Goal: Entertainment & Leisure: Browse casually

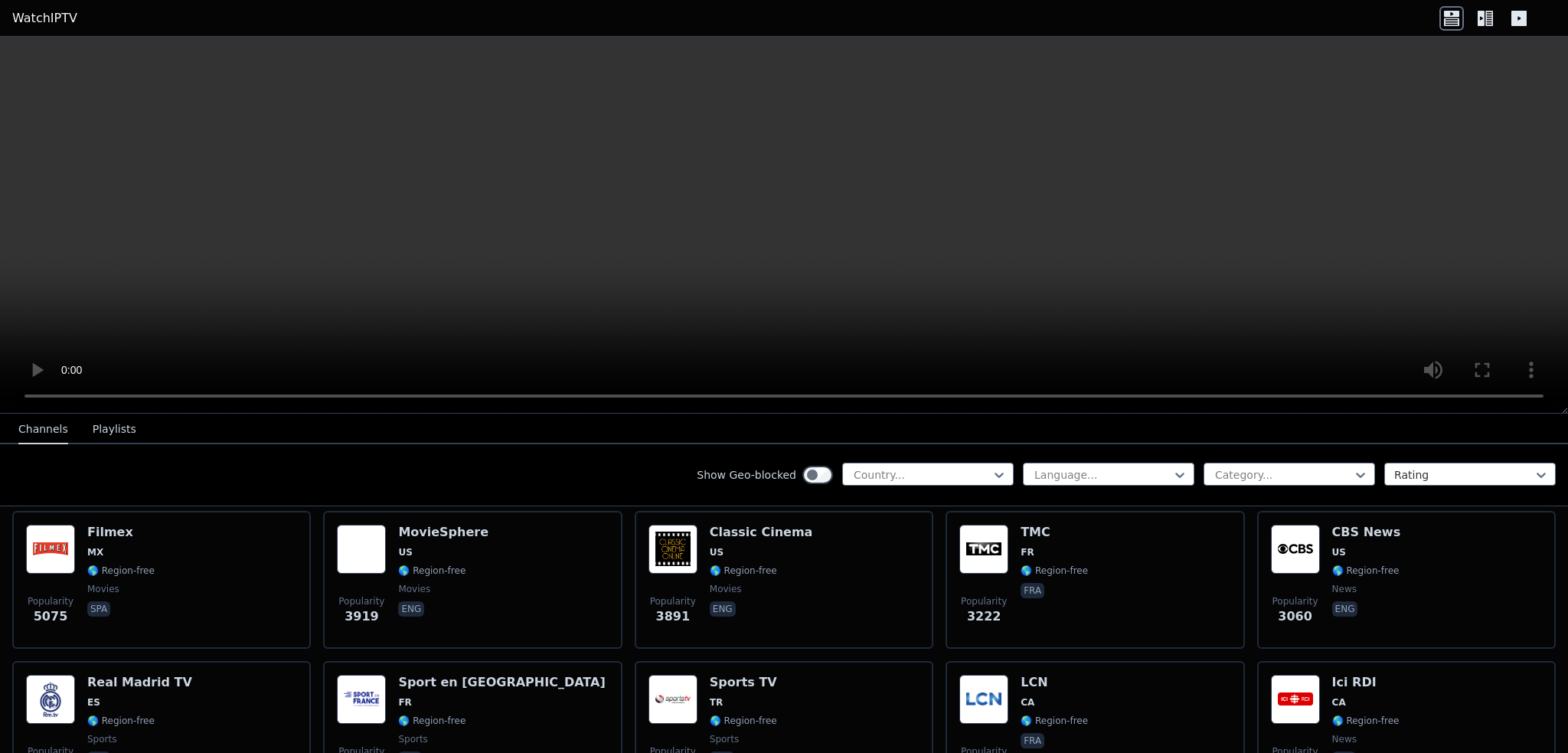
scroll to position [307, 0]
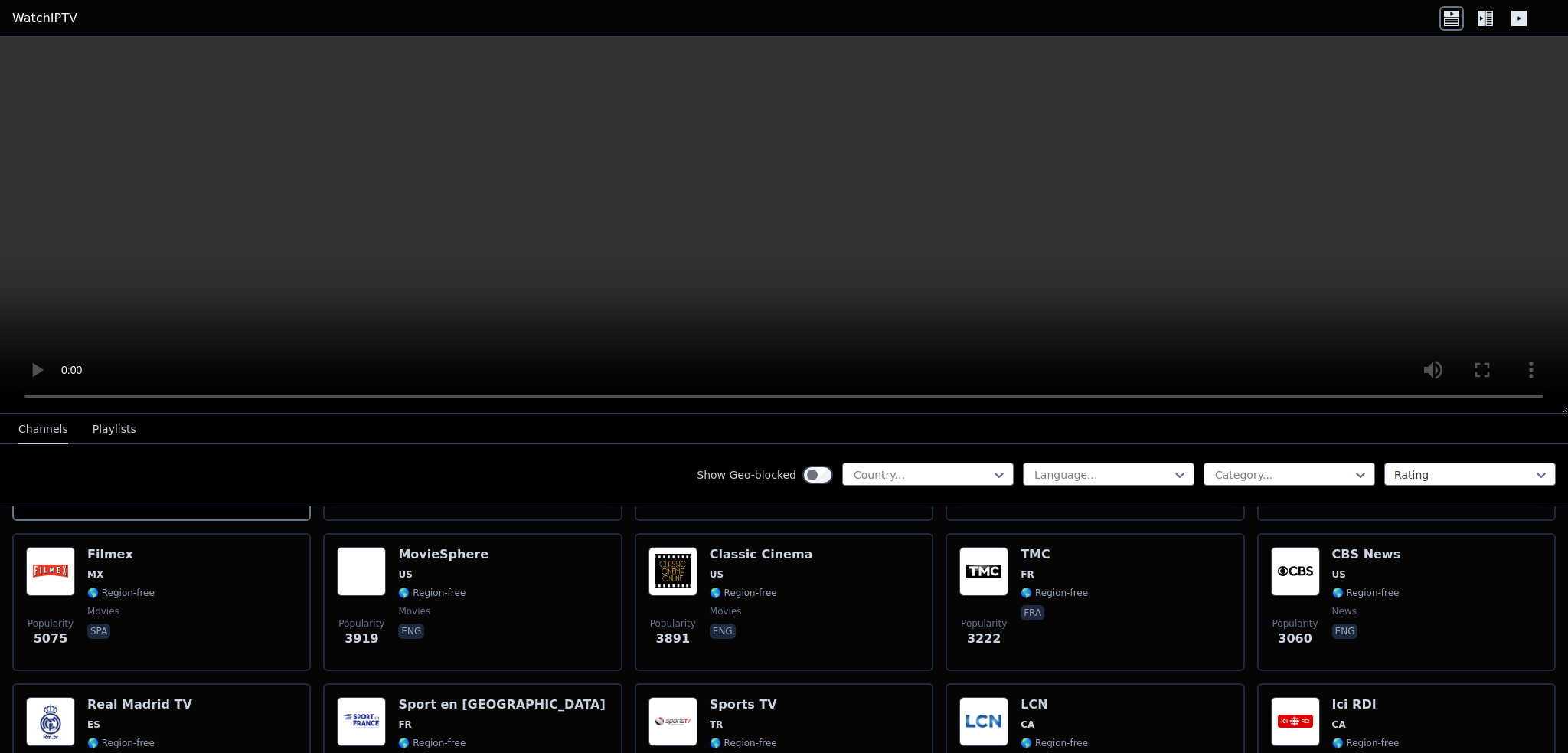
click at [1485, 23] on icon at bounding box center [1485, 18] width 25 height 25
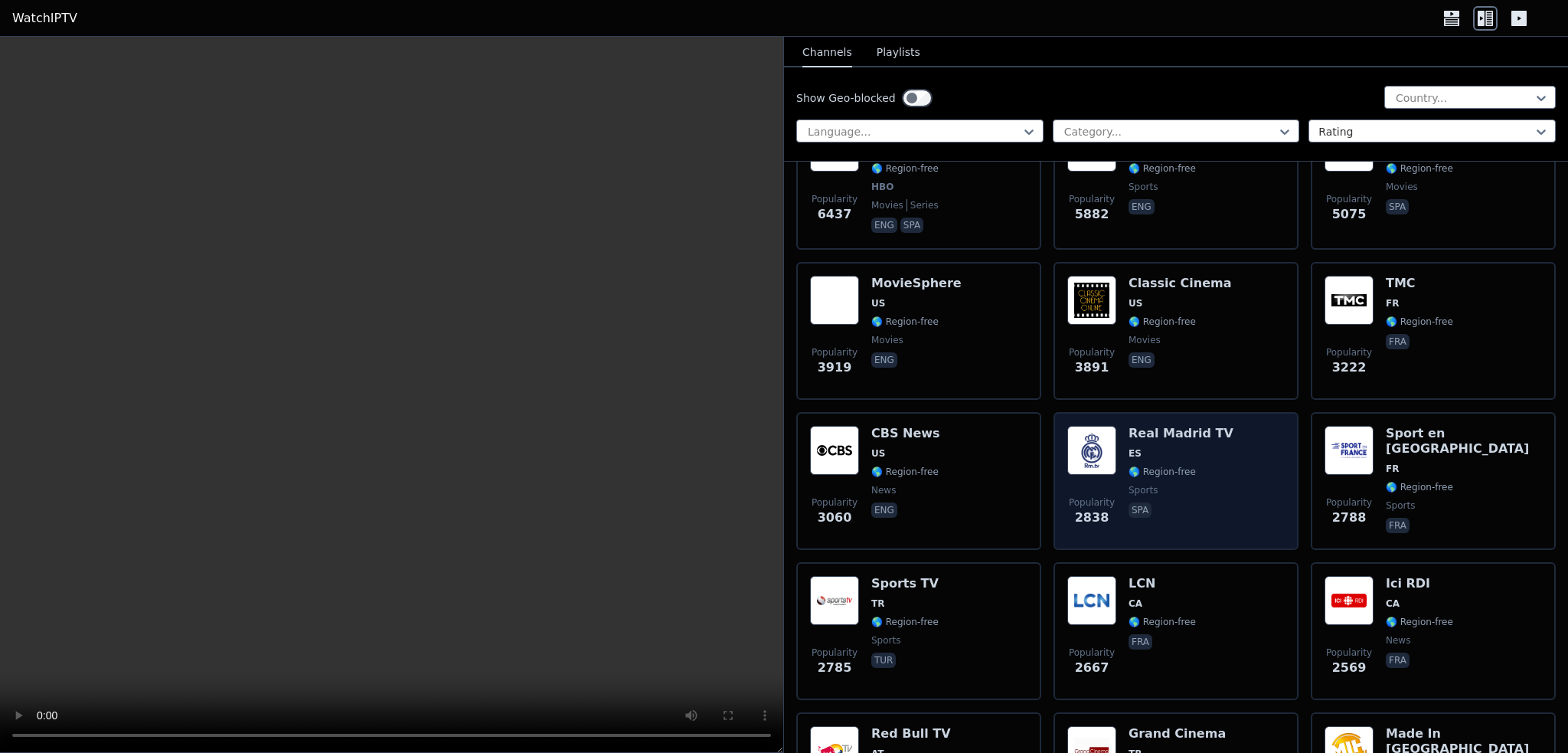
scroll to position [0, 0]
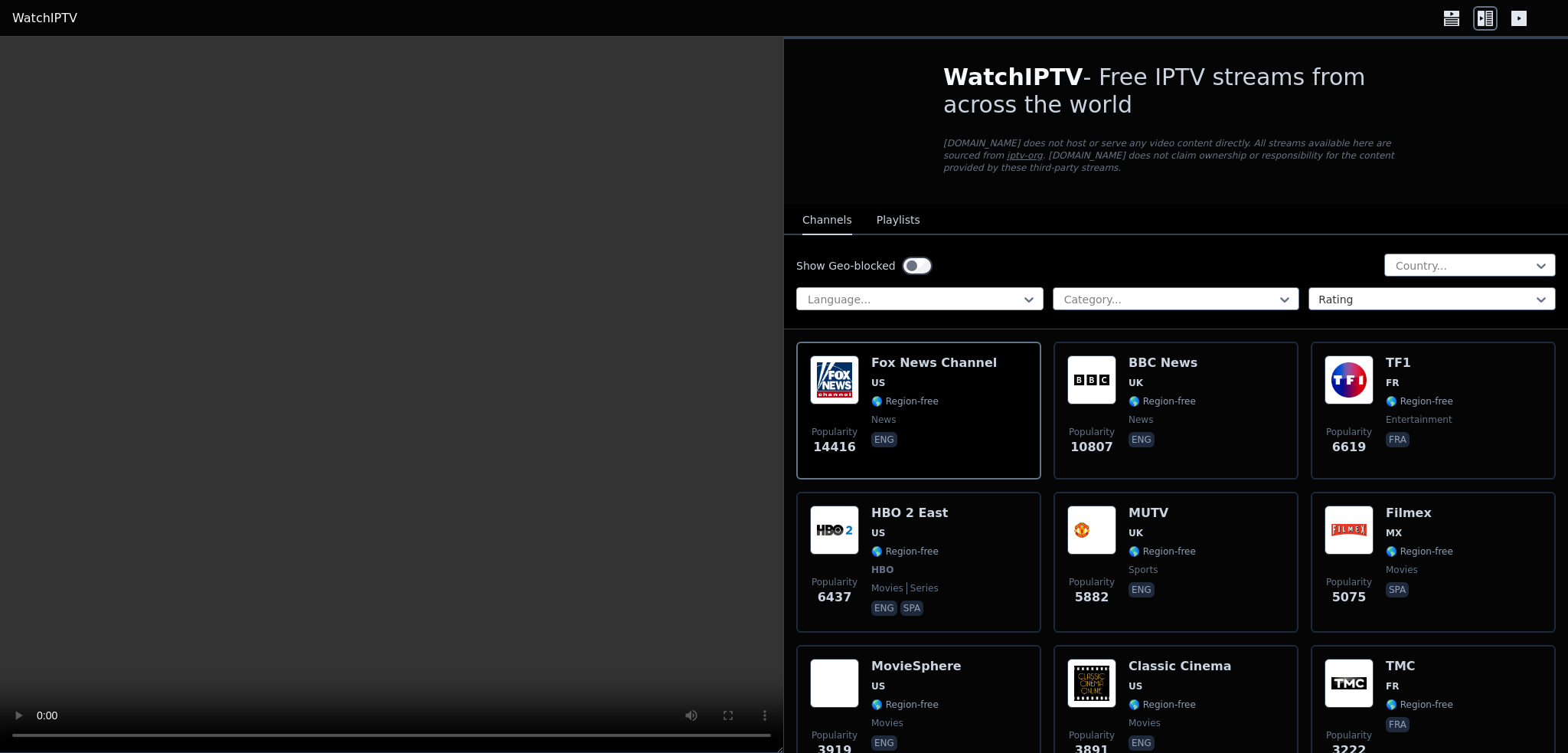
click at [974, 292] on div at bounding box center [913, 299] width 215 height 15
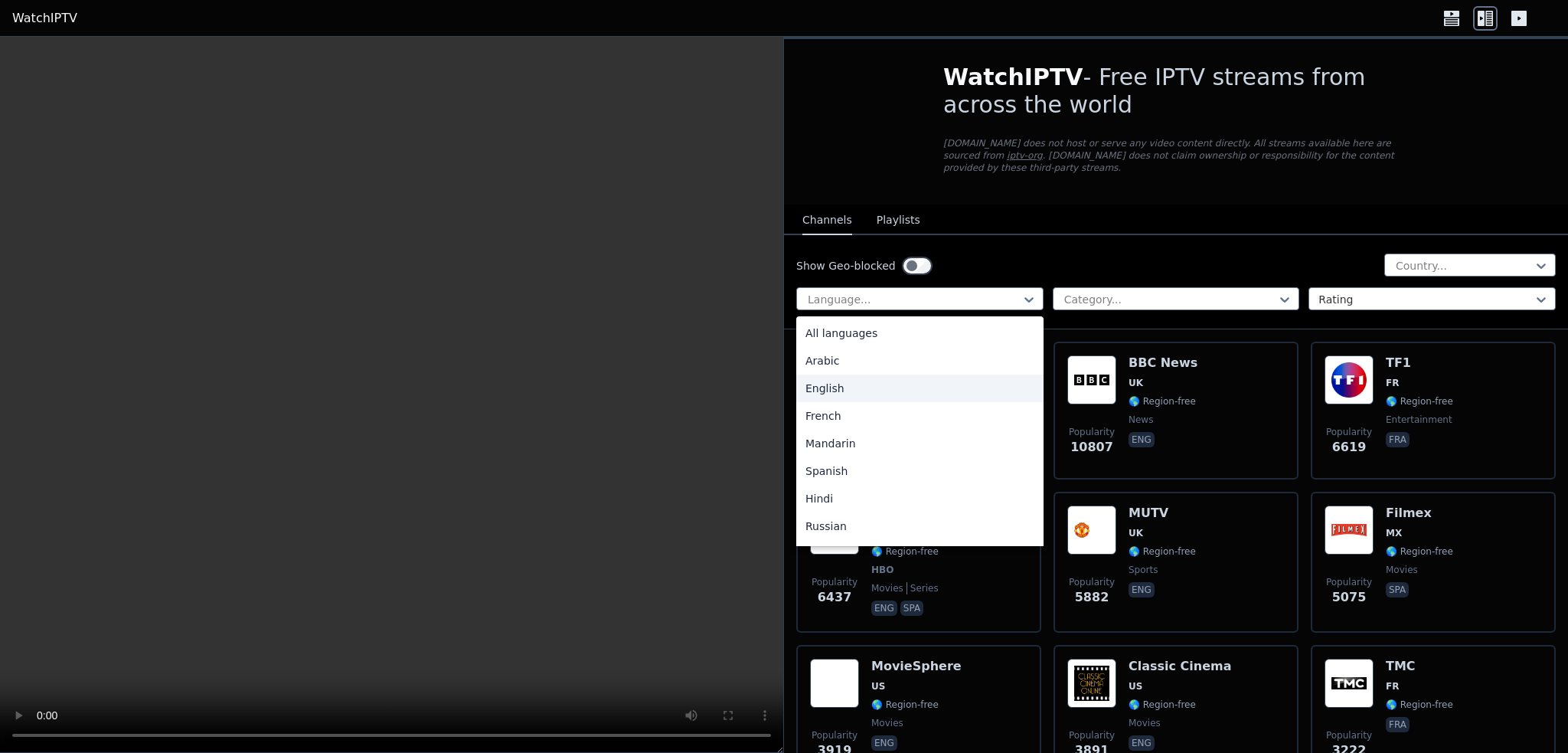
click at [815, 375] on div "English" at bounding box center [919, 388] width 247 height 28
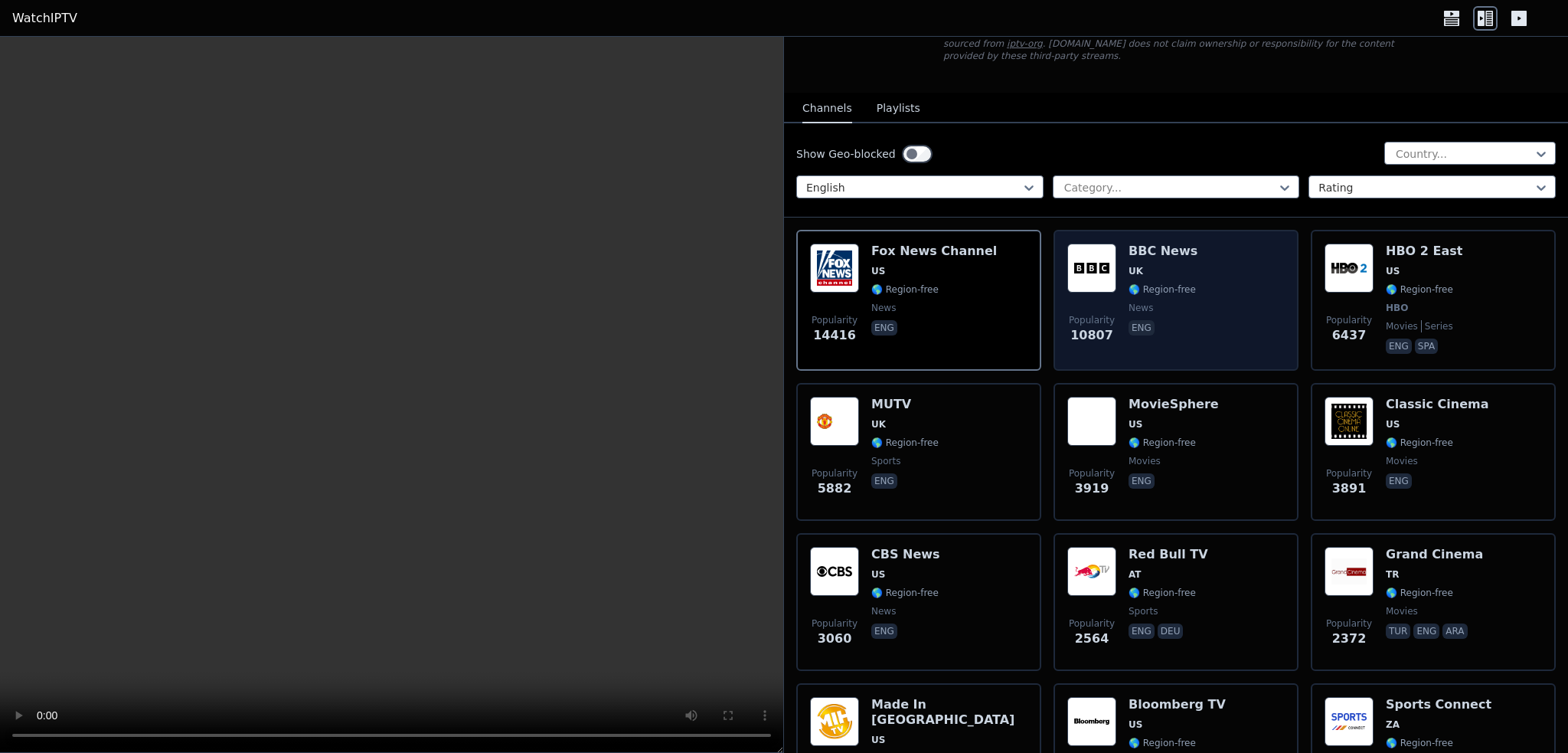
scroll to position [153, 0]
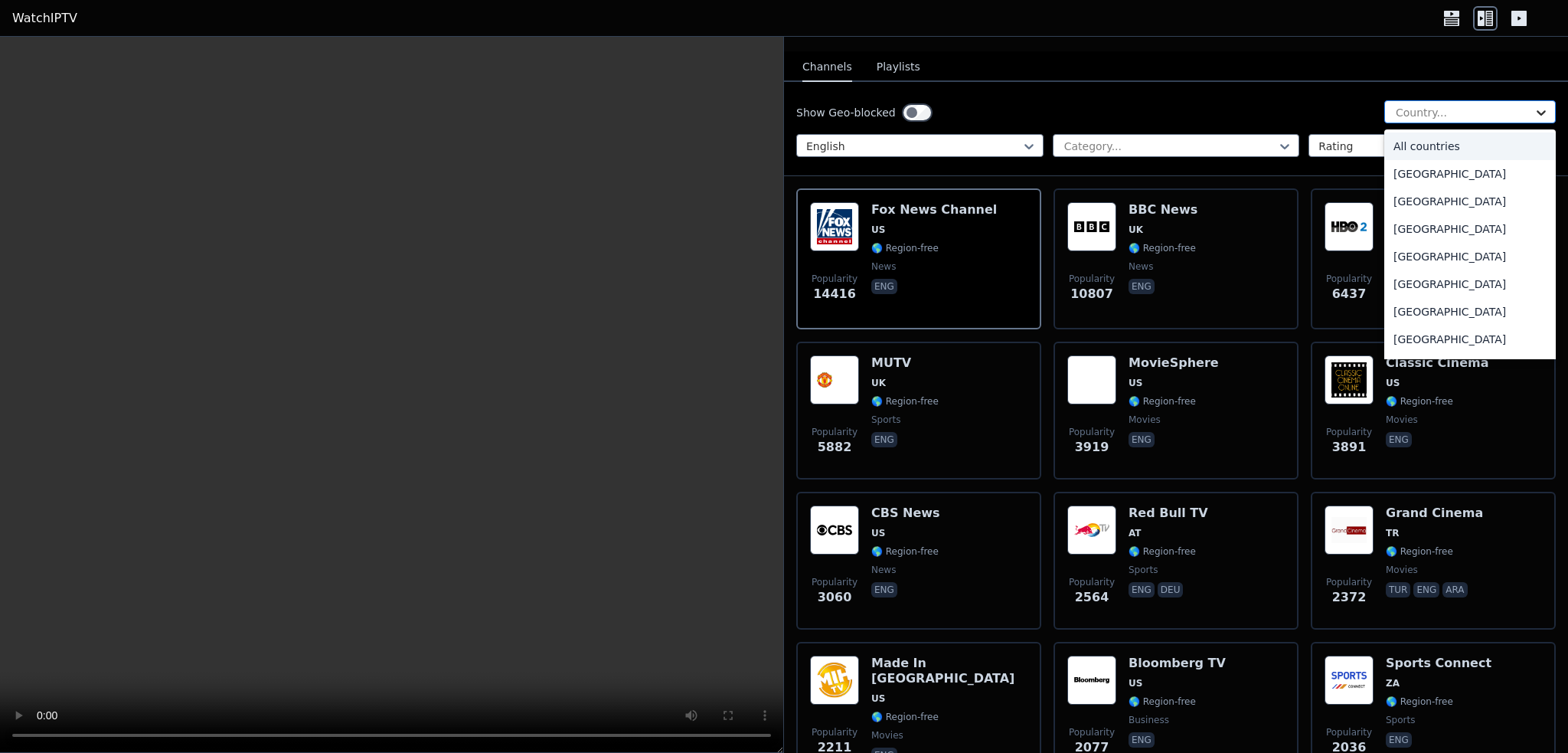
click at [1534, 105] on icon at bounding box center [1541, 112] width 15 height 15
click at [1421, 100] on div "Country..." at bounding box center [1470, 111] width 171 height 23
click at [1415, 134] on div "All countries" at bounding box center [1470, 146] width 171 height 28
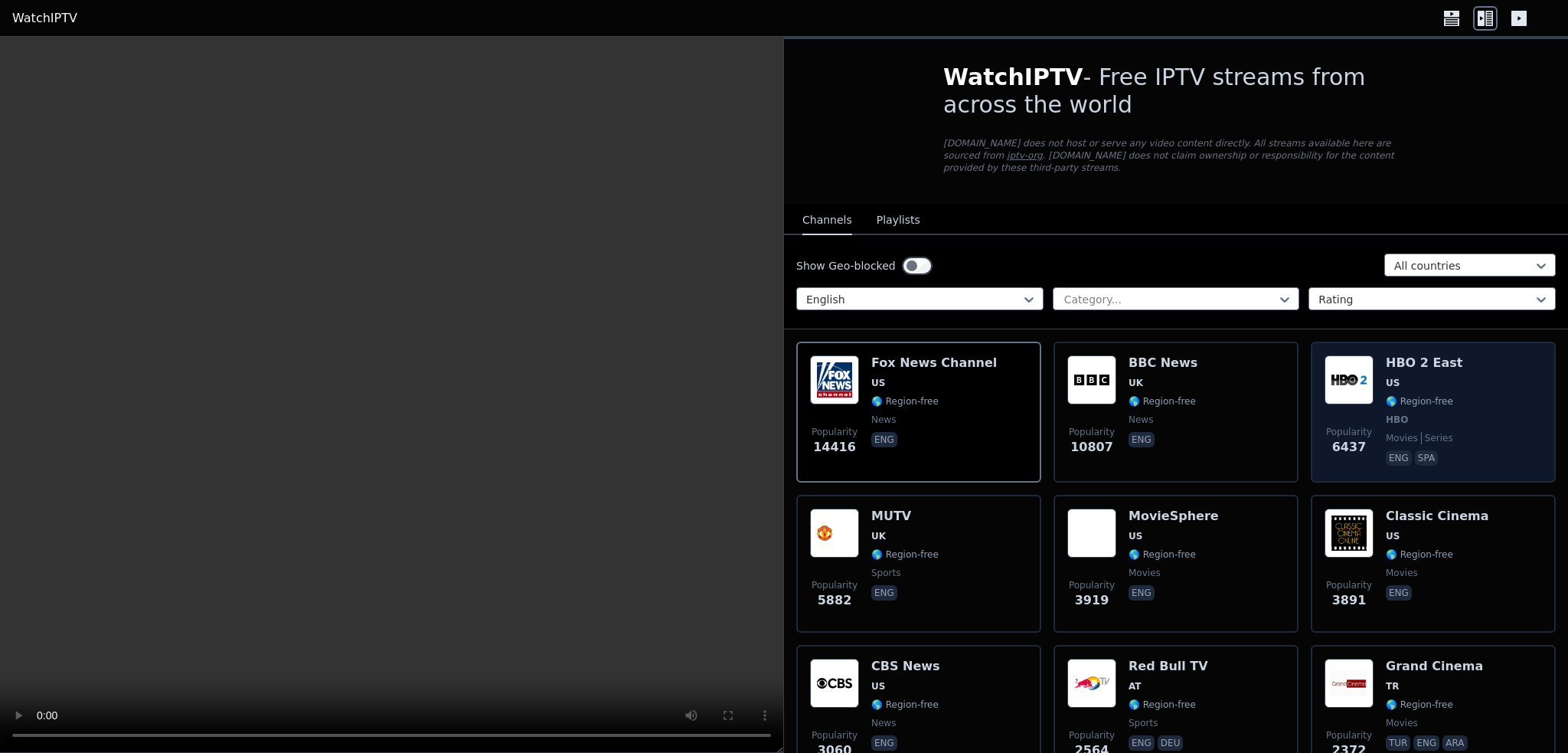
click at [1345, 374] on img at bounding box center [1349, 380] width 49 height 49
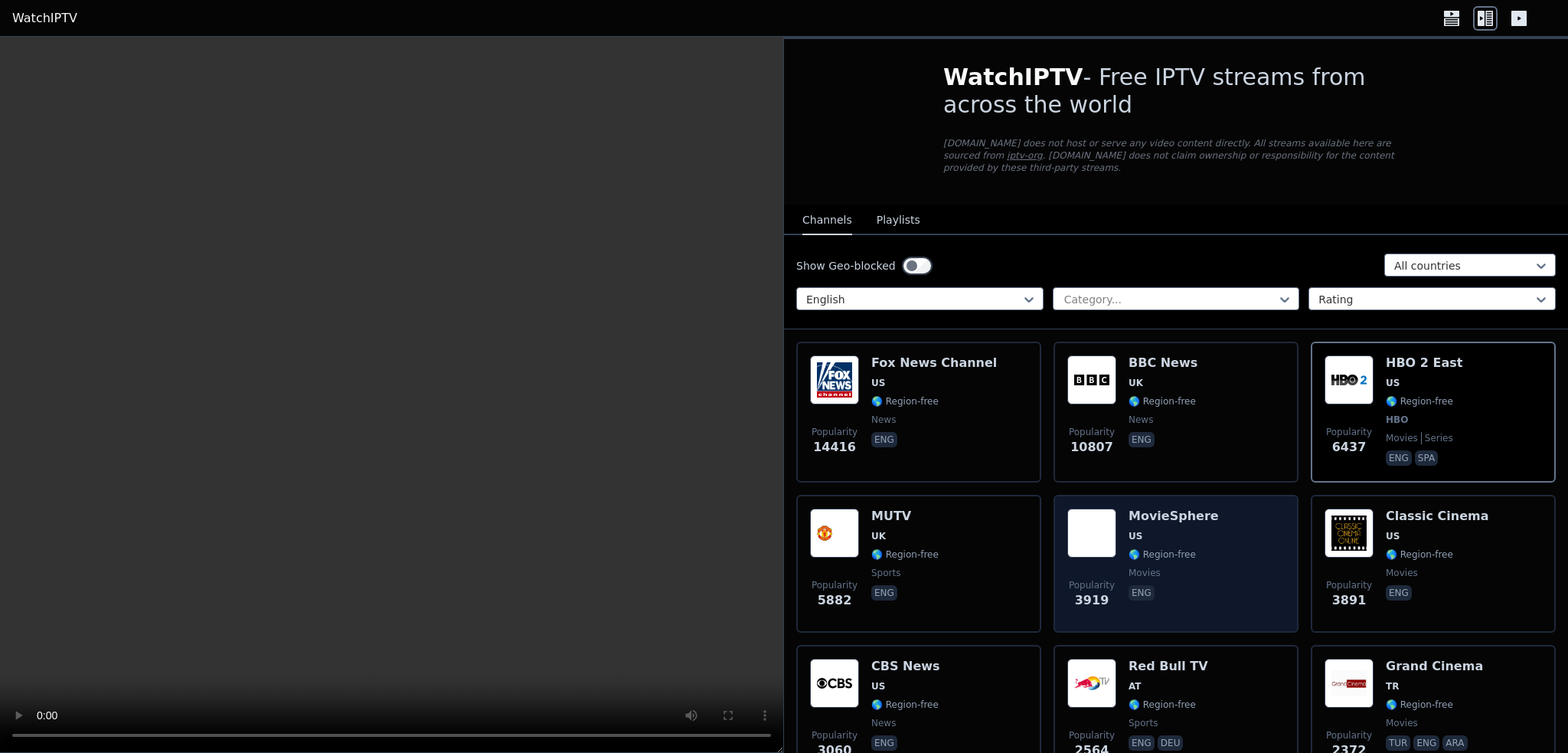
click at [1166, 548] on span "🌎 Region-free" at bounding box center [1162, 554] width 67 height 12
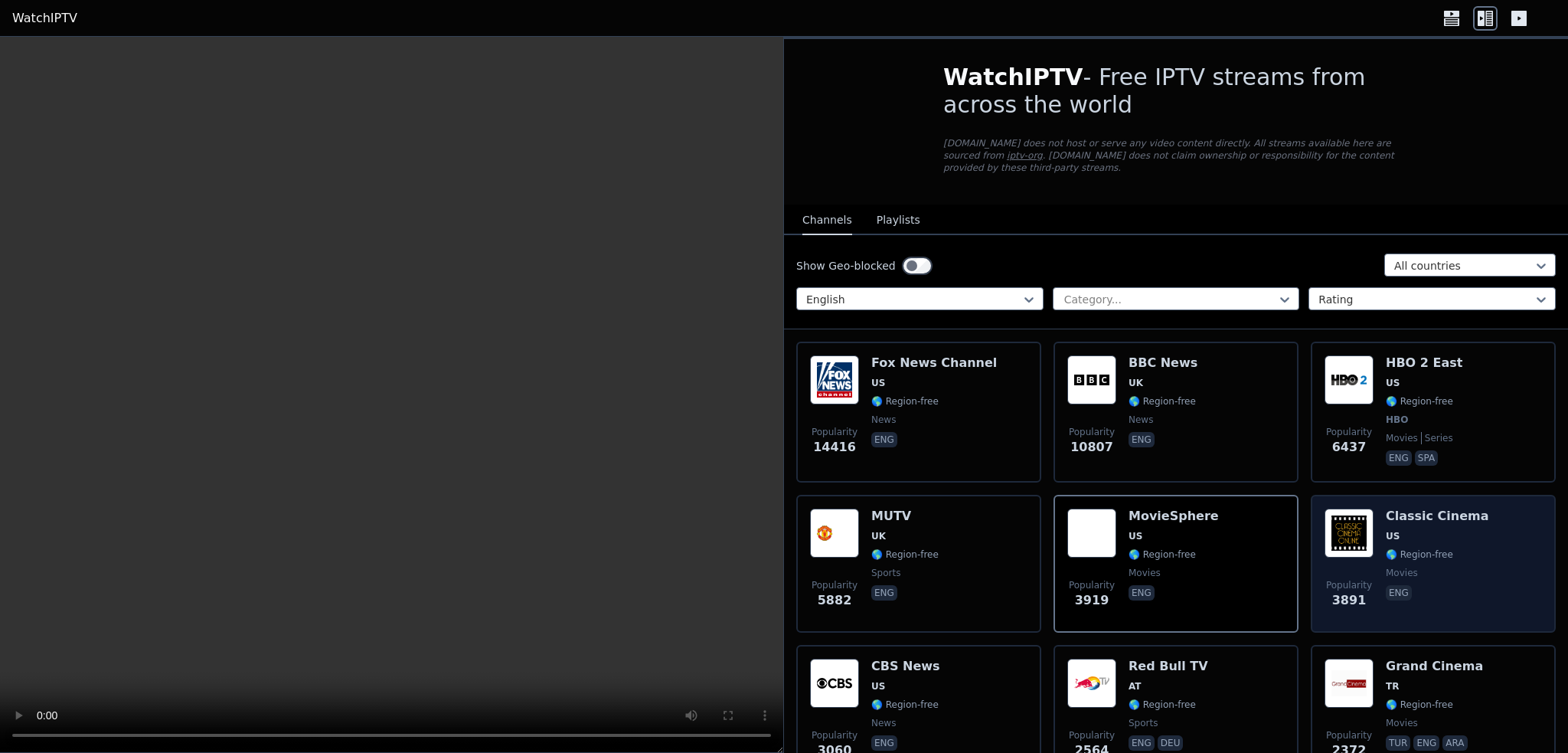
click at [1431, 530] on span "US" at bounding box center [1438, 535] width 103 height 12
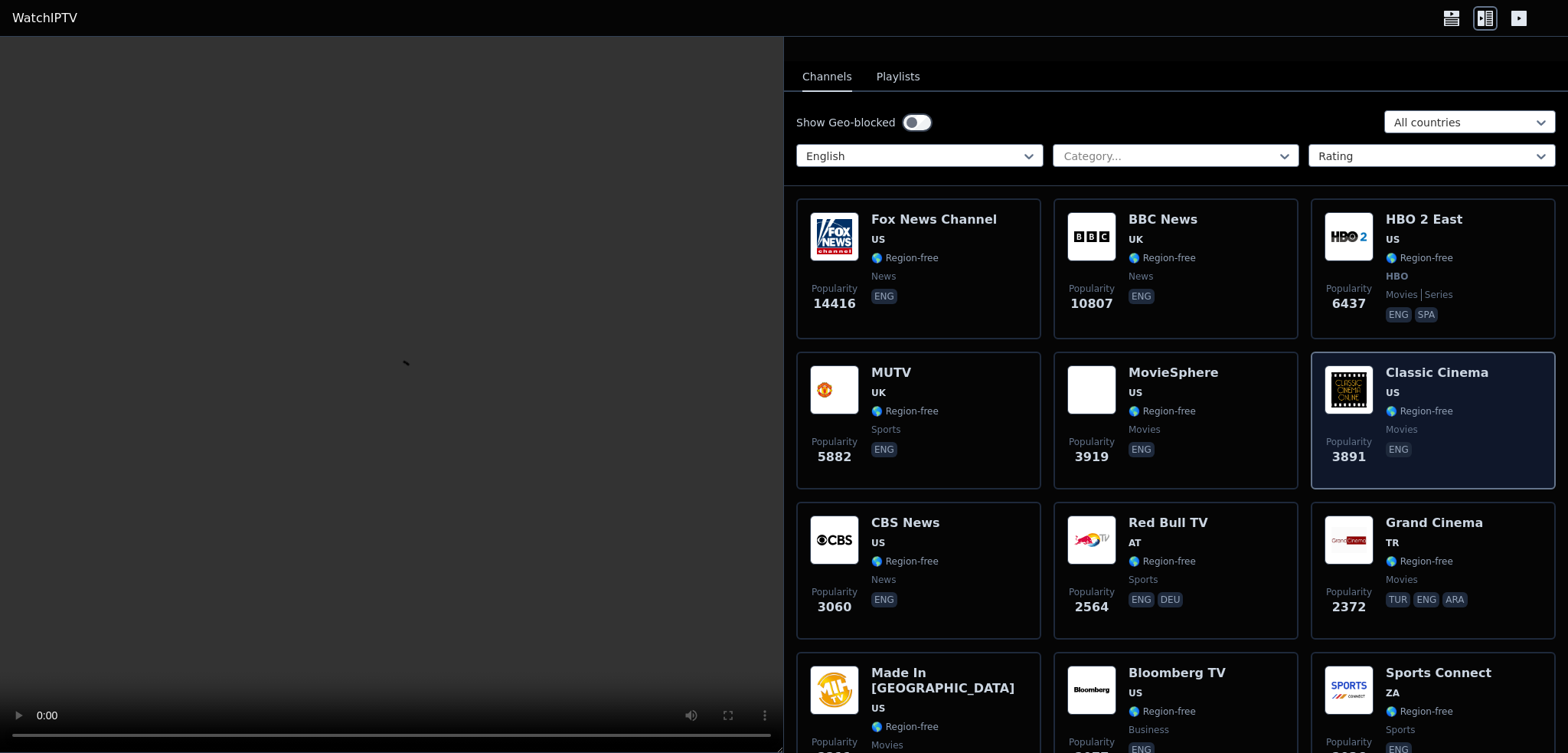
scroll to position [153, 0]
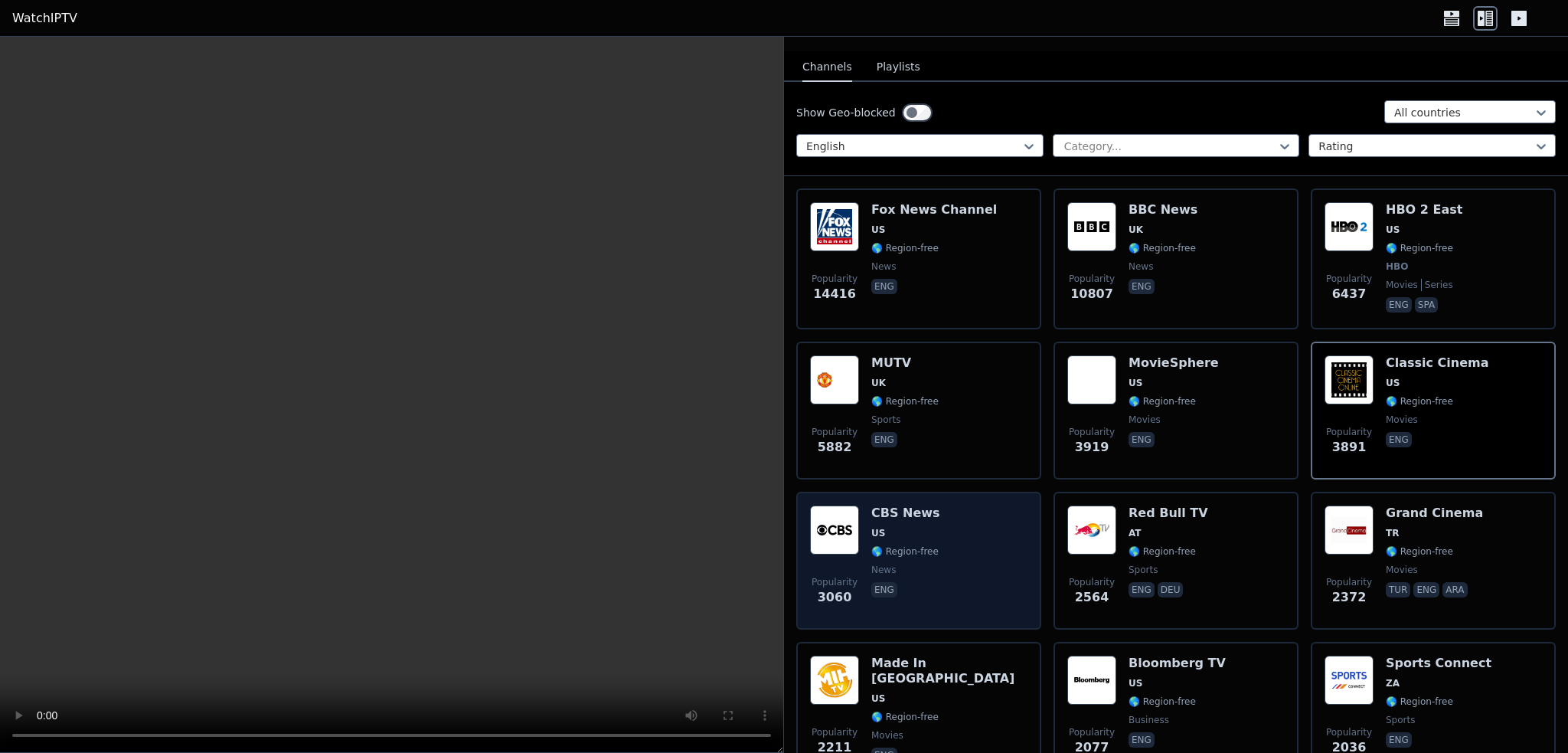
click at [885, 527] on span "US" at bounding box center [905, 532] width 69 height 12
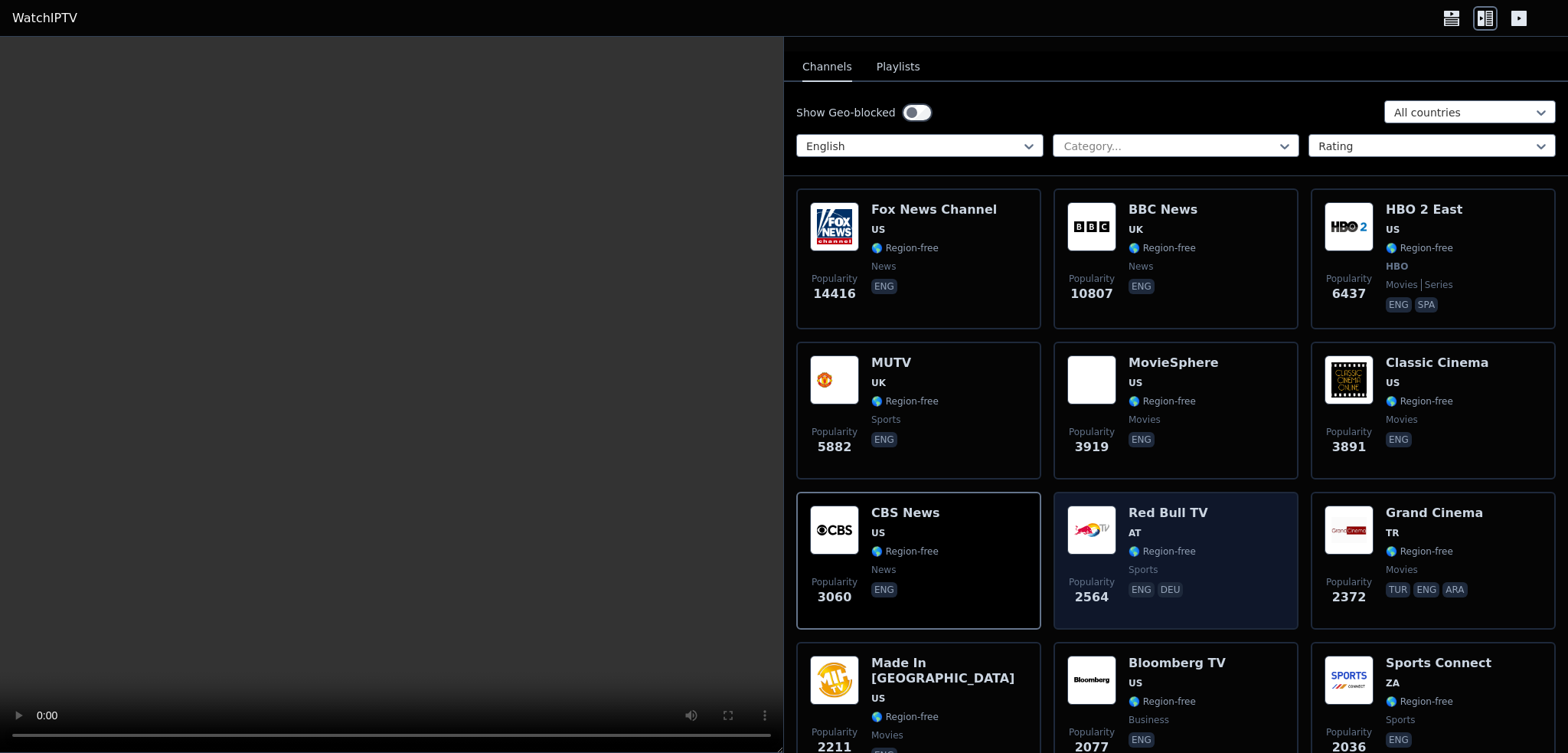
click at [1192, 535] on div "Popularity 2564 Red Bull TV AT 🌎 Region-free sports eng deu" at bounding box center [1176, 560] width 218 height 110
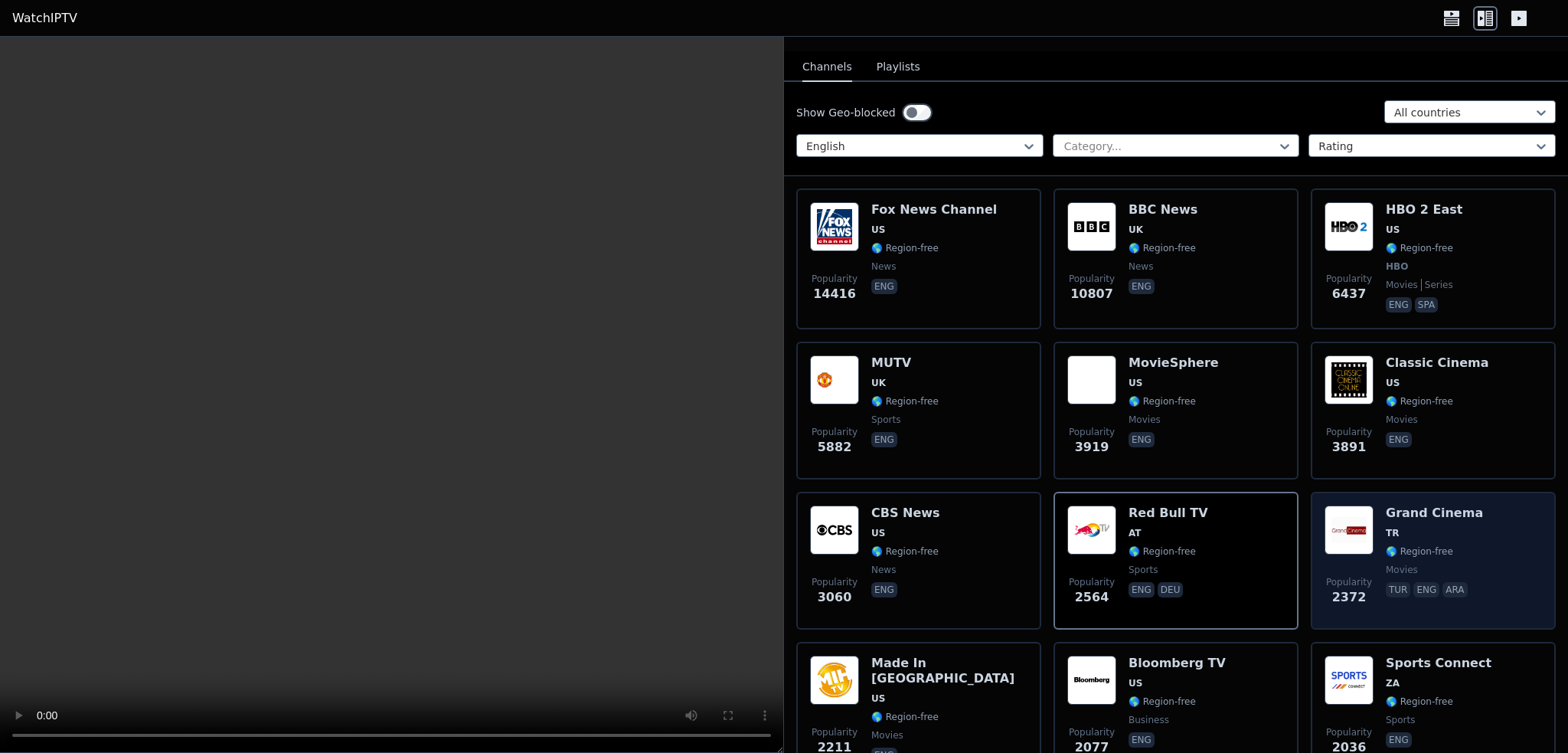
click at [1412, 528] on div "Grand Cinema TR 🌎 Region-free movies tur eng ara" at bounding box center [1435, 560] width 97 height 110
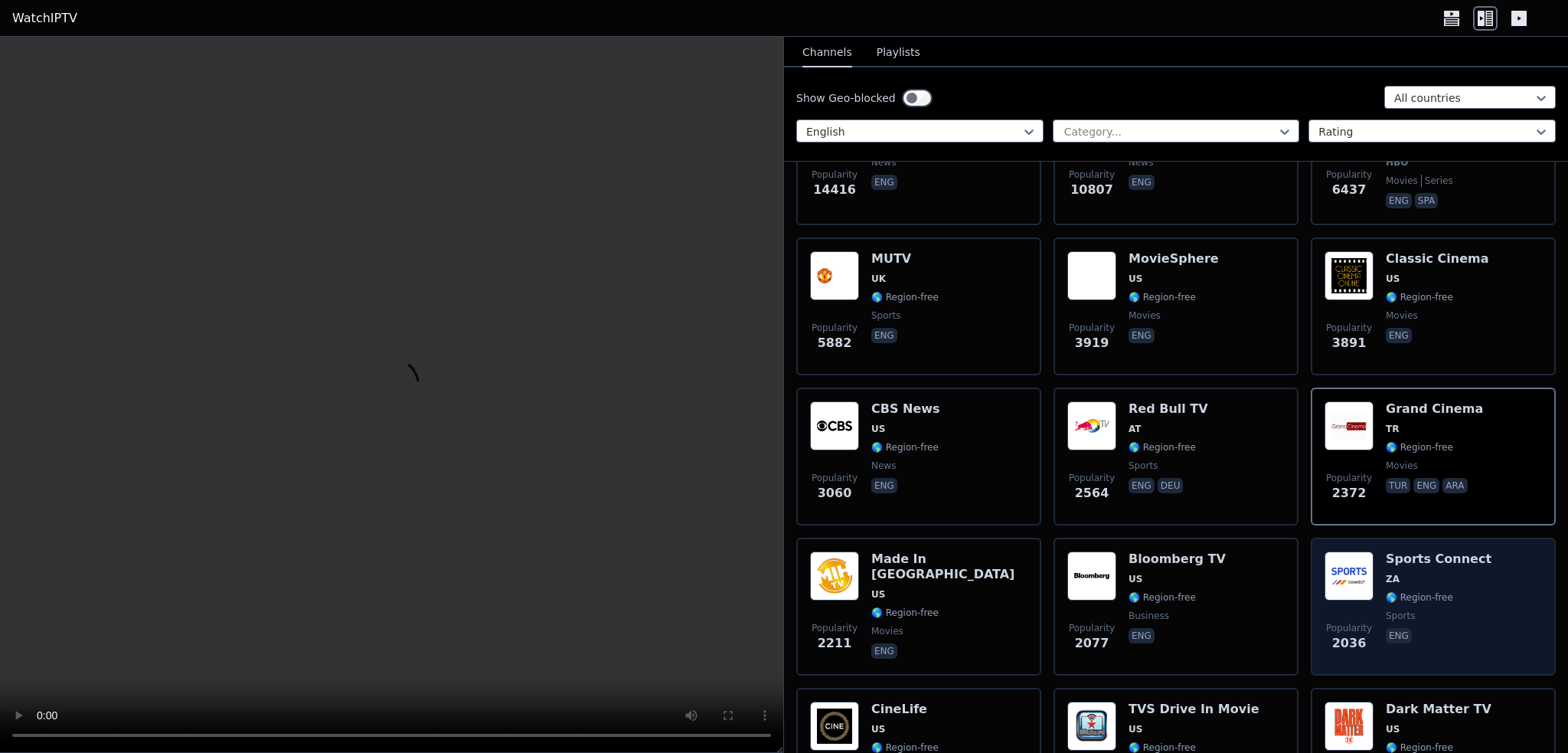
scroll to position [307, 0]
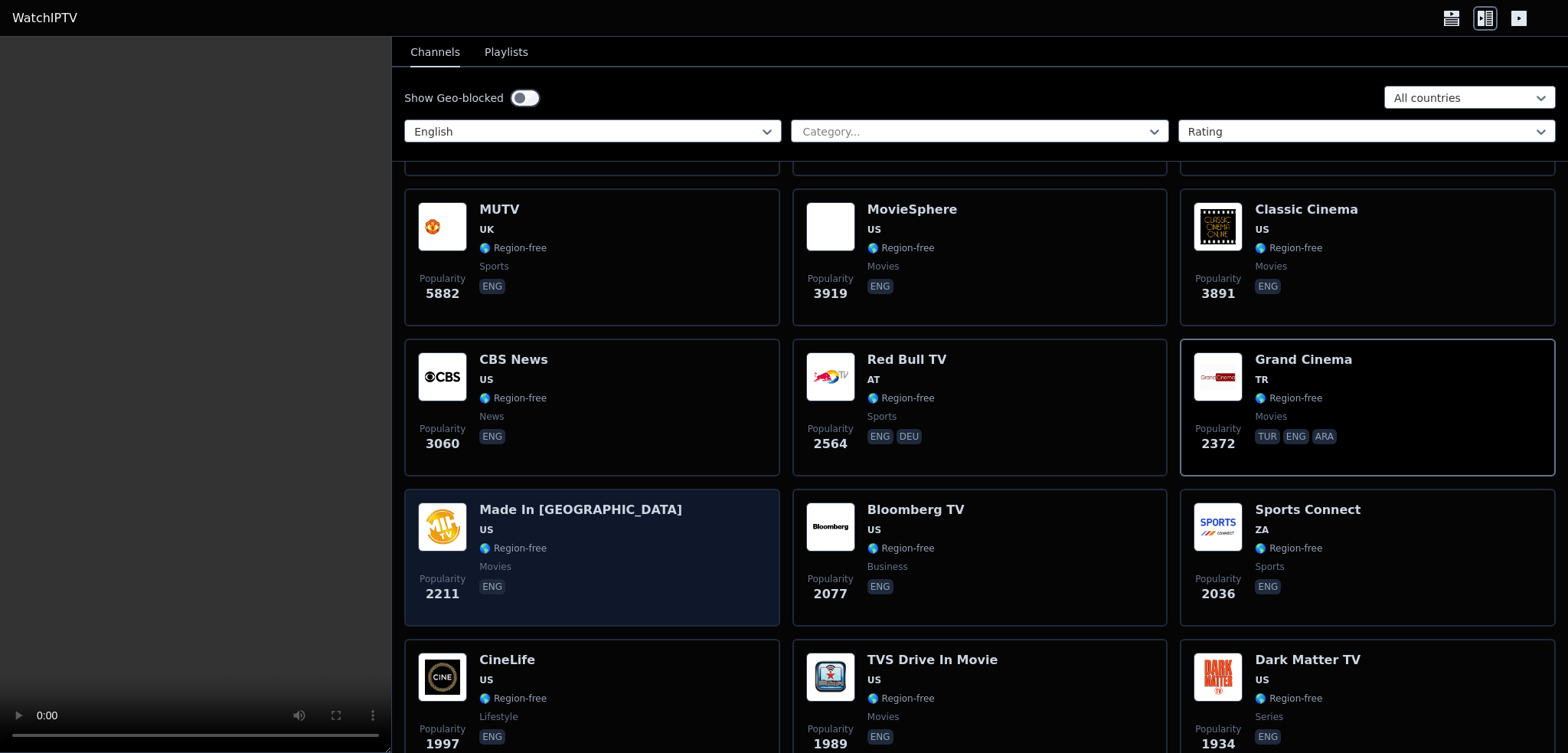
click at [622, 544] on div "Popularity 2211 Made In [GEOGRAPHIC_DATA] [GEOGRAPHIC_DATA] 🌎 Region-free movie…" at bounding box center [592, 558] width 349 height 110
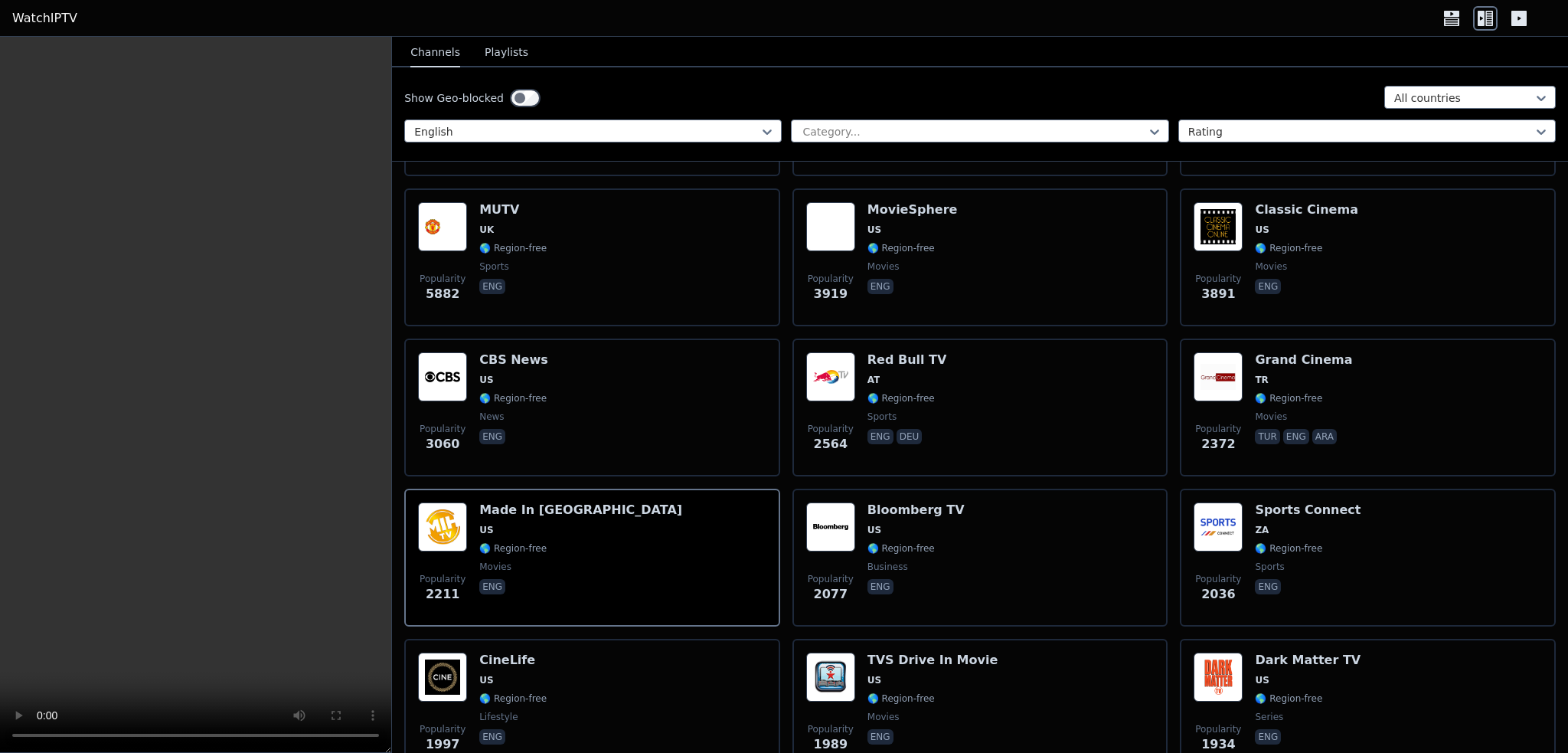
click at [1446, 16] on icon at bounding box center [1451, 14] width 15 height 6
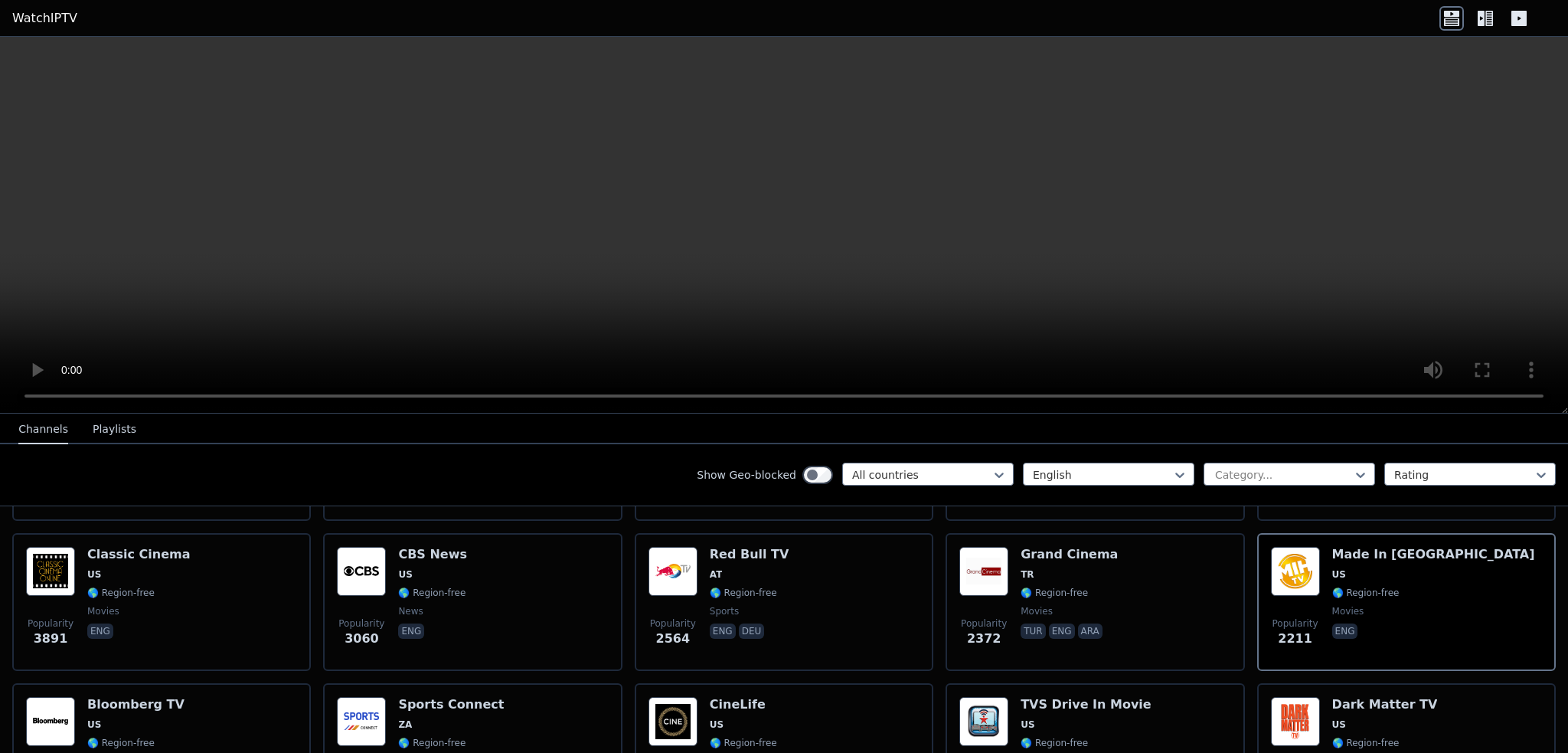
click at [1479, 18] on icon at bounding box center [1485, 18] width 25 height 25
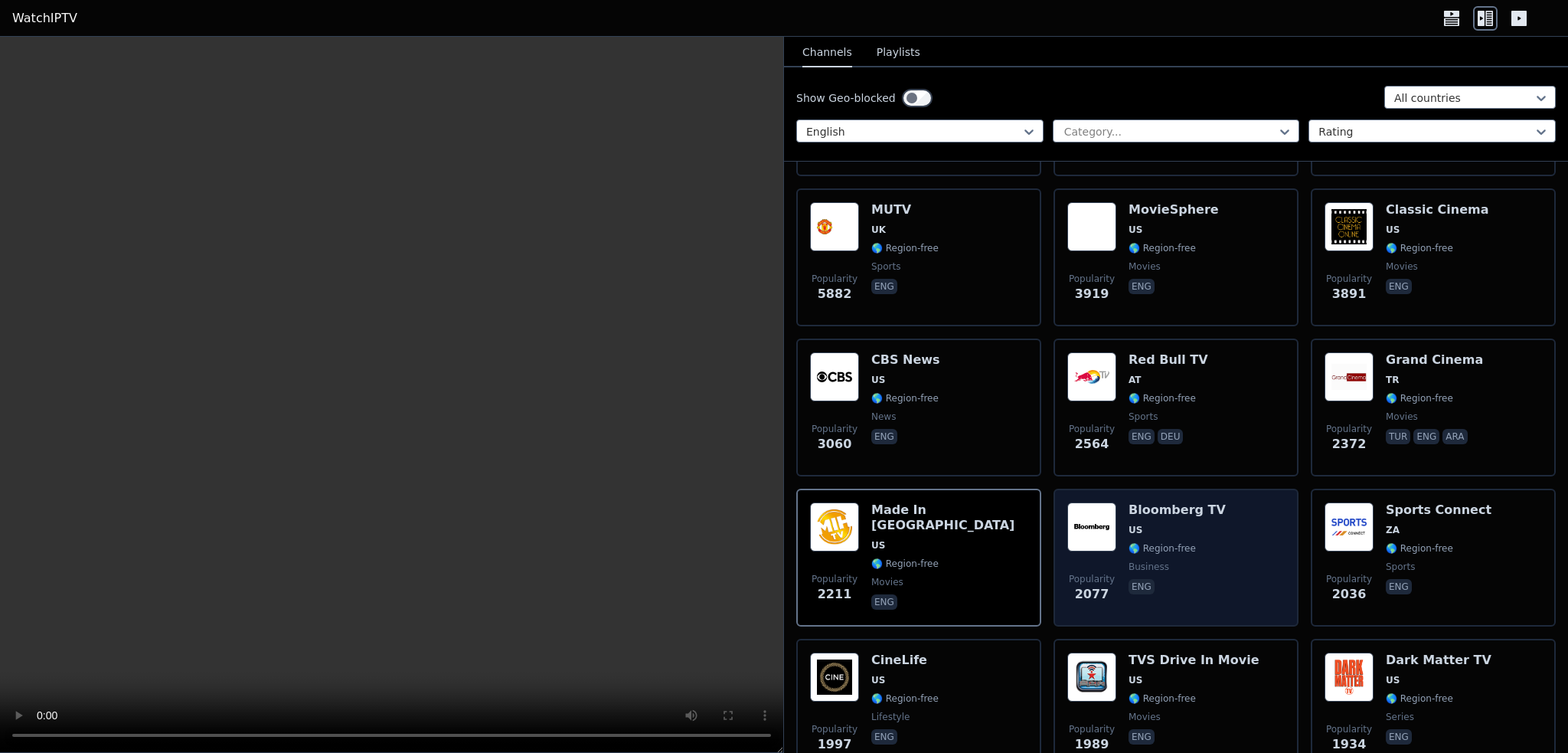
click at [1187, 561] on span "business" at bounding box center [1177, 566] width 97 height 12
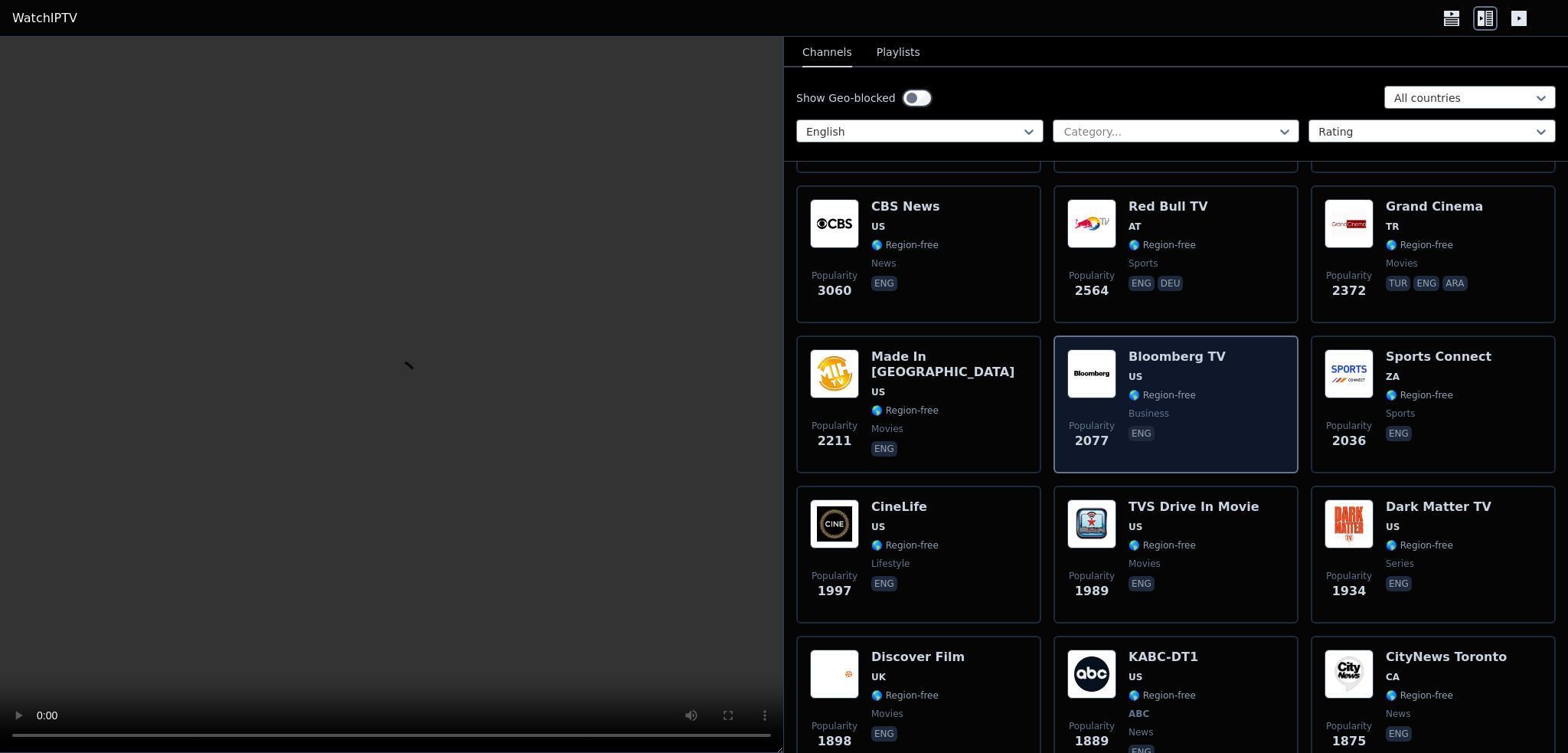
scroll to position [536, 0]
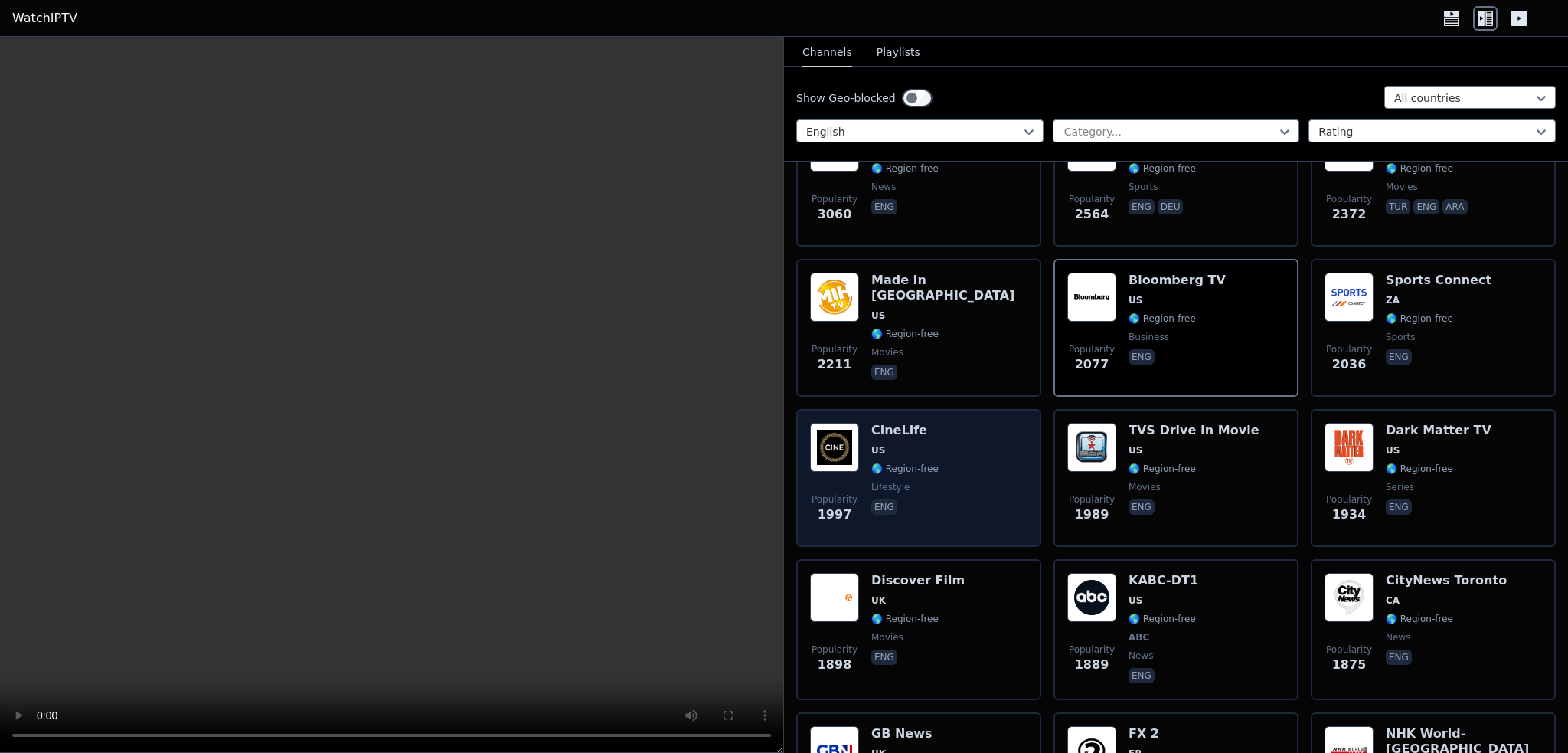
click at [915, 481] on span "lifestyle" at bounding box center [904, 487] width 67 height 12
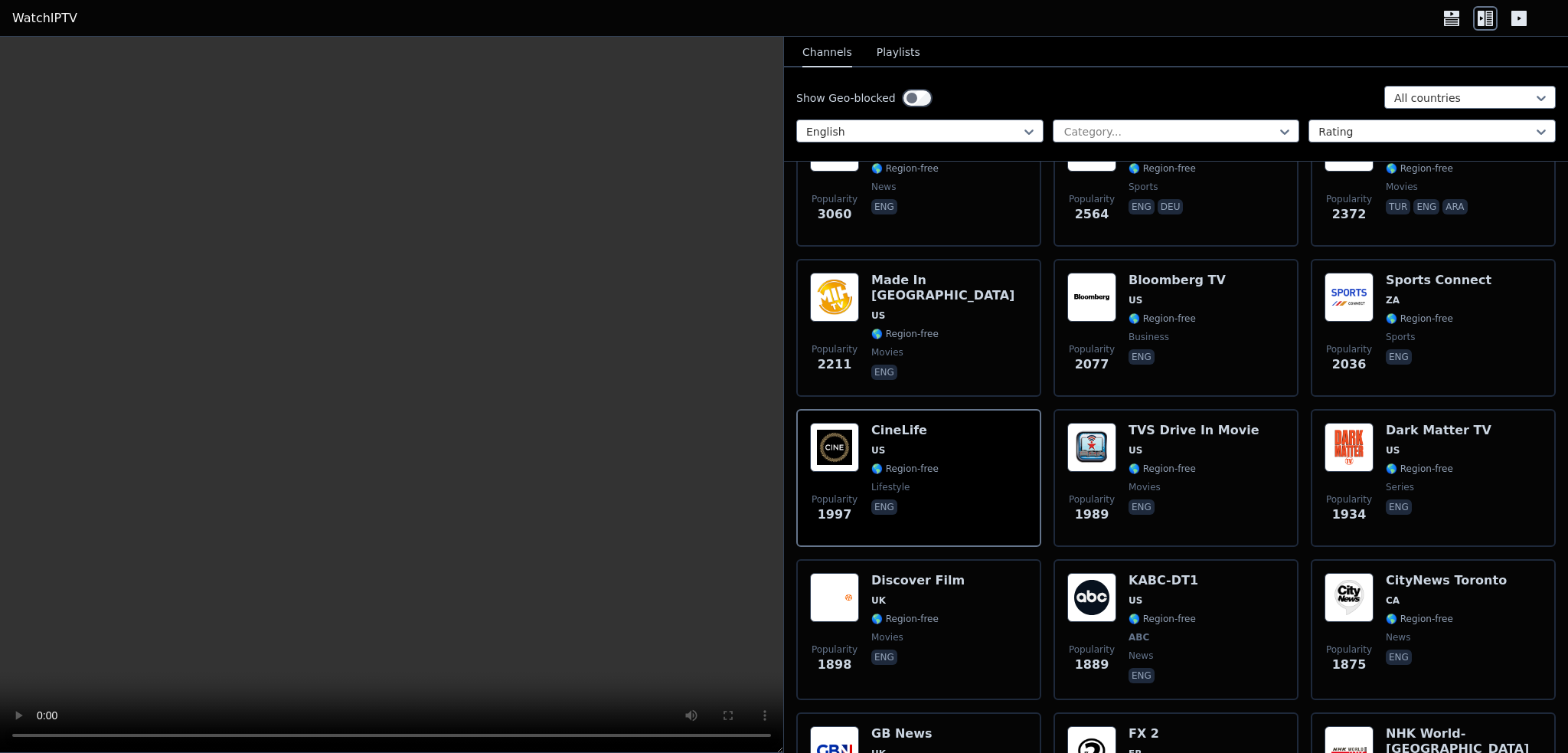
click at [1519, 19] on icon at bounding box center [1519, 18] width 15 height 15
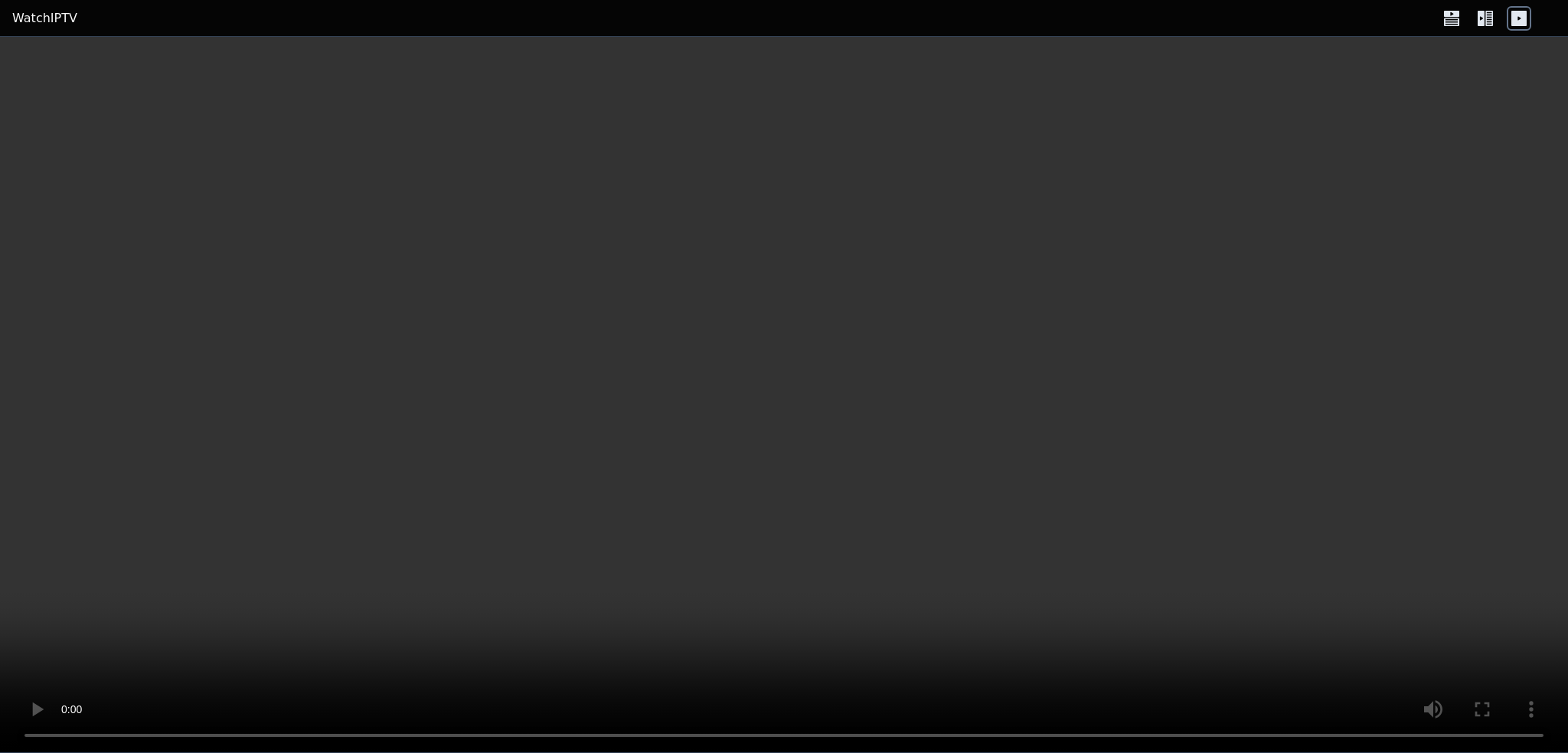
click at [1483, 21] on icon at bounding box center [1481, 18] width 7 height 15
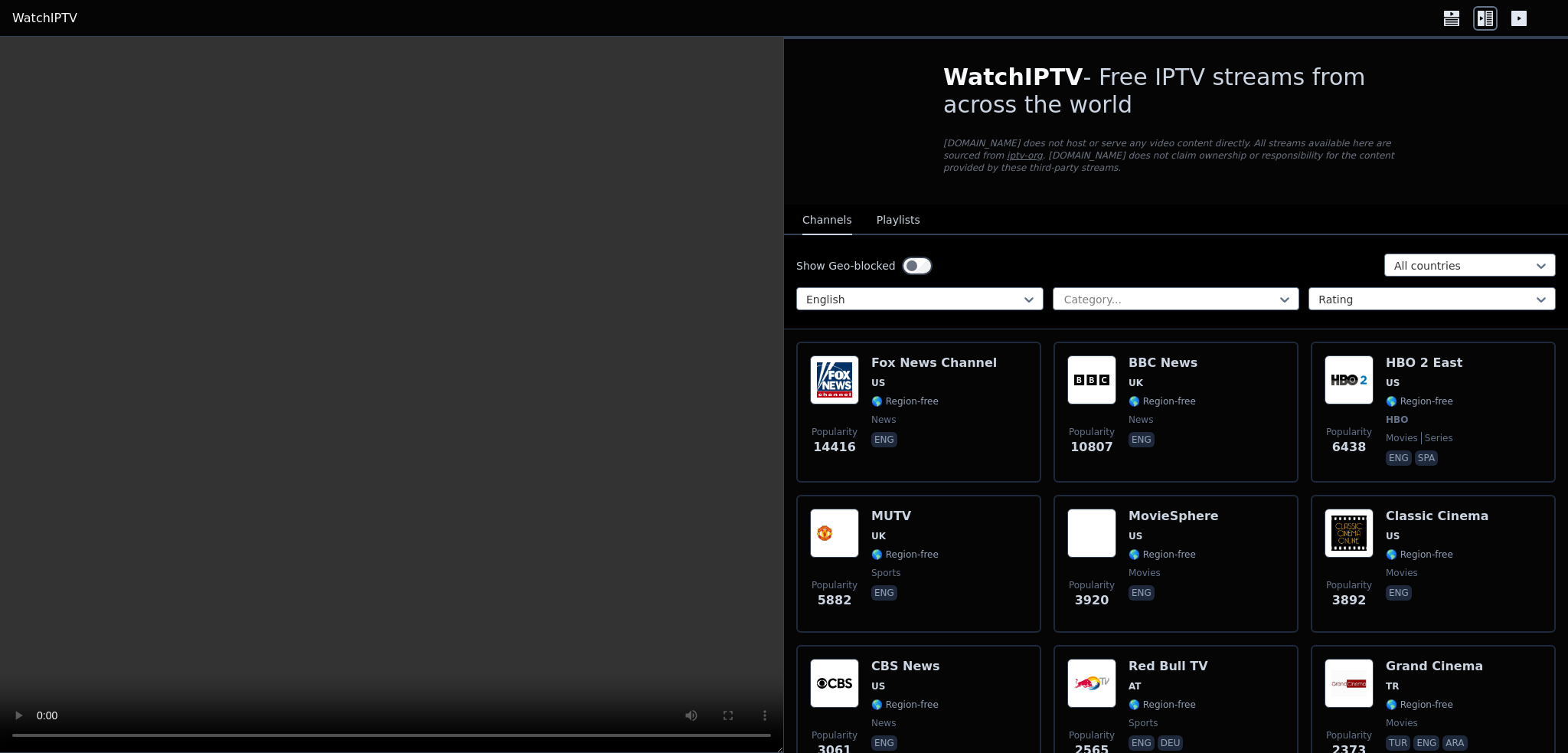
click at [1526, 21] on icon at bounding box center [1519, 18] width 15 height 15
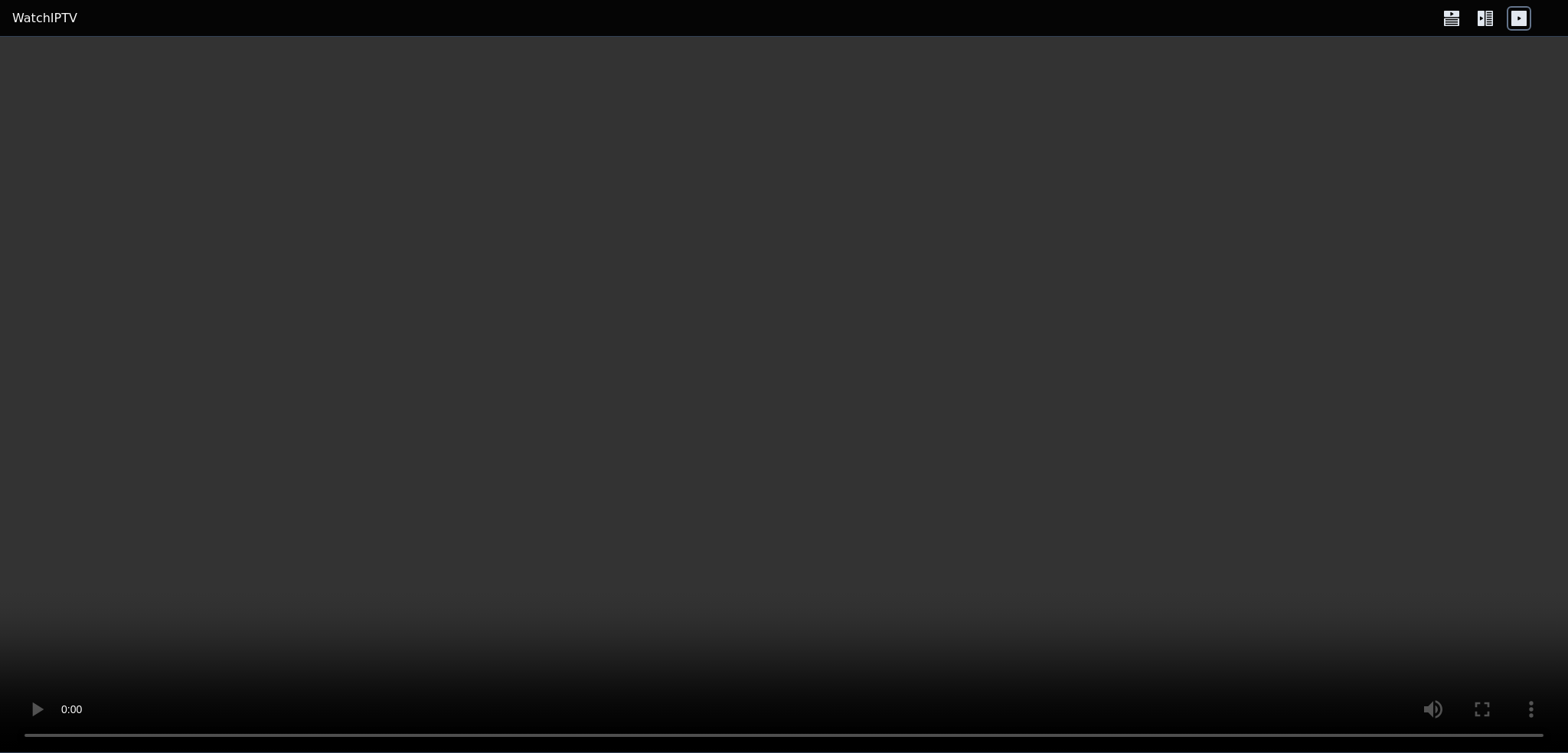
click at [1489, 21] on icon at bounding box center [1485, 18] width 25 height 25
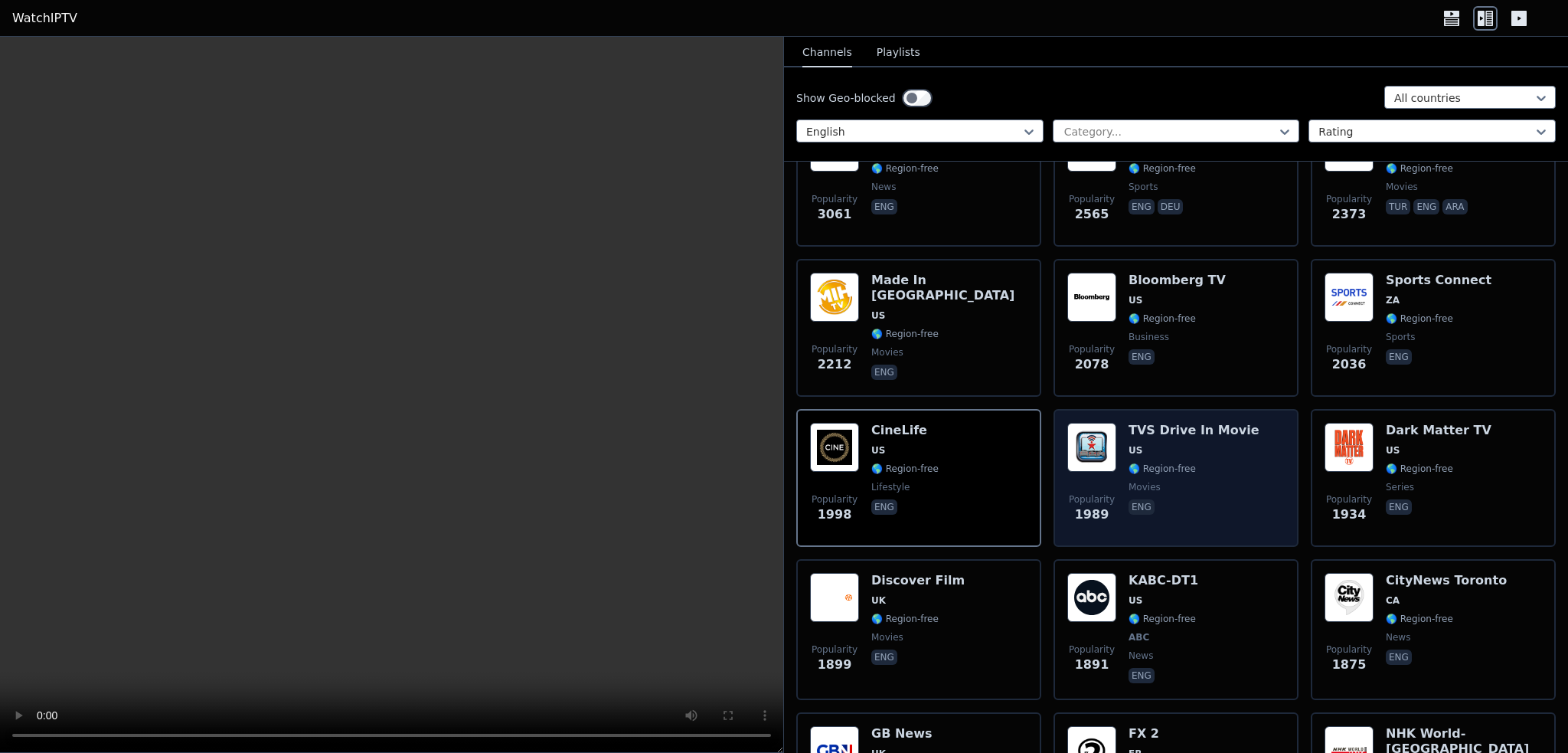
click at [1214, 462] on span "🌎 Region-free" at bounding box center [1194, 468] width 131 height 12
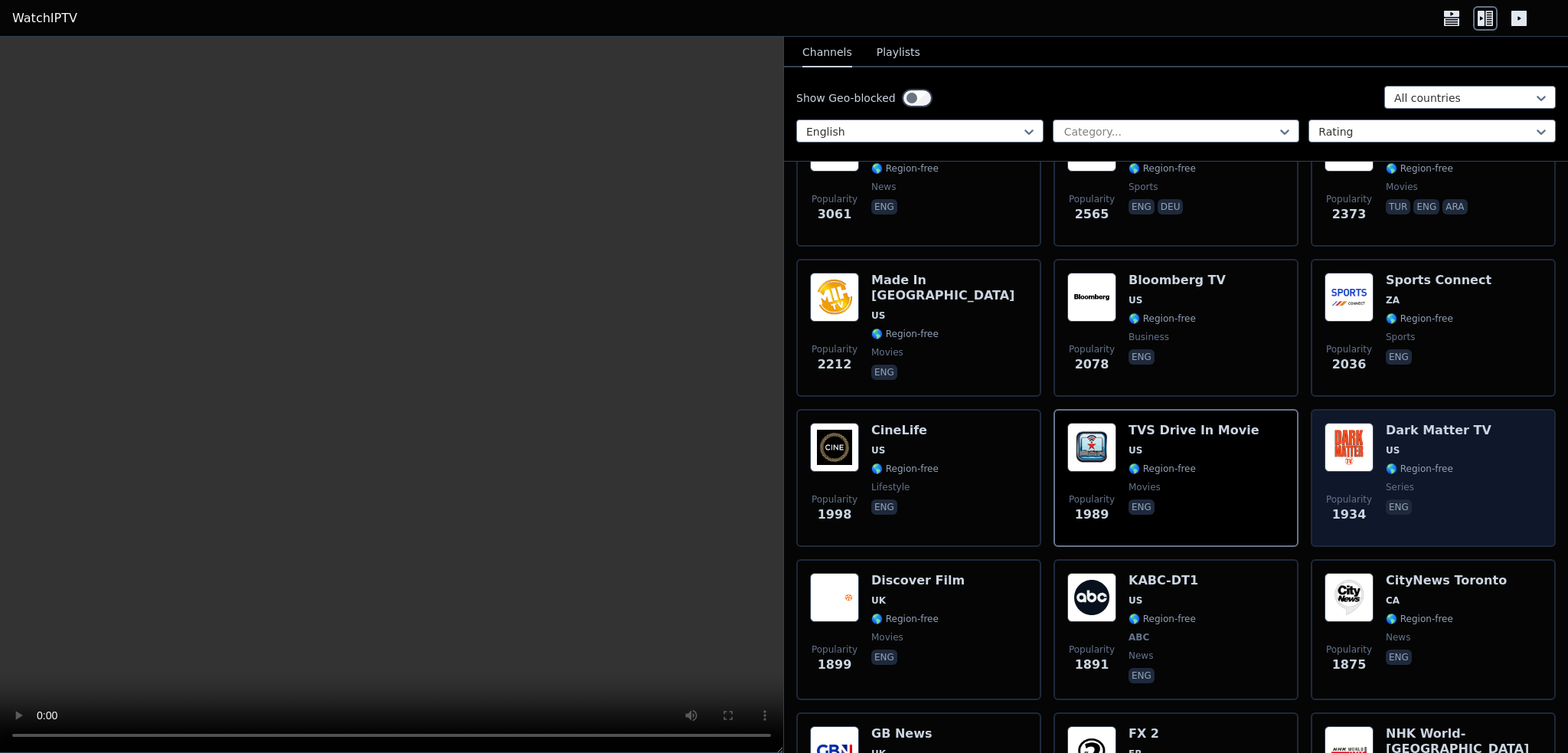
click at [1387, 443] on div "Dark Matter TV US 🌎 Region-free series eng" at bounding box center [1439, 477] width 106 height 110
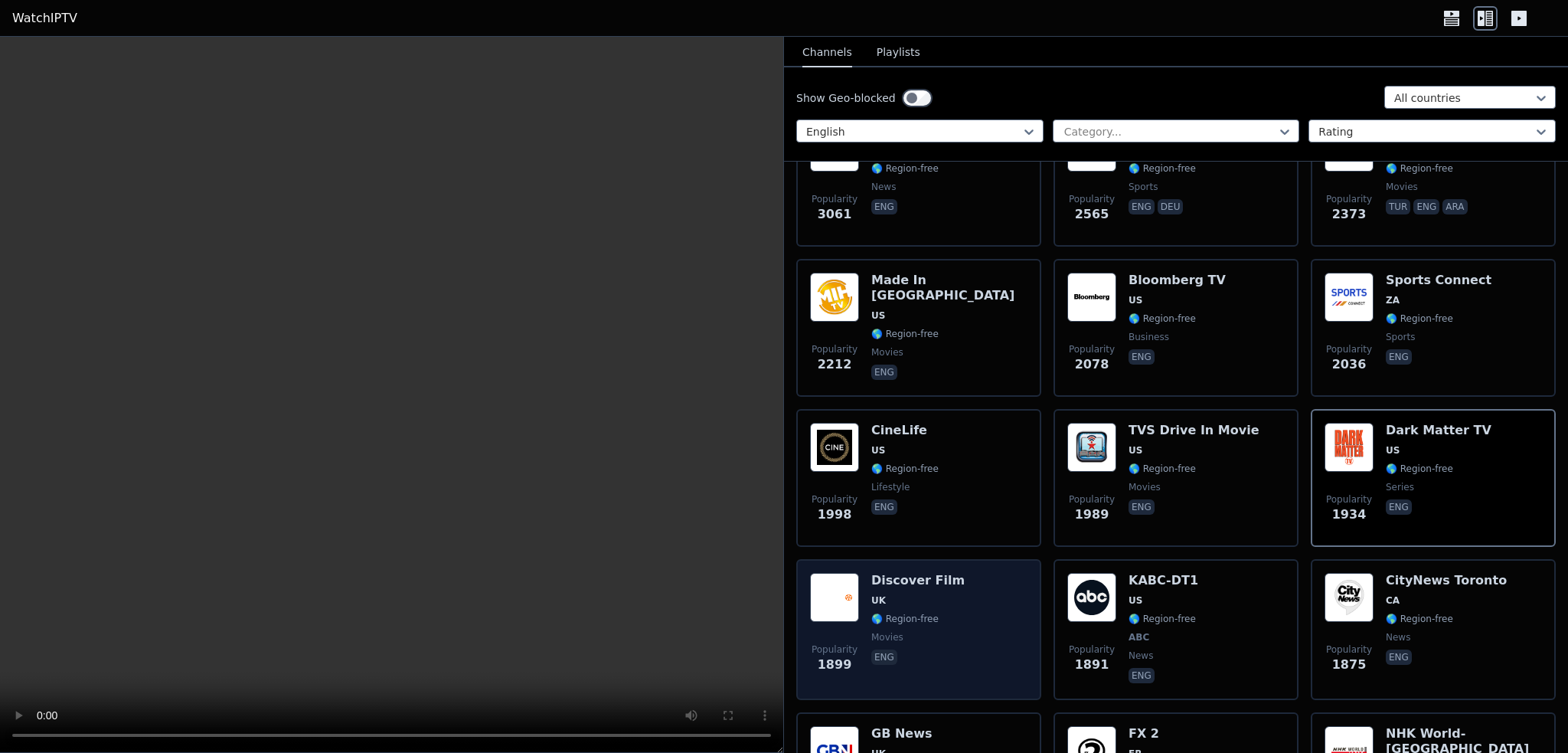
click at [888, 594] on span "UK" at bounding box center [918, 600] width 94 height 12
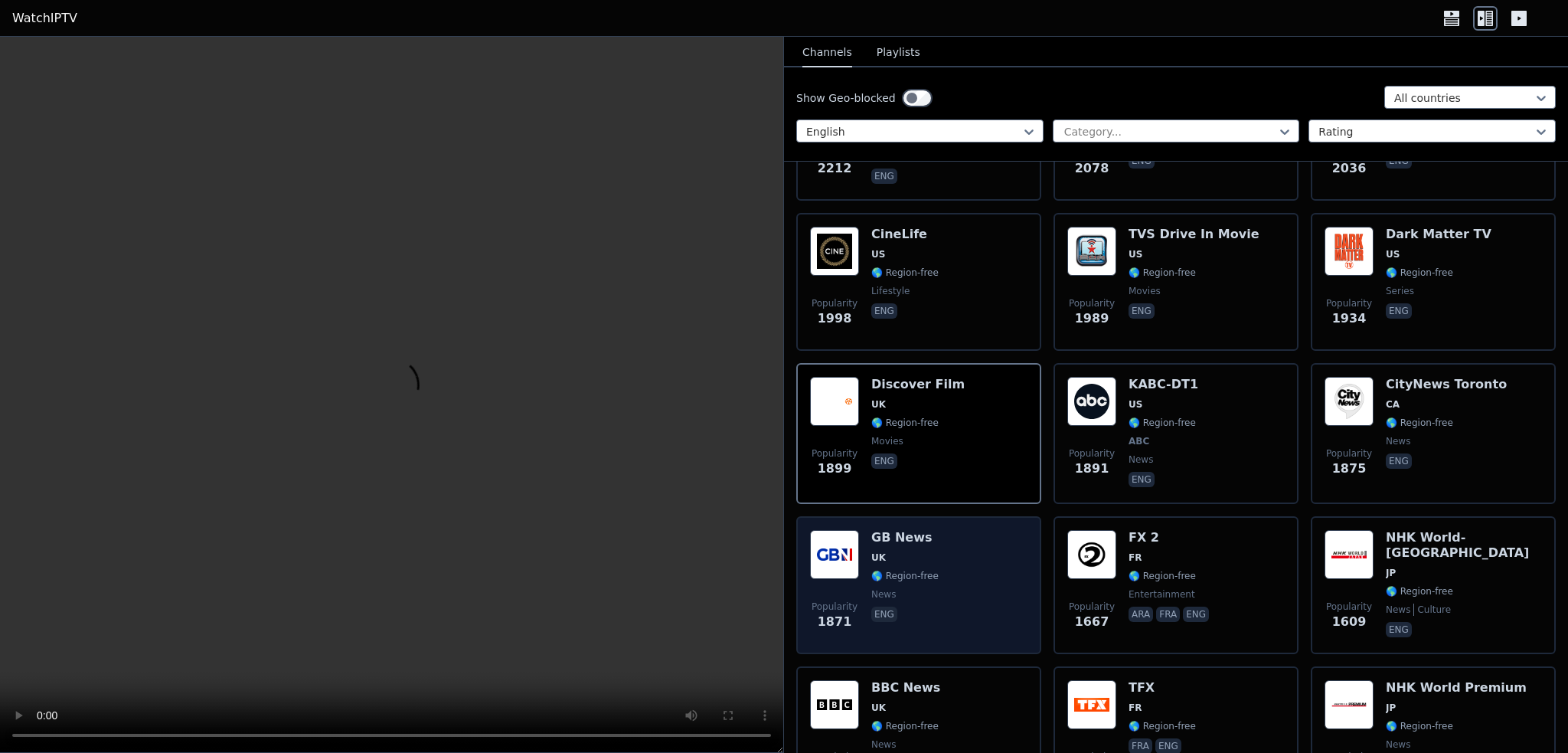
scroll to position [766, 0]
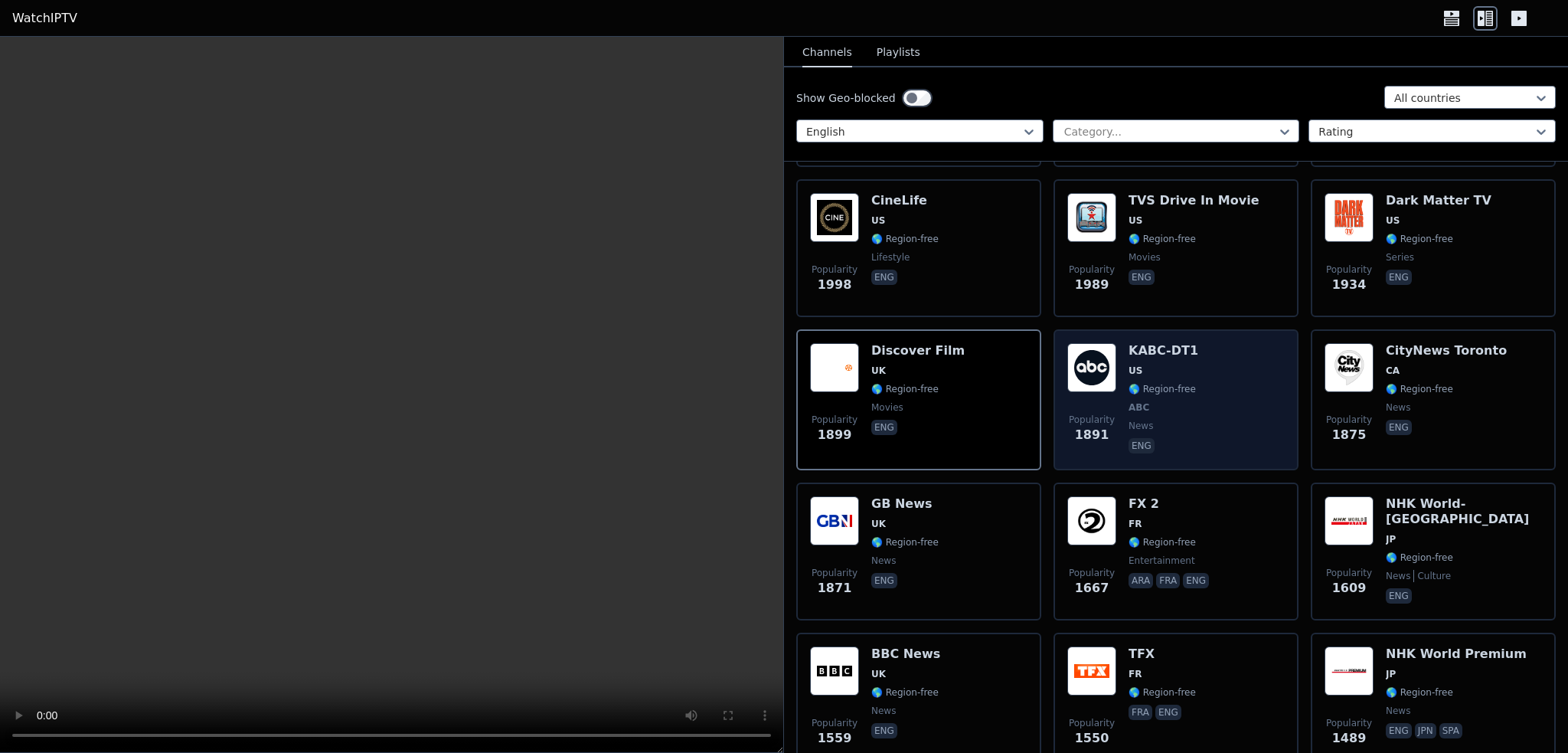
click at [1179, 383] on span "🌎 Region-free" at bounding box center [1162, 388] width 67 height 12
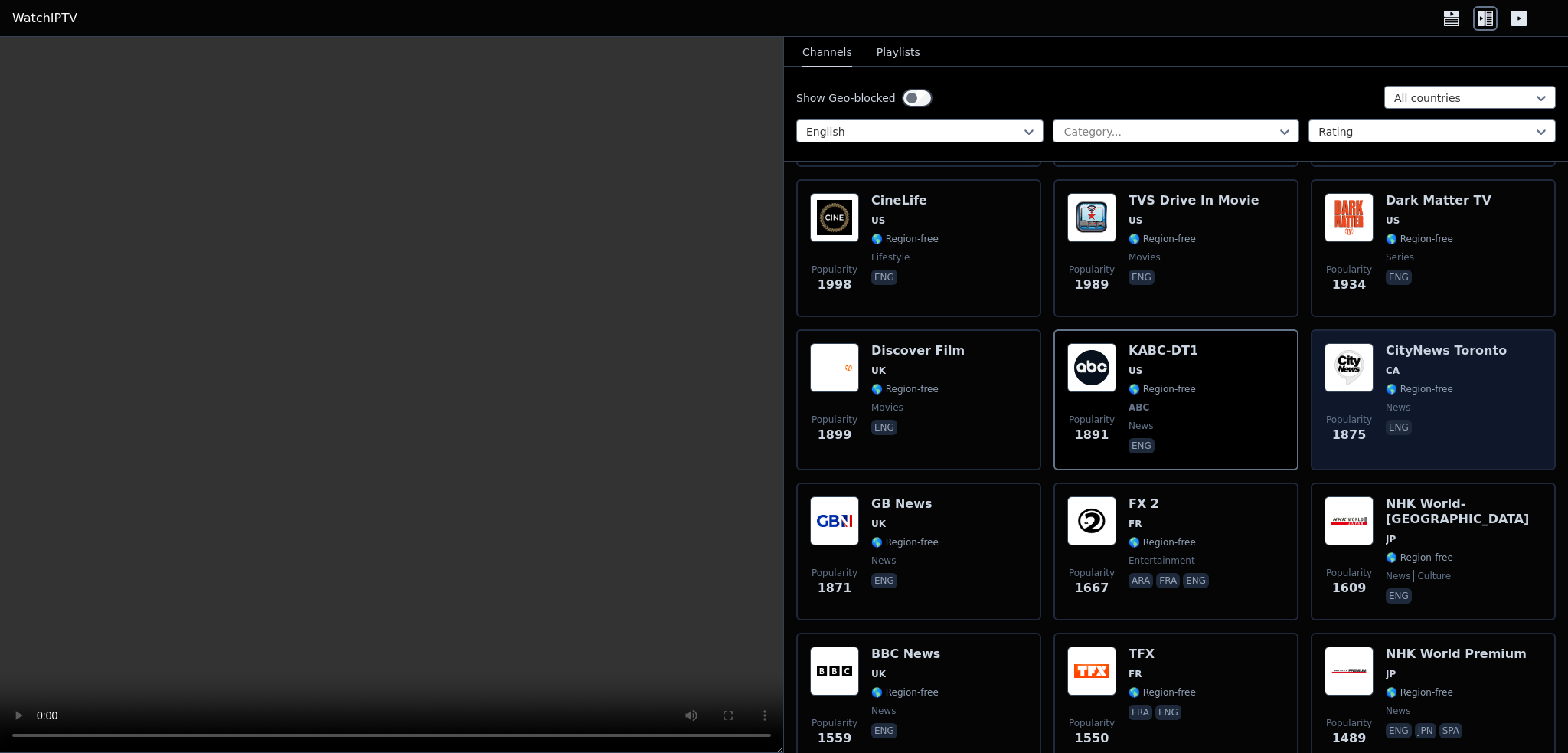
click at [1427, 383] on span "🌎 Region-free" at bounding box center [1420, 388] width 67 height 12
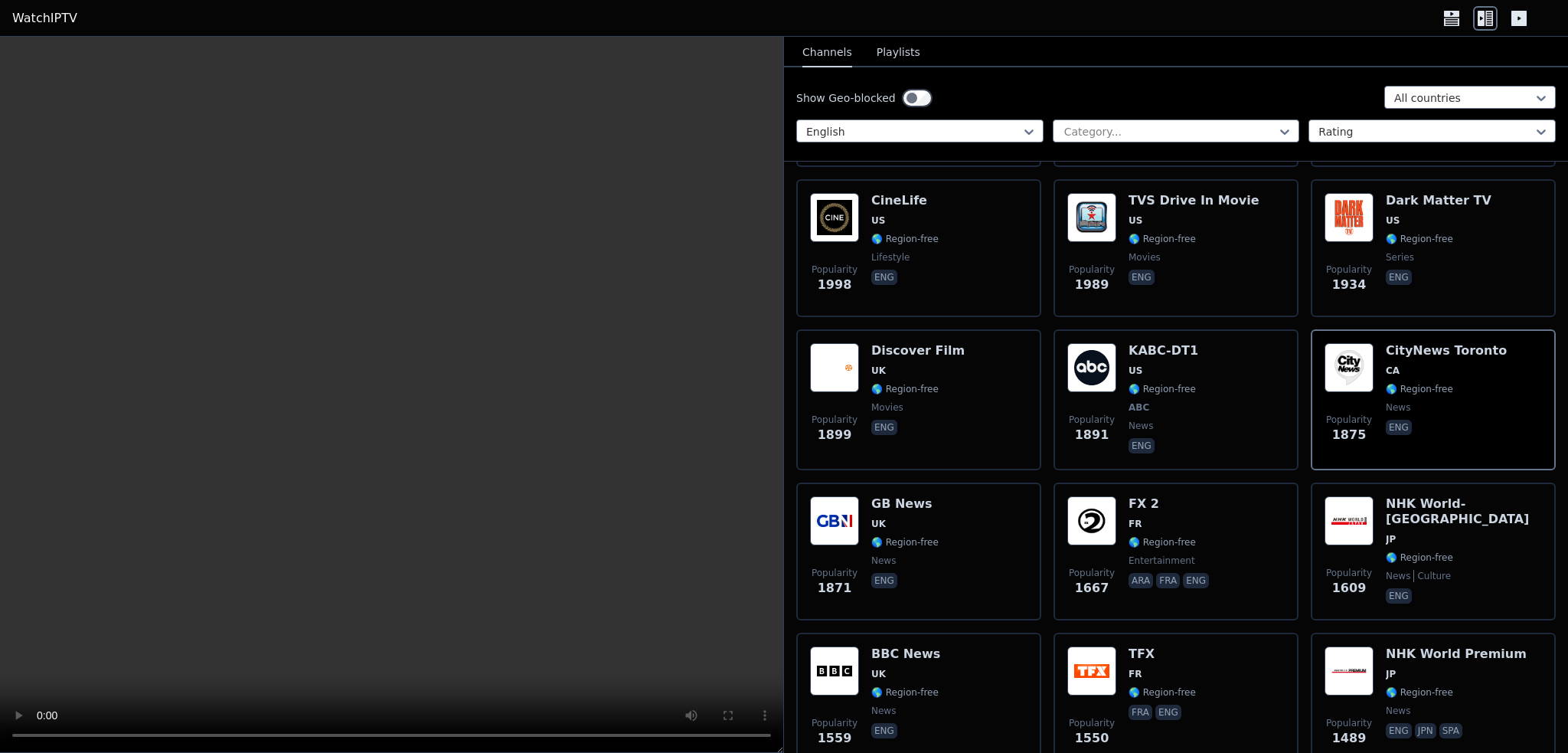
click at [1516, 11] on icon at bounding box center [1519, 18] width 15 height 15
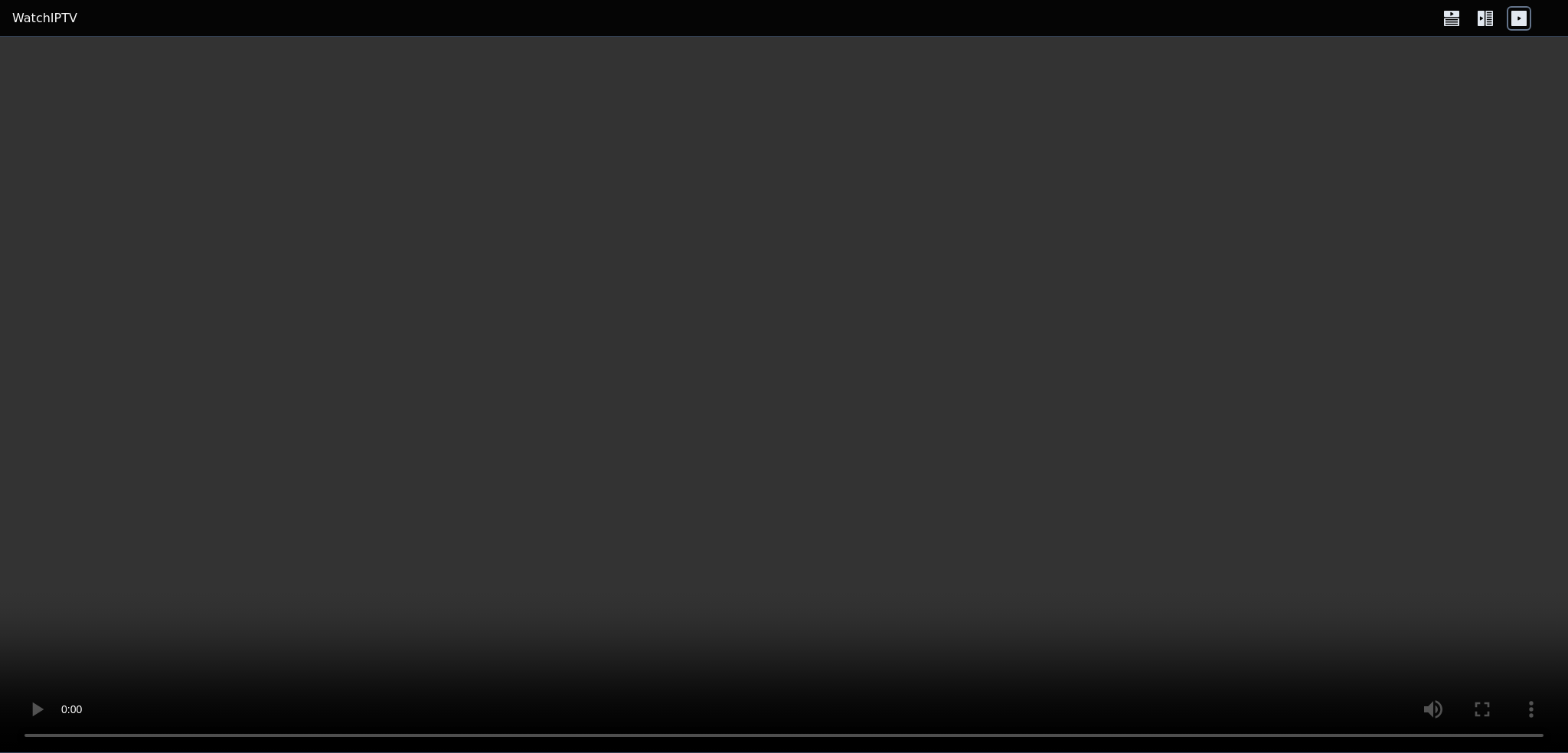
click at [1485, 20] on icon at bounding box center [1485, 18] width 25 height 25
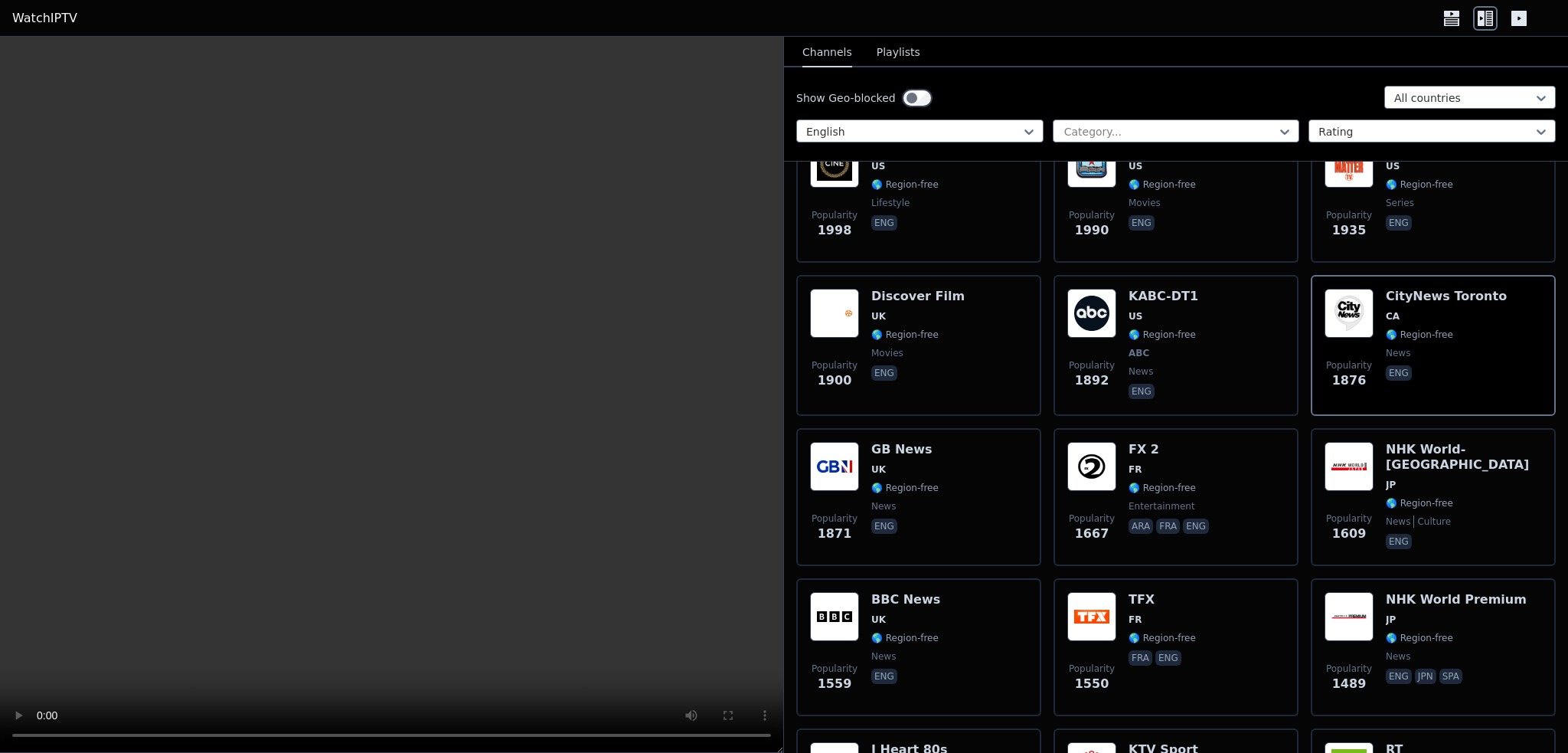
scroll to position [843, 0]
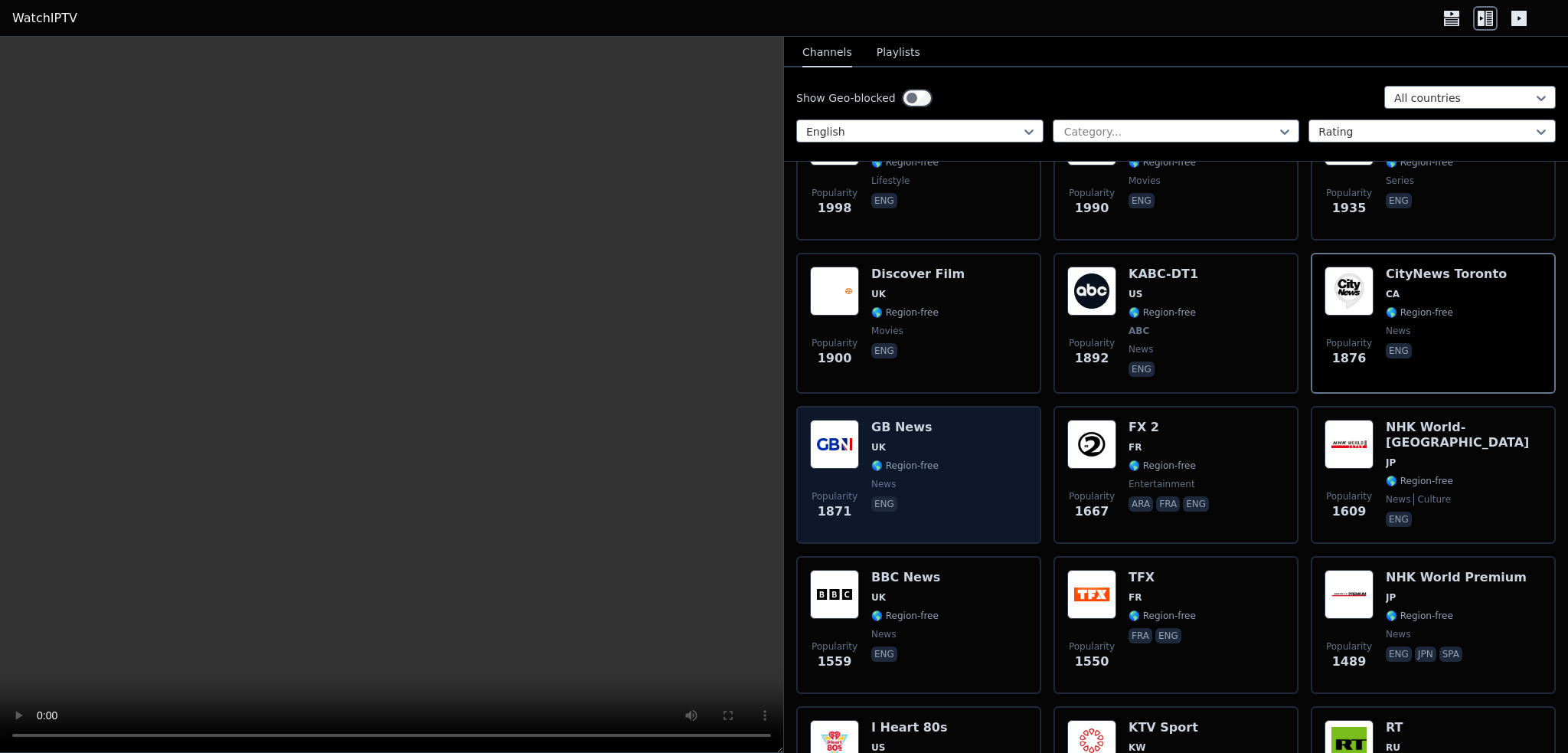
click at [915, 441] on span "UK" at bounding box center [904, 446] width 67 height 12
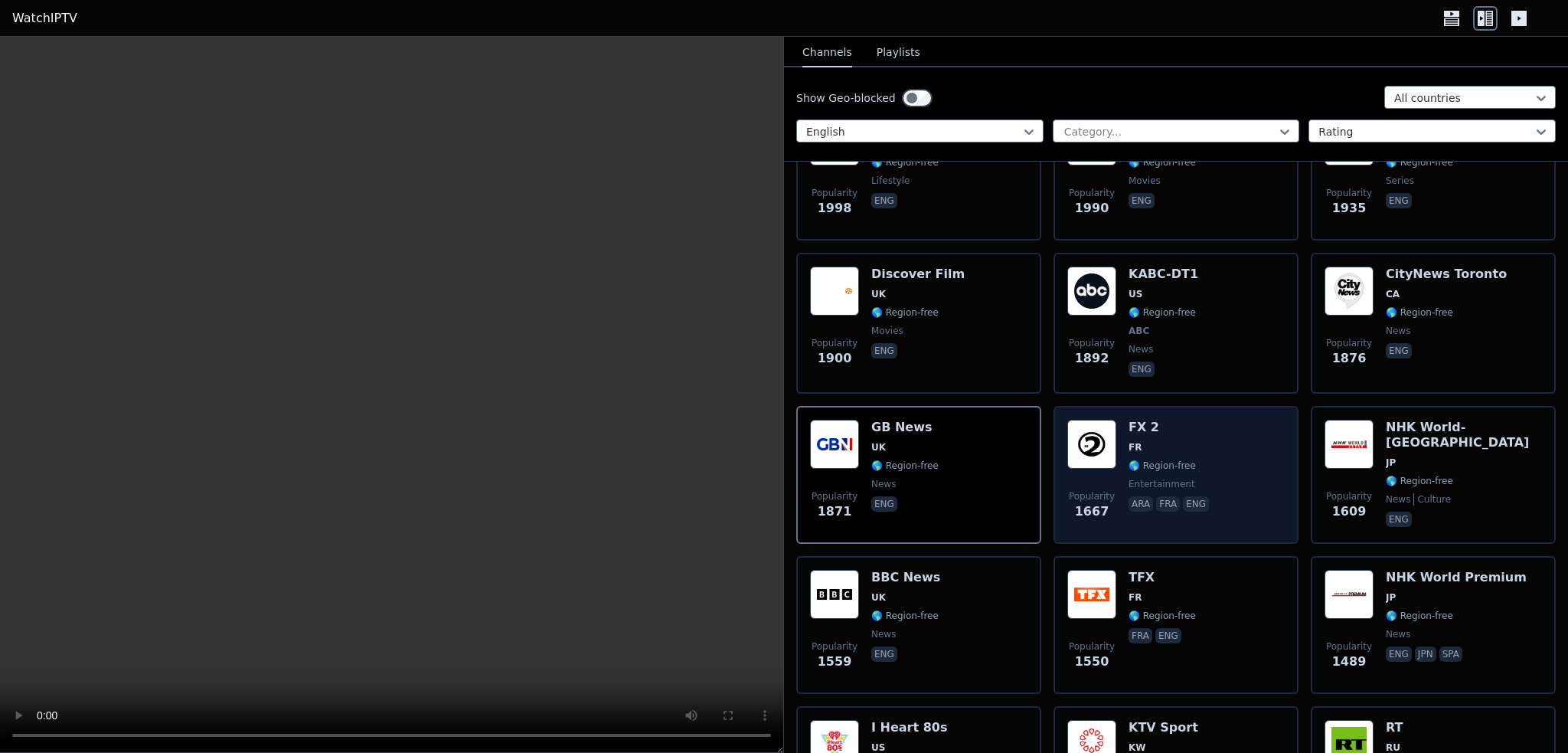
click at [1193, 457] on div "FX 2 FR 🌎 Region-free entertainment ara fra eng" at bounding box center [1170, 474] width 83 height 110
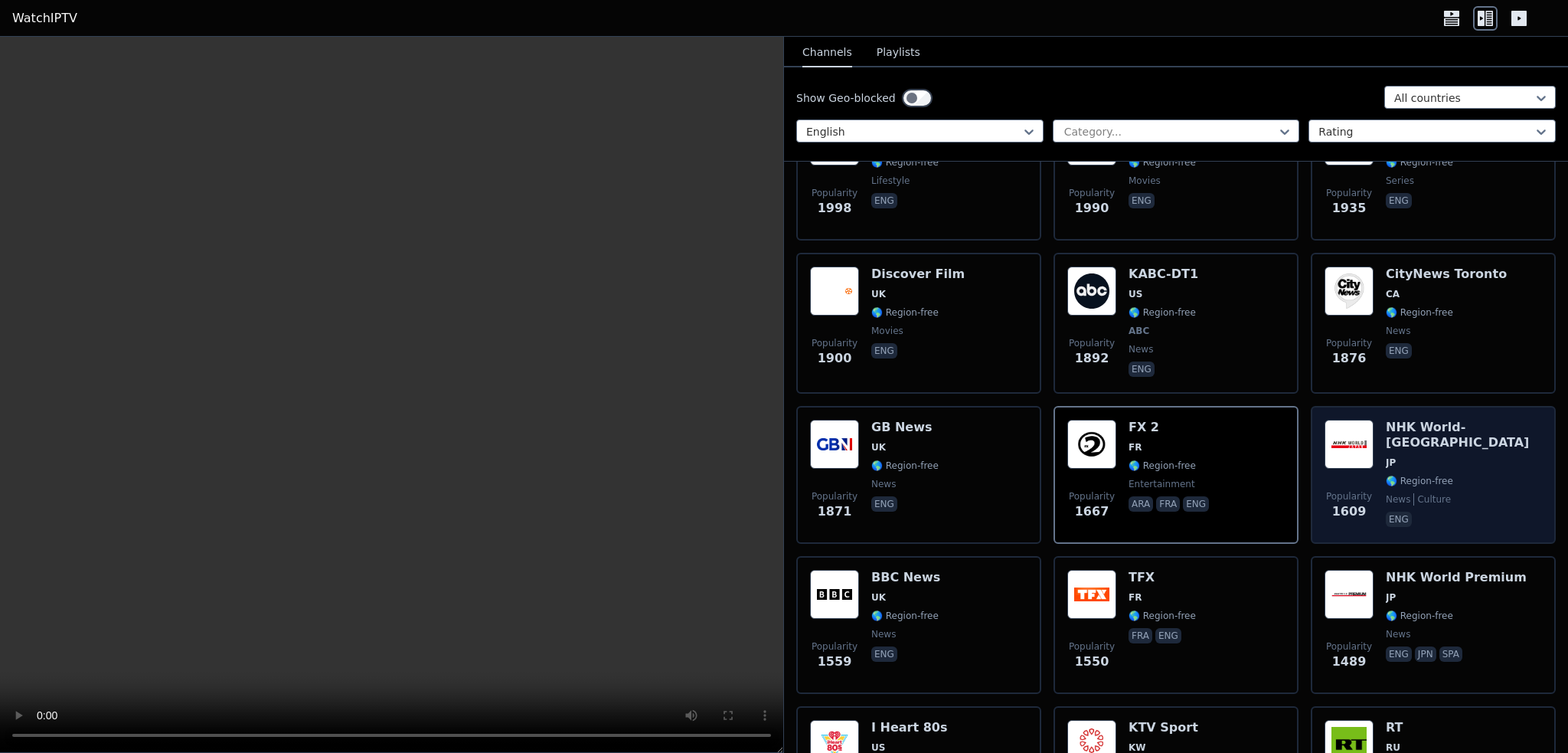
click at [1367, 480] on div "Popularity 1609 NHK World-[GEOGRAPHIC_DATA] JP 🌎 Region-free news culture eng" at bounding box center [1433, 474] width 218 height 110
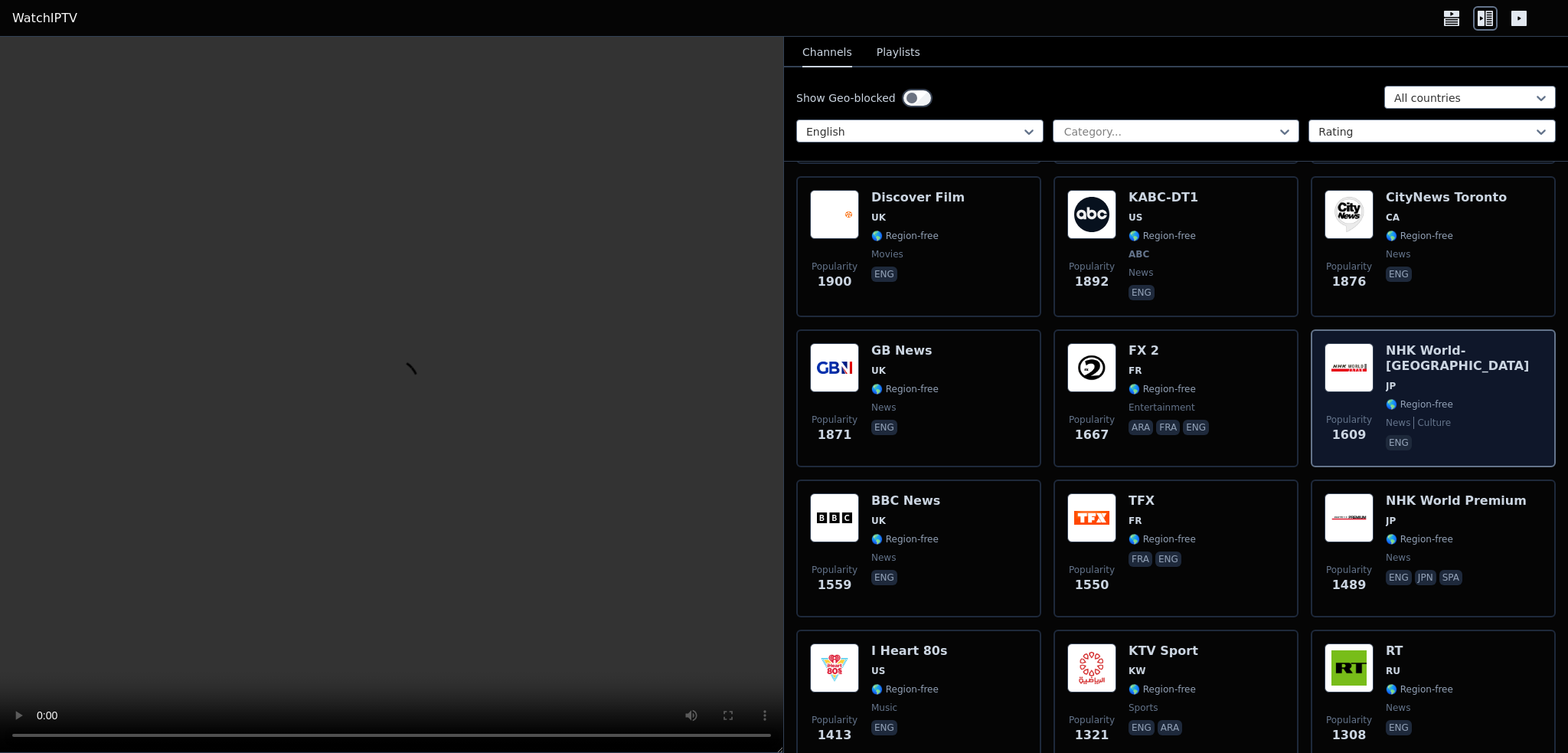
scroll to position [996, 0]
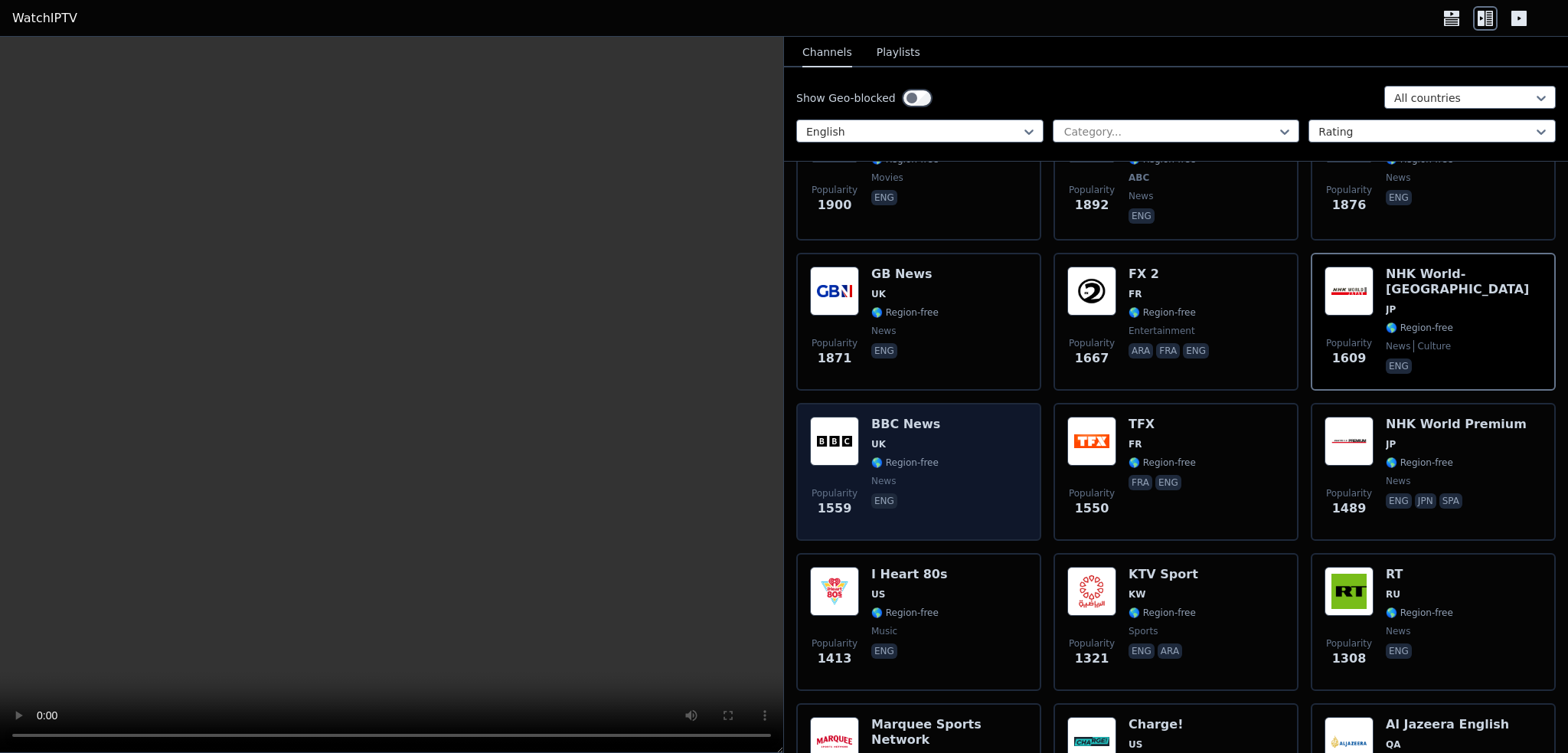
click at [915, 475] on span "news" at bounding box center [905, 481] width 69 height 12
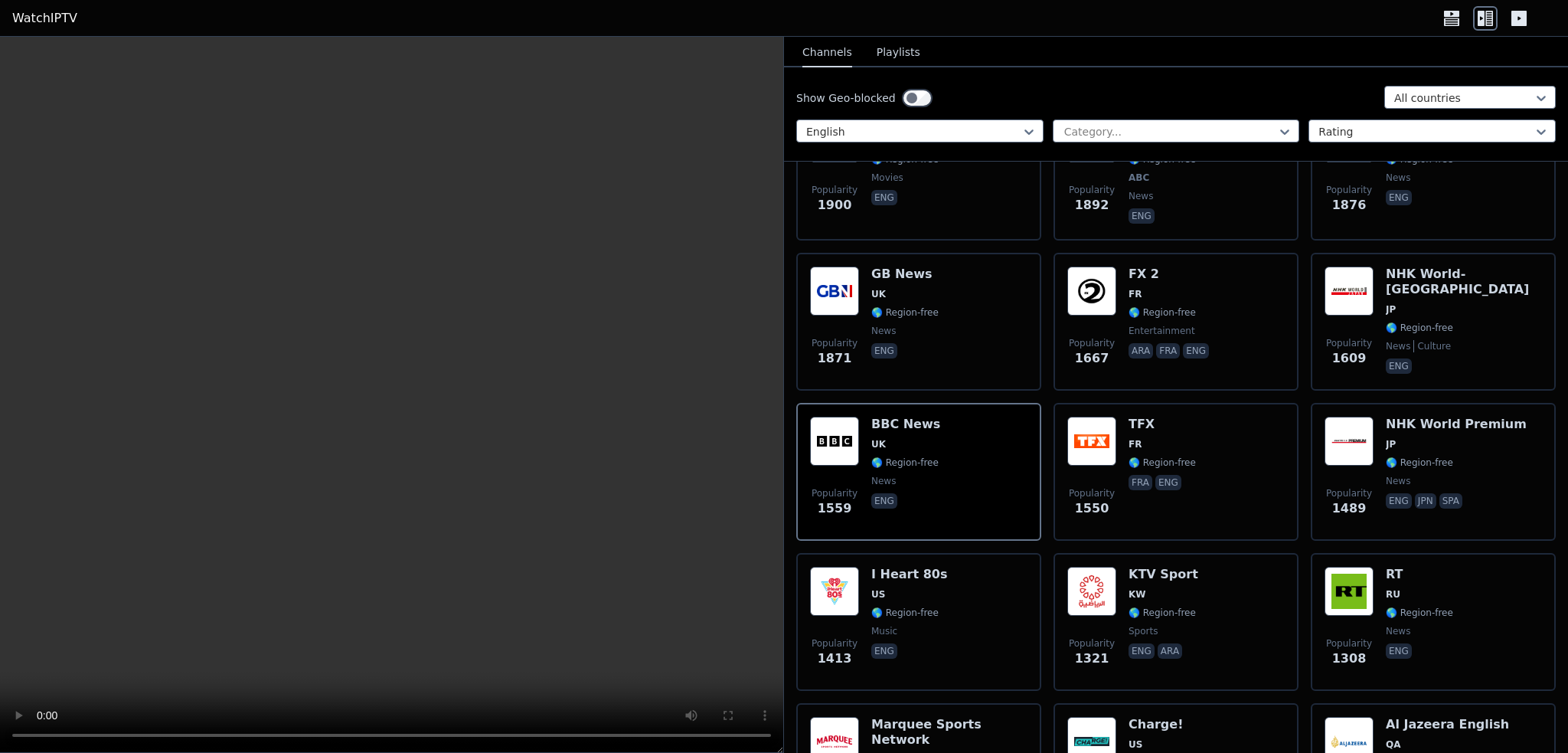
click at [1523, 17] on icon at bounding box center [1519, 18] width 15 height 15
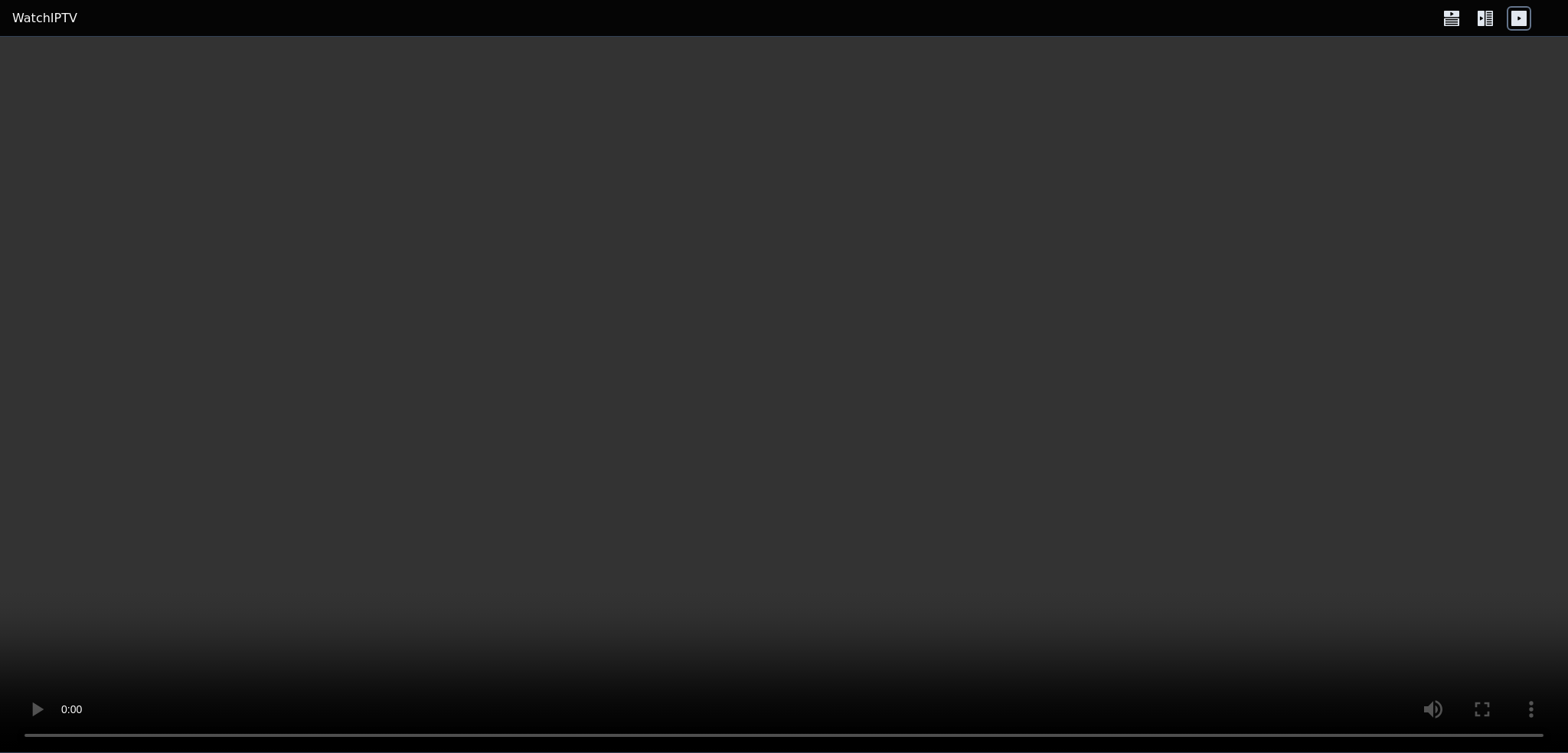
click at [1520, 24] on icon at bounding box center [1519, 18] width 15 height 15
click at [1489, 19] on icon at bounding box center [1485, 18] width 25 height 25
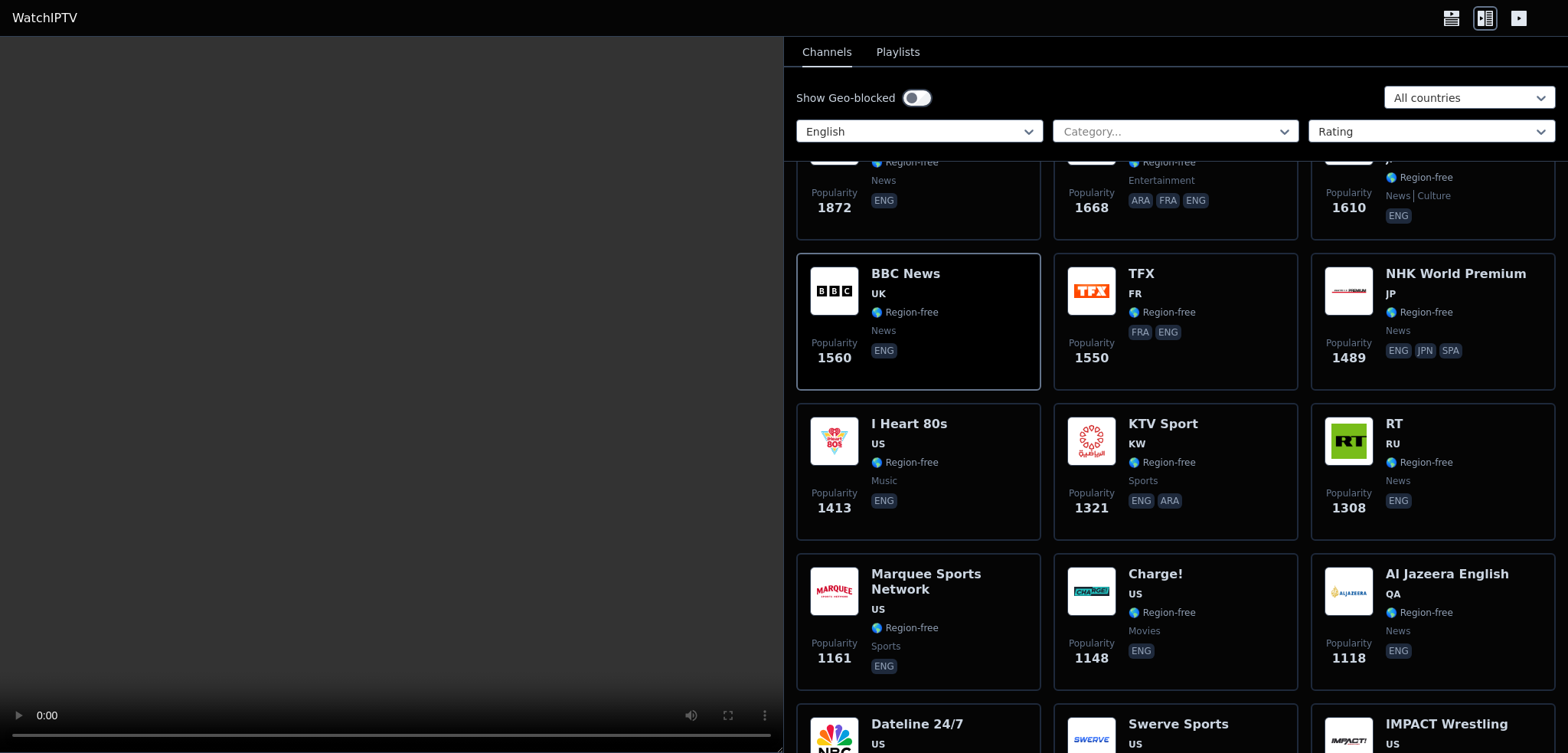
scroll to position [1149, 0]
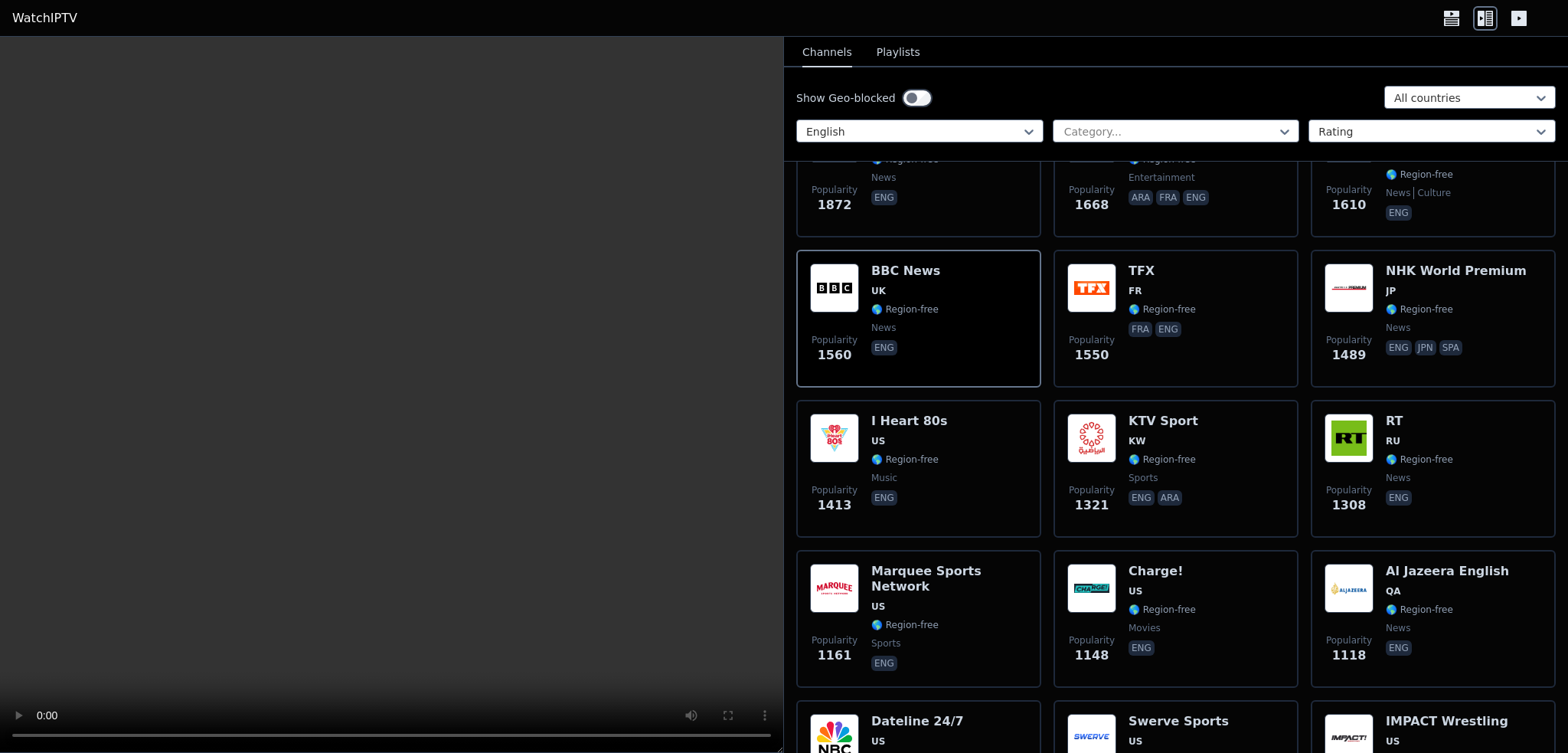
click at [1522, 11] on icon at bounding box center [1519, 18] width 15 height 15
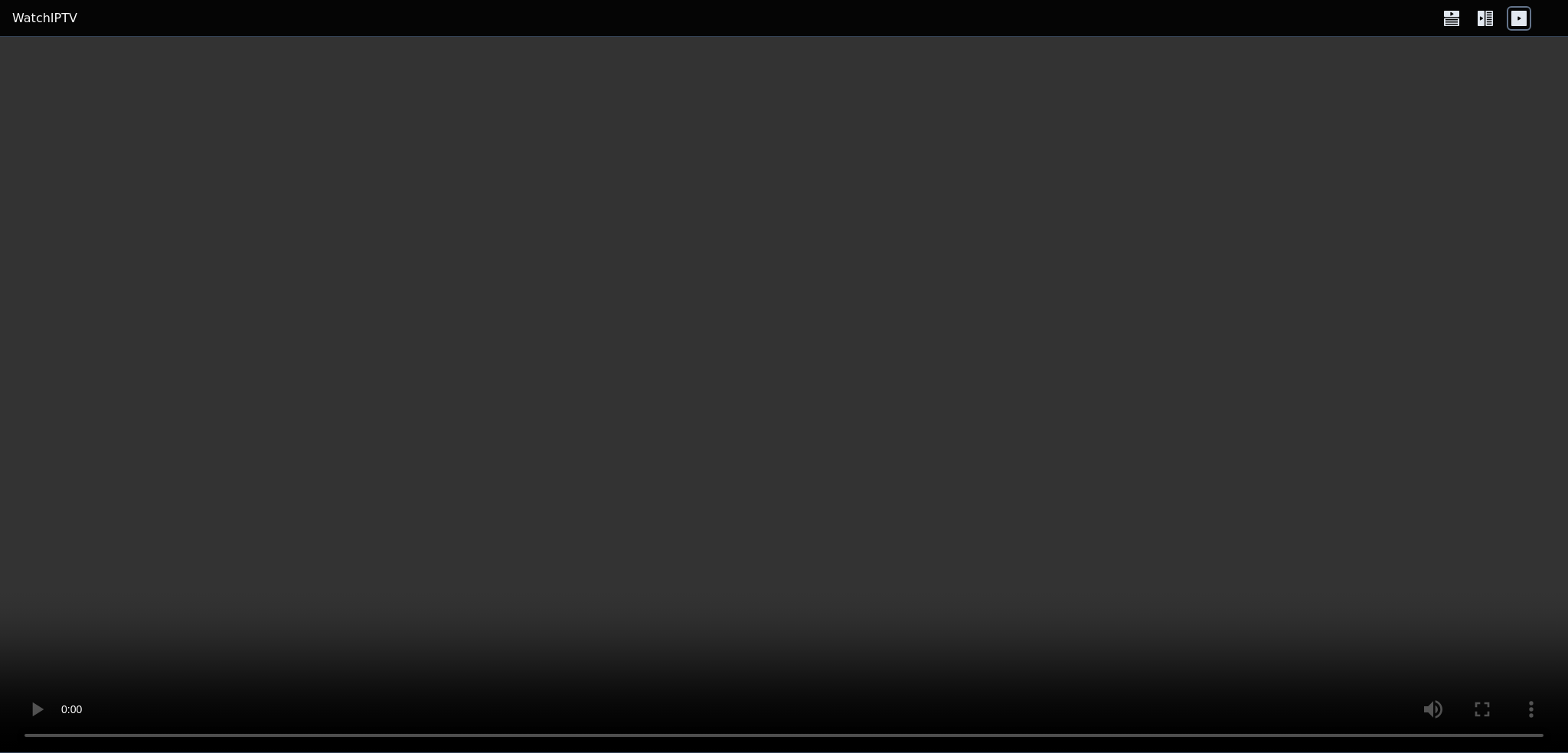
click at [1487, 20] on icon at bounding box center [1489, 18] width 8 height 15
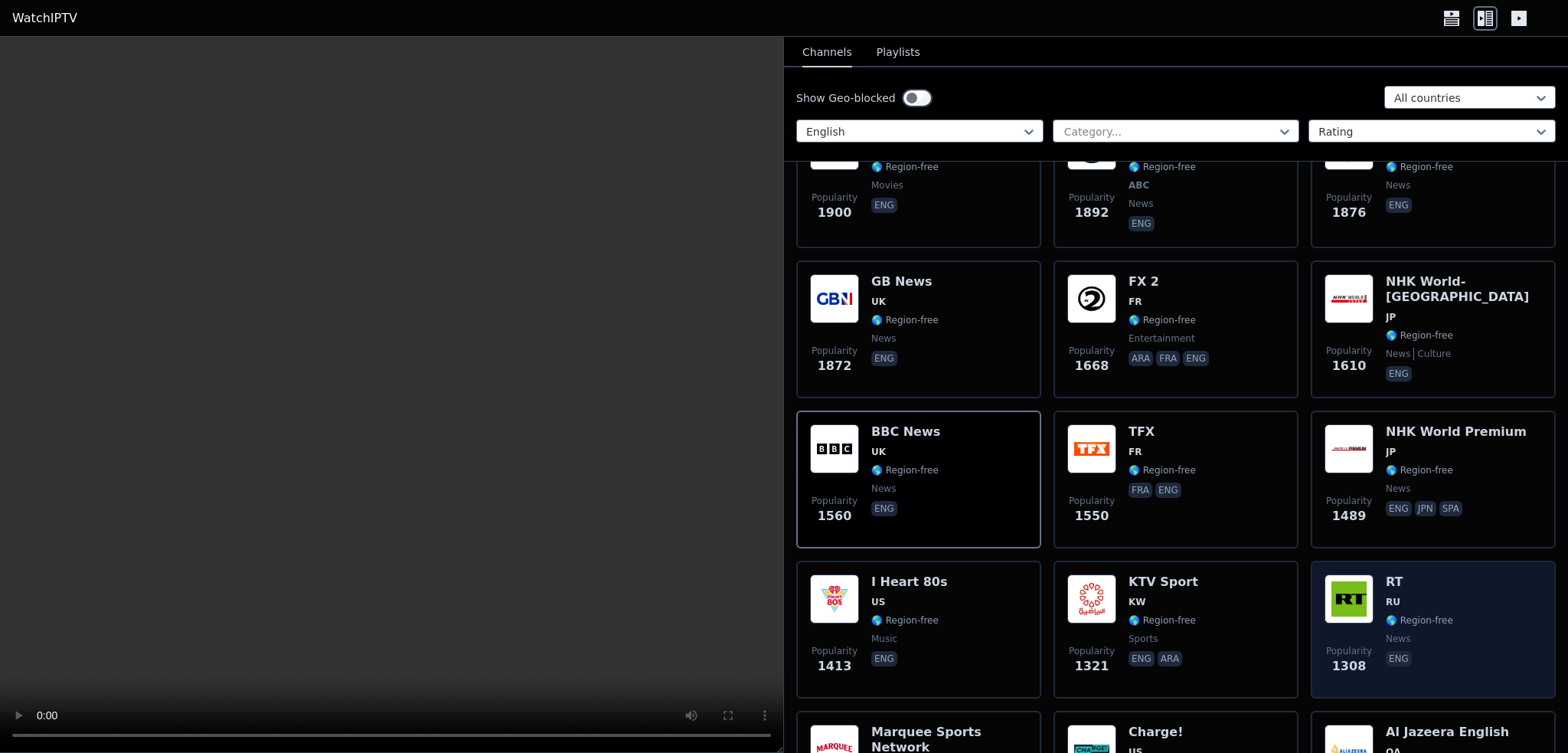
scroll to position [1072, 0]
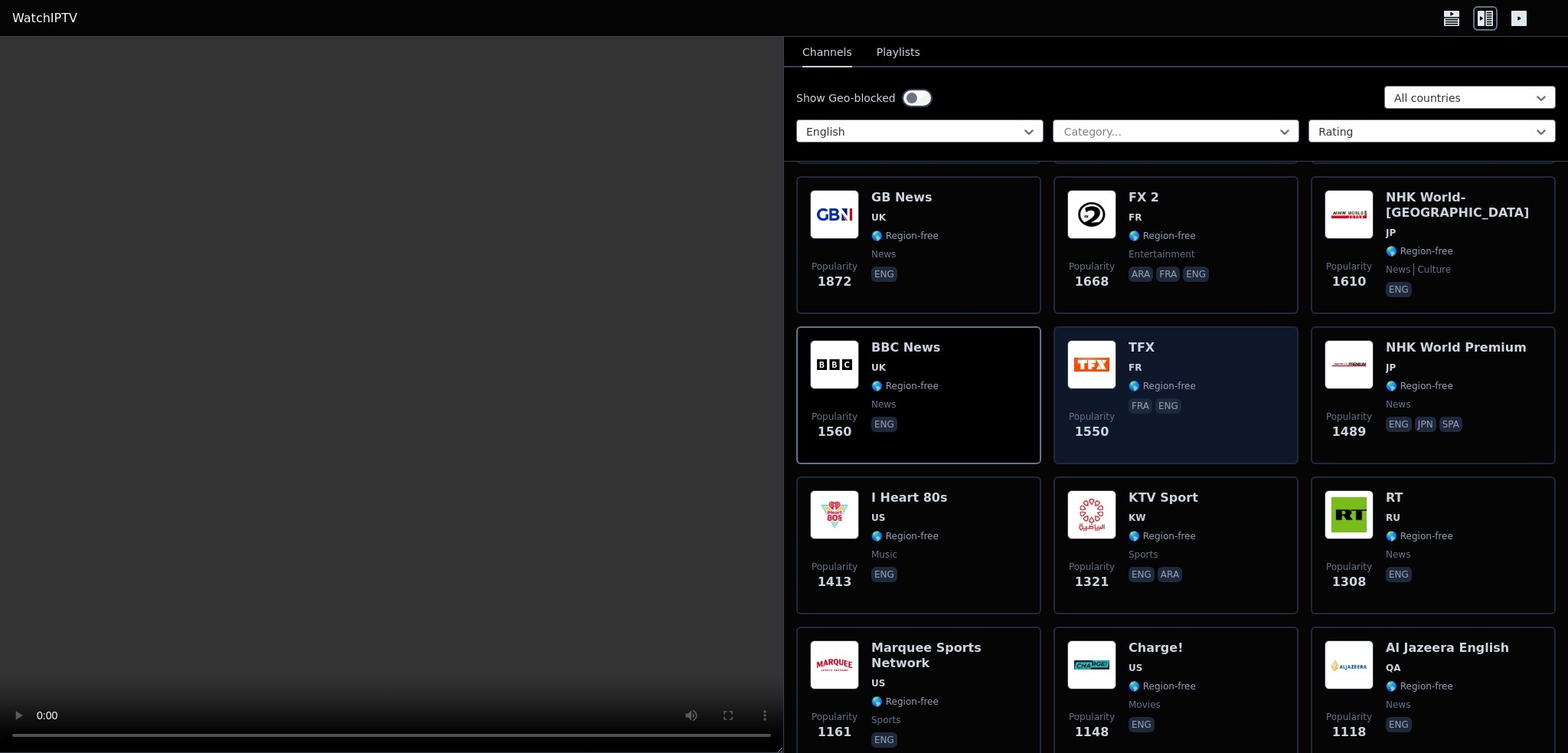
click at [1189, 362] on div "Popularity 1550 TFX FR 🌎 Region-free fra eng" at bounding box center [1176, 395] width 218 height 110
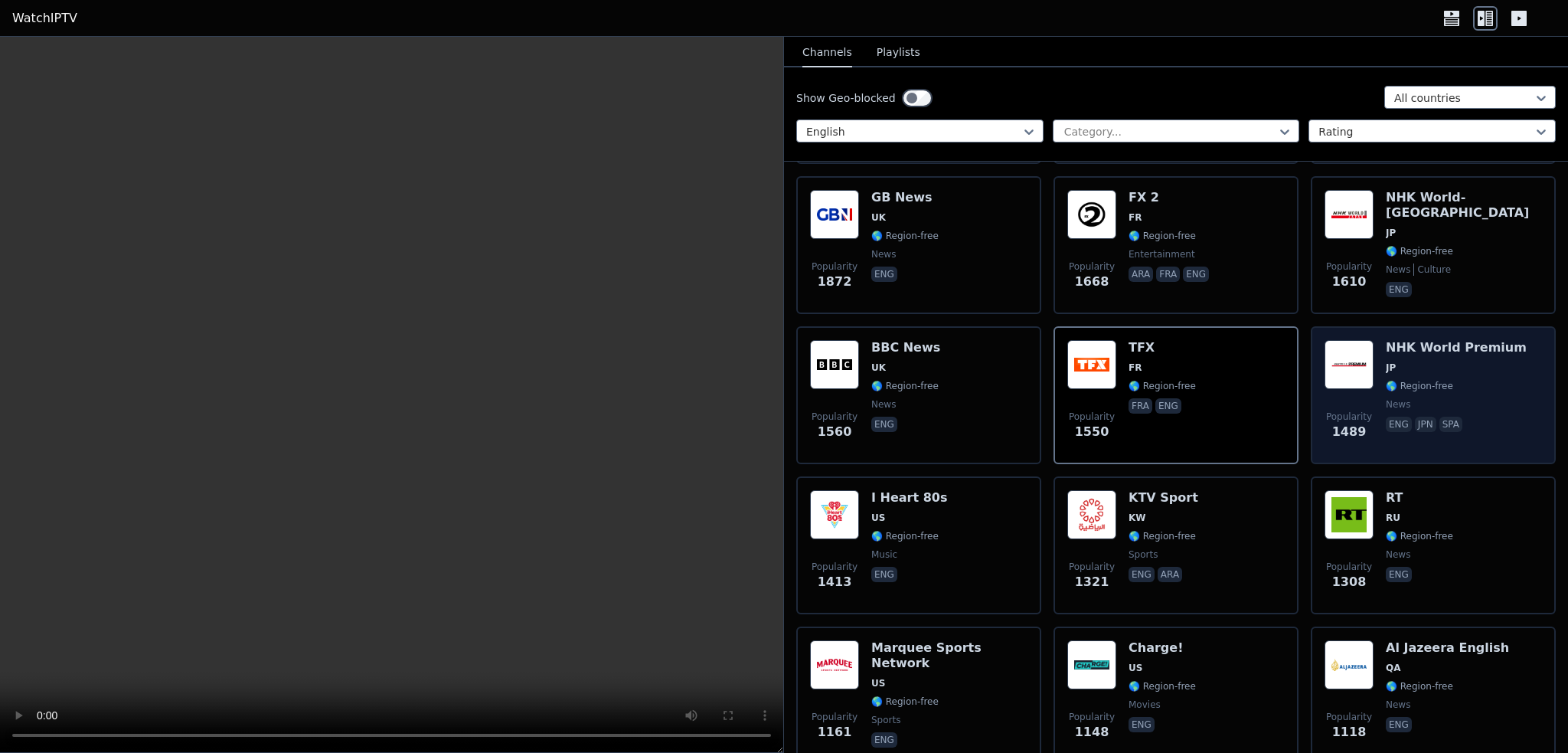
click at [1436, 398] on span "news" at bounding box center [1456, 404] width 141 height 12
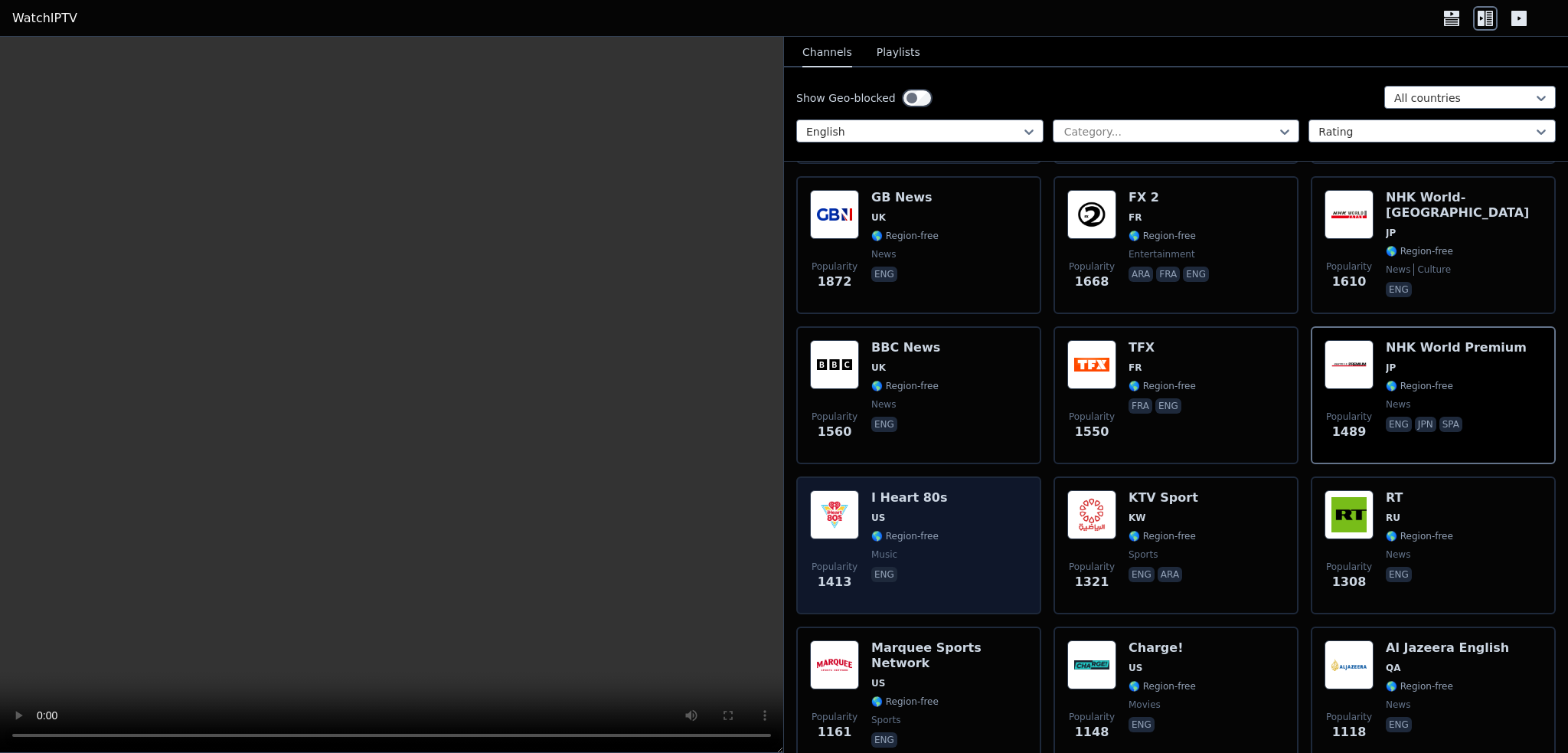
click at [938, 519] on div "Popularity 1413 I Heart 80s US 🌎 Region-free music eng" at bounding box center [919, 545] width 218 height 110
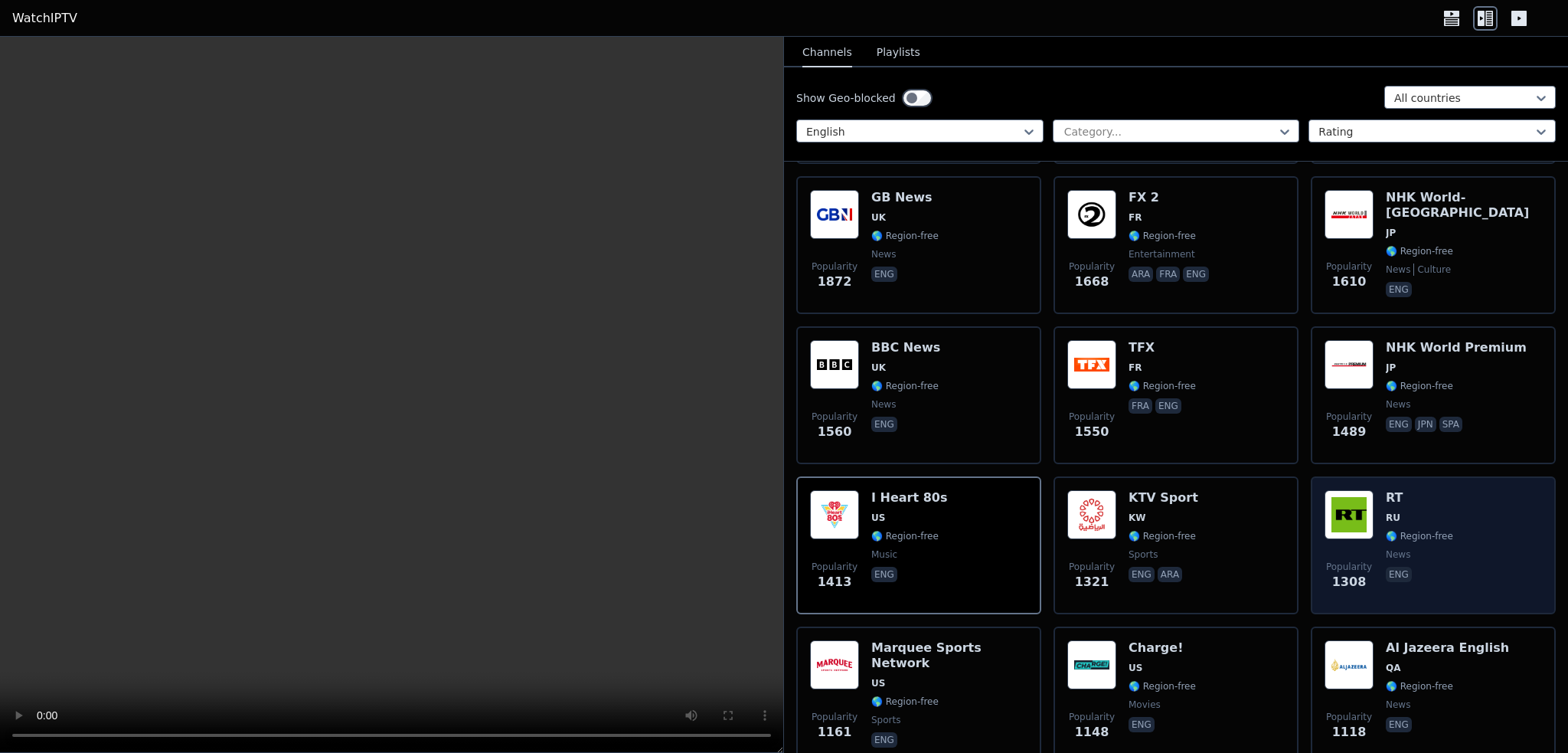
click at [1439, 500] on div "Popularity 1308 RT RU 🌎 Region-free news eng" at bounding box center [1433, 545] width 218 height 110
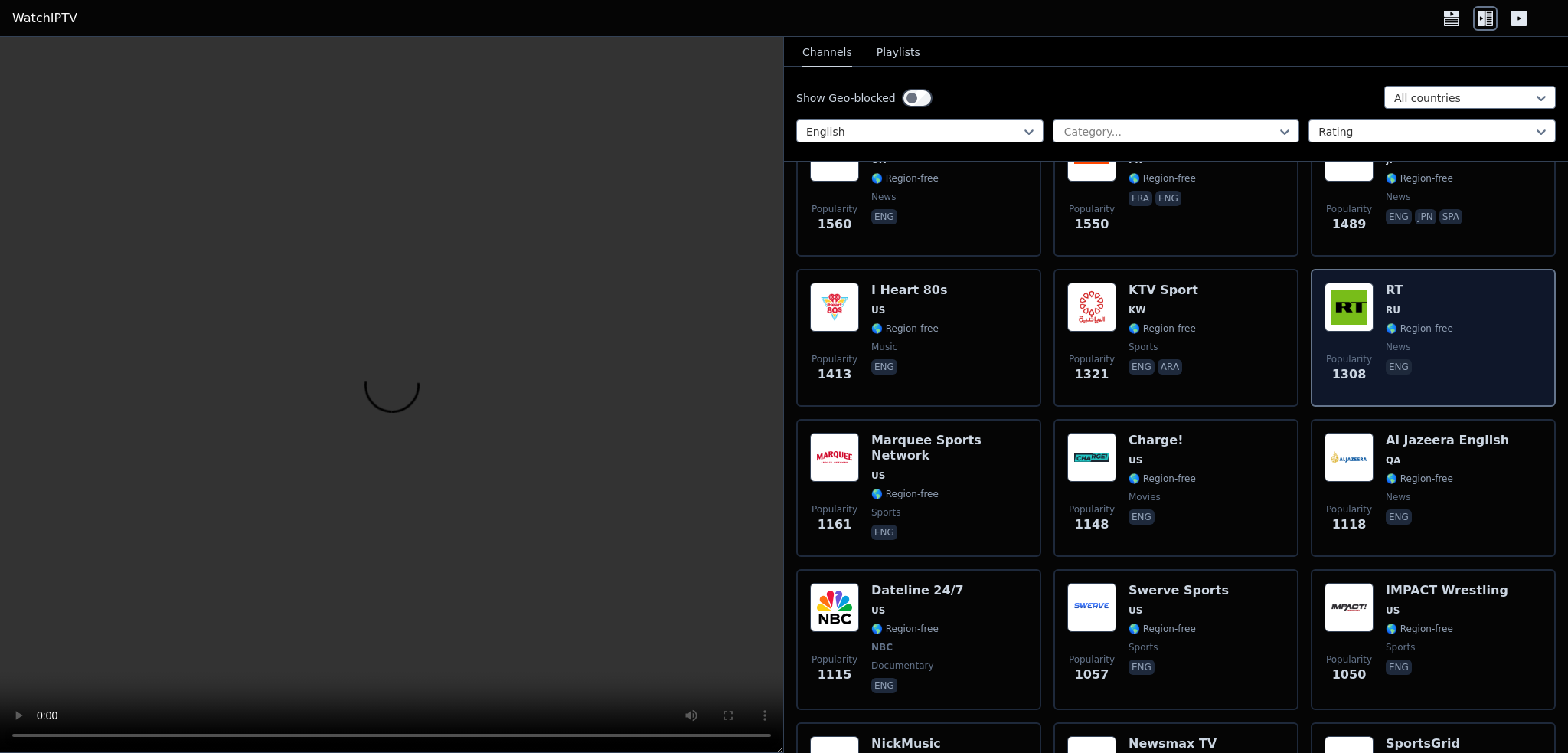
scroll to position [1302, 0]
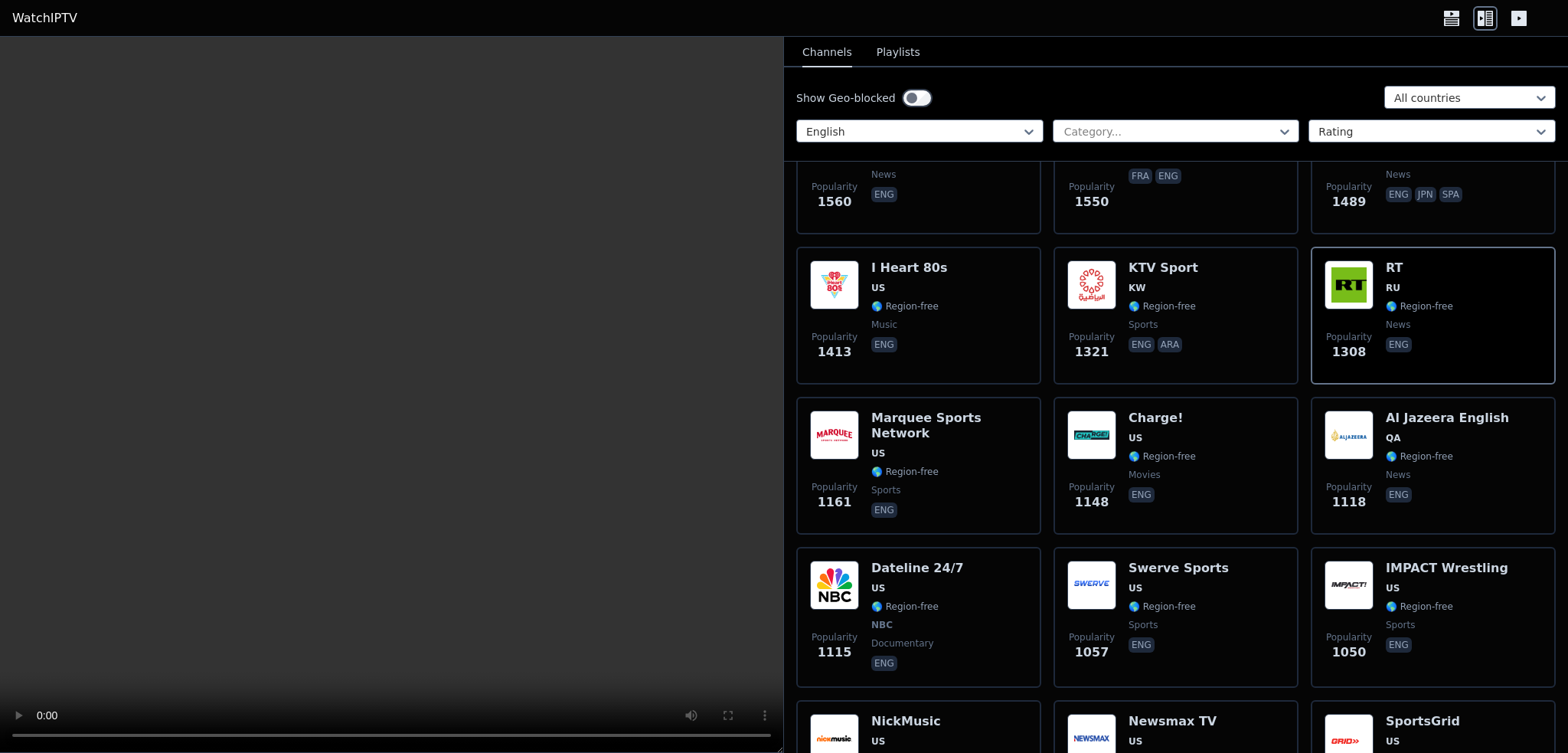
click at [1522, 20] on icon at bounding box center [1519, 18] width 15 height 15
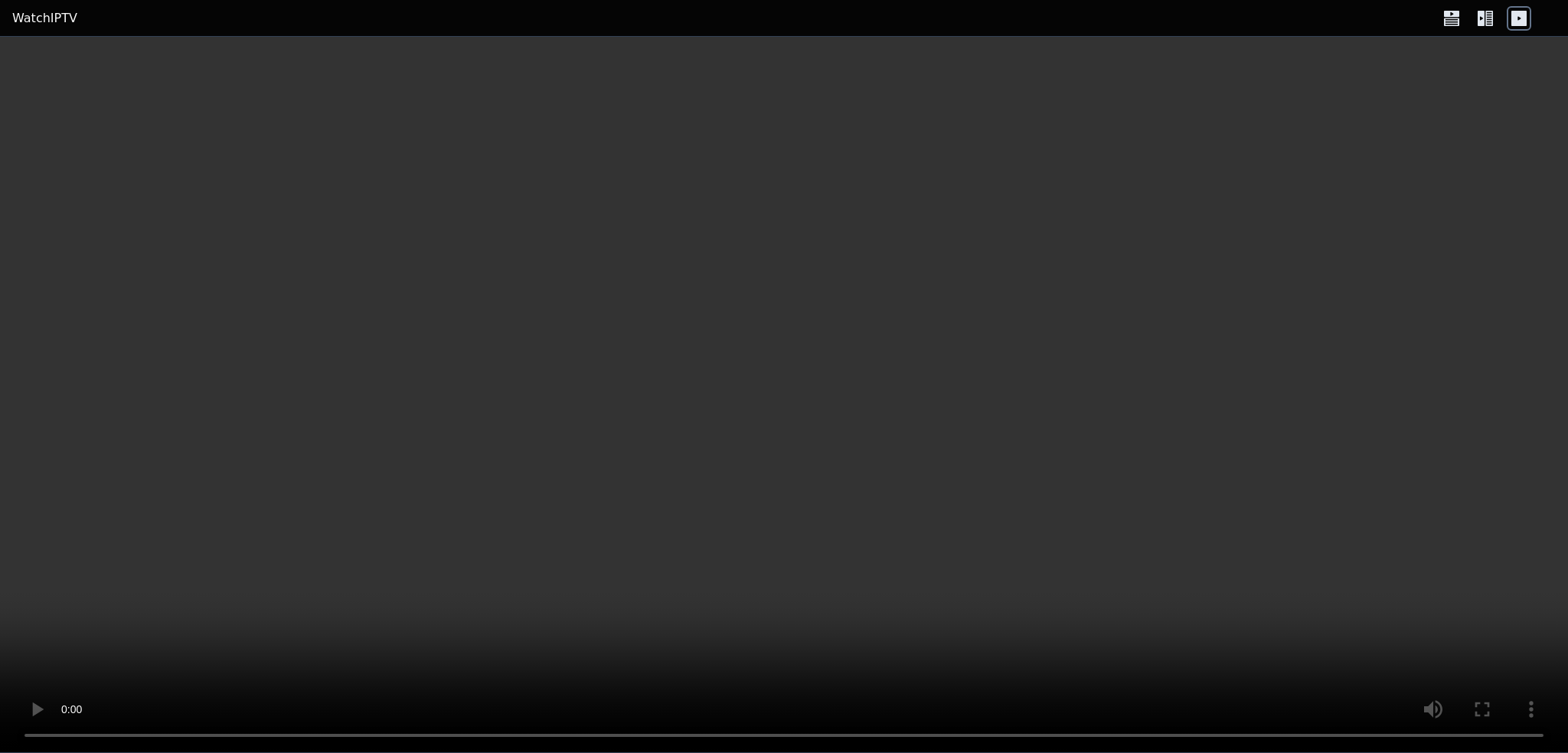
click at [1485, 15] on icon at bounding box center [1485, 18] width 25 height 25
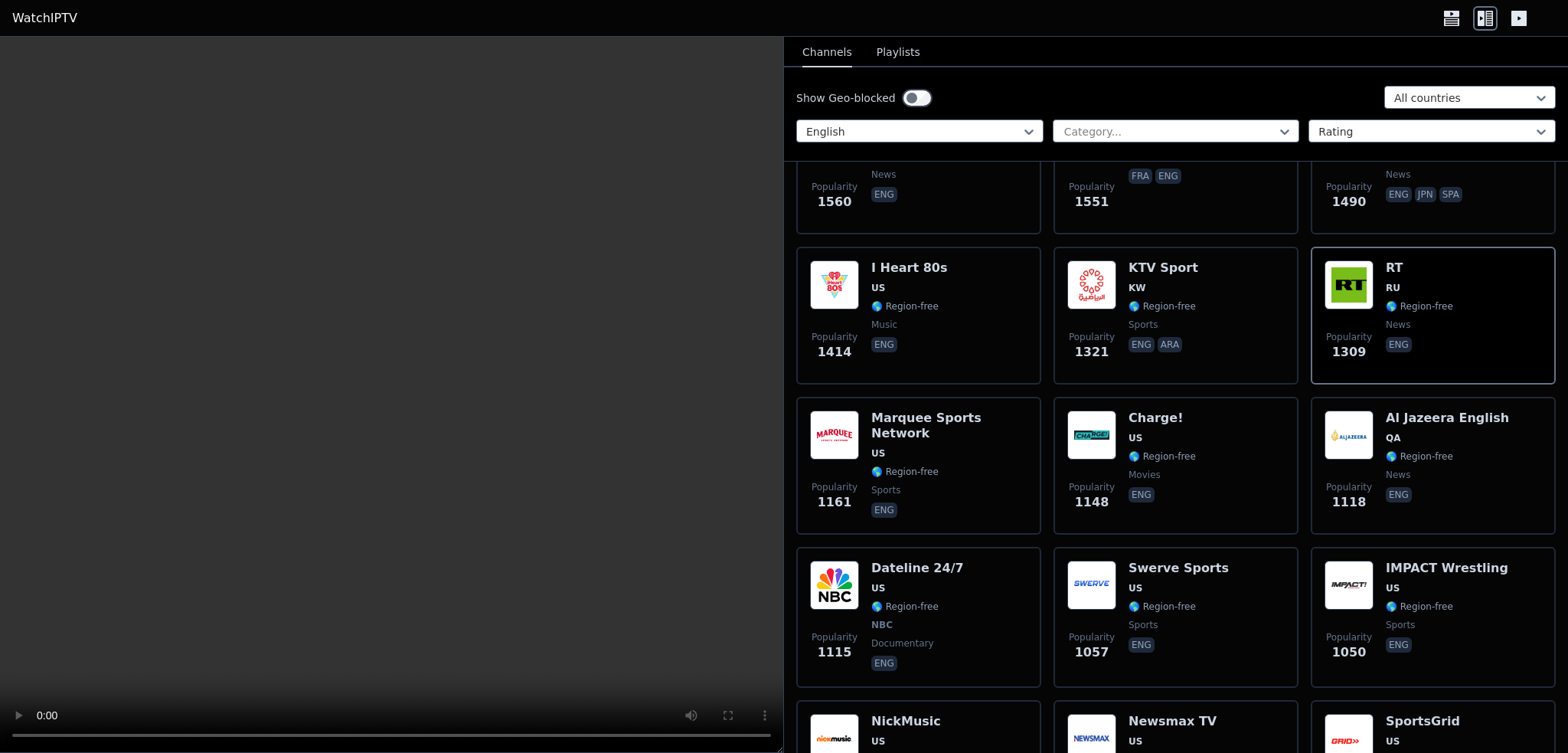
click at [1519, 18] on icon at bounding box center [1519, 18] width 25 height 25
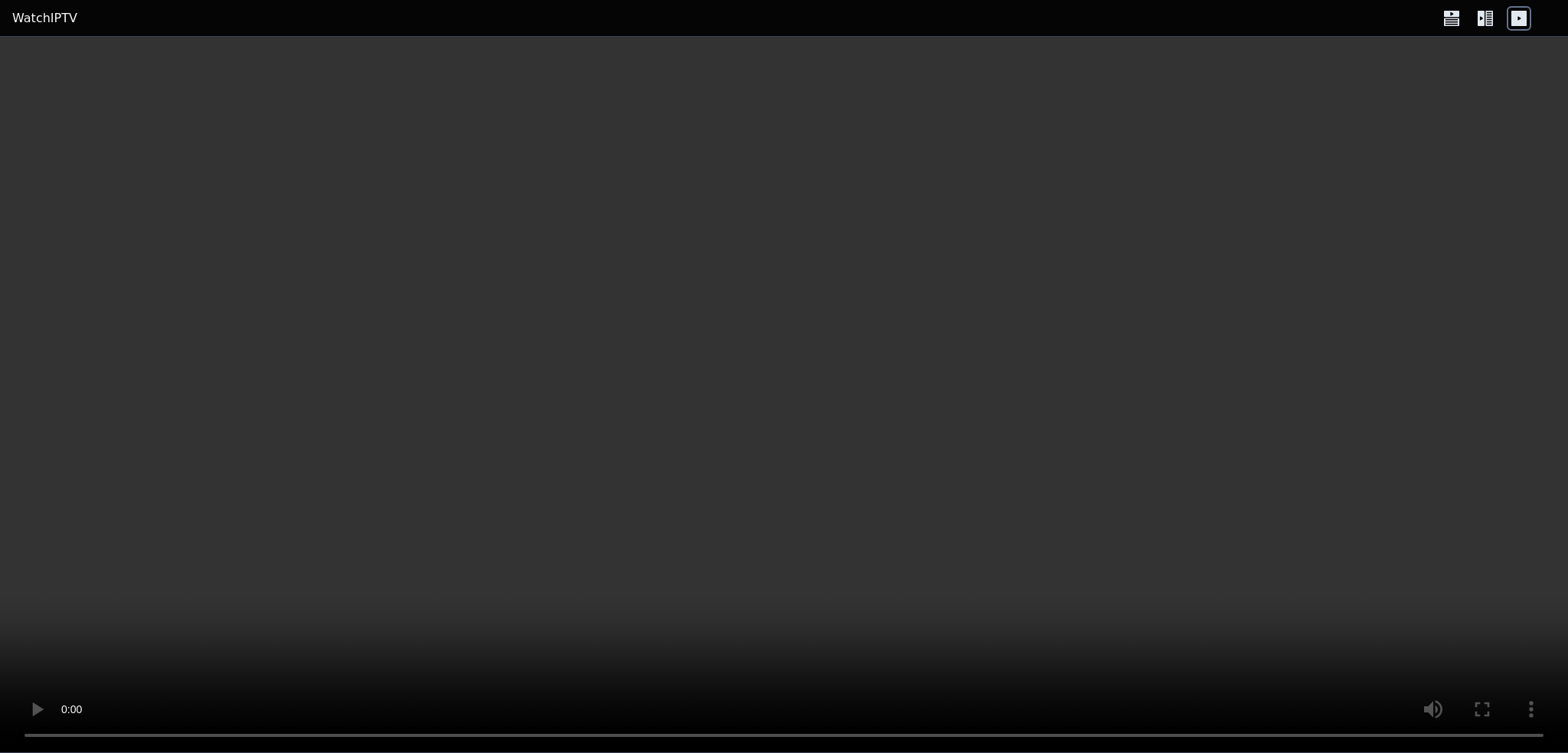
click at [1486, 17] on icon at bounding box center [1489, 18] width 8 height 15
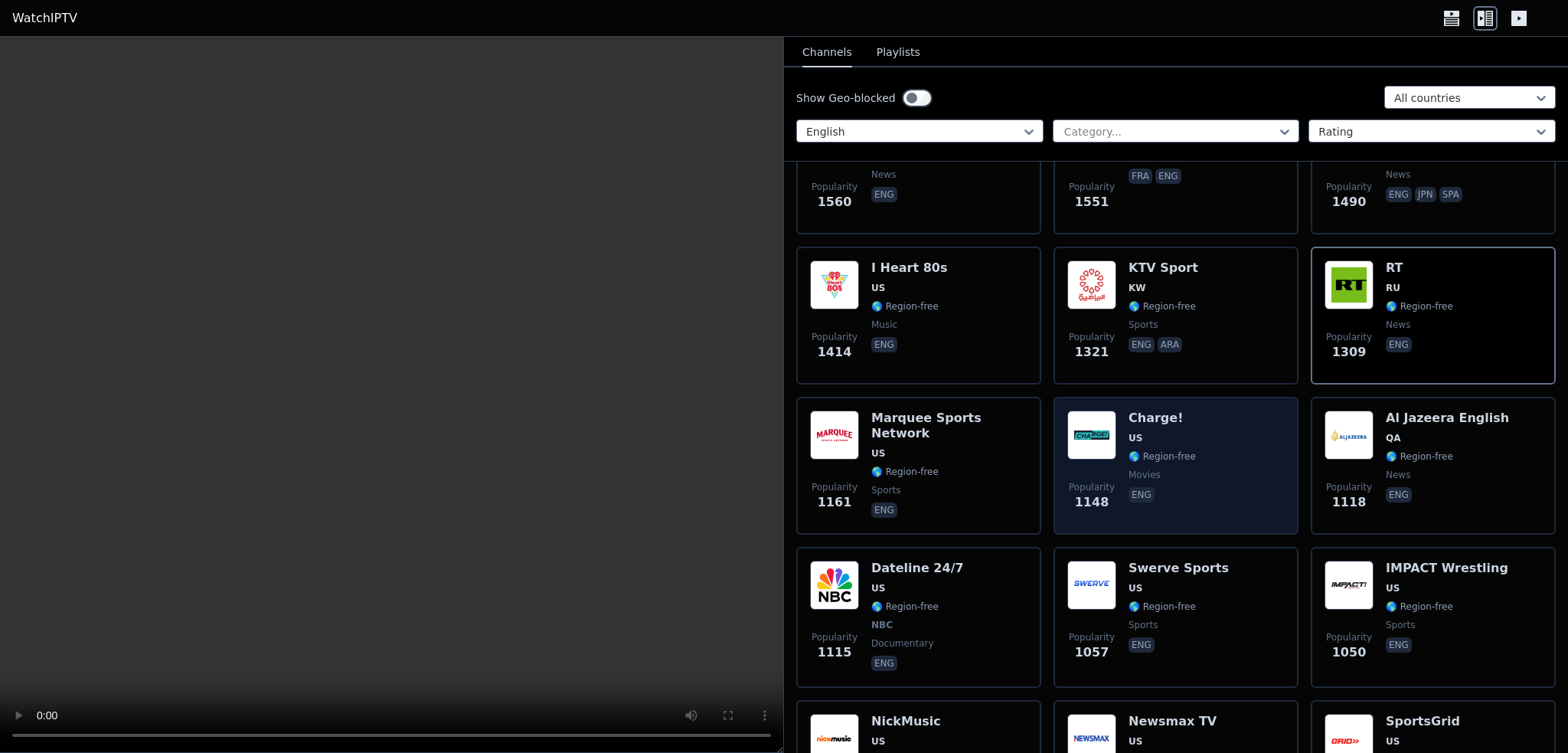
click at [1212, 450] on div "Popularity 1148 Charge! US 🌎 Region-free movies eng" at bounding box center [1176, 465] width 218 height 110
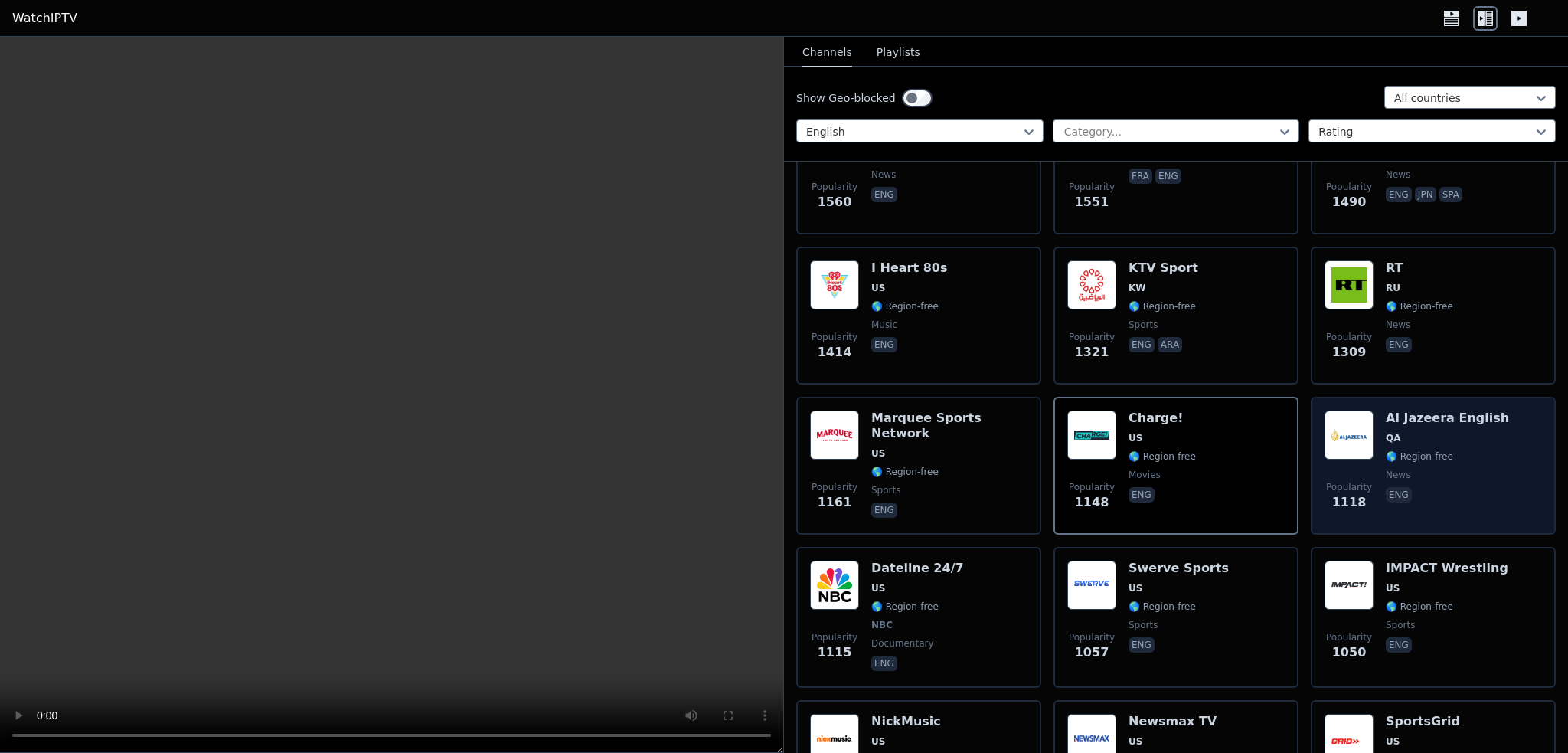
click at [1421, 450] on span "🌎 Region-free" at bounding box center [1420, 456] width 67 height 12
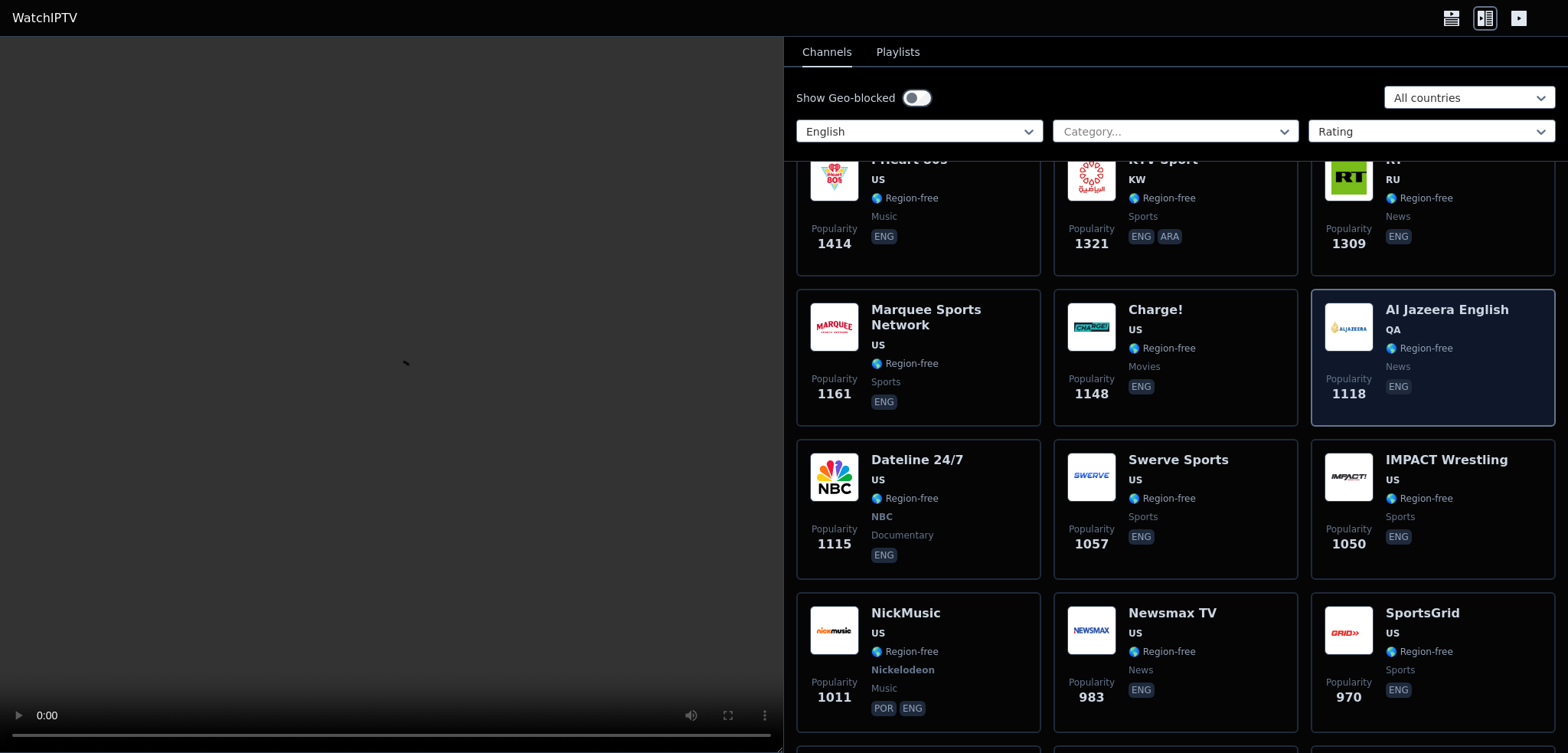
scroll to position [1455, 0]
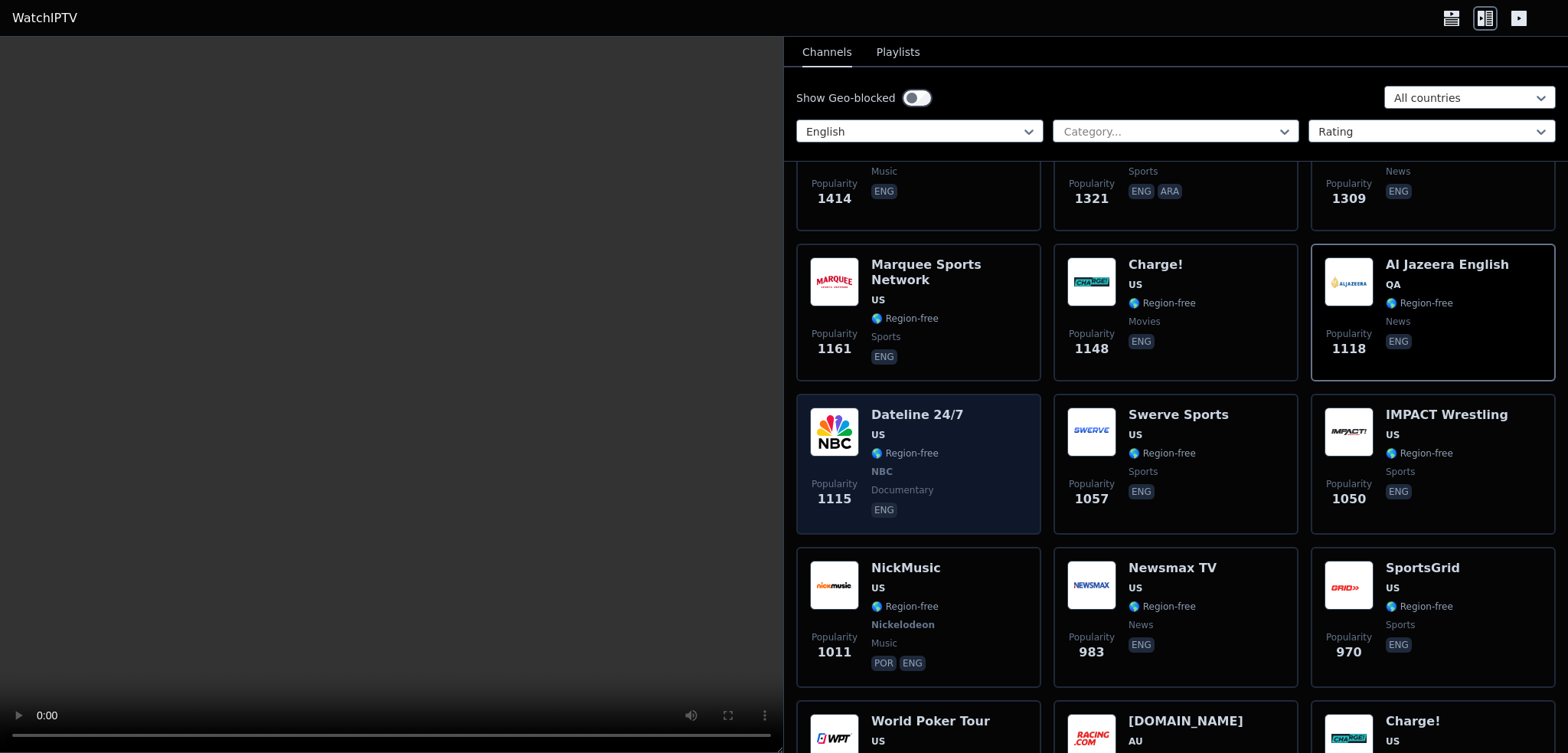
click at [954, 445] on div "Popularity 1115 Dateline 24/7 US 🌎 Region-free NBC documentary eng" at bounding box center [919, 464] width 218 height 114
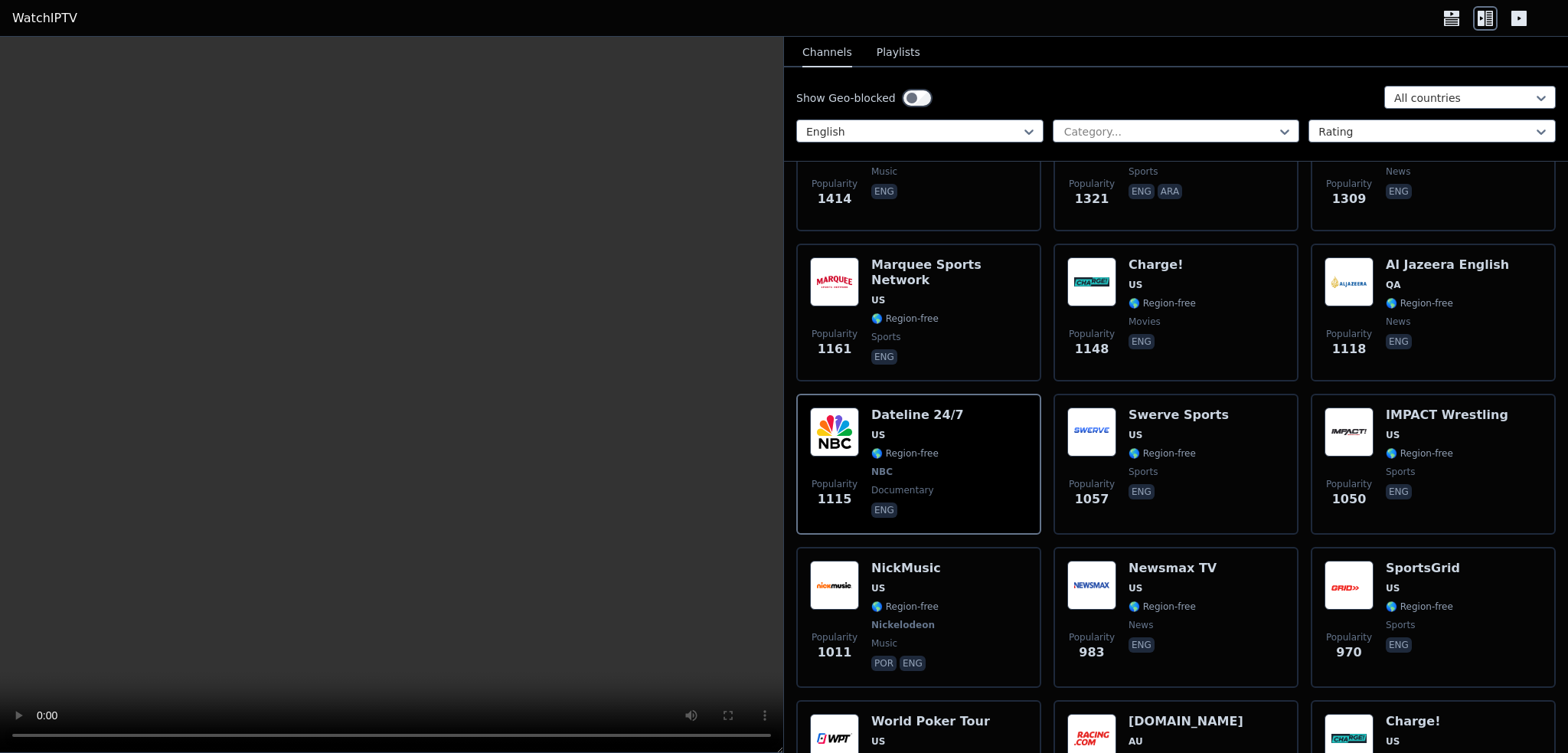
click at [1517, 25] on icon at bounding box center [1519, 18] width 15 height 15
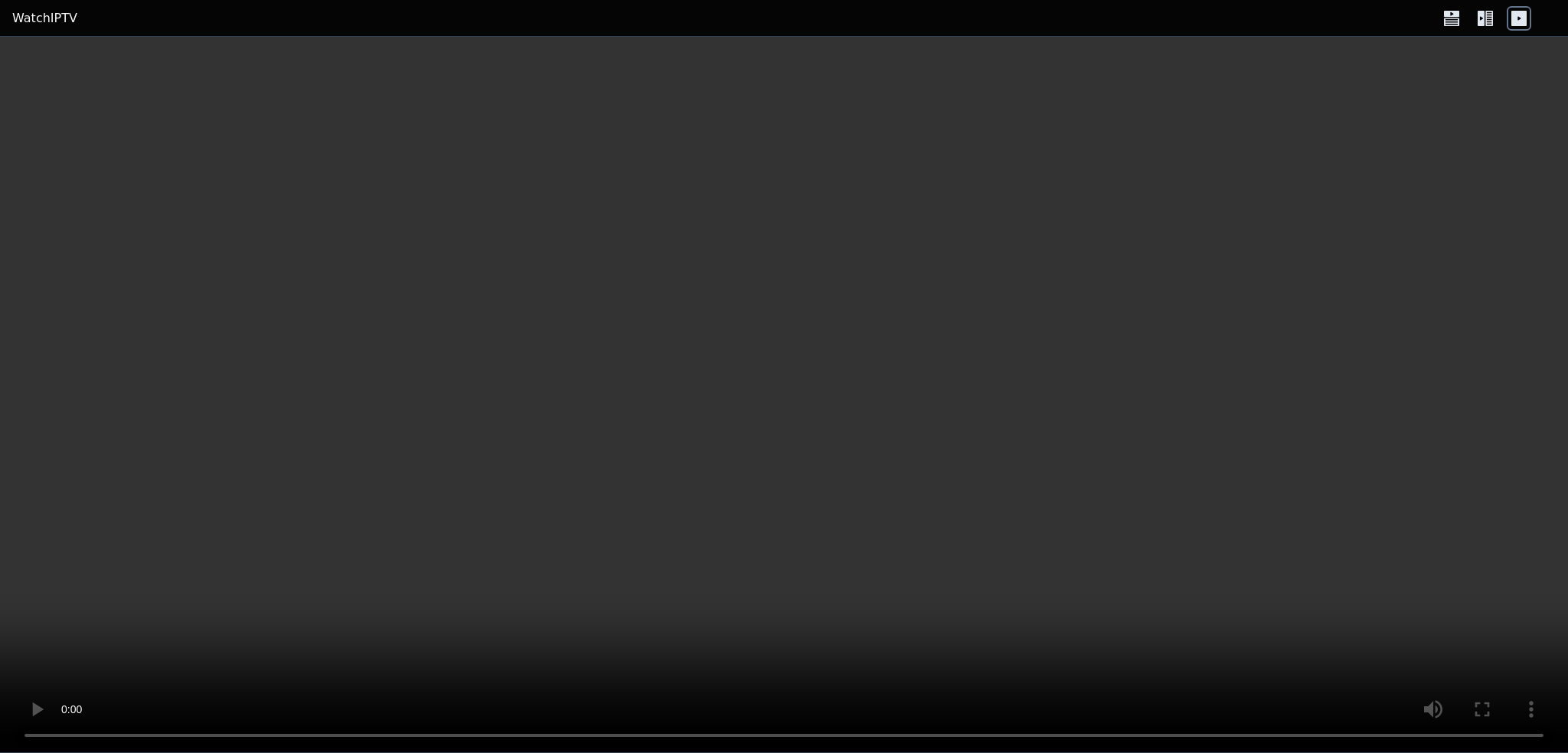
click at [1489, 16] on icon at bounding box center [1485, 18] width 25 height 25
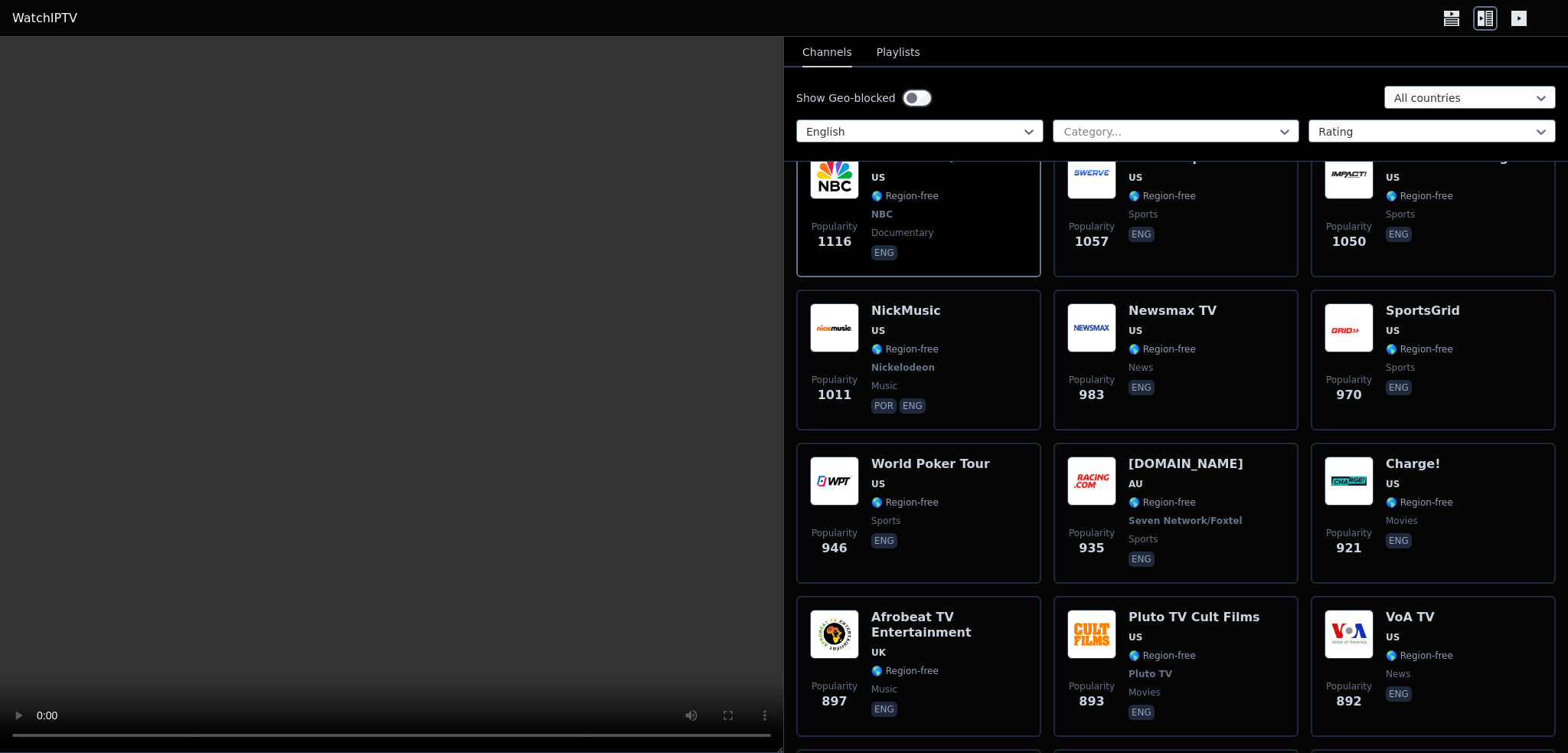
scroll to position [1762, 0]
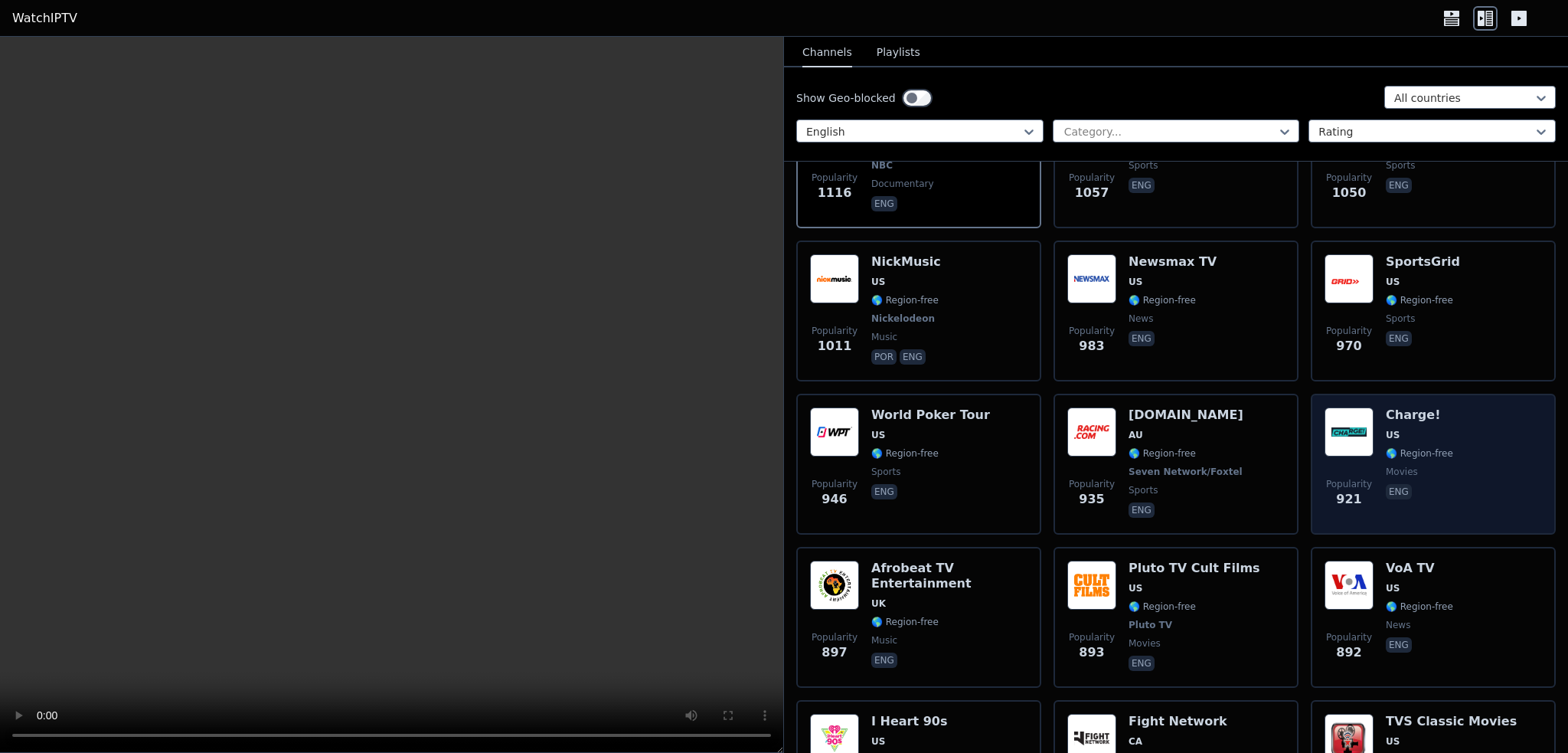
click at [1413, 429] on span "US" at bounding box center [1420, 434] width 67 height 12
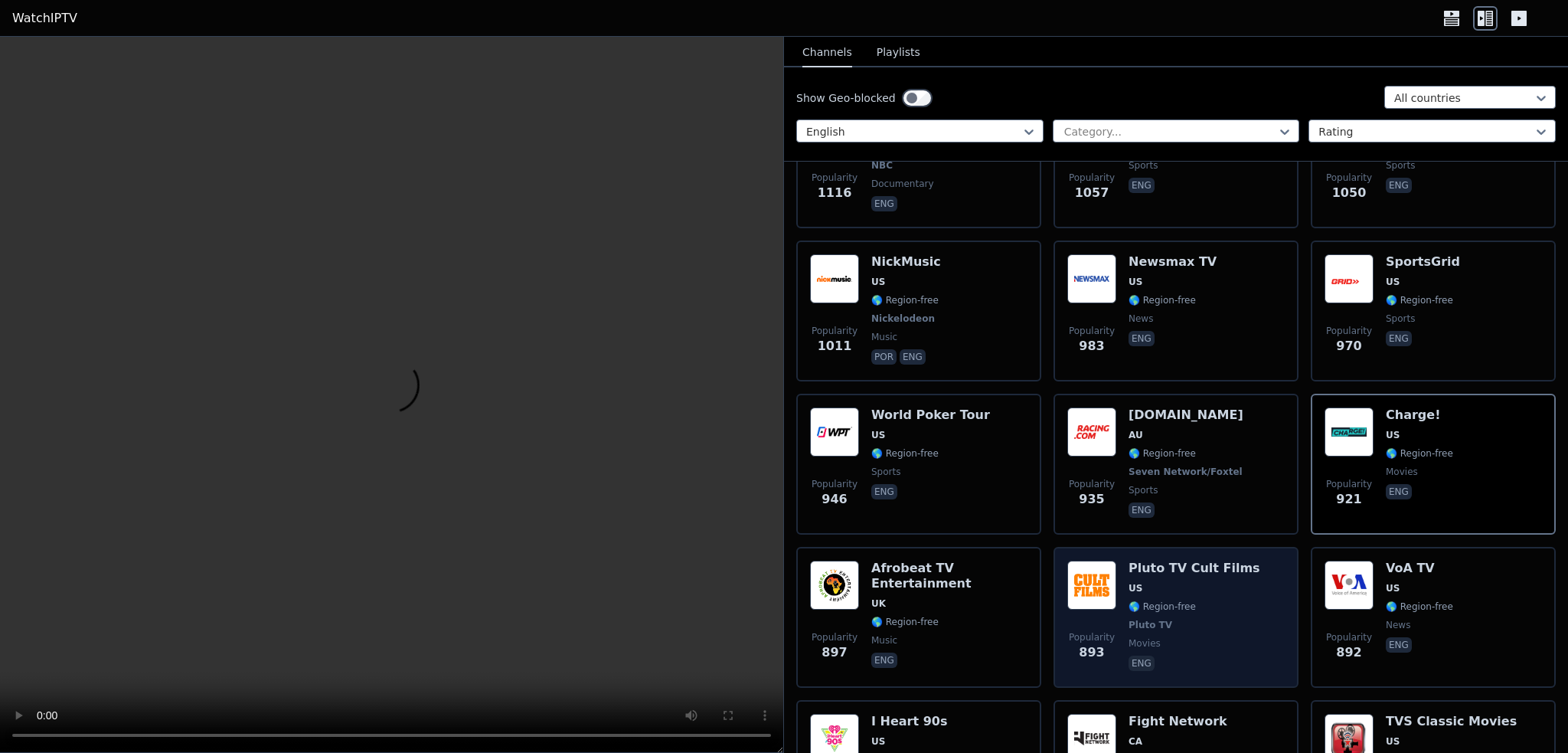
scroll to position [1915, 0]
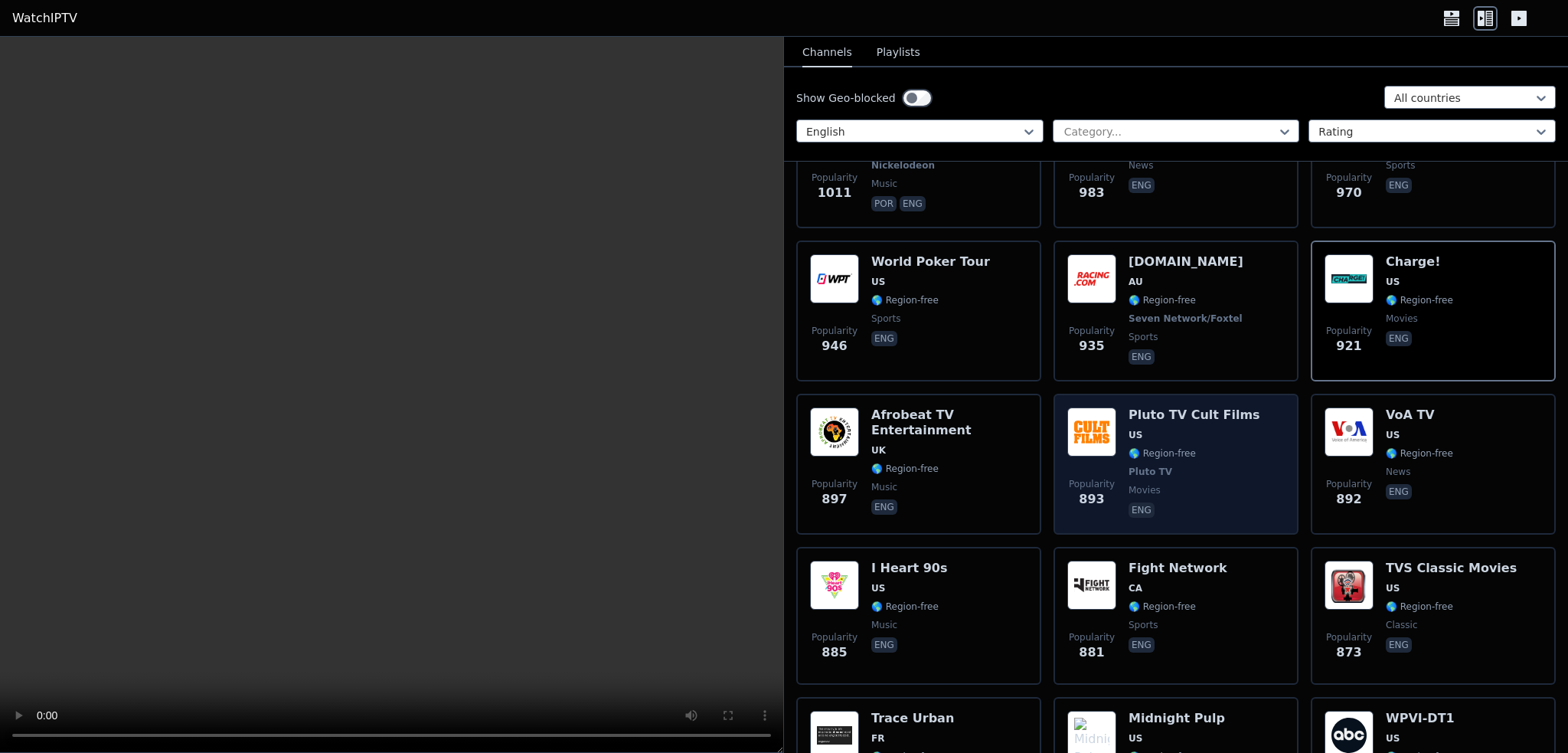
click at [1190, 441] on div "Pluto TV Cult Films US 🌎 Region-free Pluto TV movies eng" at bounding box center [1195, 464] width 132 height 114
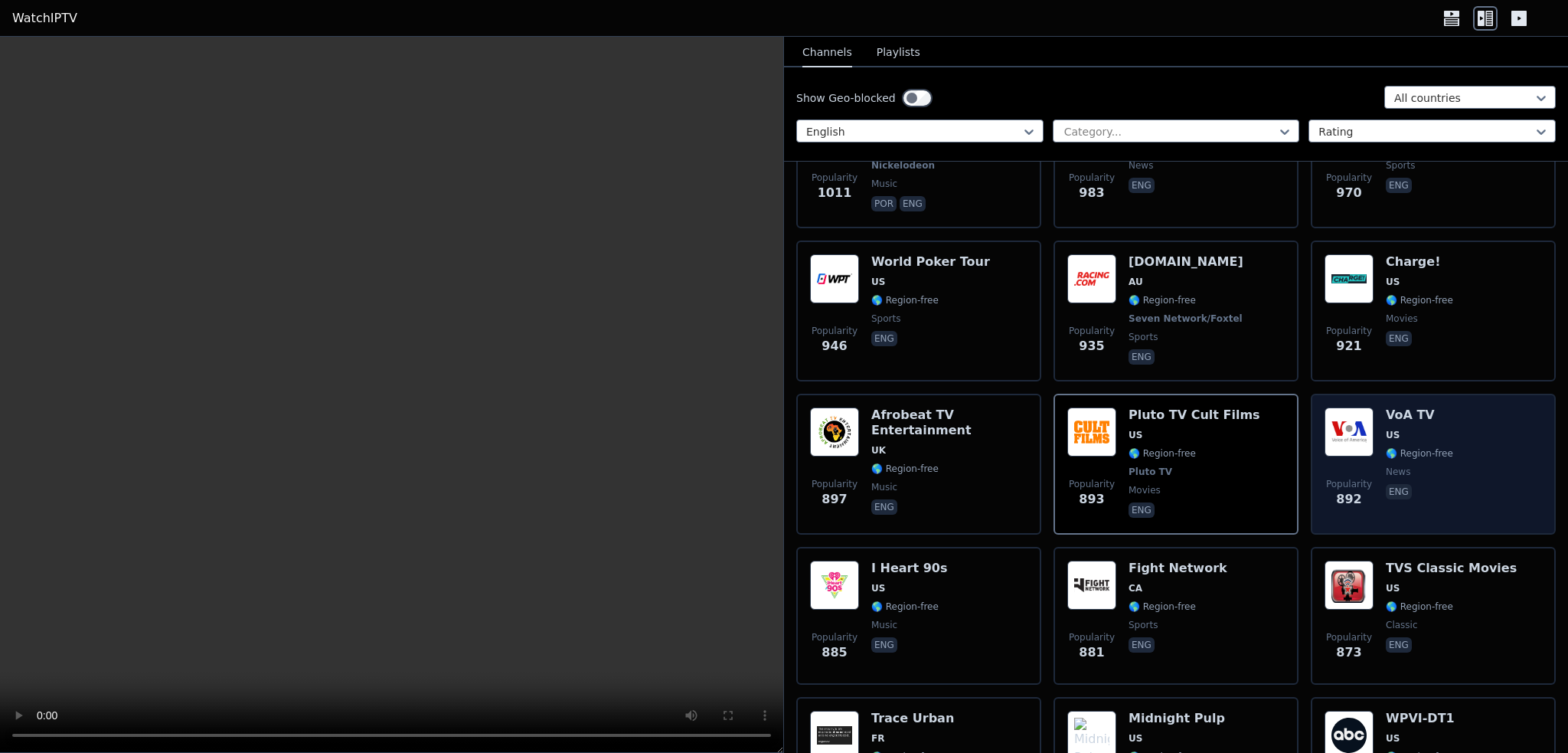
click at [1411, 429] on span "US" at bounding box center [1420, 434] width 67 height 12
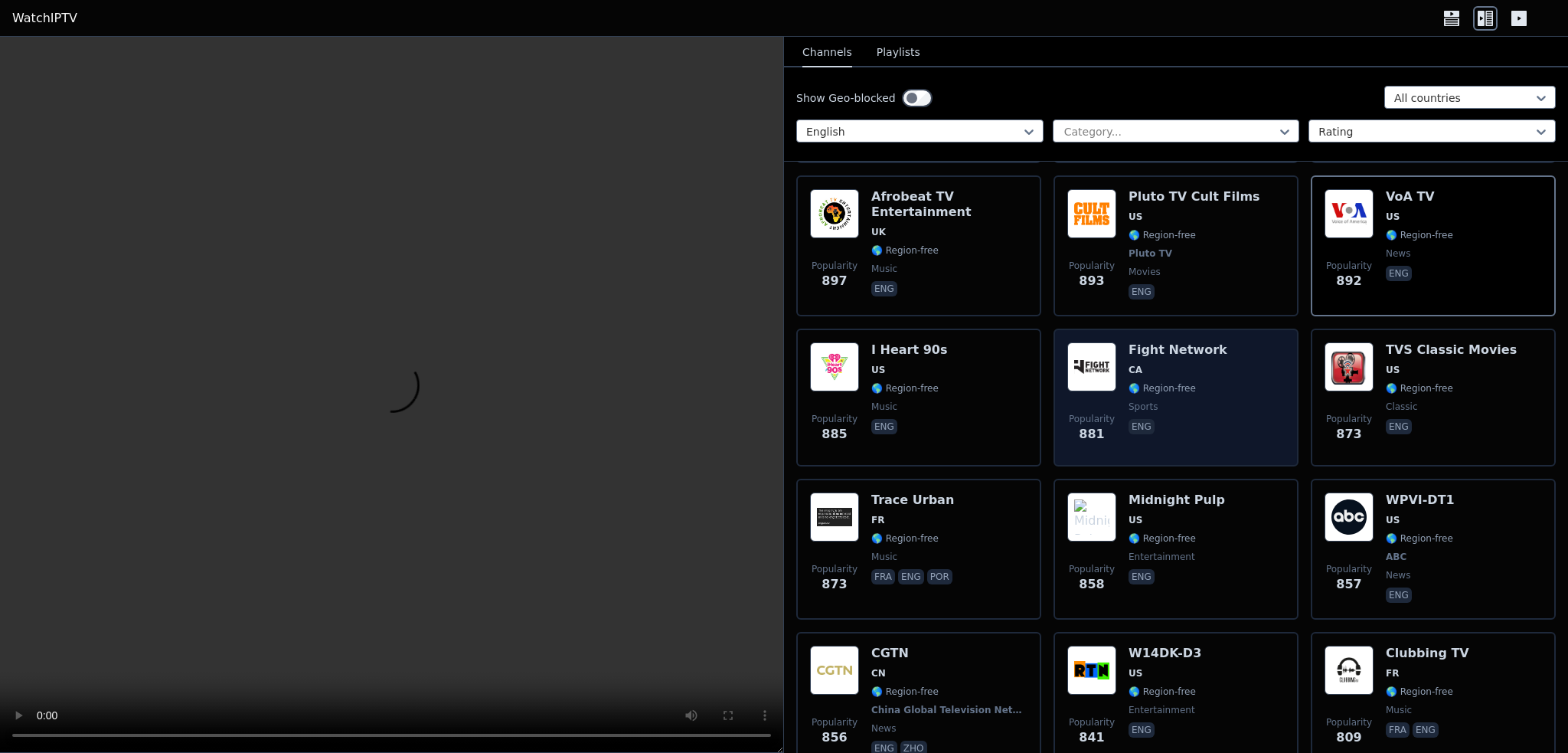
scroll to position [2145, 0]
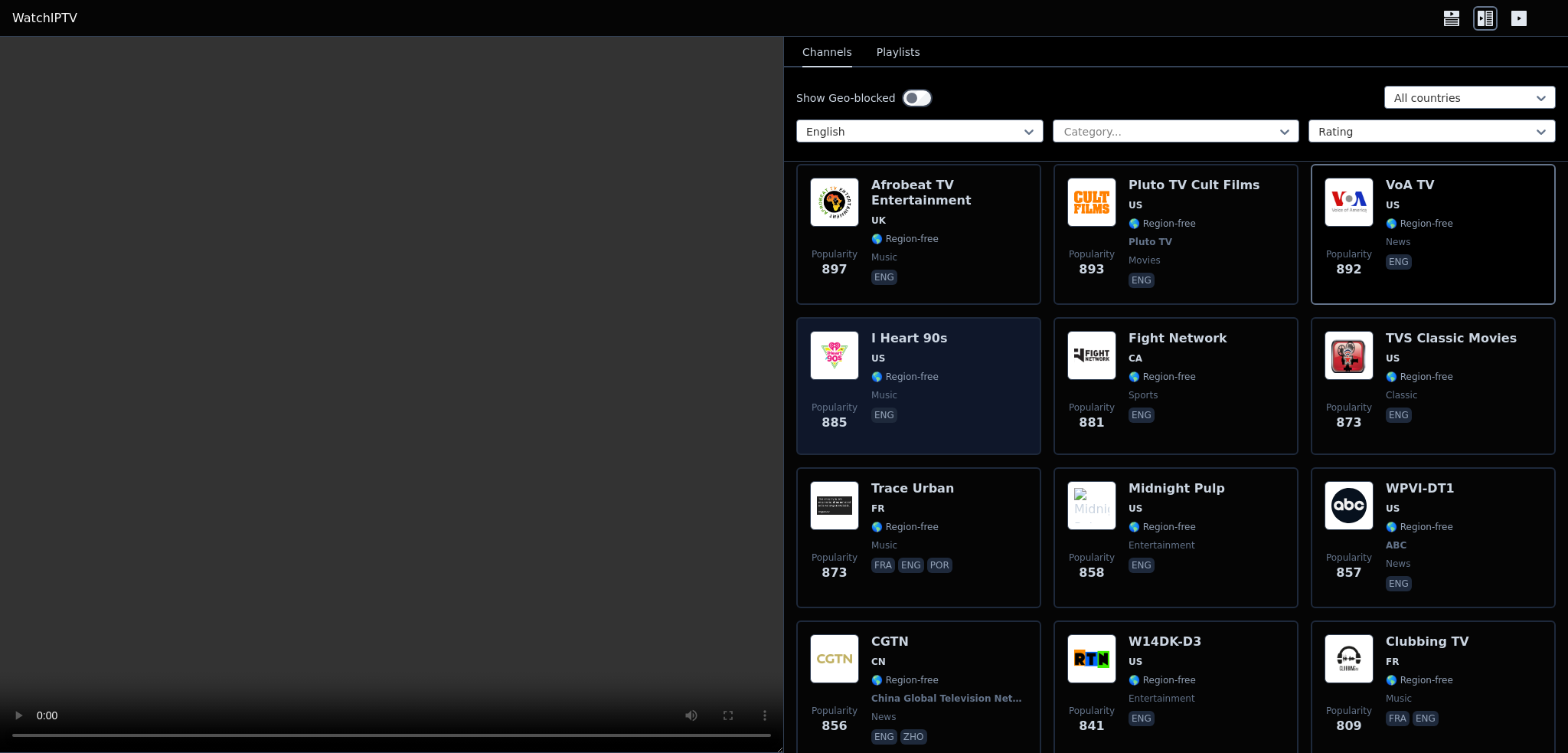
click at [931, 342] on div "I Heart 90s US 🌎 Region-free music eng" at bounding box center [908, 386] width 75 height 110
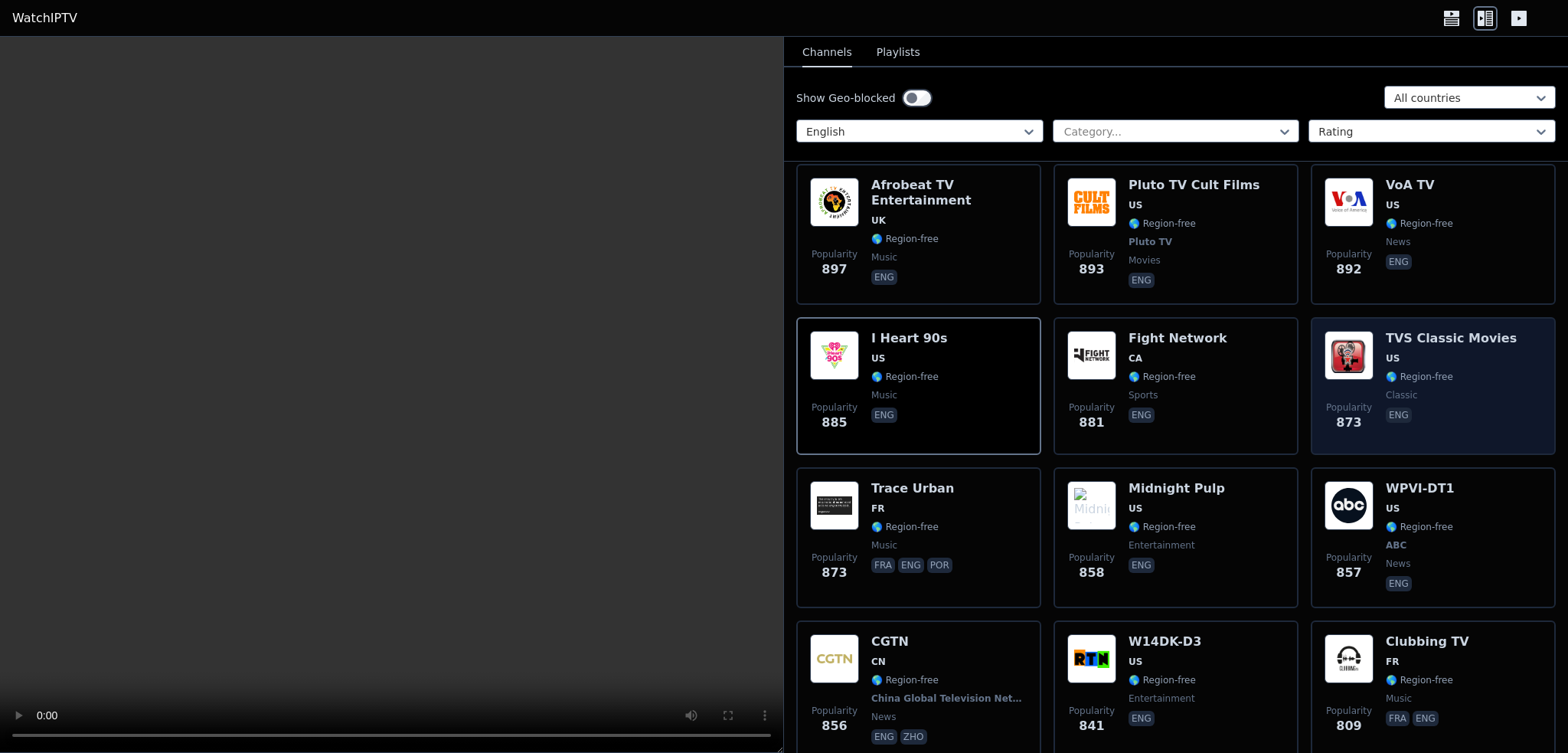
click at [1464, 371] on span "🌎 Region-free" at bounding box center [1451, 376] width 131 height 12
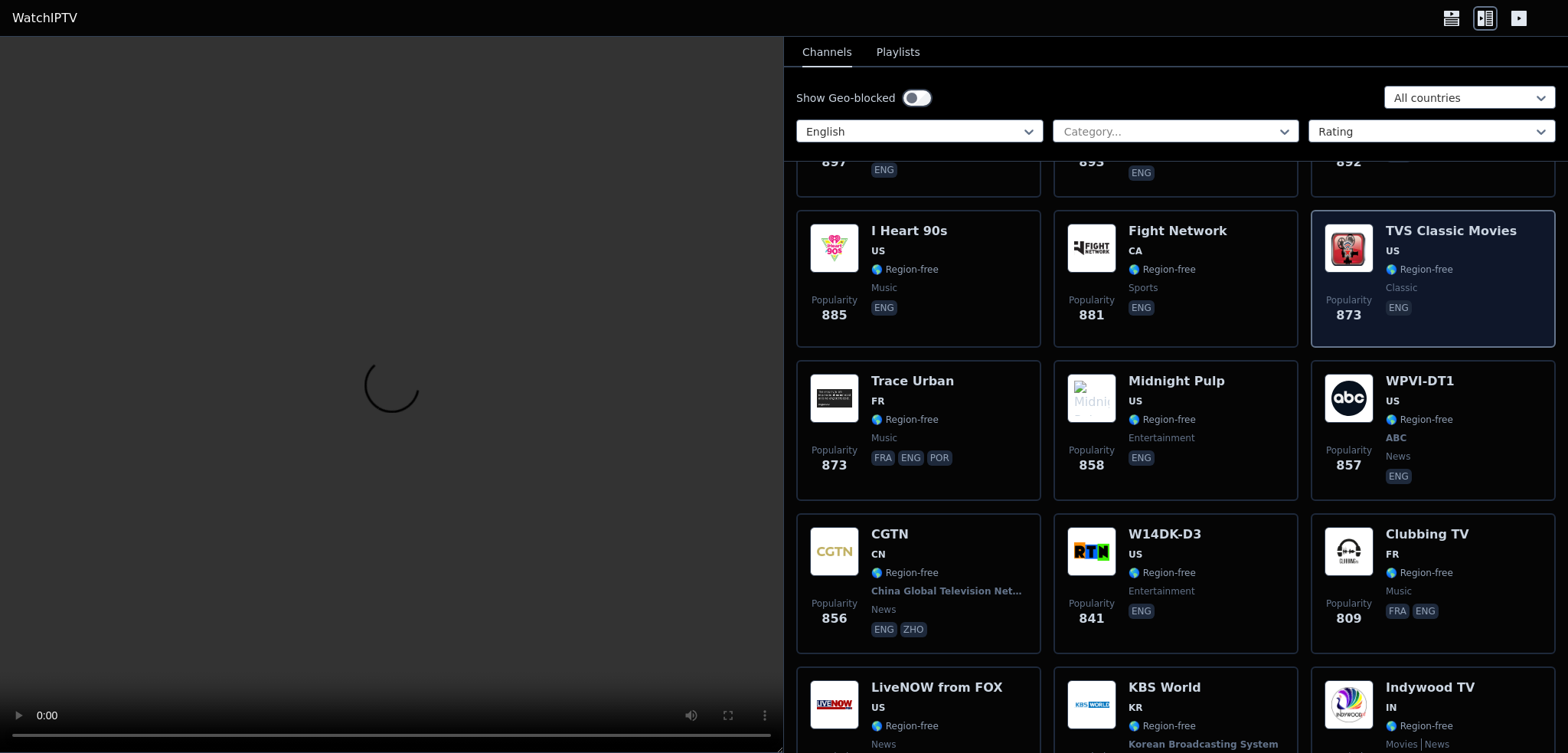
scroll to position [2298, 0]
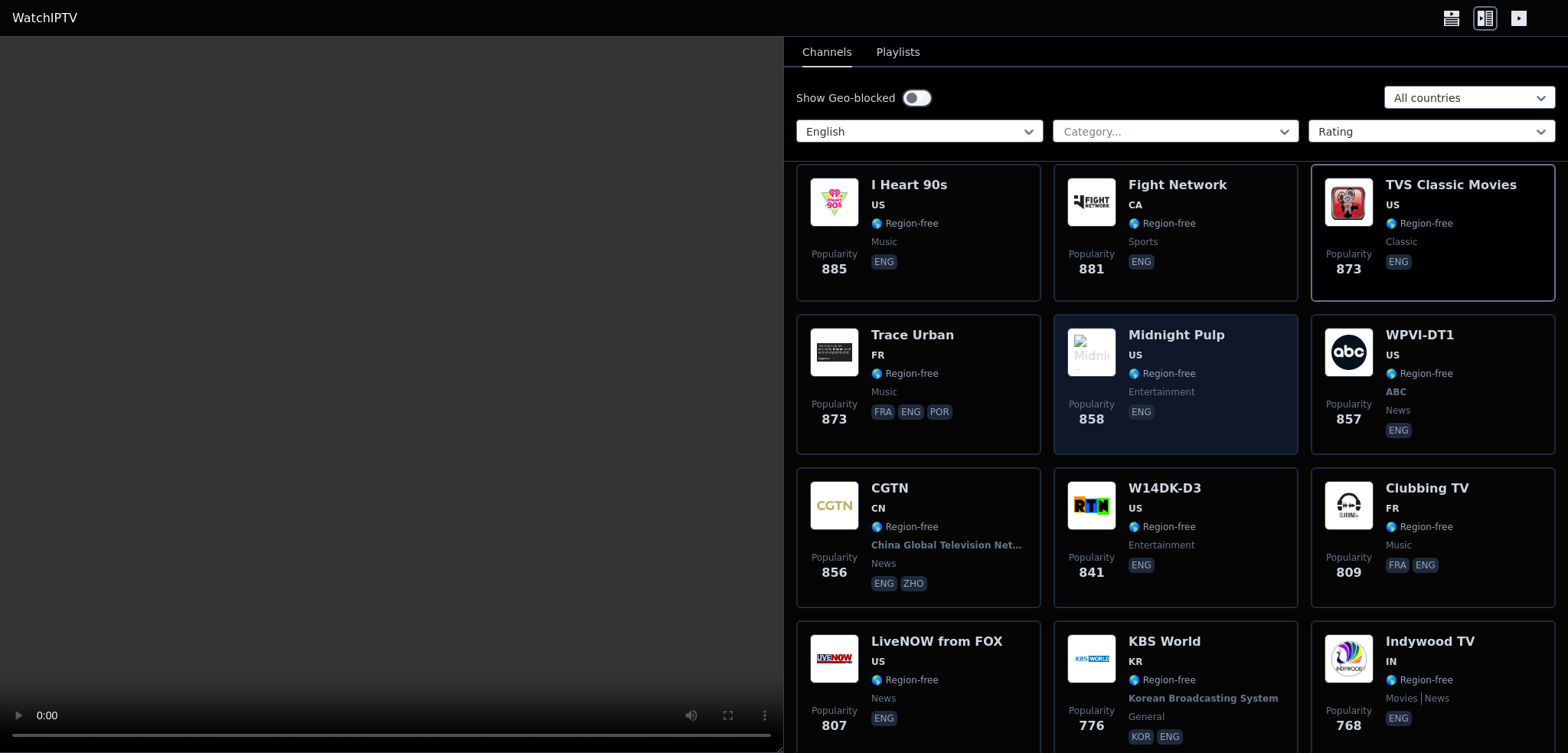
click at [1169, 368] on span "🌎 Region-free" at bounding box center [1162, 373] width 67 height 12
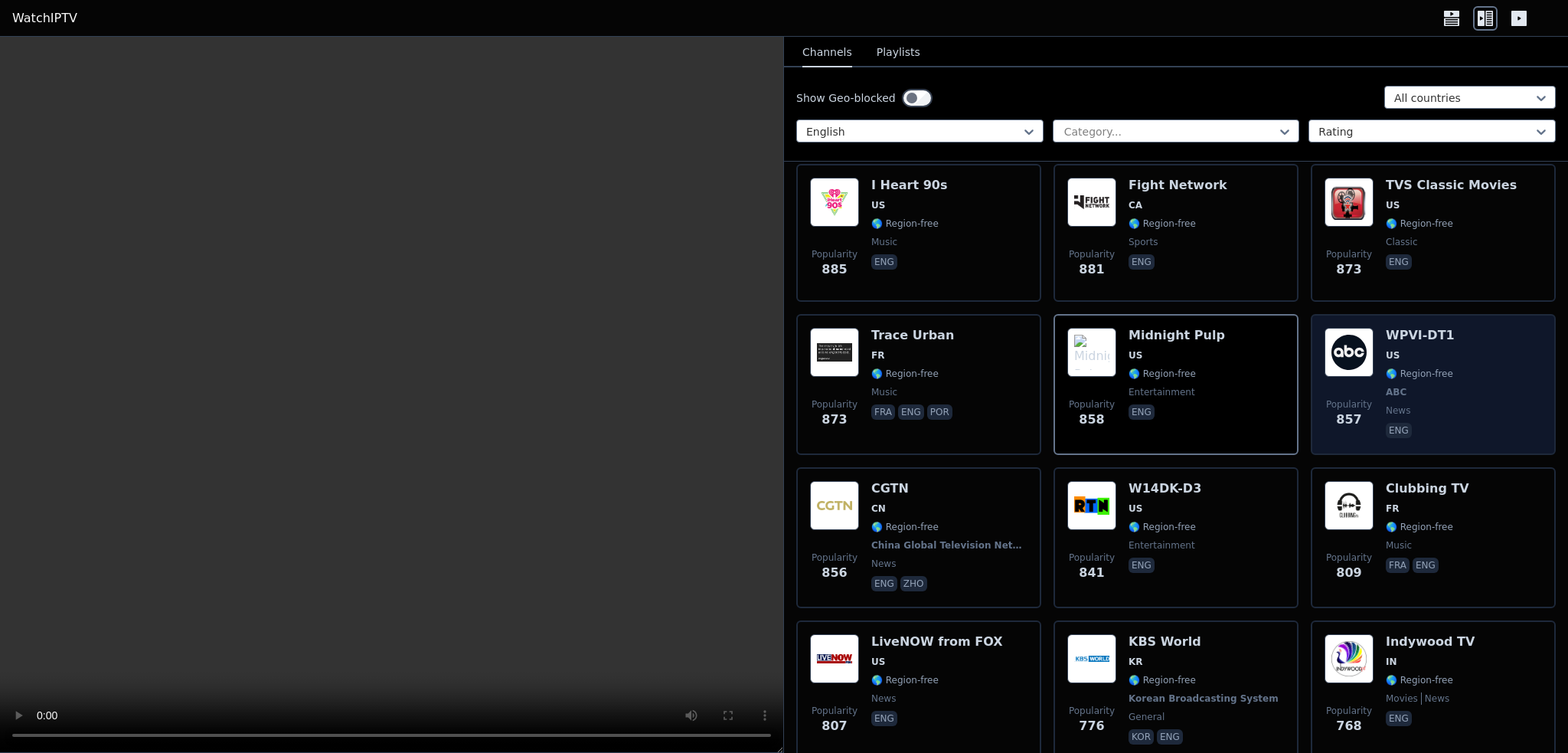
click at [1403, 368] on span "🌎 Region-free" at bounding box center [1420, 373] width 67 height 12
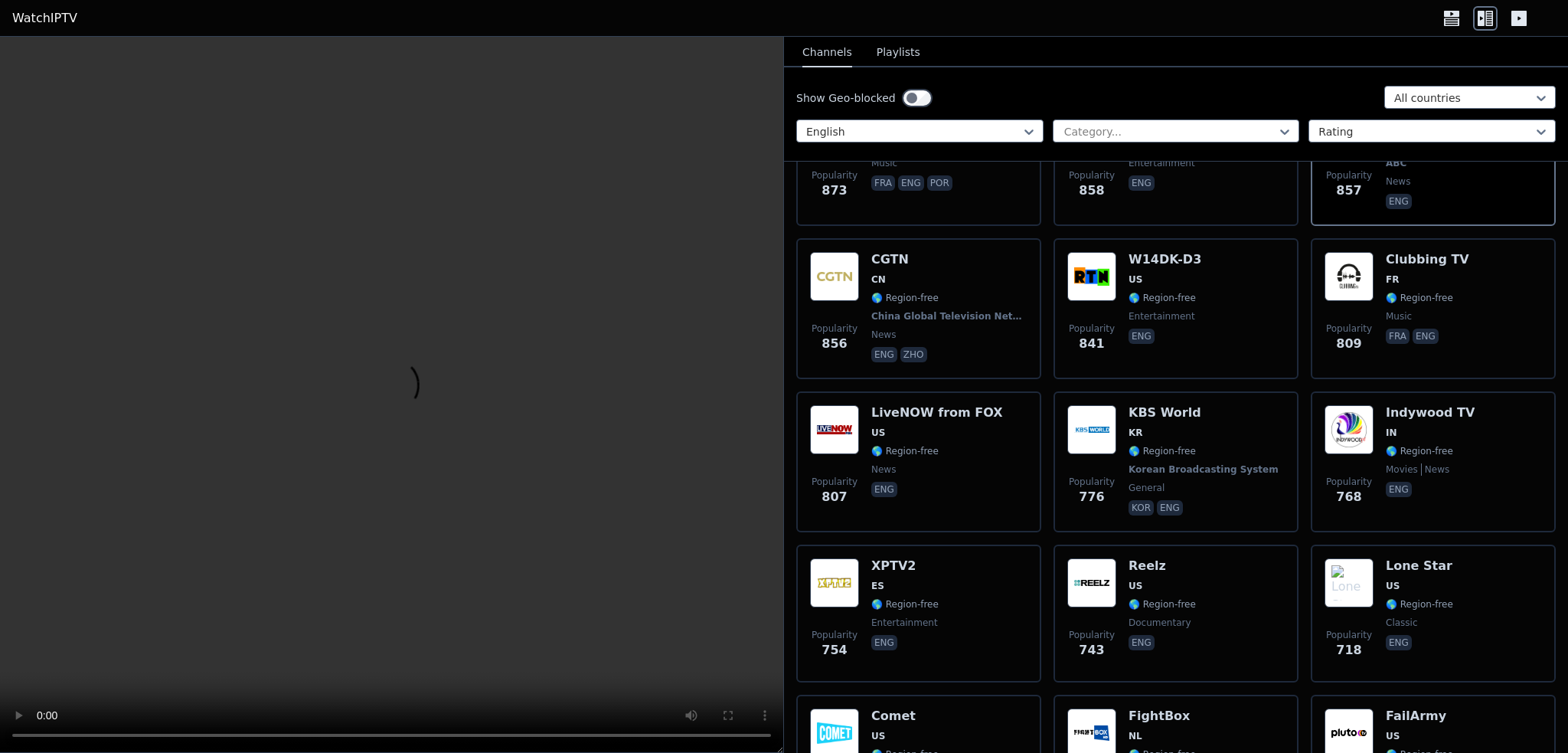
scroll to position [2527, 0]
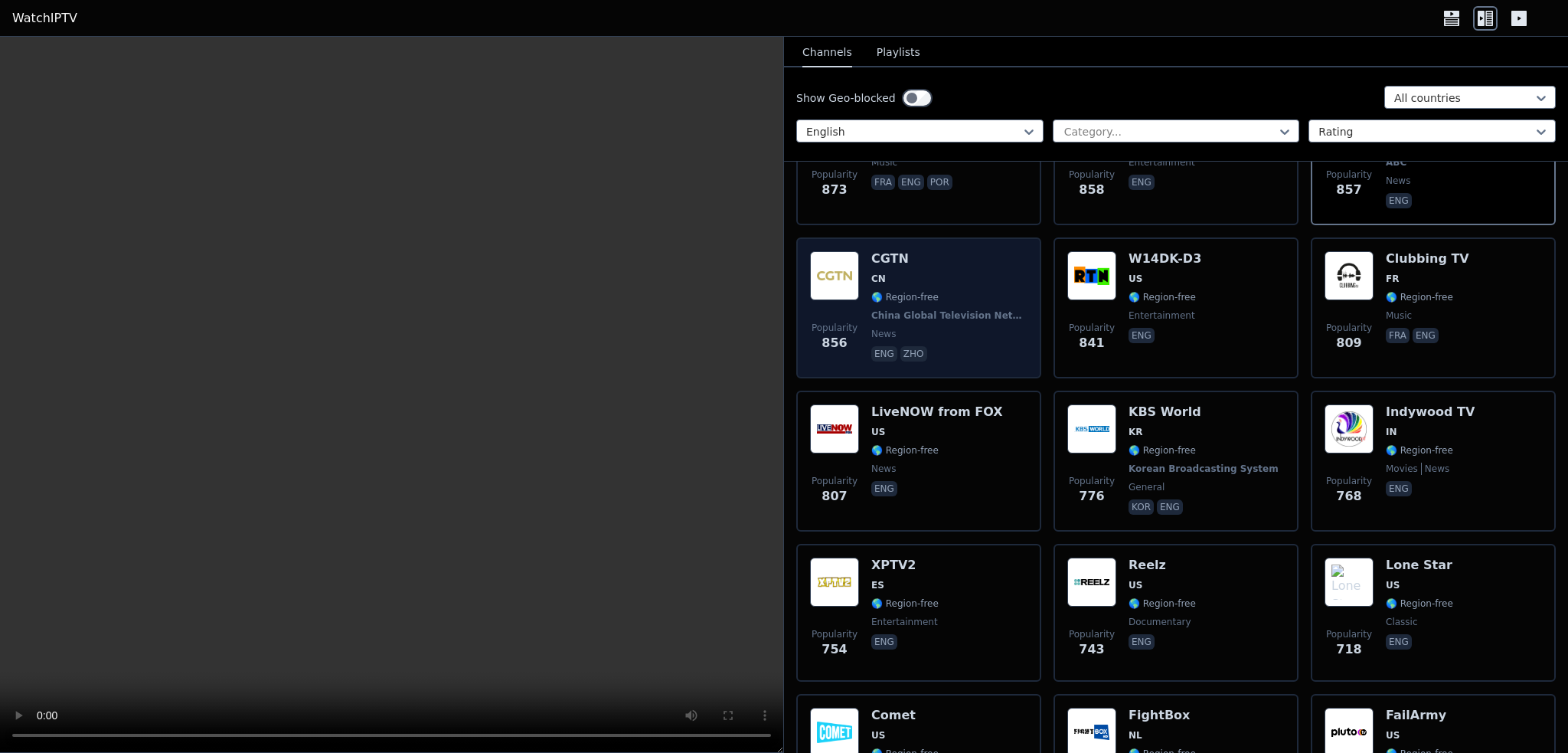
click at [903, 272] on span "CN" at bounding box center [949, 278] width 156 height 12
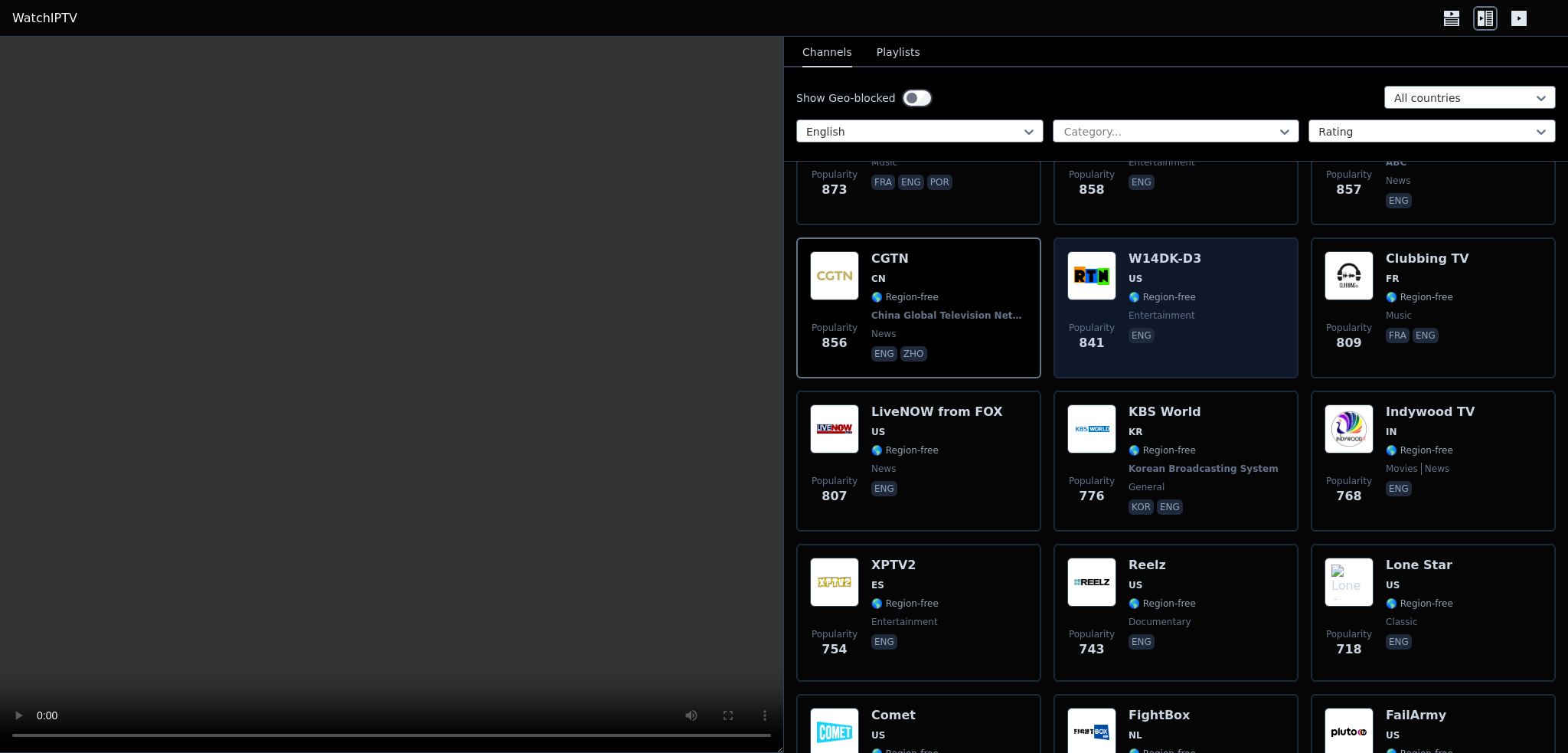
click at [1184, 310] on span "entertainment" at bounding box center [1165, 315] width 73 height 12
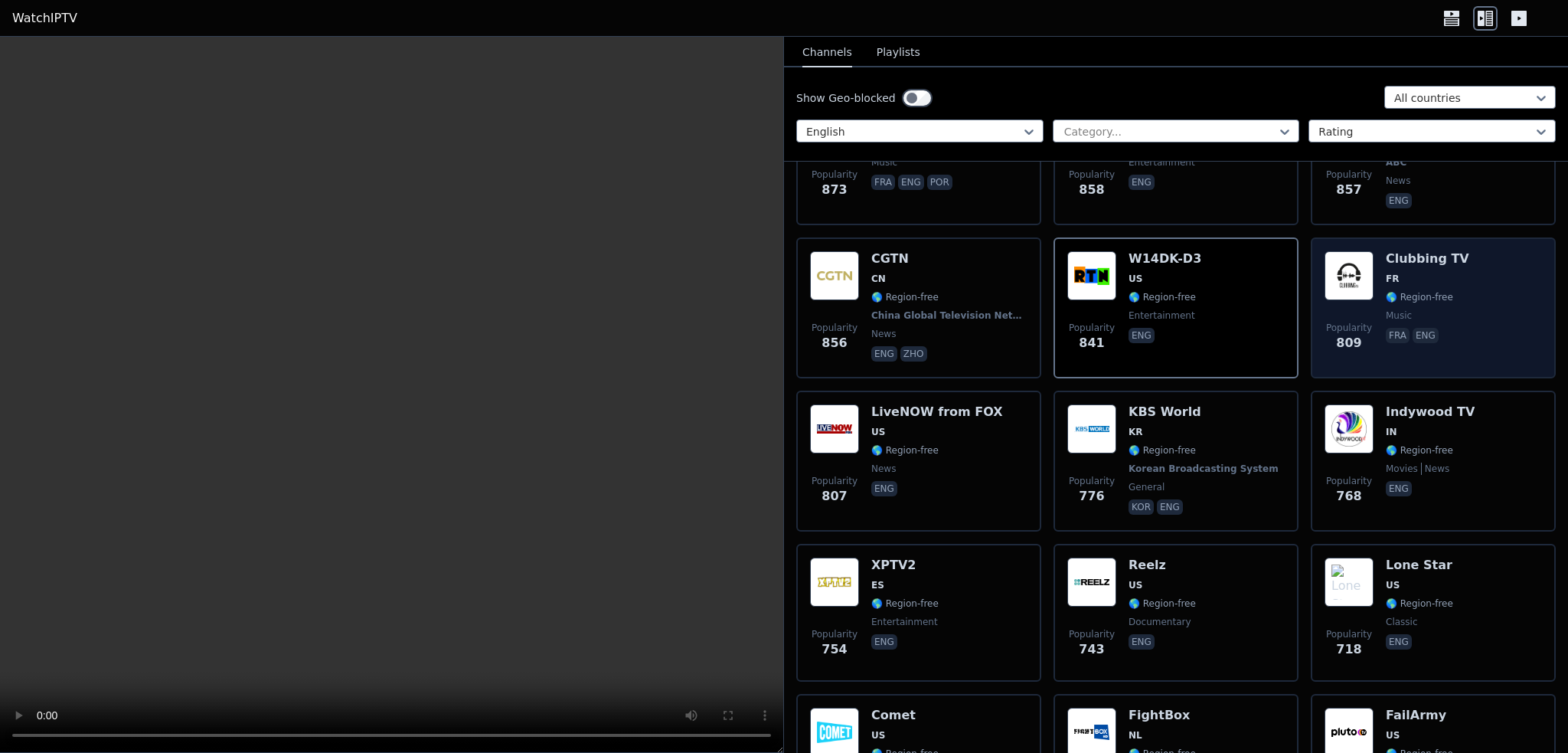
click at [1407, 291] on span "🌎 Region-free" at bounding box center [1420, 296] width 67 height 12
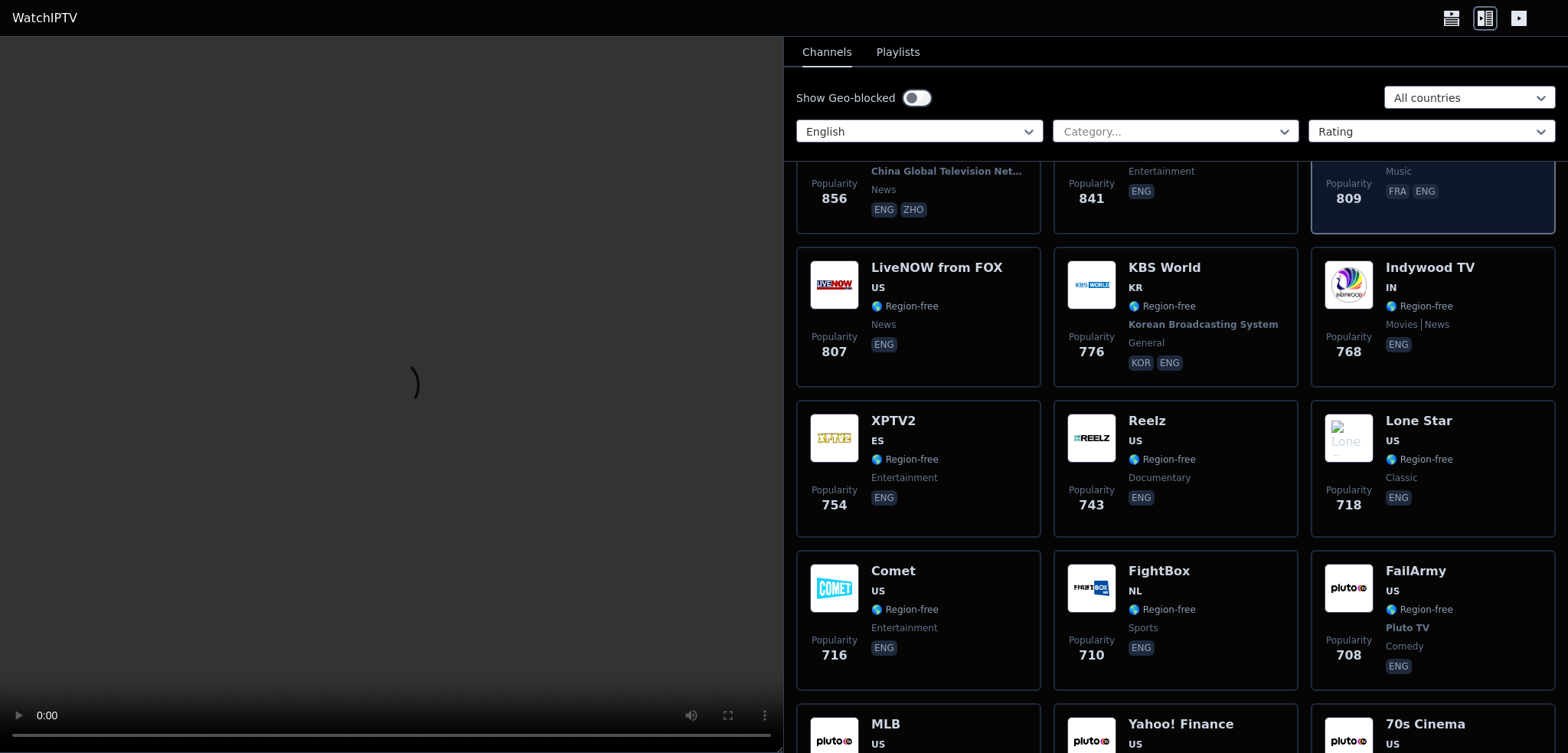
scroll to position [2681, 0]
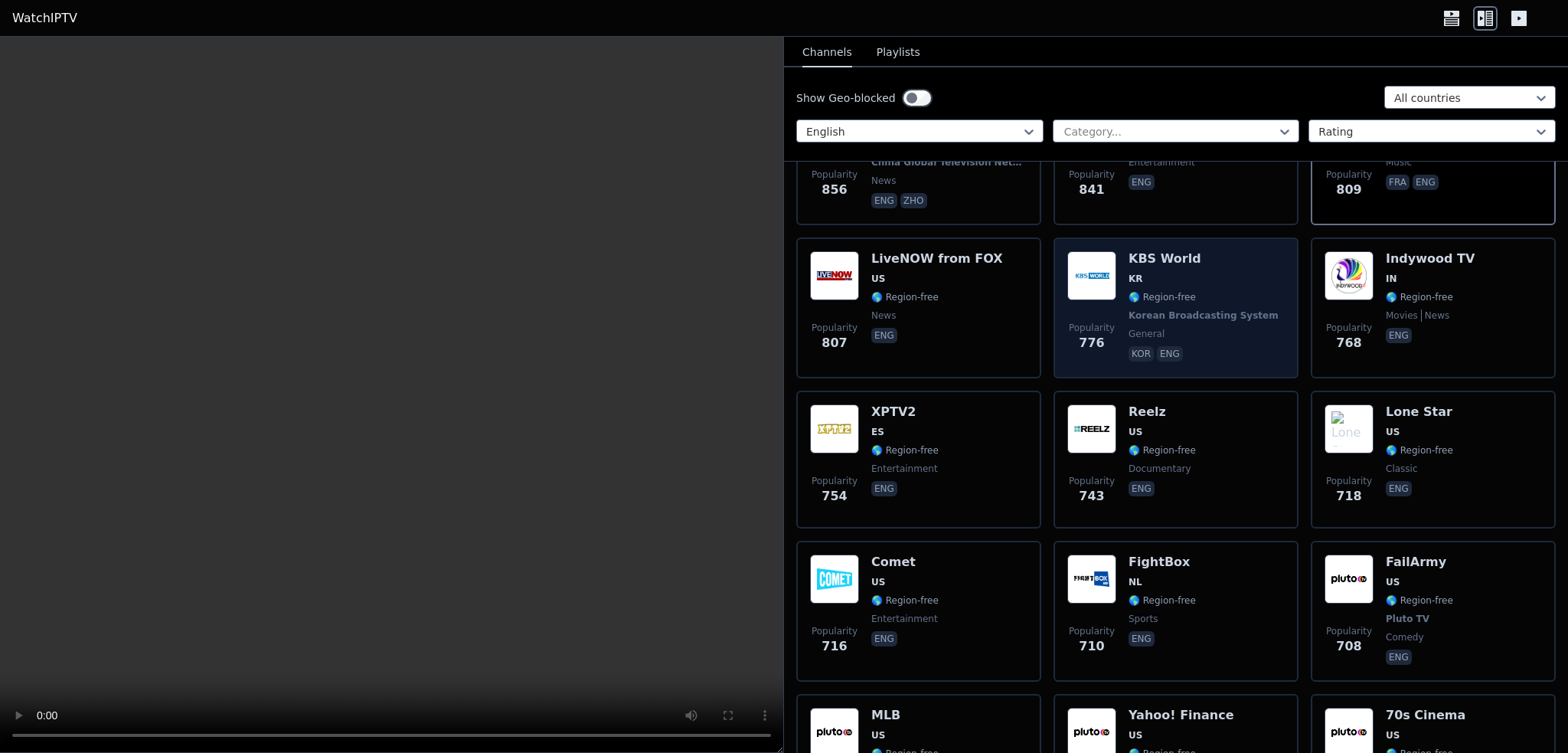
click at [1154, 261] on div "KBS World KR 🌎 Region-free Korean Broadcasting System general kor eng" at bounding box center [1205, 307] width 153 height 114
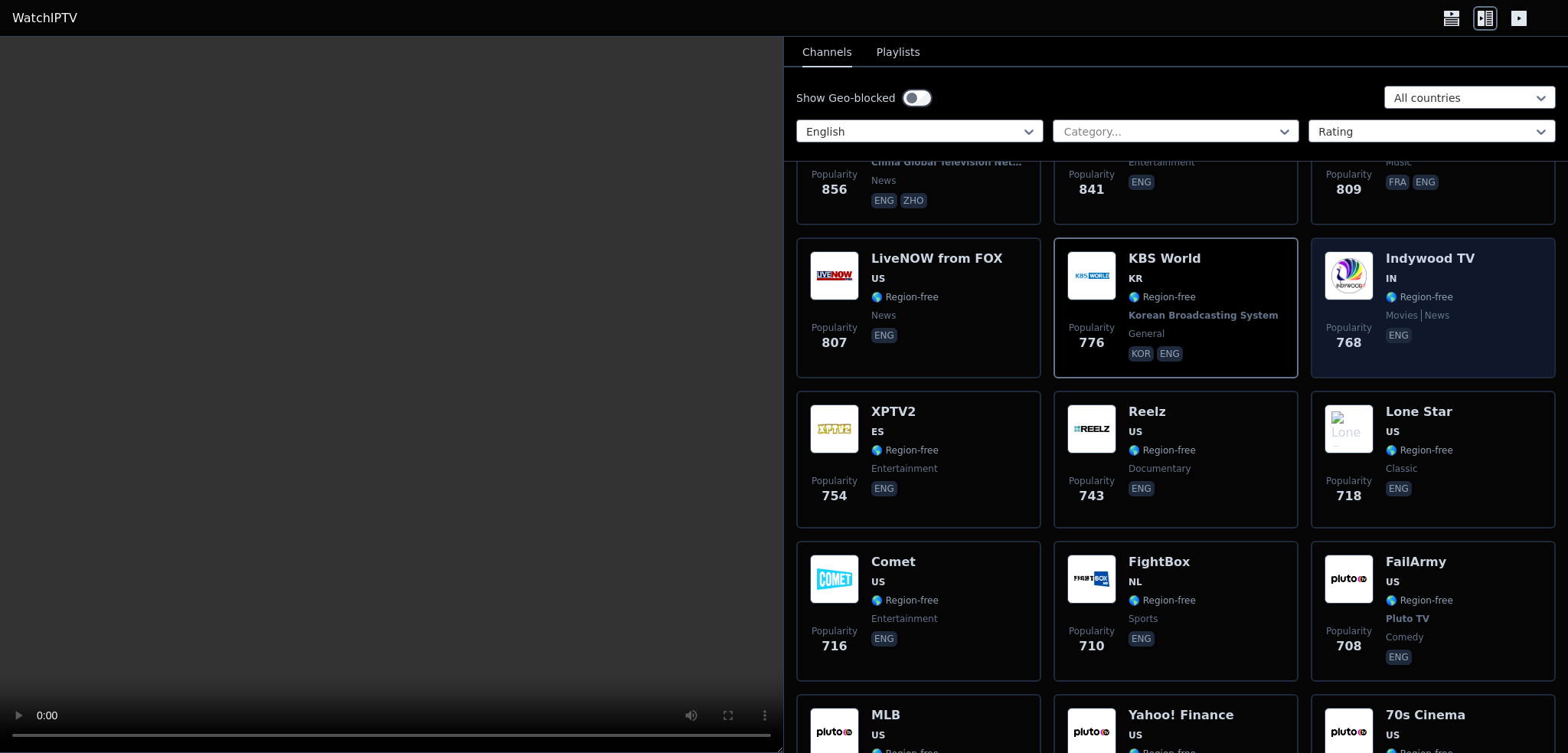
click at [1387, 310] on span "movies" at bounding box center [1402, 315] width 33 height 12
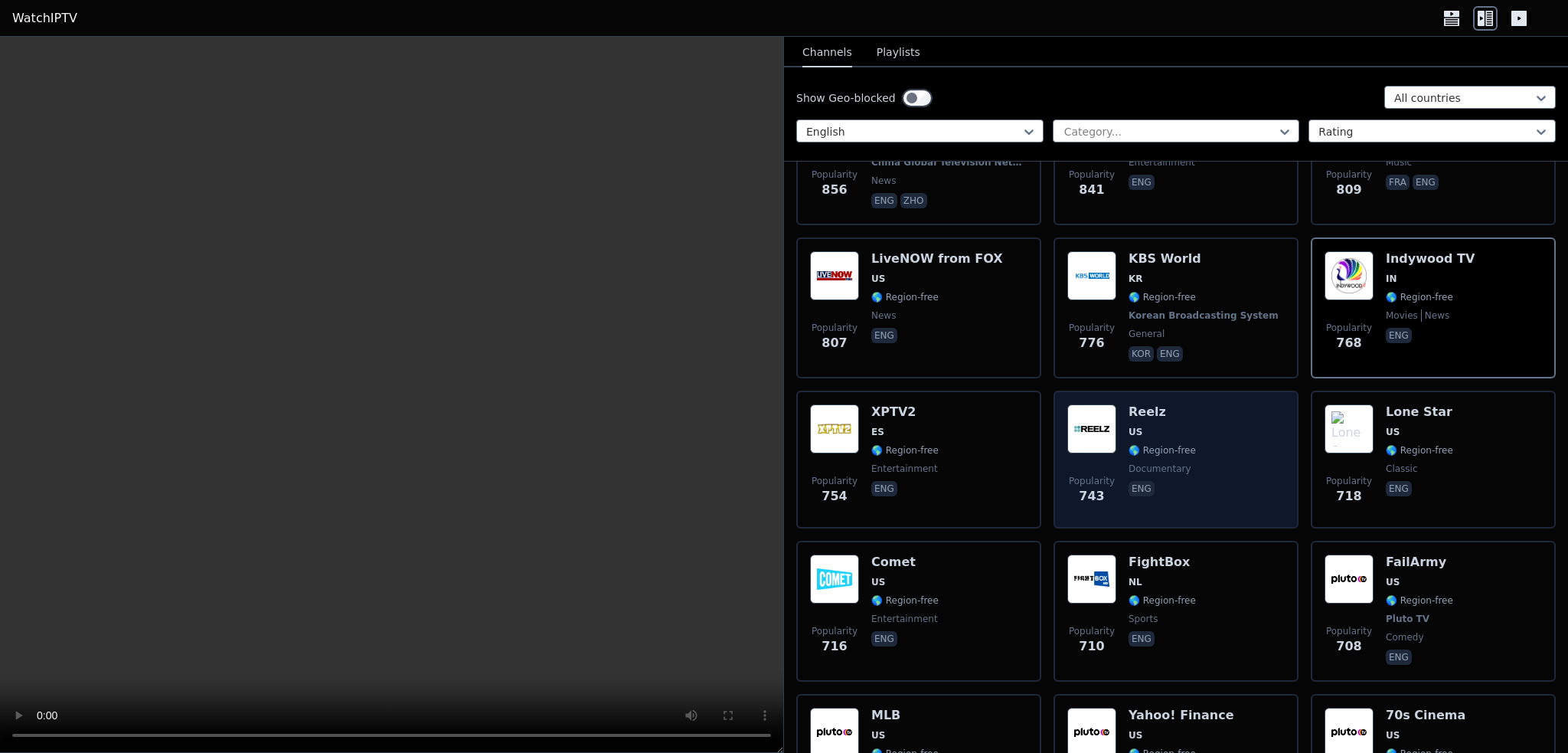
click at [1165, 462] on span "documentary" at bounding box center [1160, 468] width 63 height 12
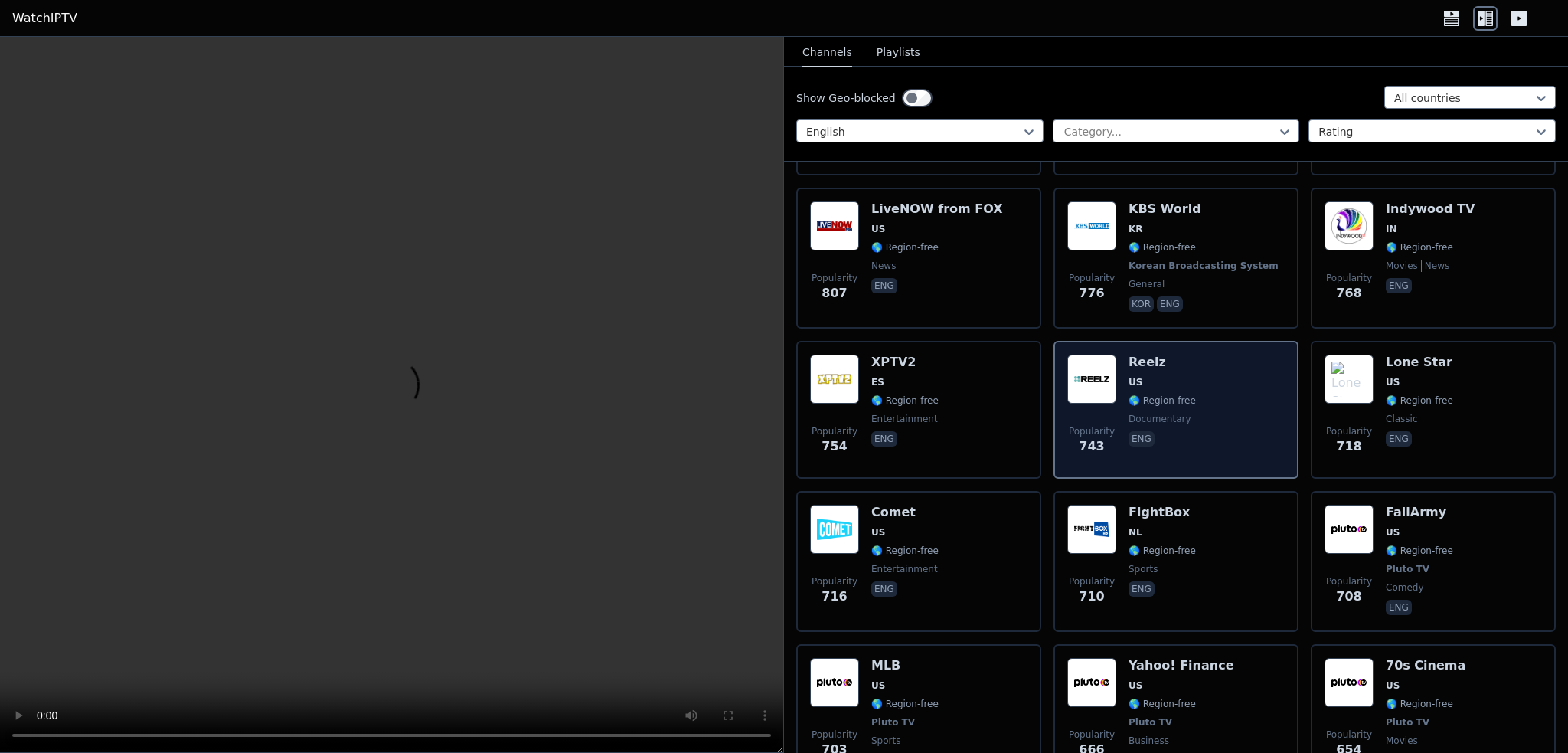
scroll to position [2834, 0]
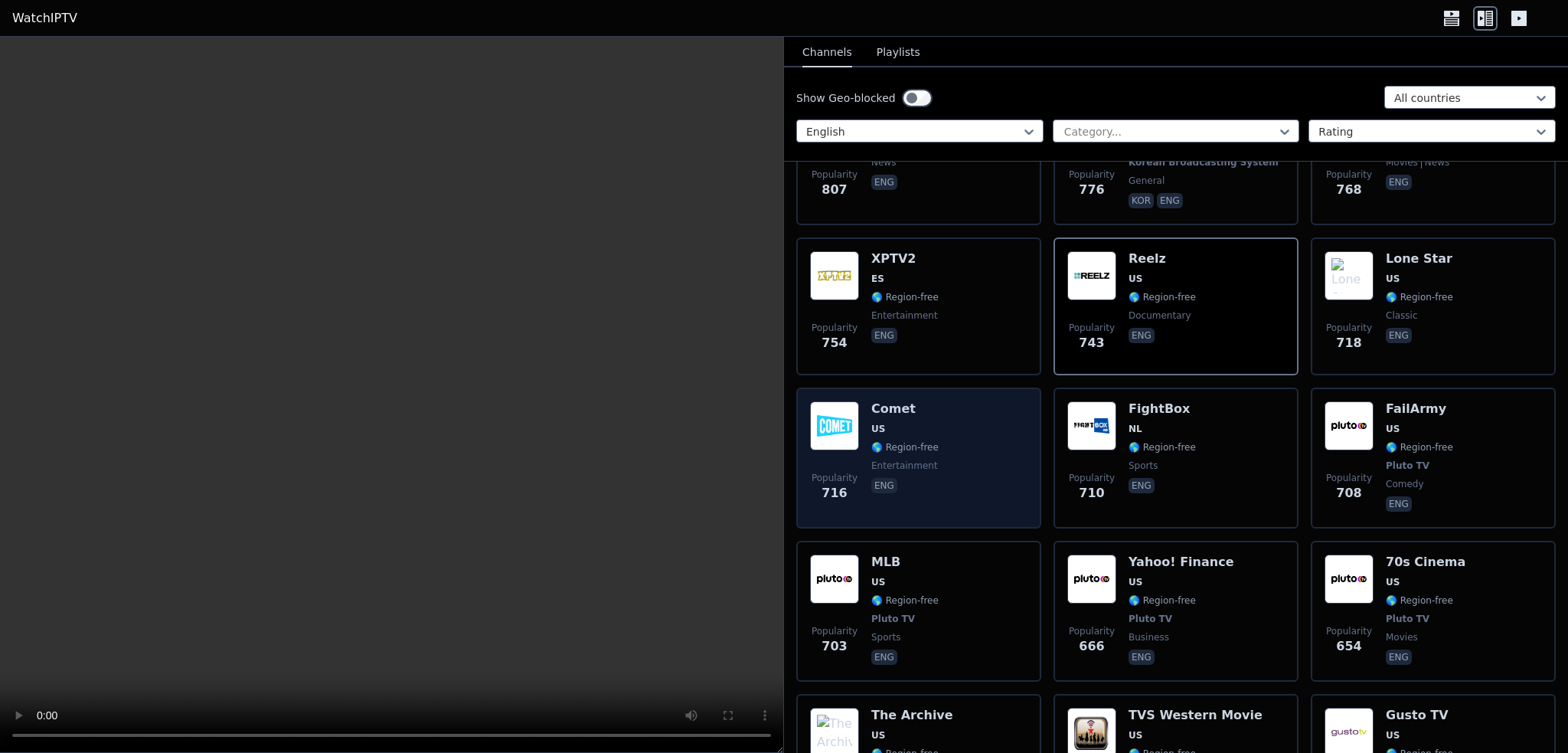
click at [927, 433] on div "Comet US 🌎 Region-free entertainment eng" at bounding box center [904, 458] width 67 height 114
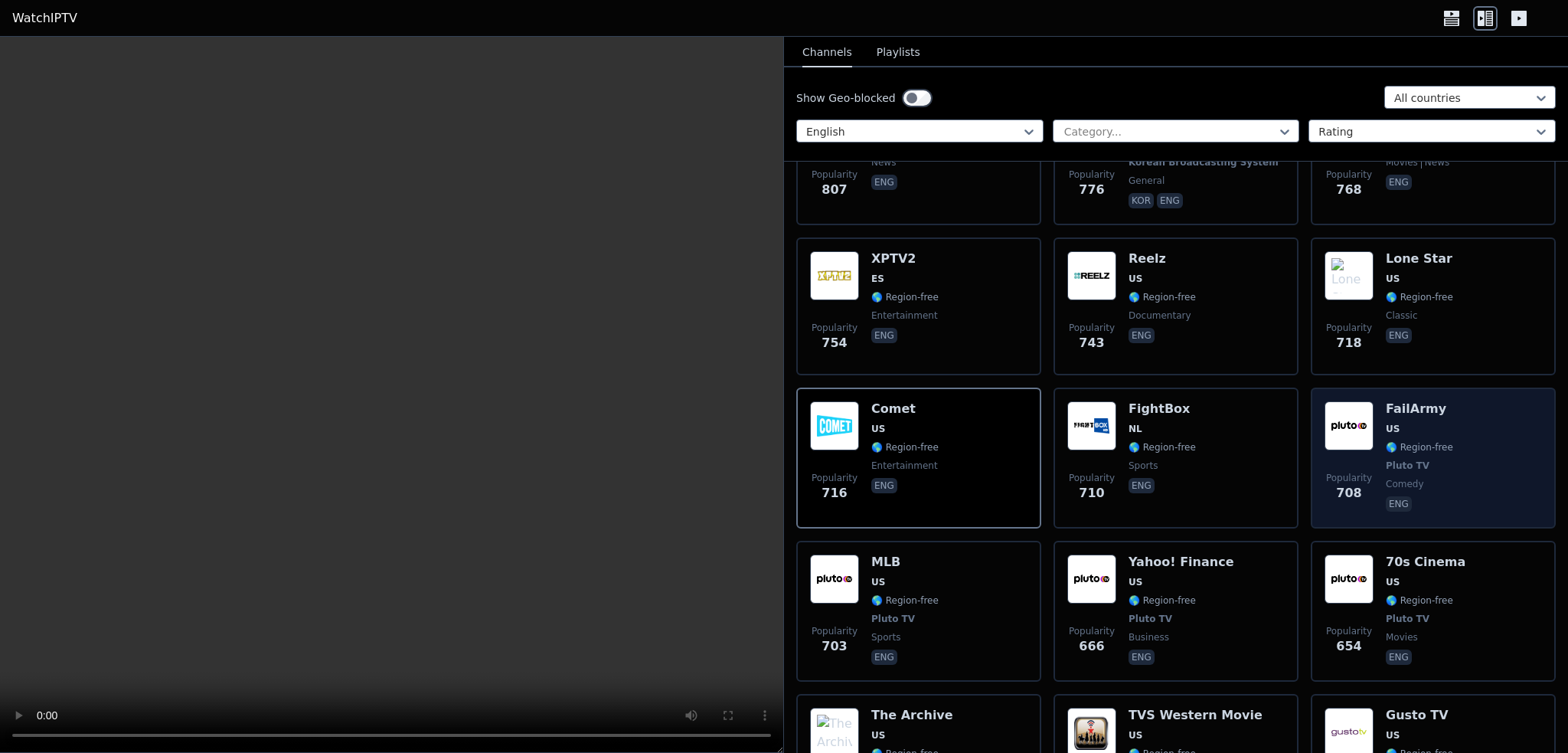
click at [1435, 431] on div "FailArmy US 🌎 Region-free Pluto TV comedy eng" at bounding box center [1420, 458] width 67 height 114
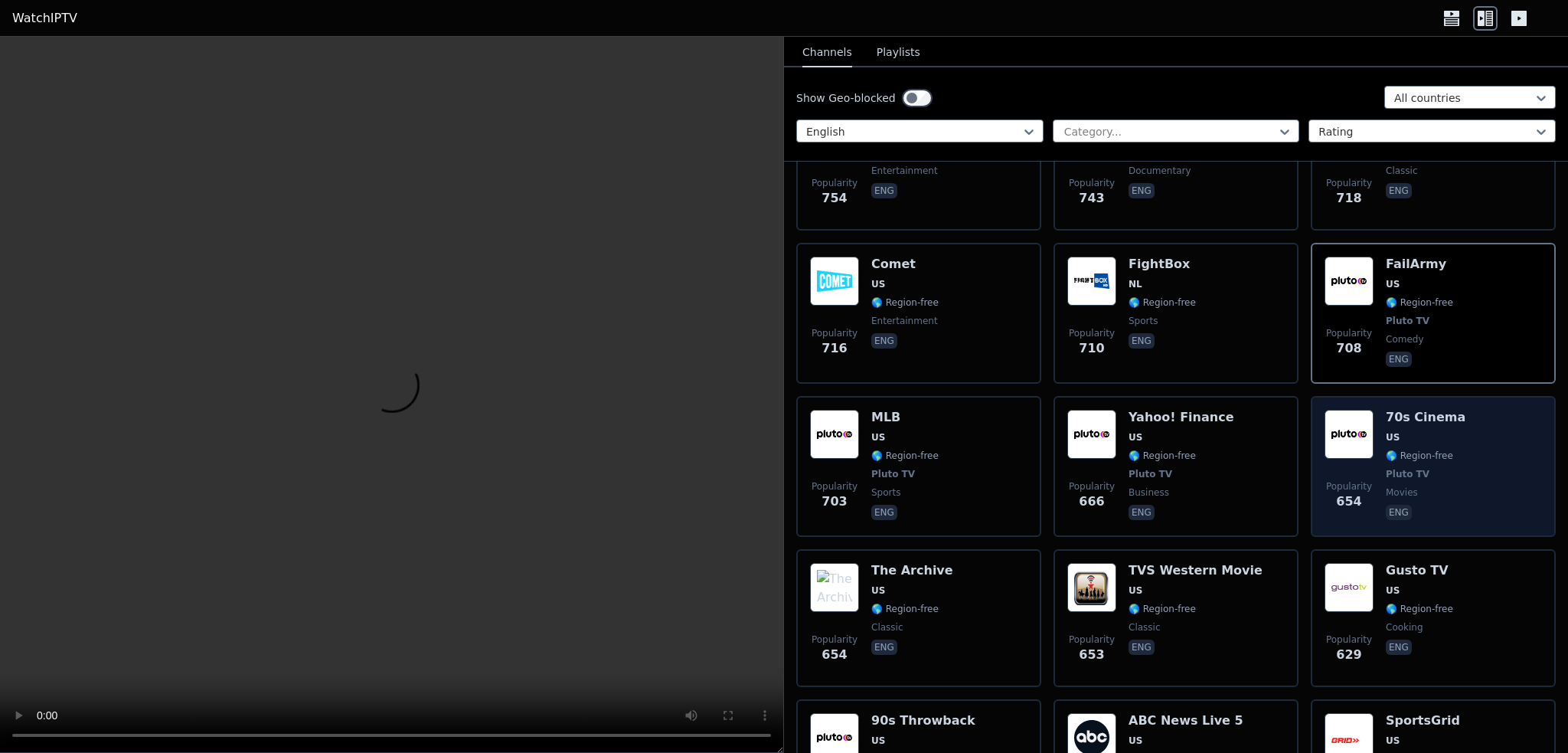
scroll to position [2987, 0]
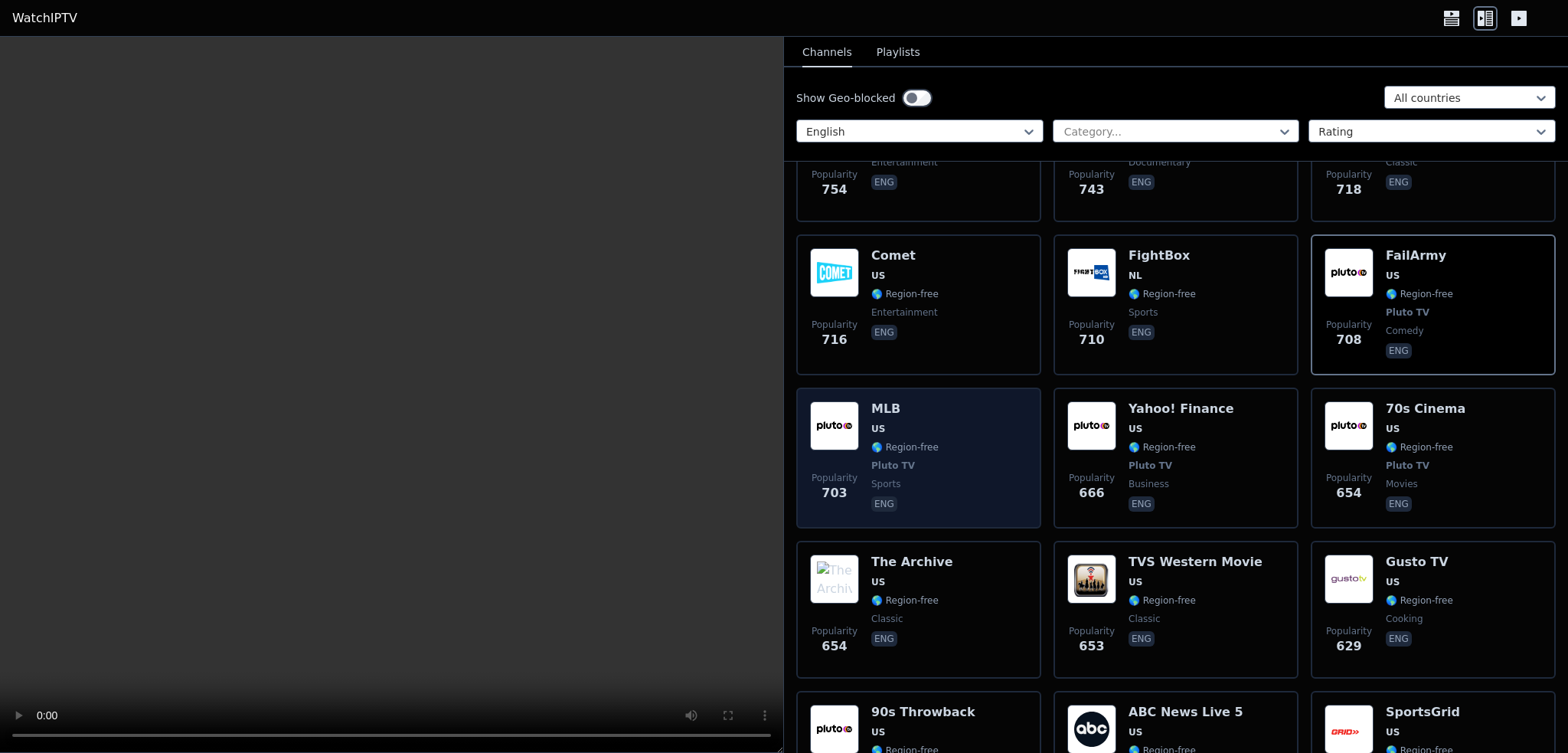
click at [947, 401] on div "Popularity 703 MLB US 🌎 Region-free Pluto TV sports eng" at bounding box center [919, 458] width 218 height 114
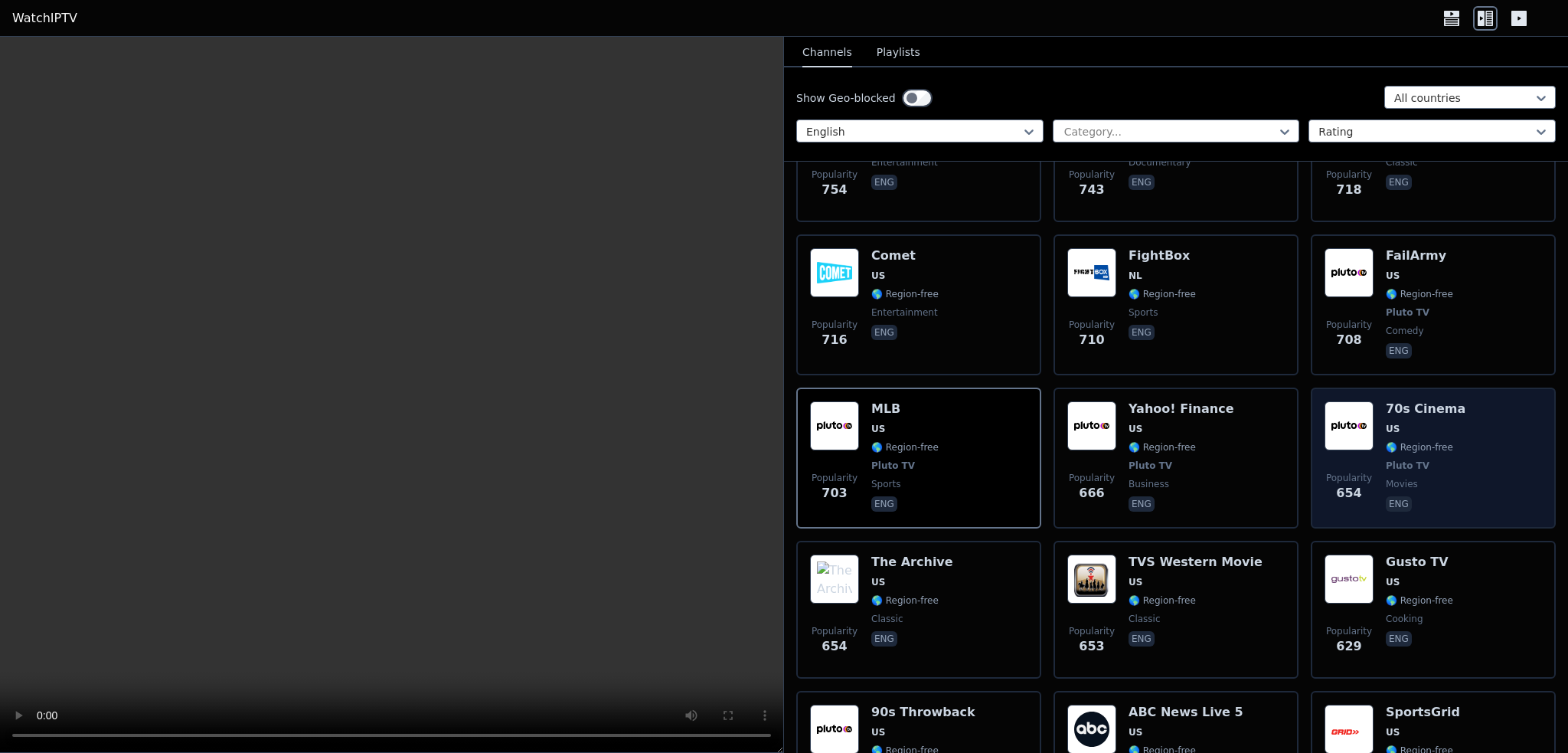
click at [1400, 413] on div "70s Cinema US 🌎 Region-free Pluto TV movies eng" at bounding box center [1426, 458] width 79 height 114
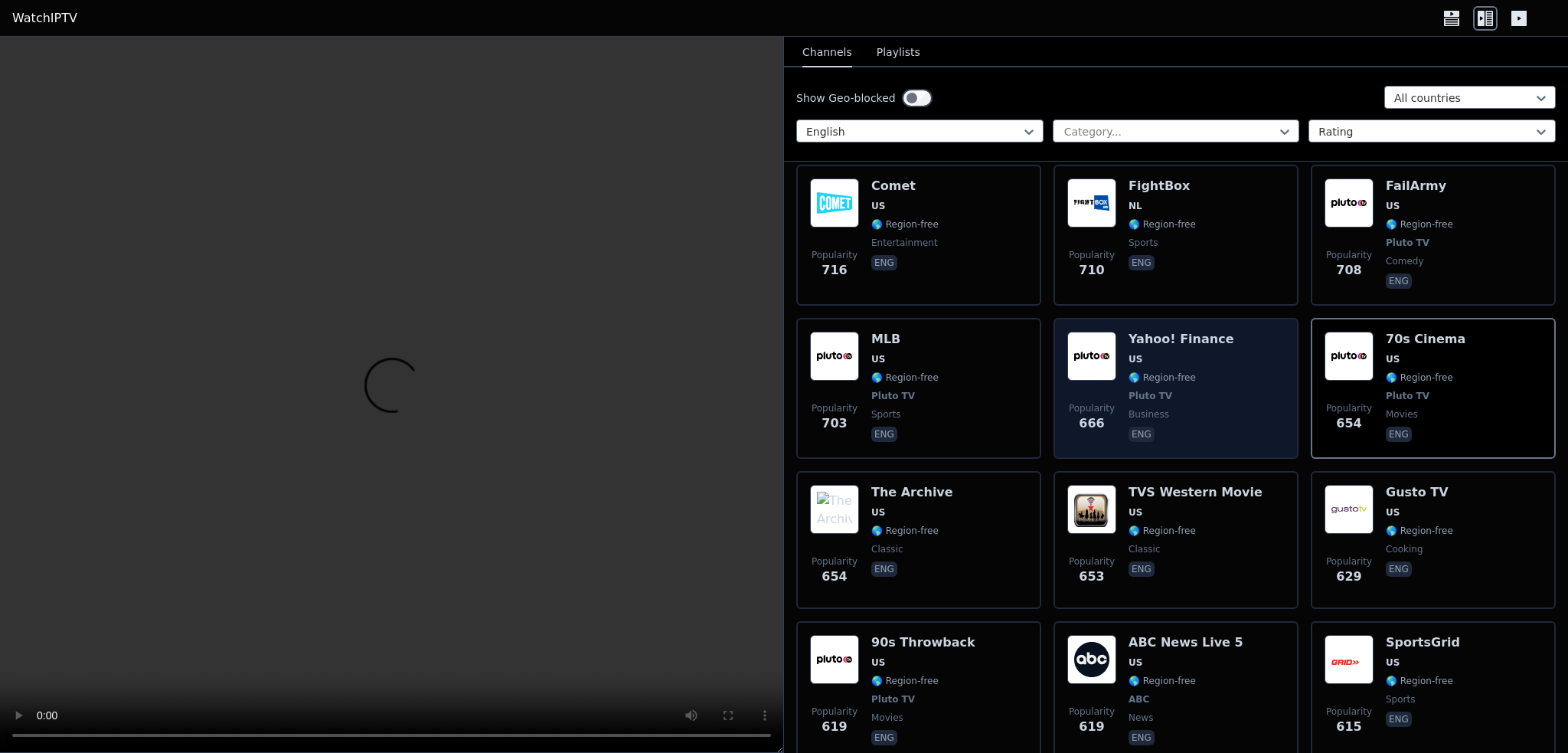
scroll to position [3217, 0]
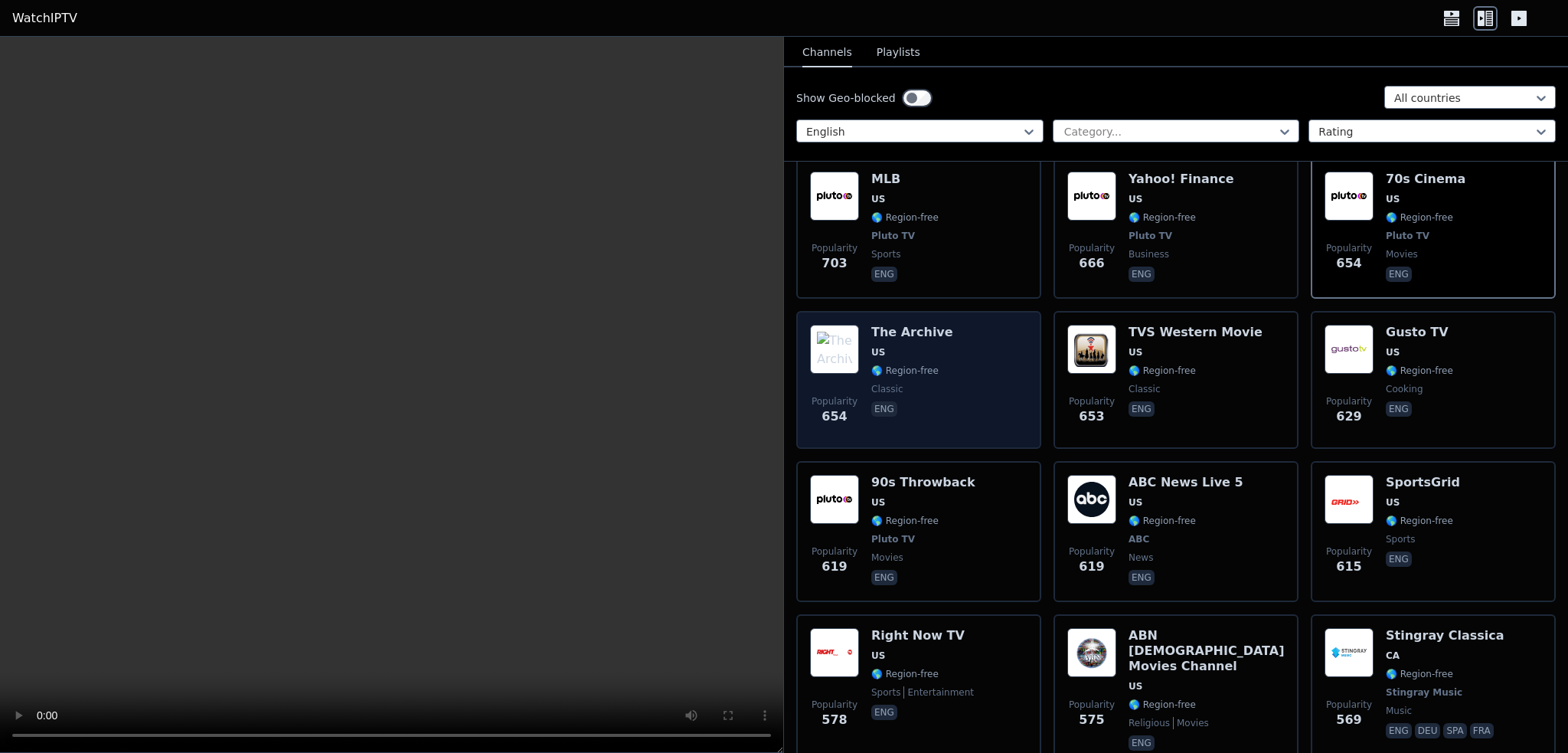
click at [942, 353] on div "Popularity 654 The Archive US 🌎 Region-free classic eng" at bounding box center [919, 380] width 218 height 110
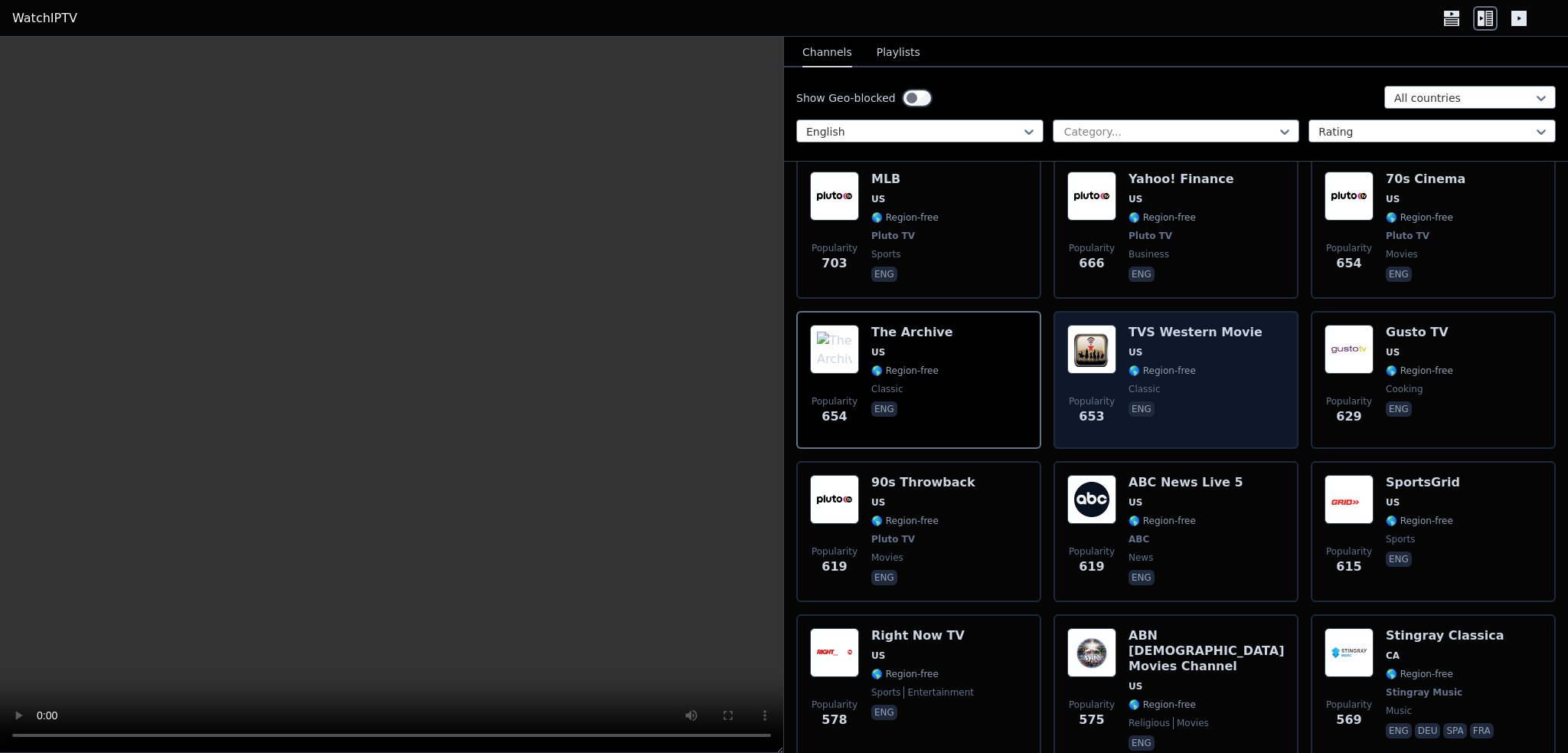
click at [1215, 365] on span "🌎 Region-free" at bounding box center [1196, 370] width 134 height 12
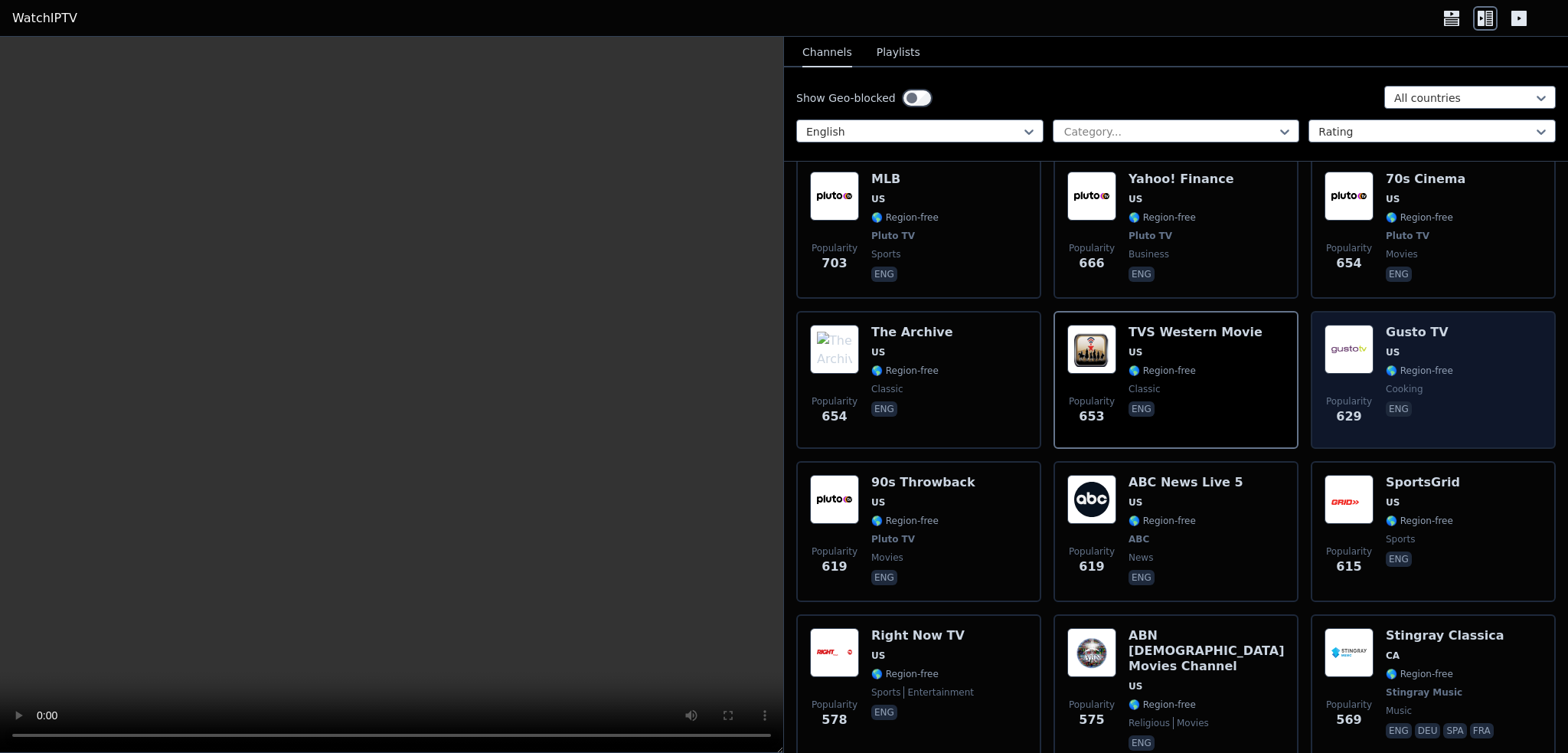
click at [1436, 352] on div "Gusto TV US 🌎 Region-free cooking eng" at bounding box center [1420, 380] width 67 height 110
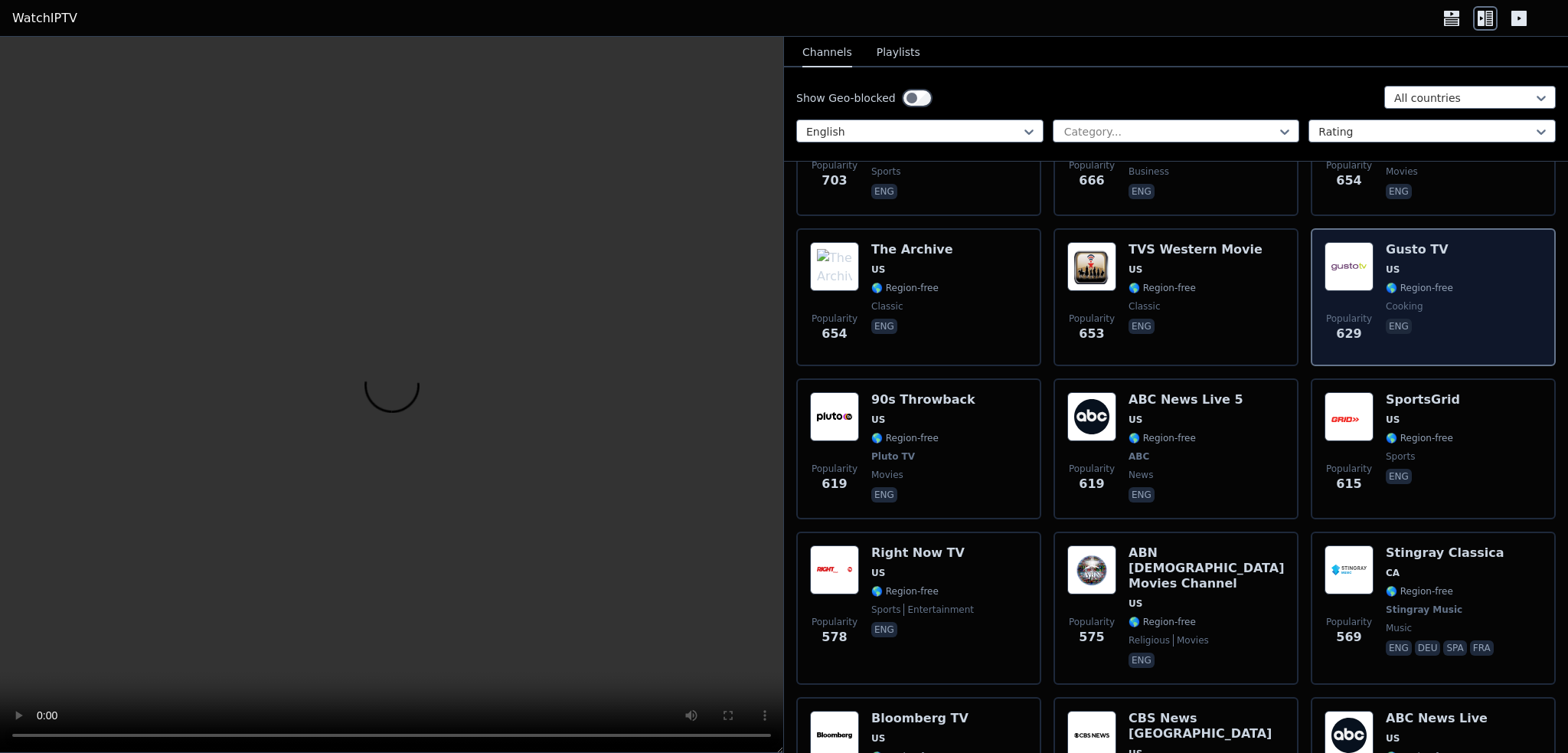
scroll to position [3370, 0]
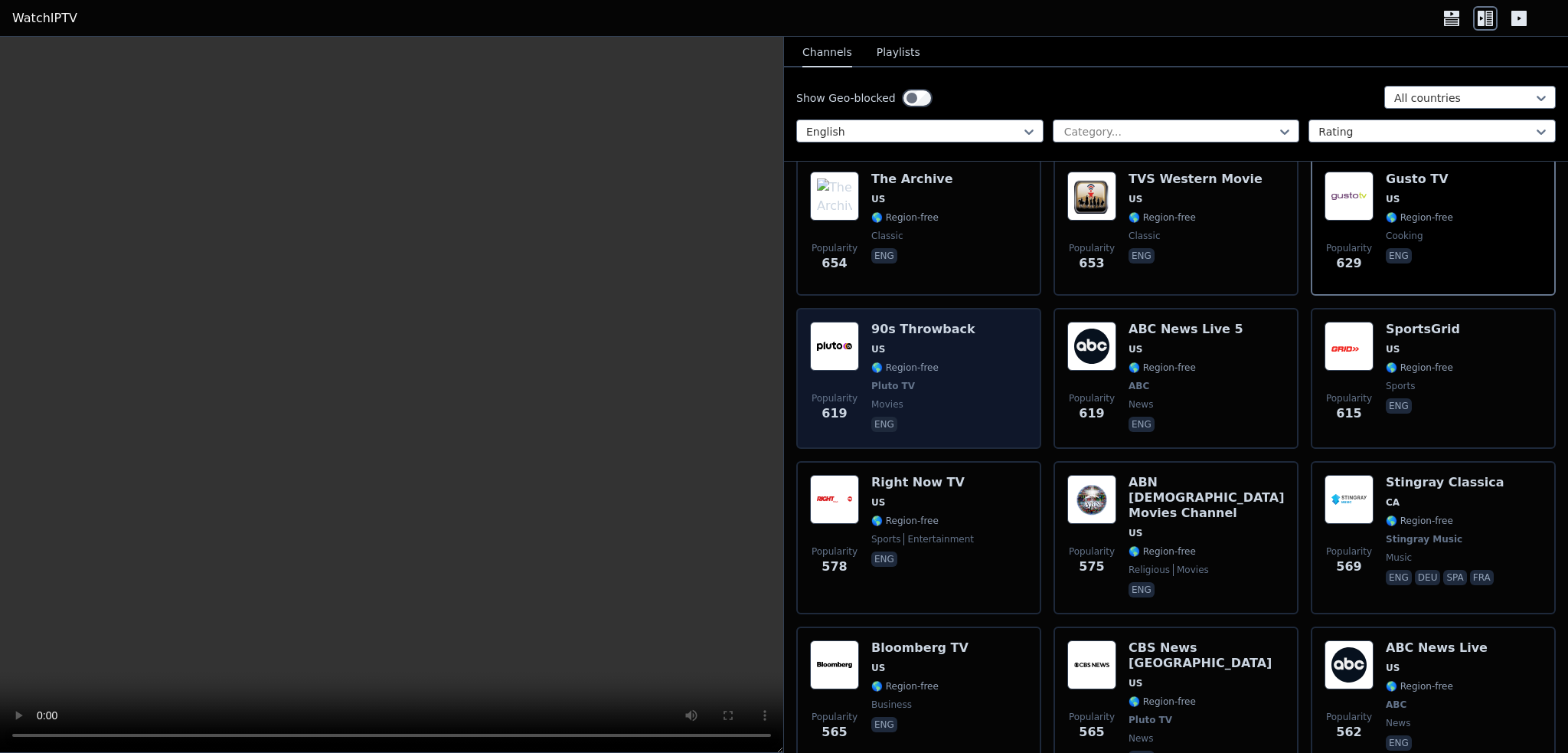
click at [959, 349] on div "Popularity 619 90s Throwback US 🌎 Region-free Pluto TV movies eng" at bounding box center [919, 378] width 218 height 114
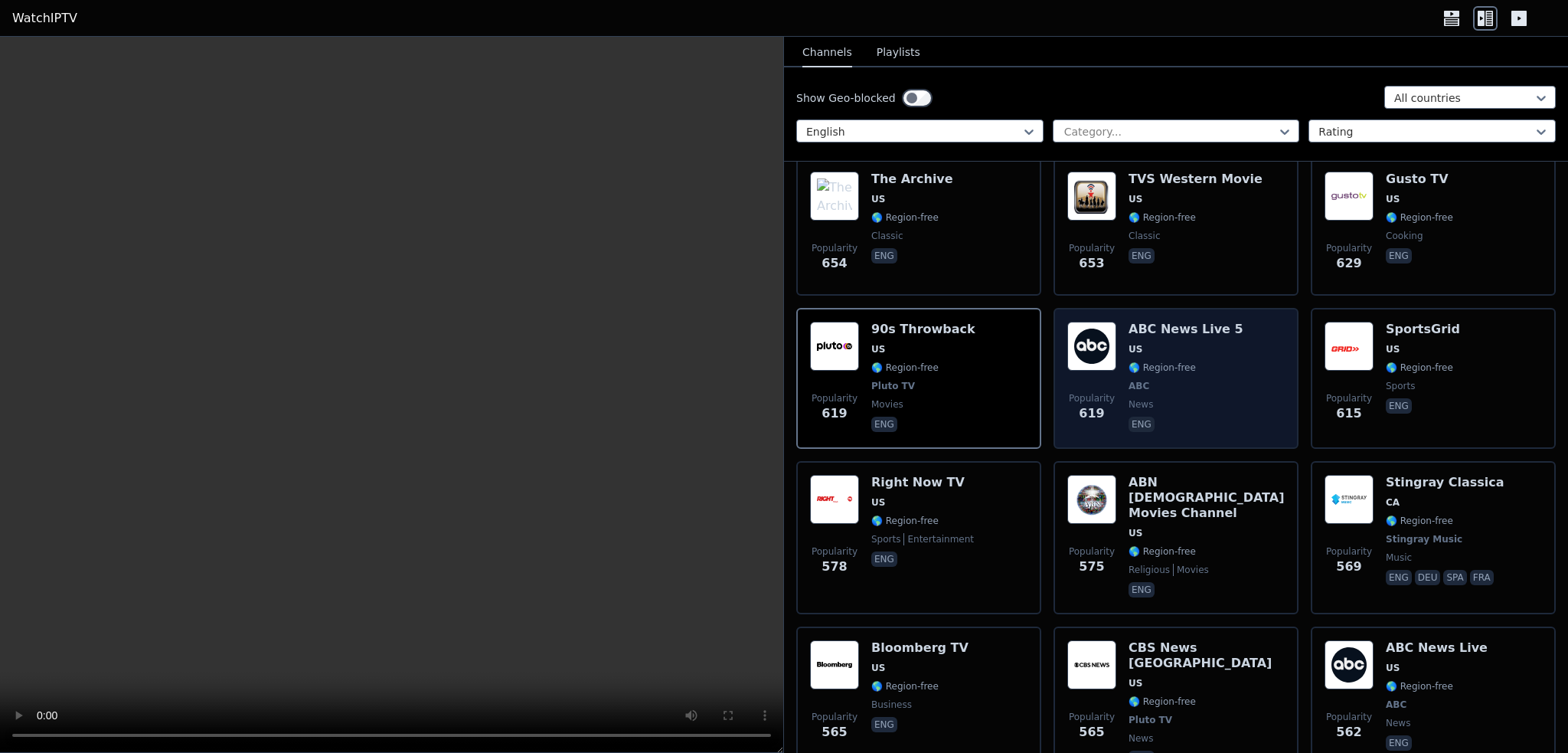
click at [1191, 367] on div "ABC News Live 5 US 🌎 Region-free ABC news eng" at bounding box center [1186, 378] width 115 height 114
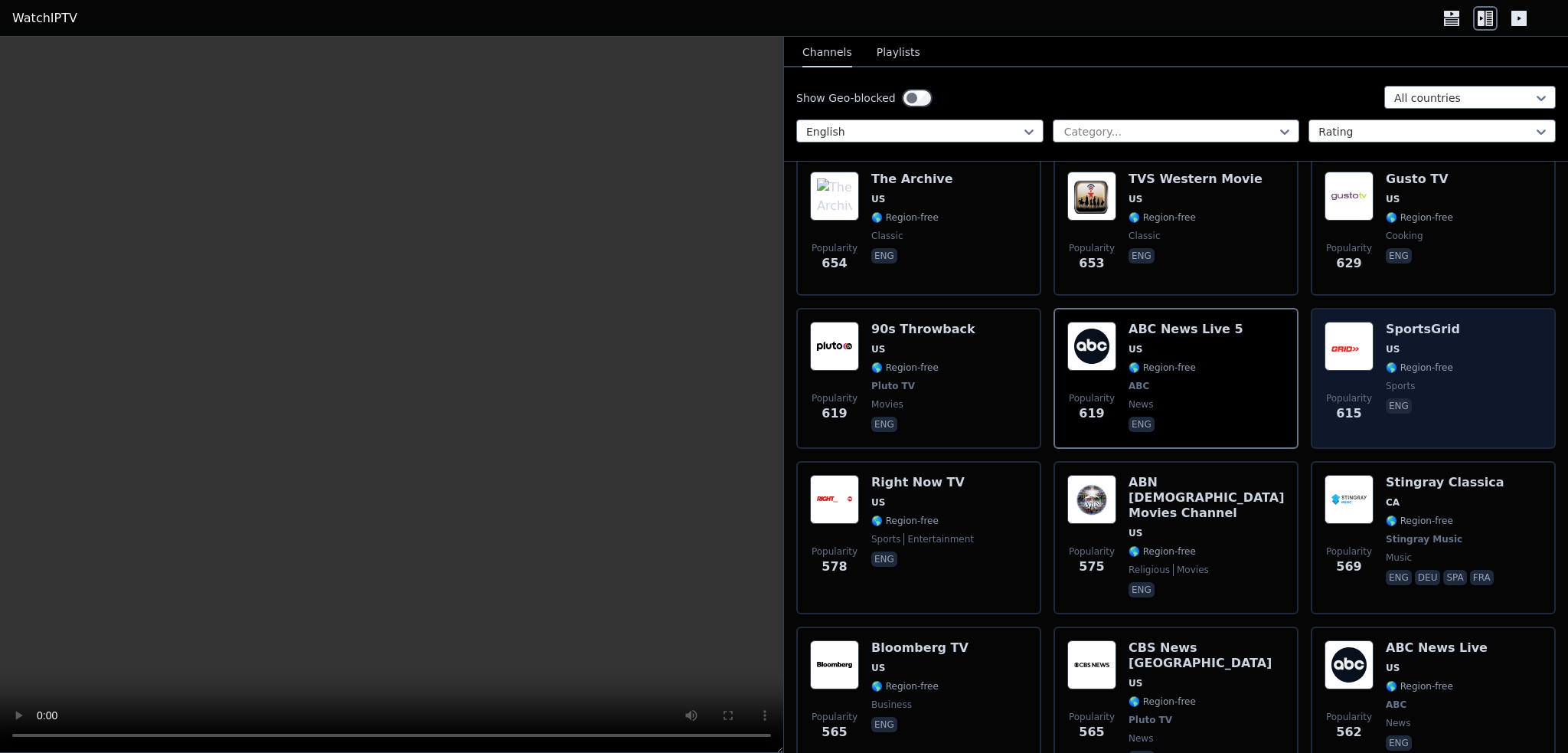
click at [1439, 322] on div "Popularity 615 SportsGrid US 🌎 Region-free sports eng" at bounding box center [1433, 378] width 218 height 114
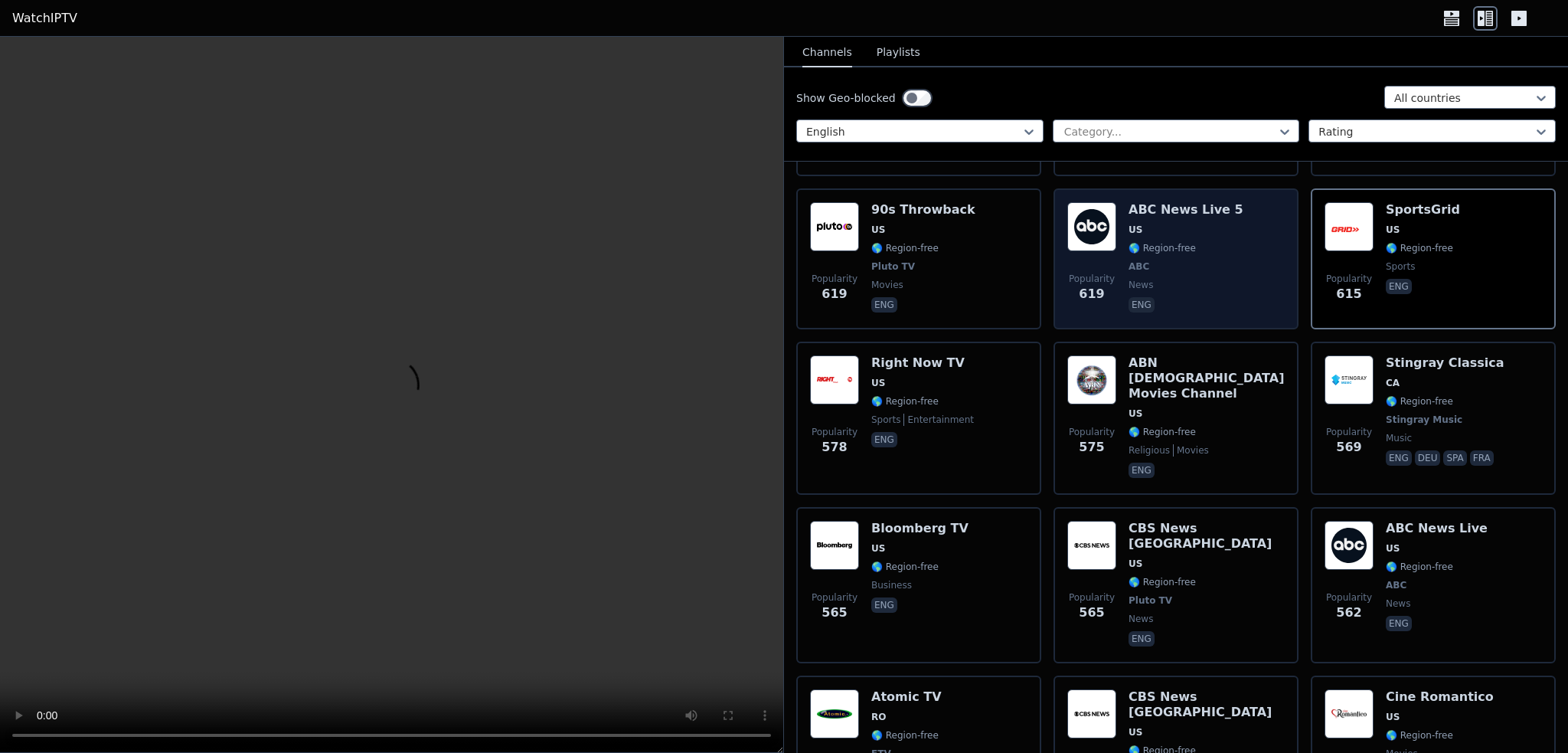
scroll to position [3524, 0]
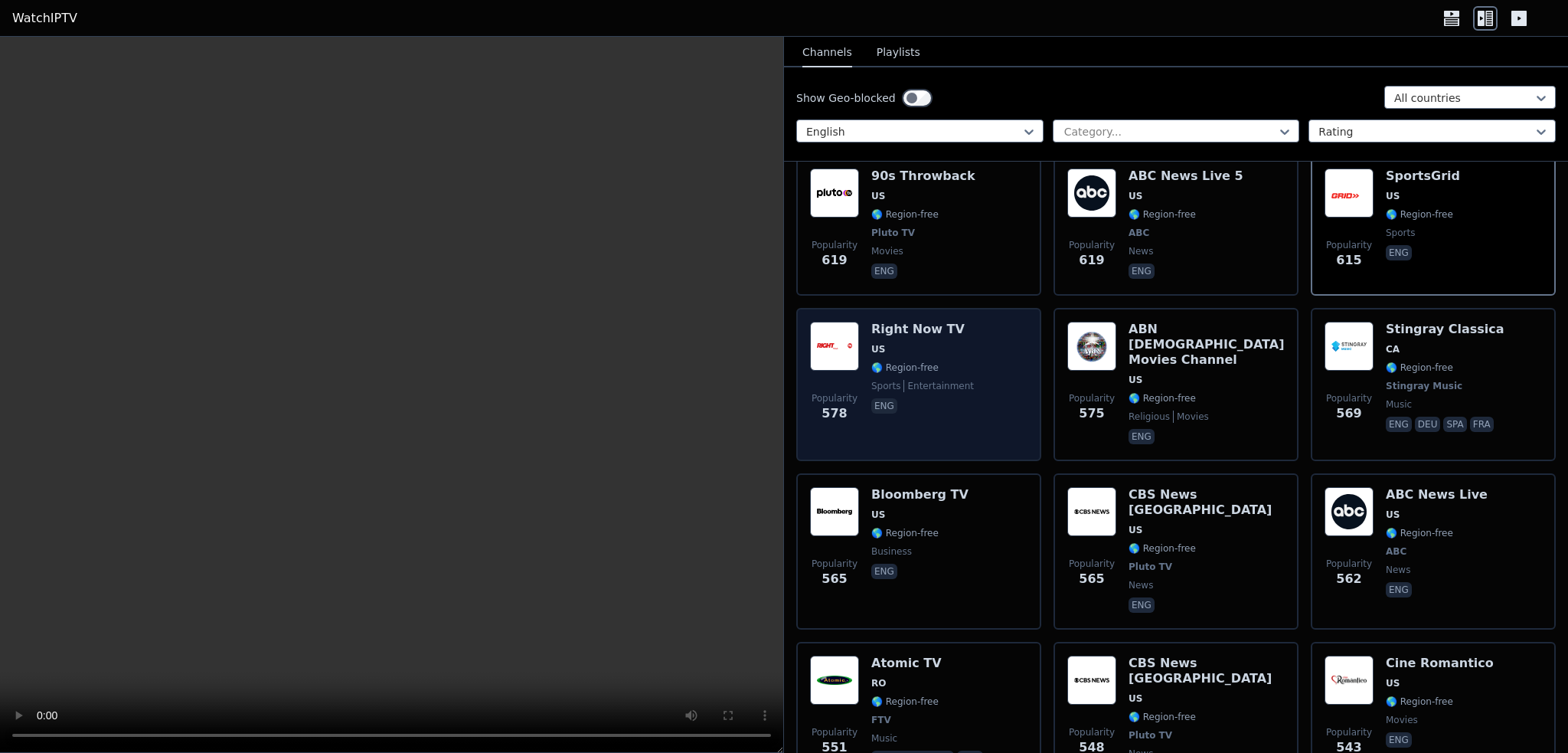
click at [954, 361] on span "🌎 Region-free" at bounding box center [922, 367] width 102 height 12
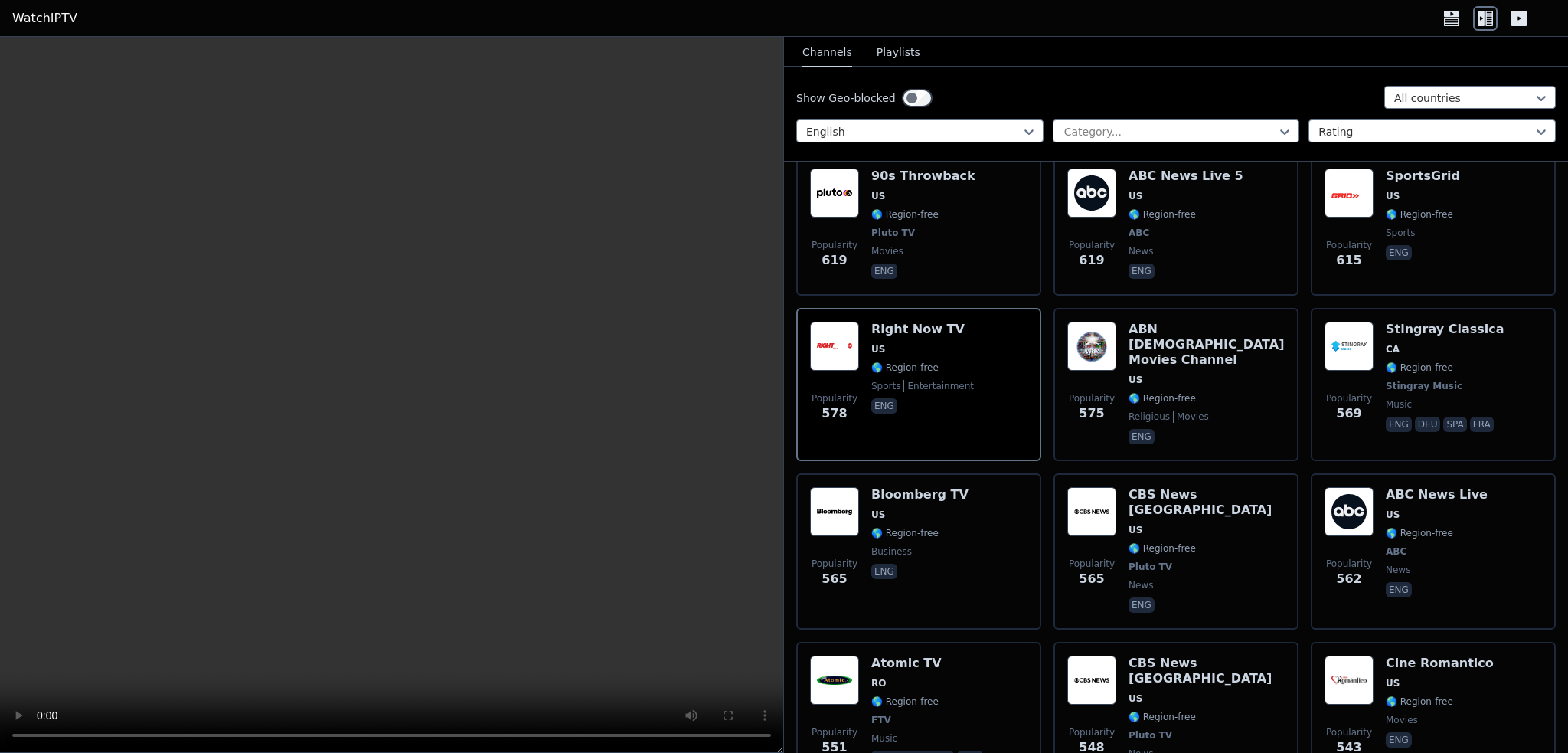
click at [1520, 21] on icon at bounding box center [1519, 18] width 15 height 15
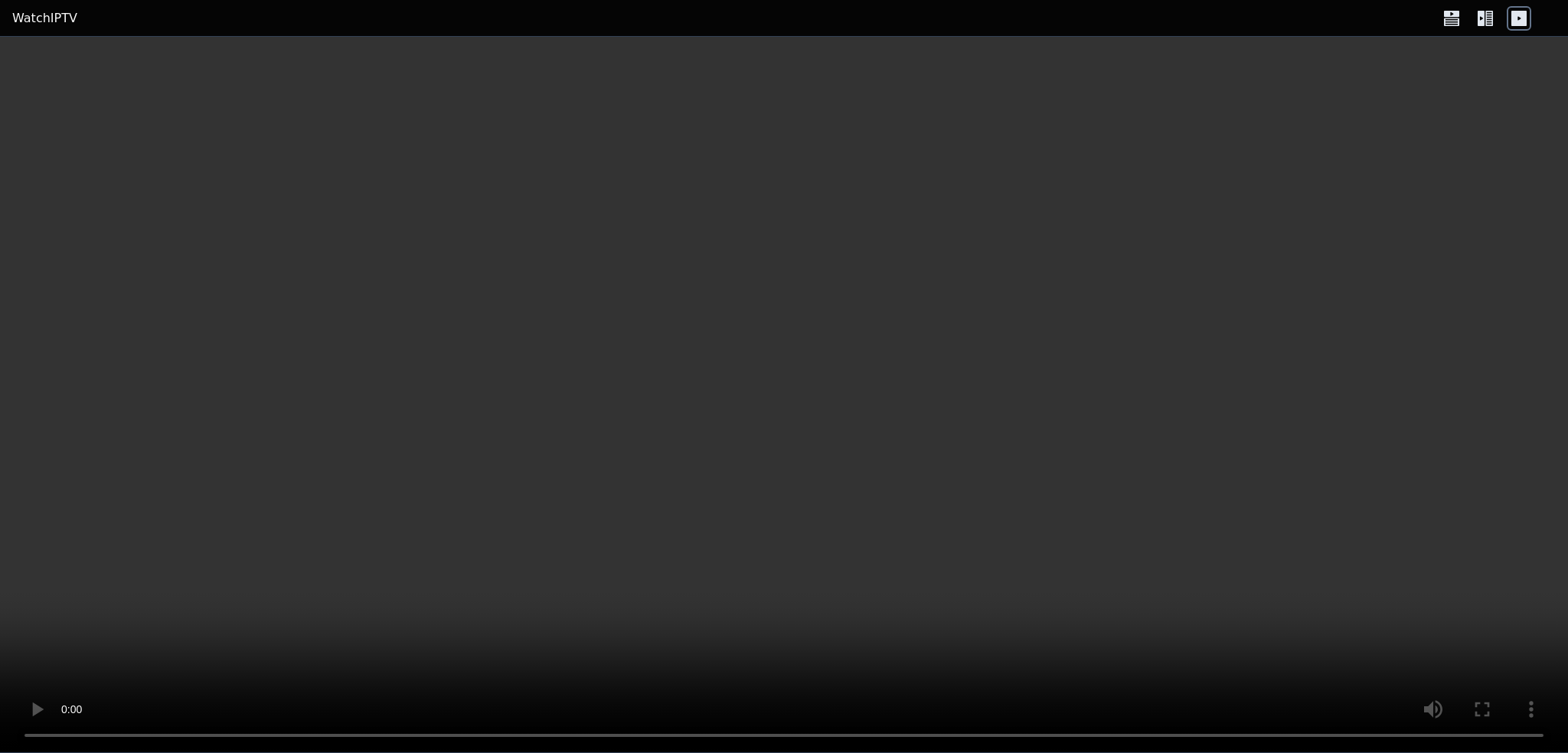
click at [1485, 21] on icon at bounding box center [1485, 18] width 25 height 25
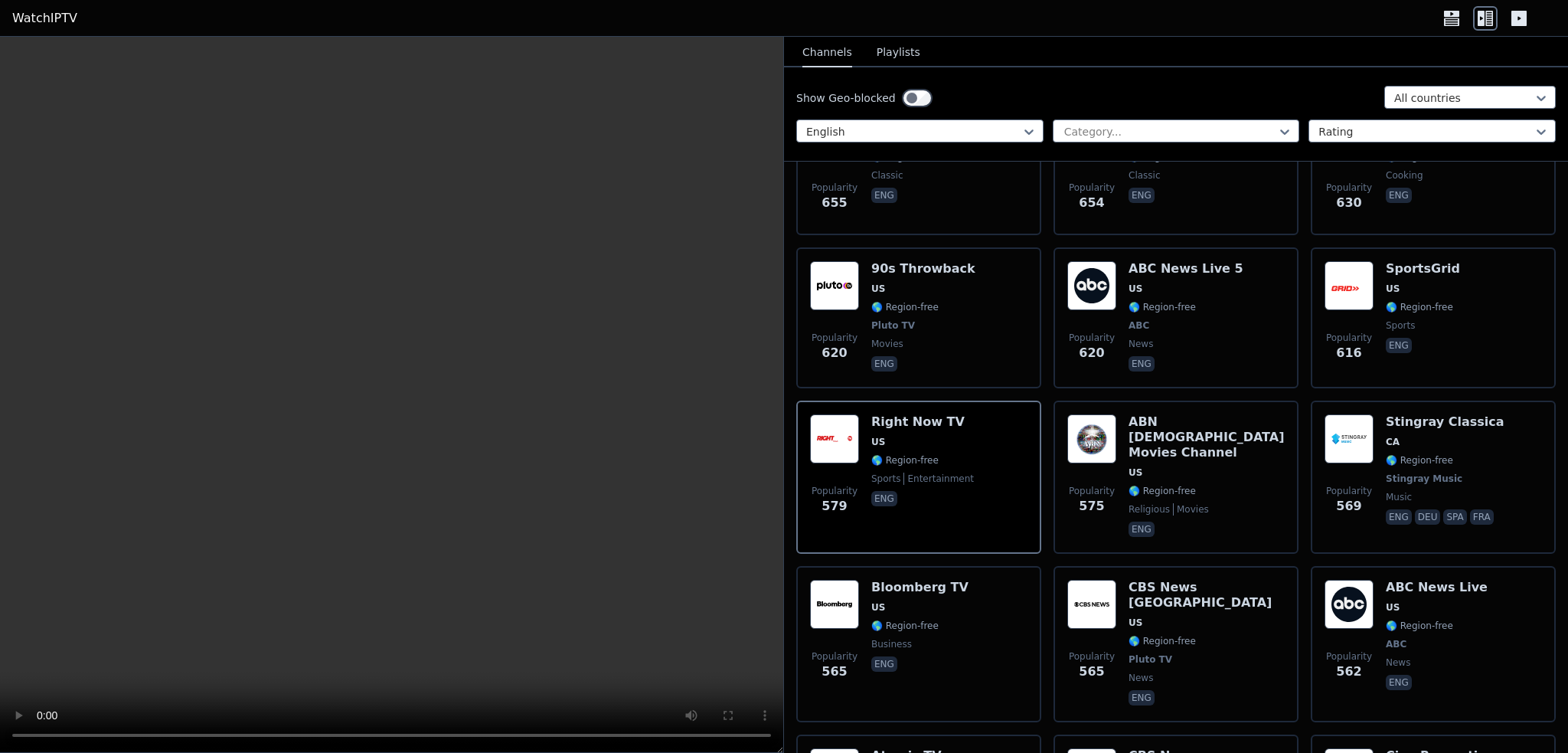
scroll to position [3447, 0]
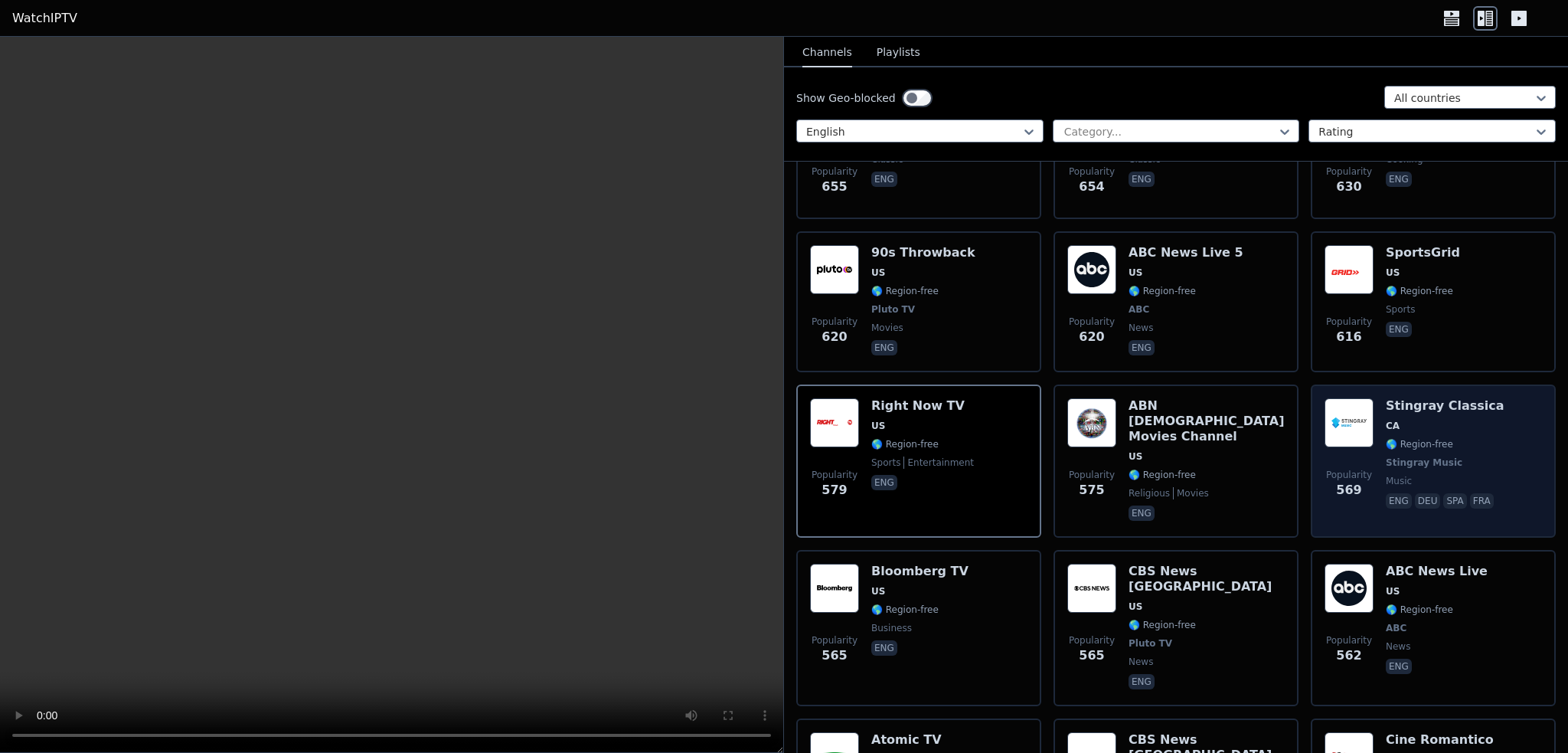
click at [1457, 422] on div "Stingray Classica CA 🌎 Region-free Stingray Music music eng deu spa fra" at bounding box center [1445, 461] width 118 height 126
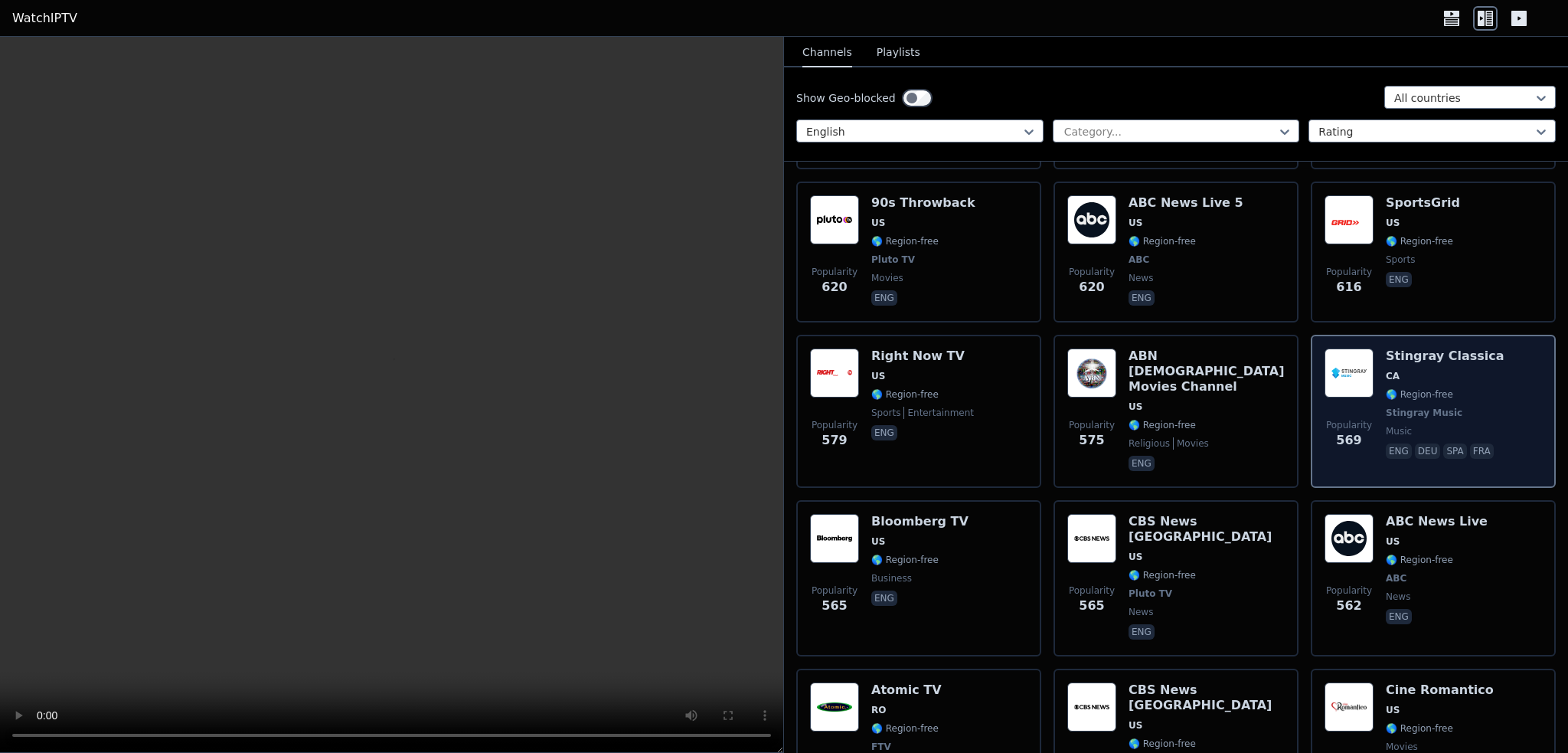
scroll to position [3524, 0]
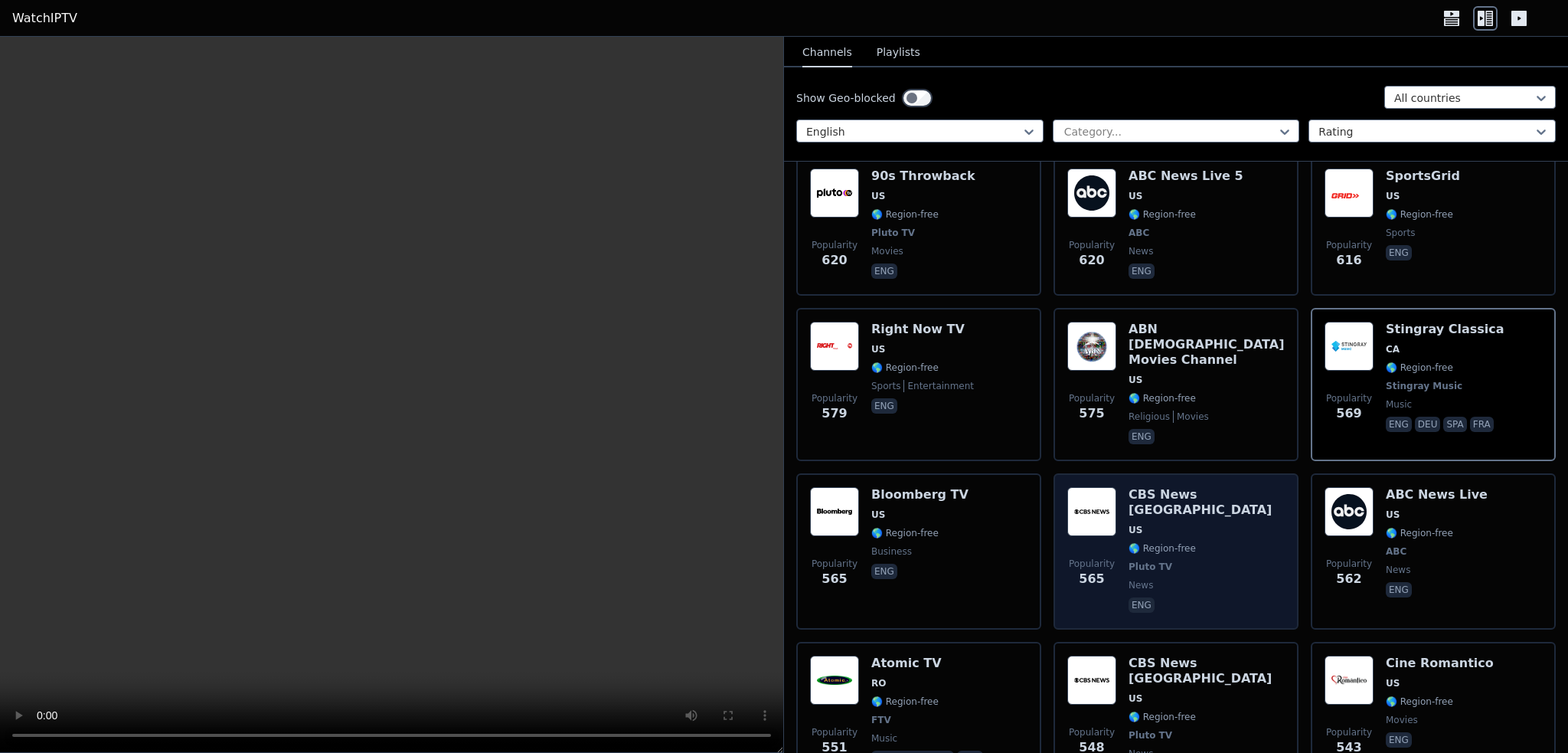
click at [1151, 499] on div "CBS News [GEOGRAPHIC_DATA] [GEOGRAPHIC_DATA] 🌎 Region-free Pluto TV news eng" at bounding box center [1207, 551] width 156 height 129
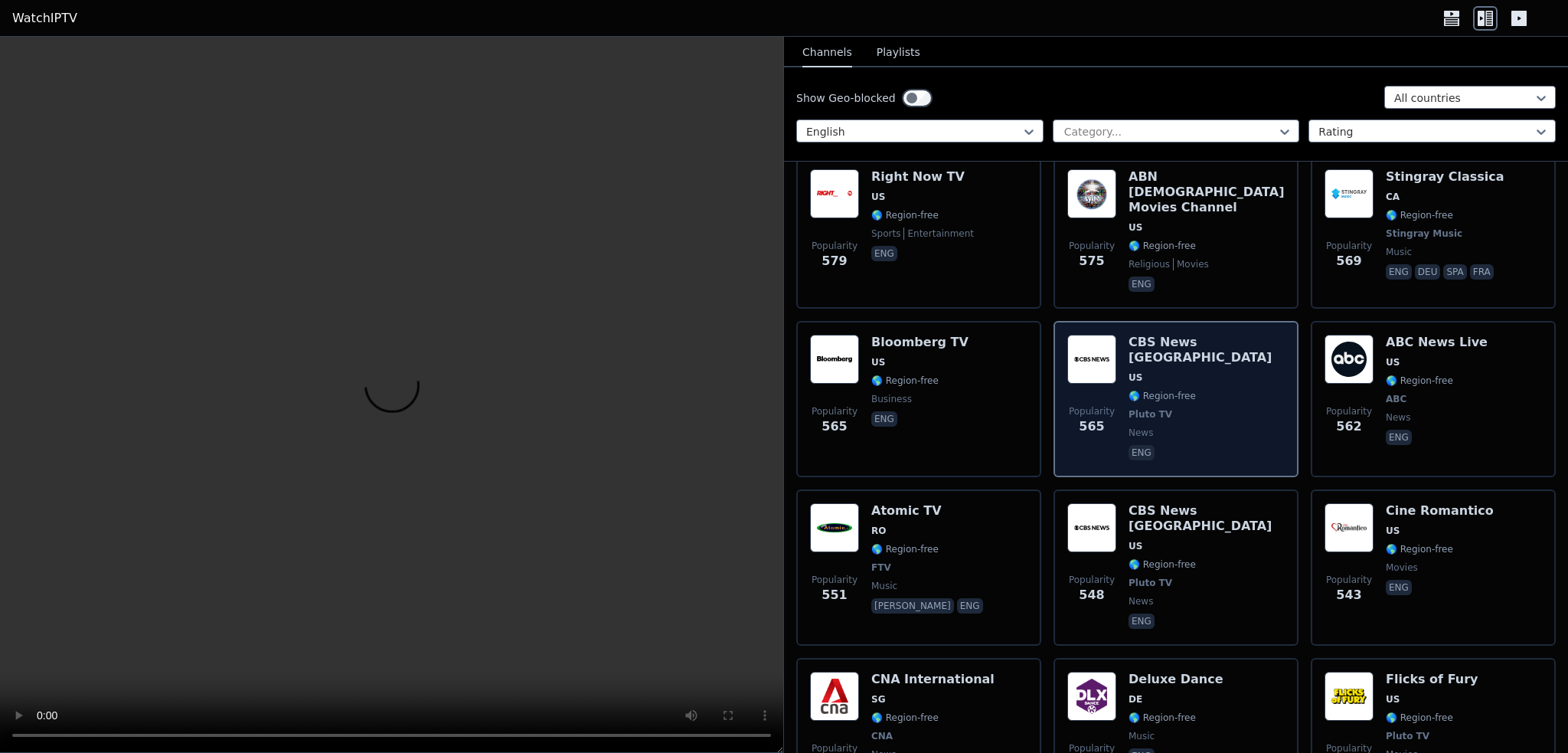
scroll to position [3677, 0]
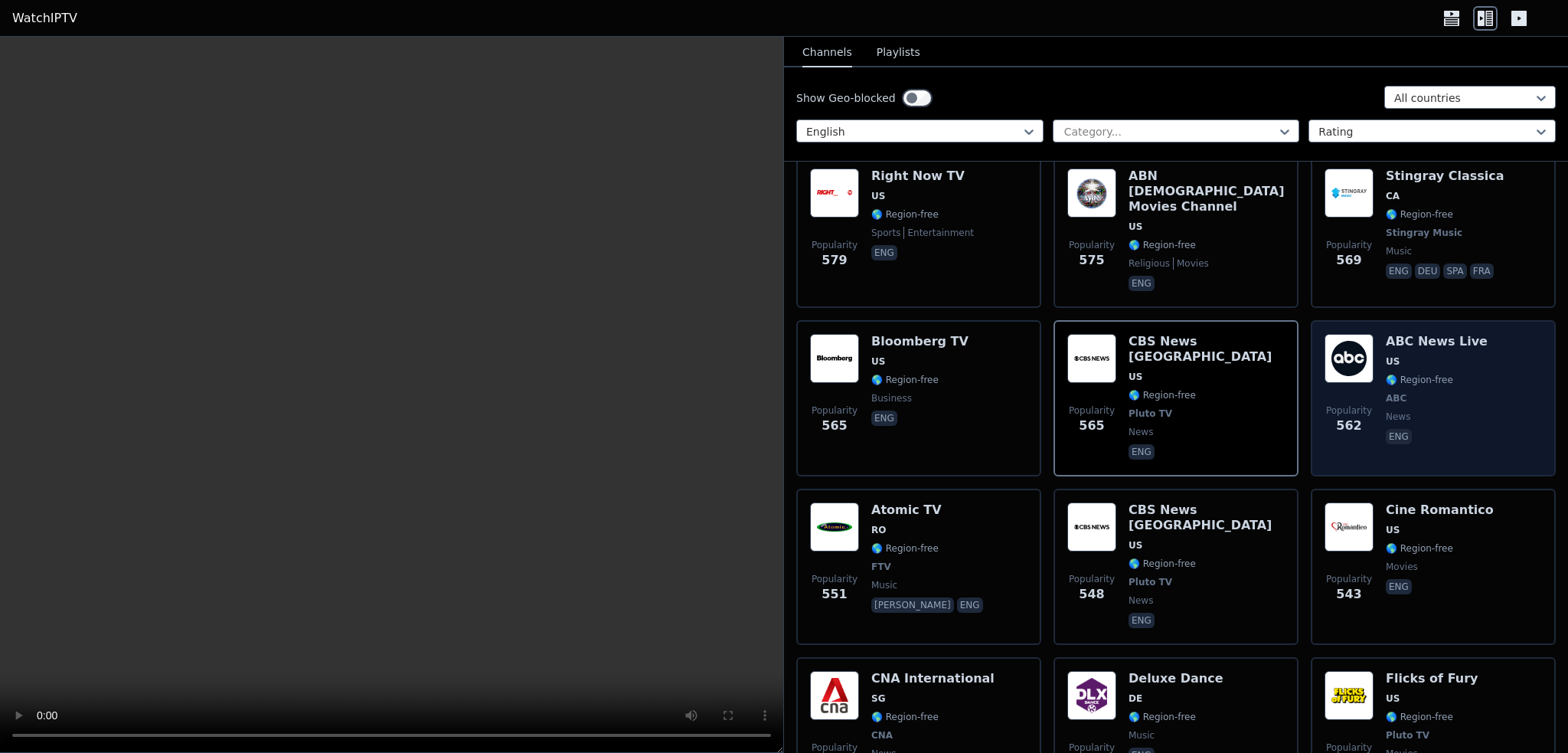
click at [1414, 355] on span "US" at bounding box center [1437, 361] width 102 height 12
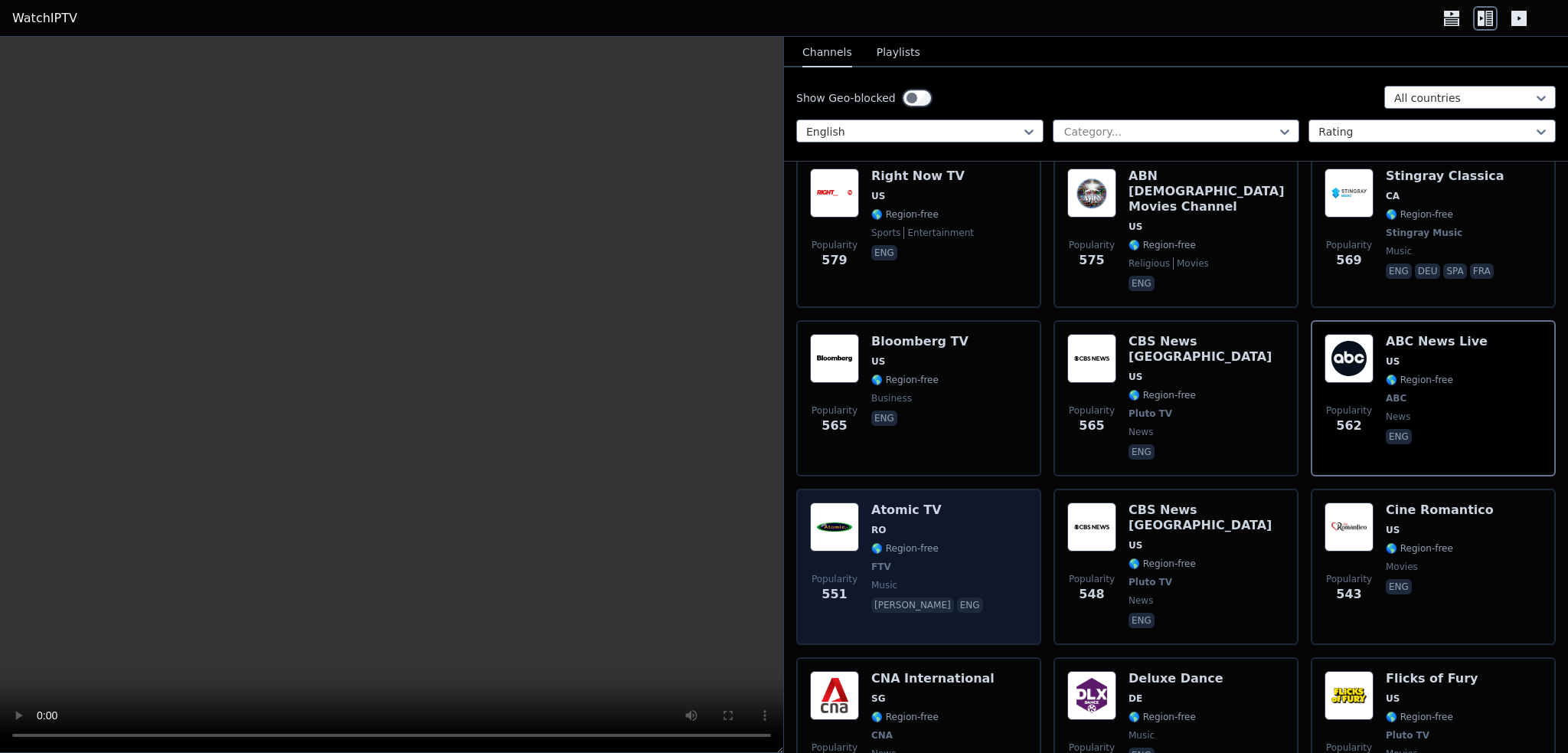
click at [910, 543] on span "🌎 Region-free" at bounding box center [904, 548] width 67 height 12
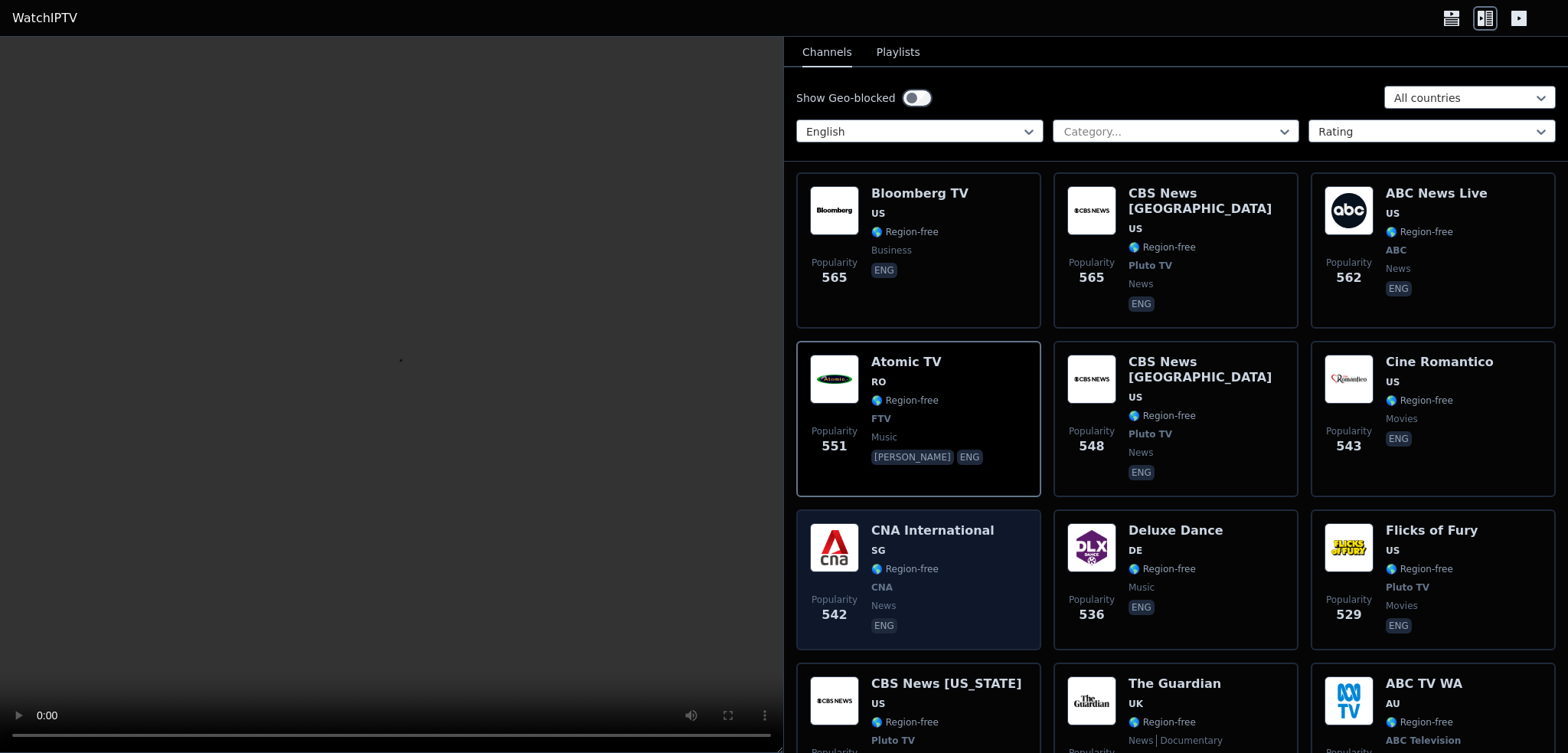
scroll to position [3830, 0]
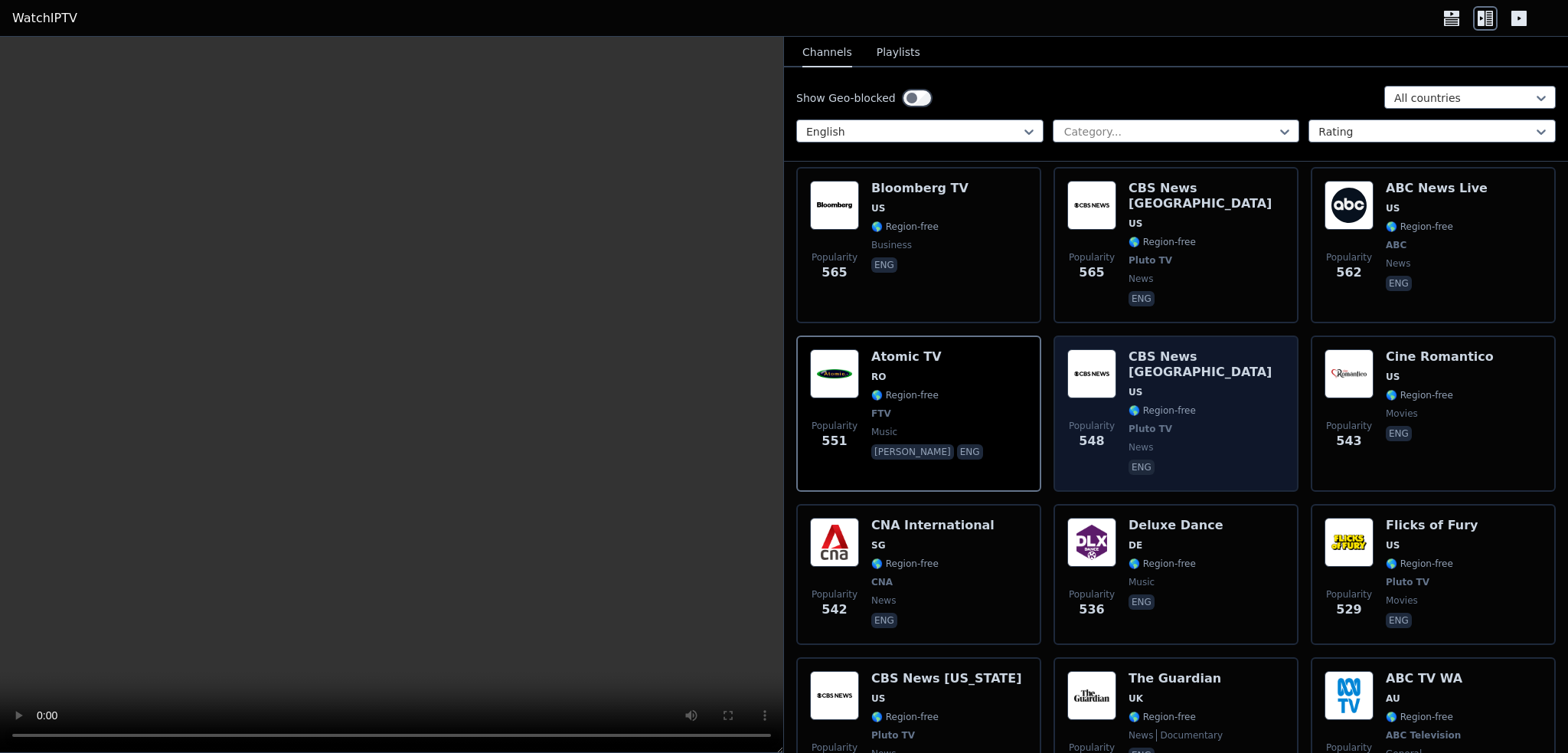
click at [1194, 423] on span "Pluto TV" at bounding box center [1207, 428] width 156 height 12
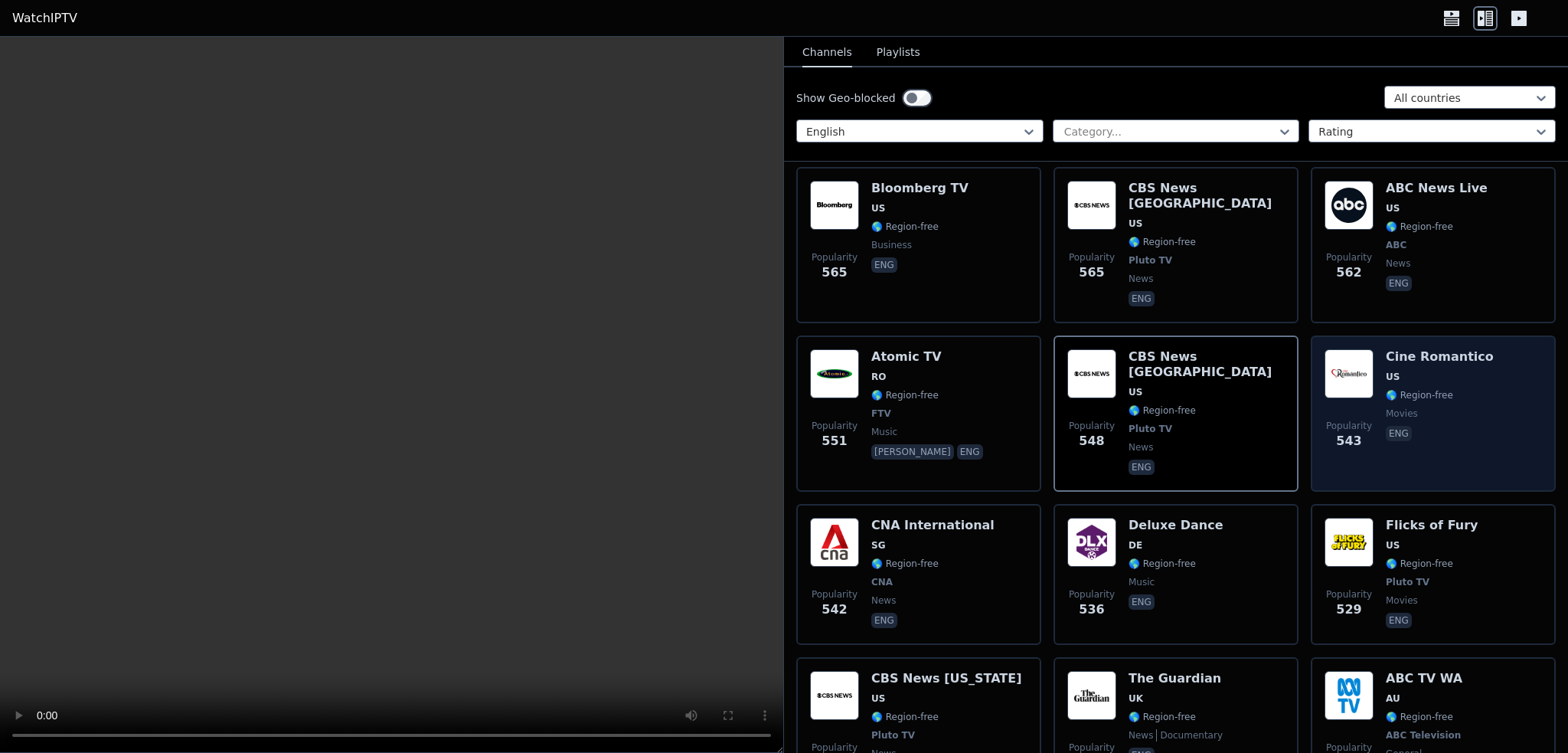
click at [1410, 349] on div "Cine Romantico US 🌎 Region-free movies eng" at bounding box center [1440, 414] width 108 height 129
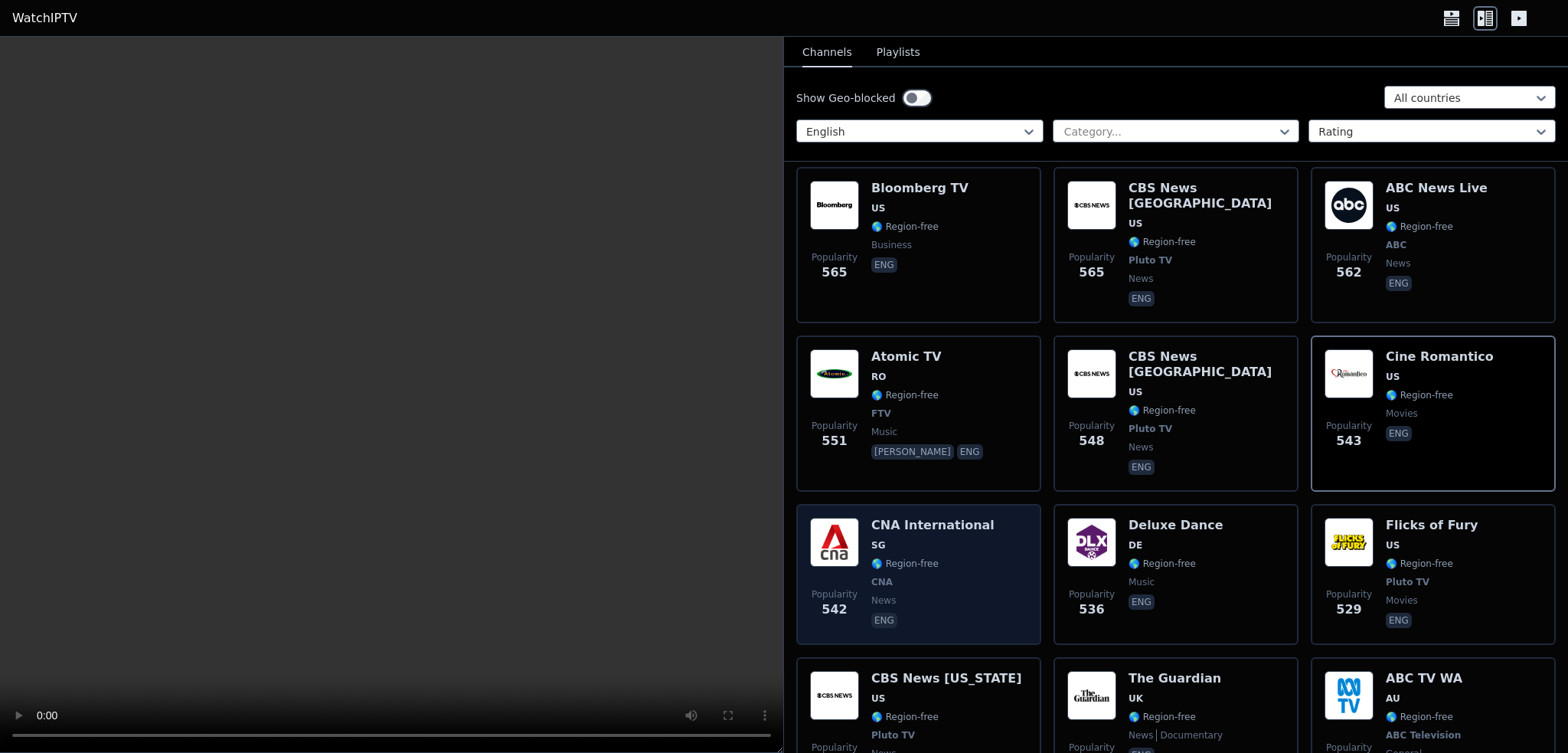
click at [952, 518] on div "CNA International SG 🌎 Region-free CNA news eng" at bounding box center [932, 574] width 123 height 114
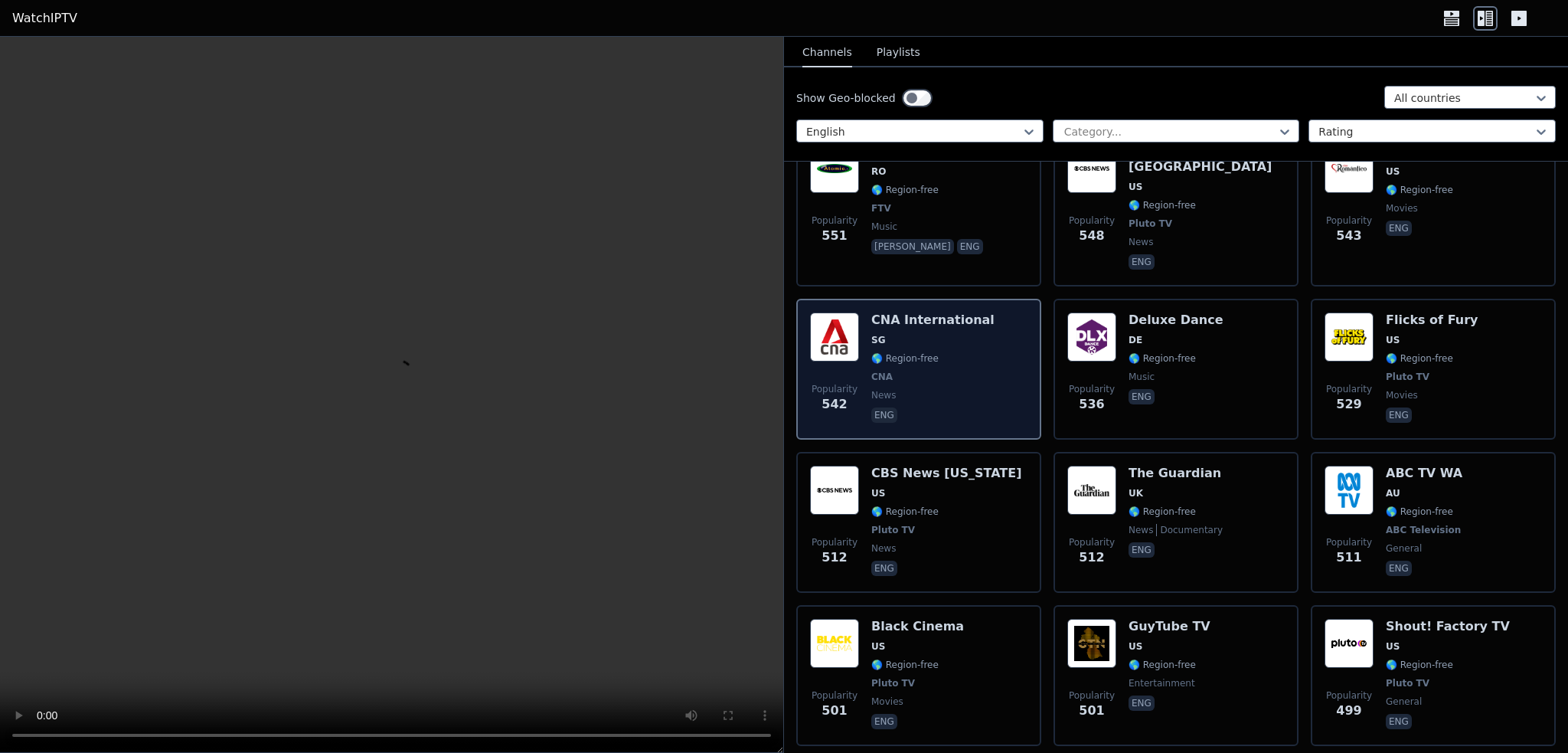
scroll to position [4060, 0]
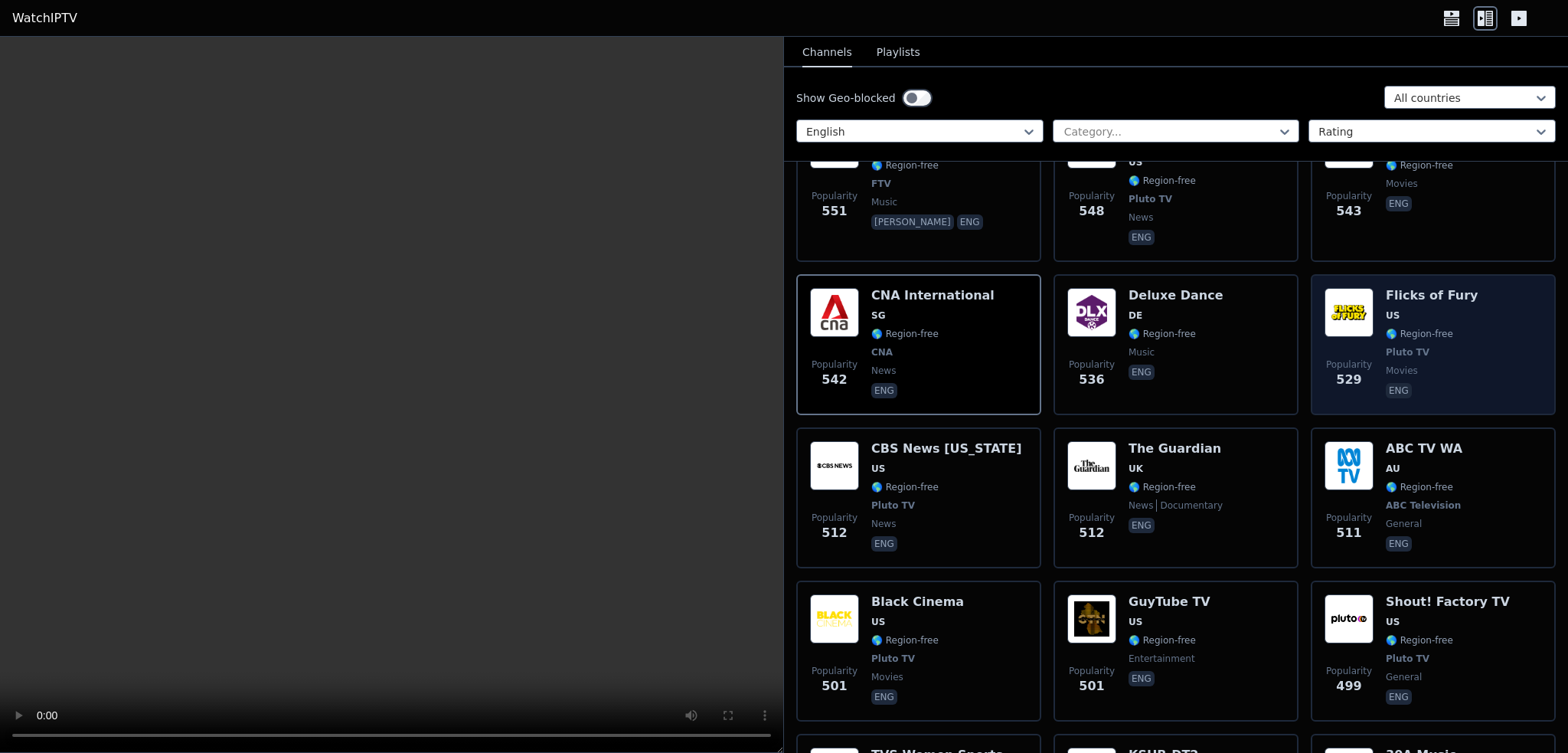
click at [1400, 310] on span "US" at bounding box center [1432, 315] width 92 height 12
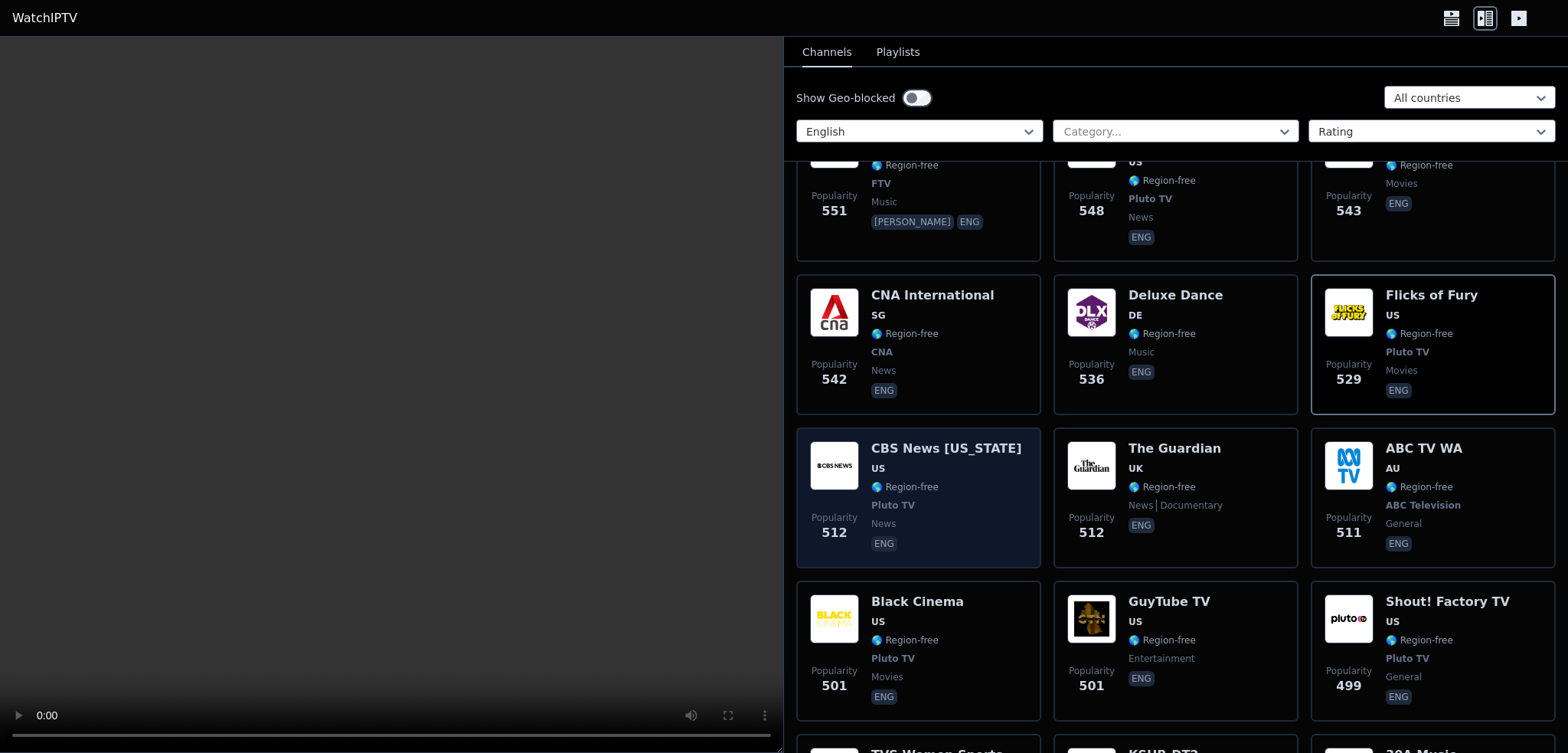
click at [917, 481] on span "🌎 Region-free" at bounding box center [904, 487] width 67 height 12
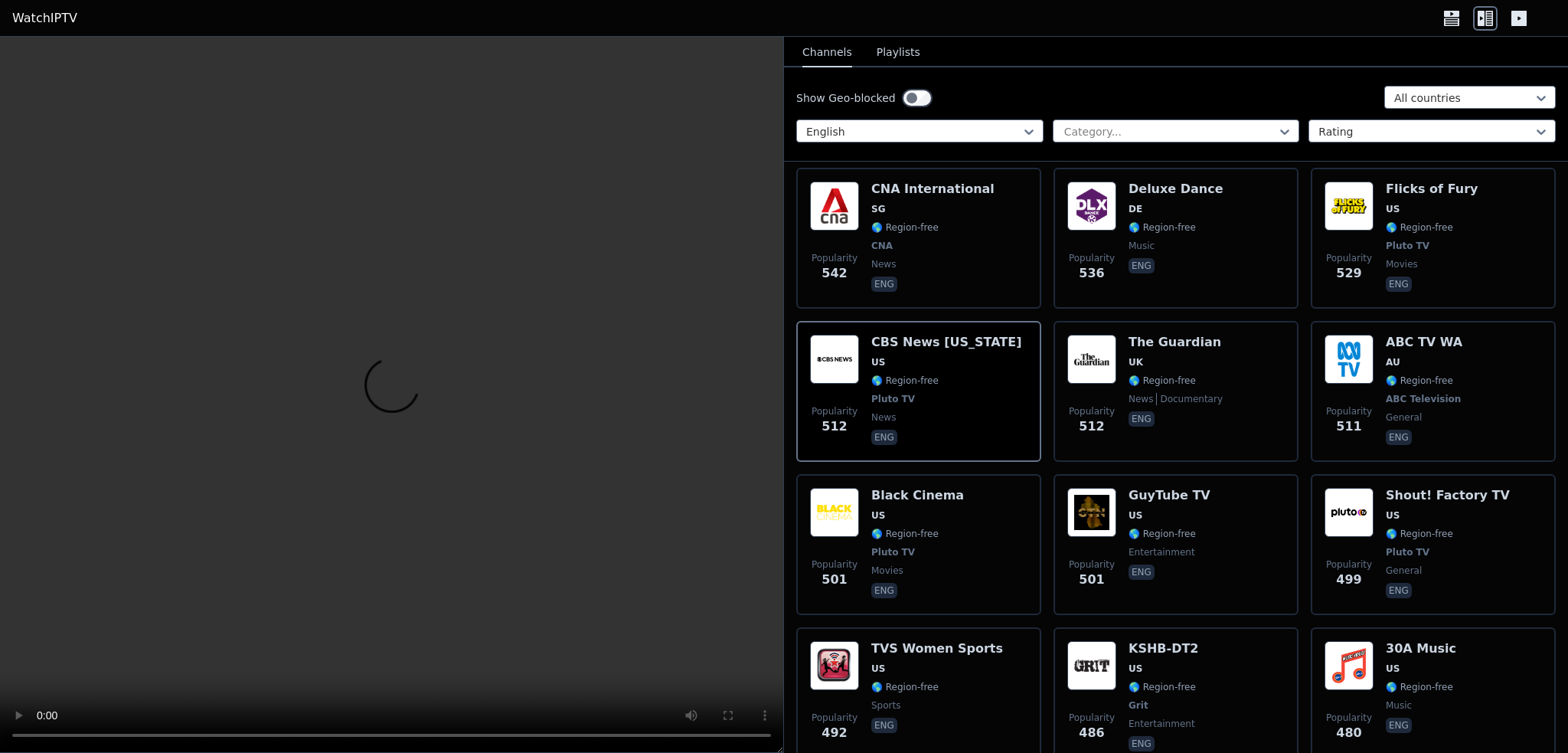
scroll to position [4213, 0]
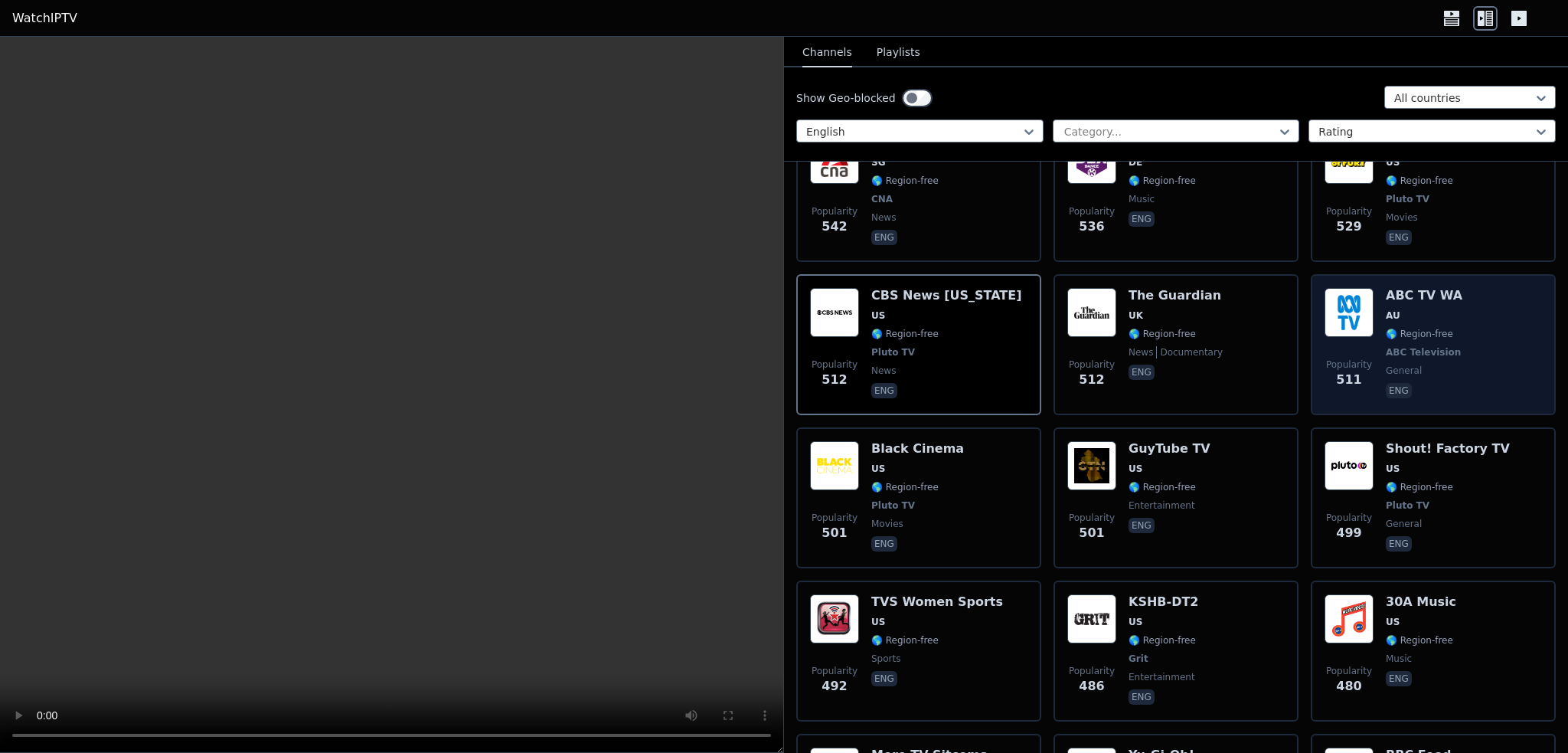
click at [1392, 310] on span "AU" at bounding box center [1425, 315] width 78 height 12
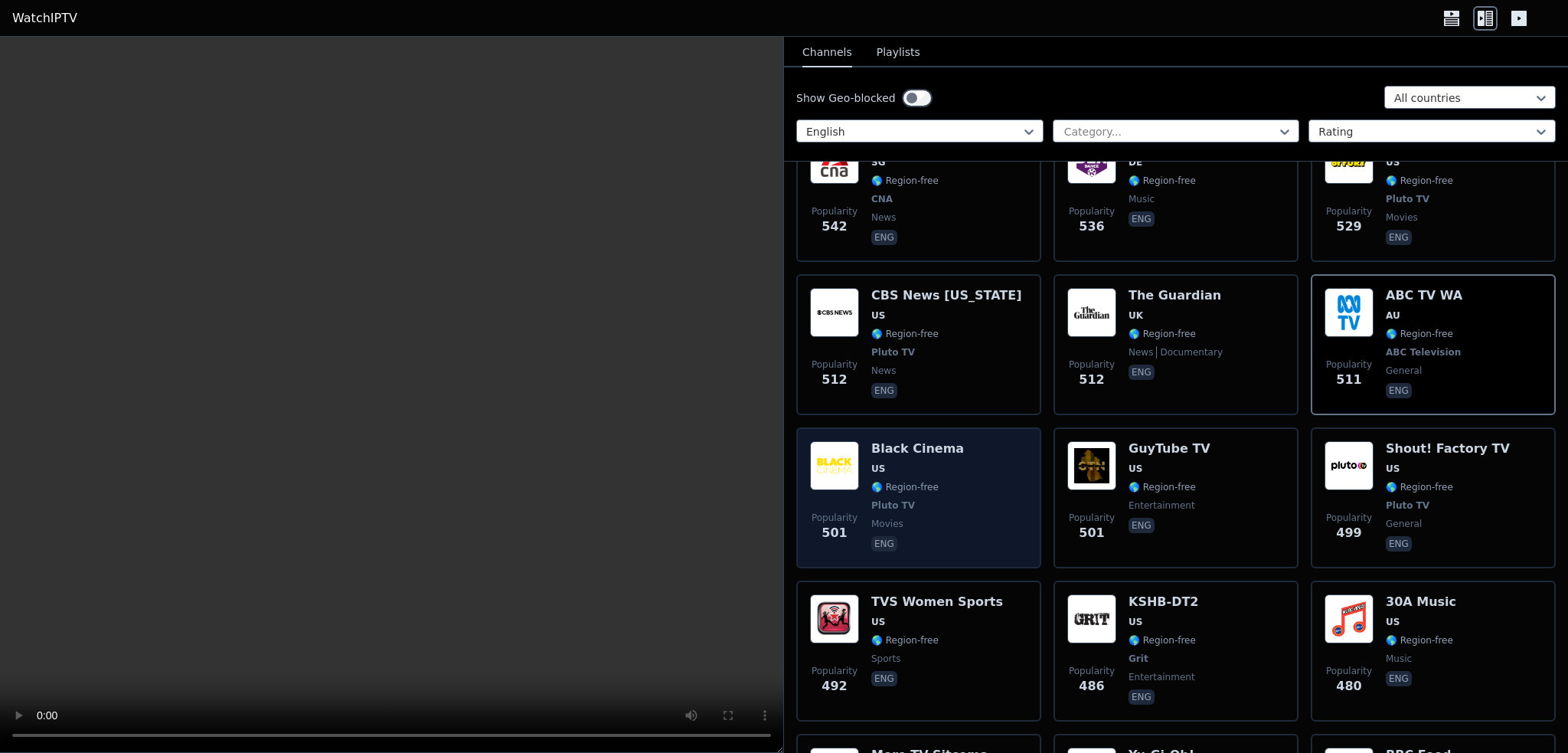
click at [925, 481] on span "🌎 Region-free" at bounding box center [904, 487] width 67 height 12
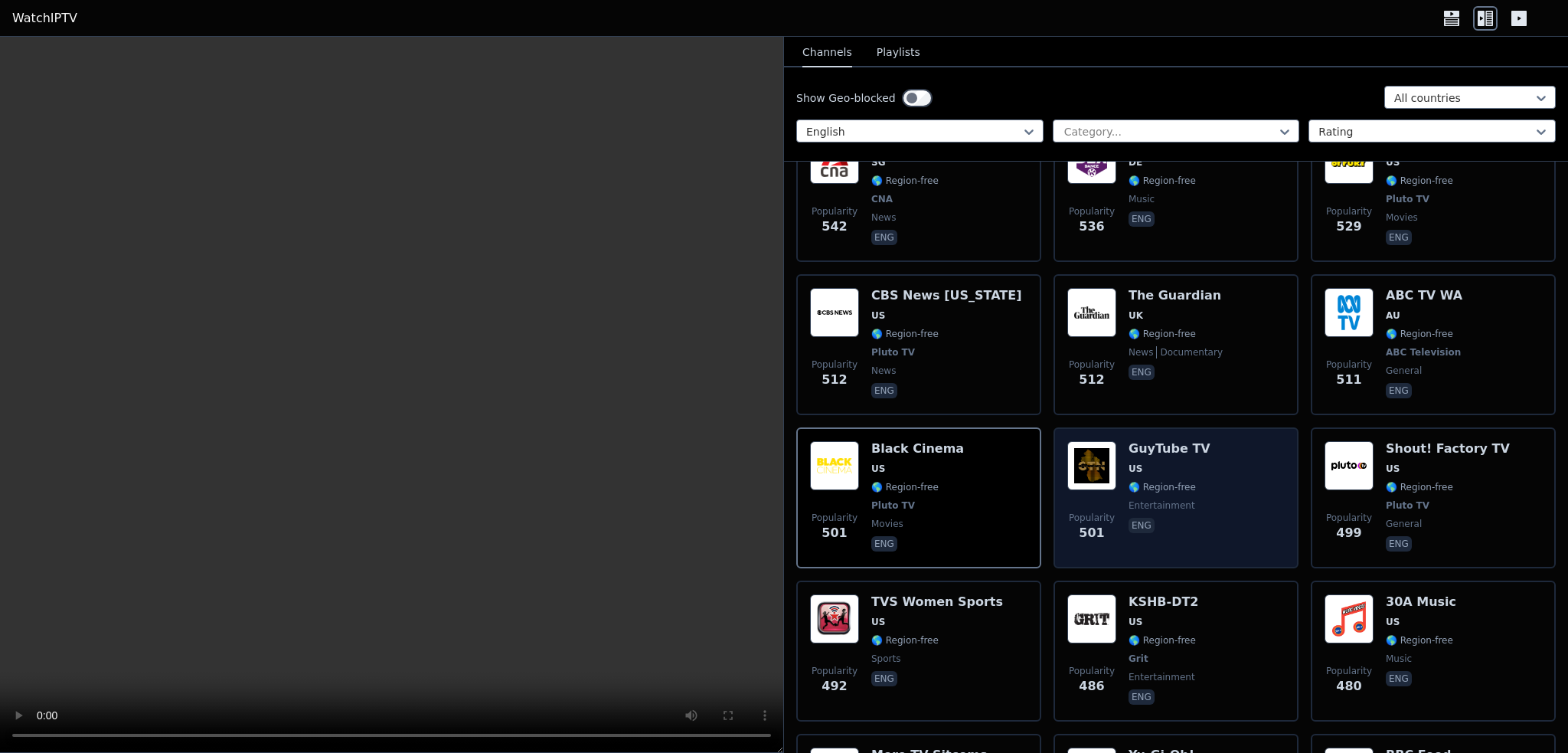
click at [1155, 462] on span "US" at bounding box center [1169, 468] width 82 height 12
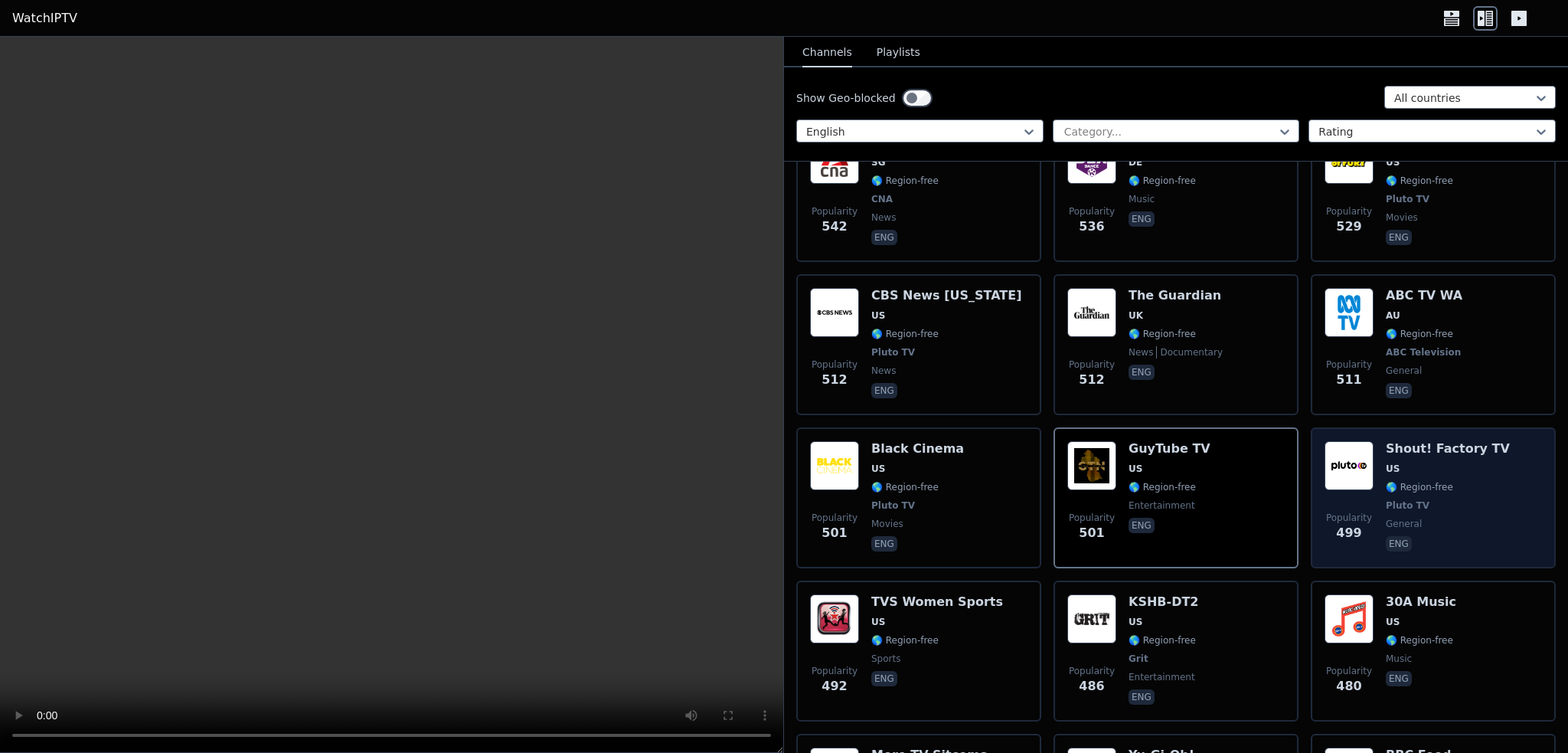
click at [1404, 441] on div "Shout! Factory TV US 🌎 Region-free Pluto TV general eng" at bounding box center [1448, 497] width 124 height 114
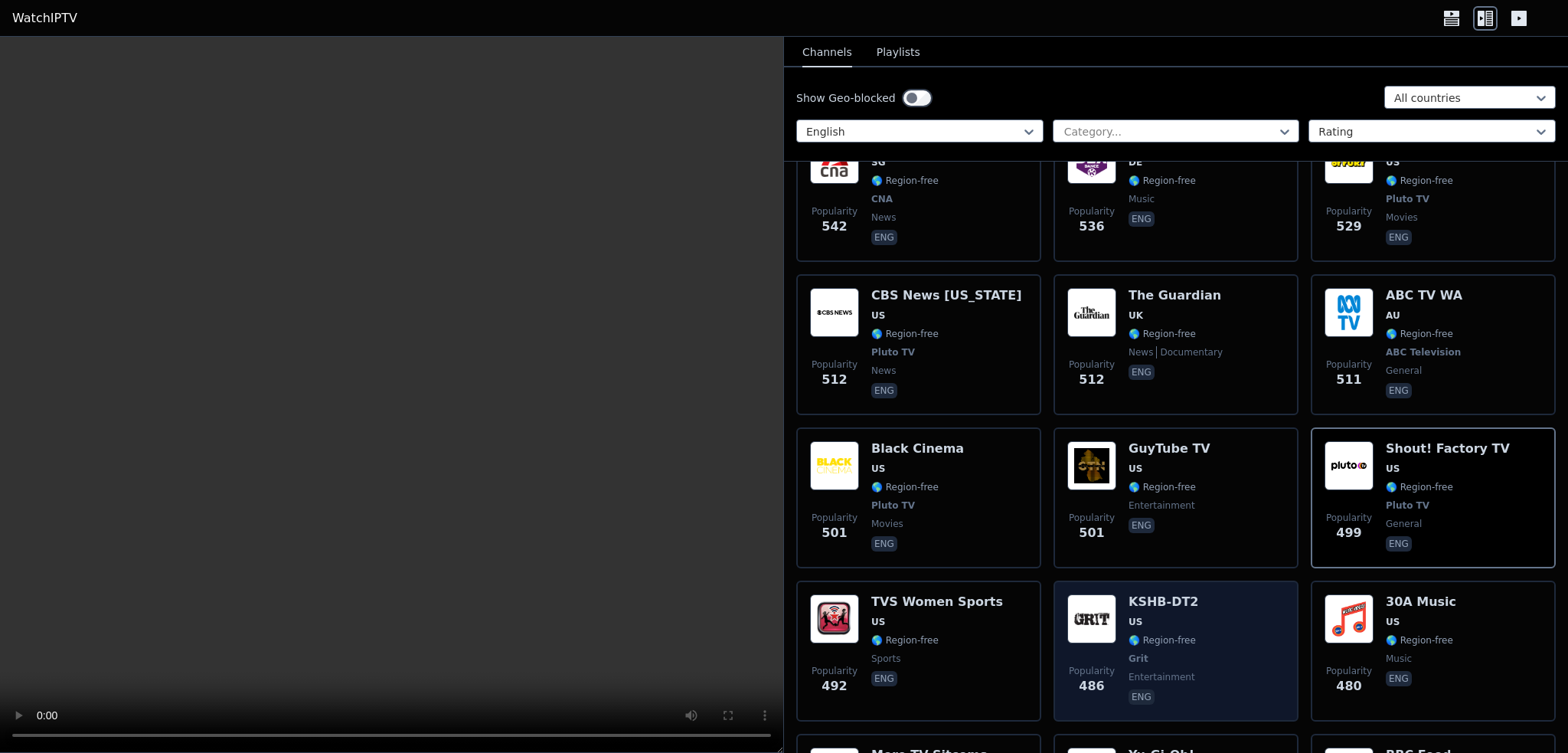
click at [1165, 635] on span "🌎 Region-free" at bounding box center [1162, 640] width 67 height 12
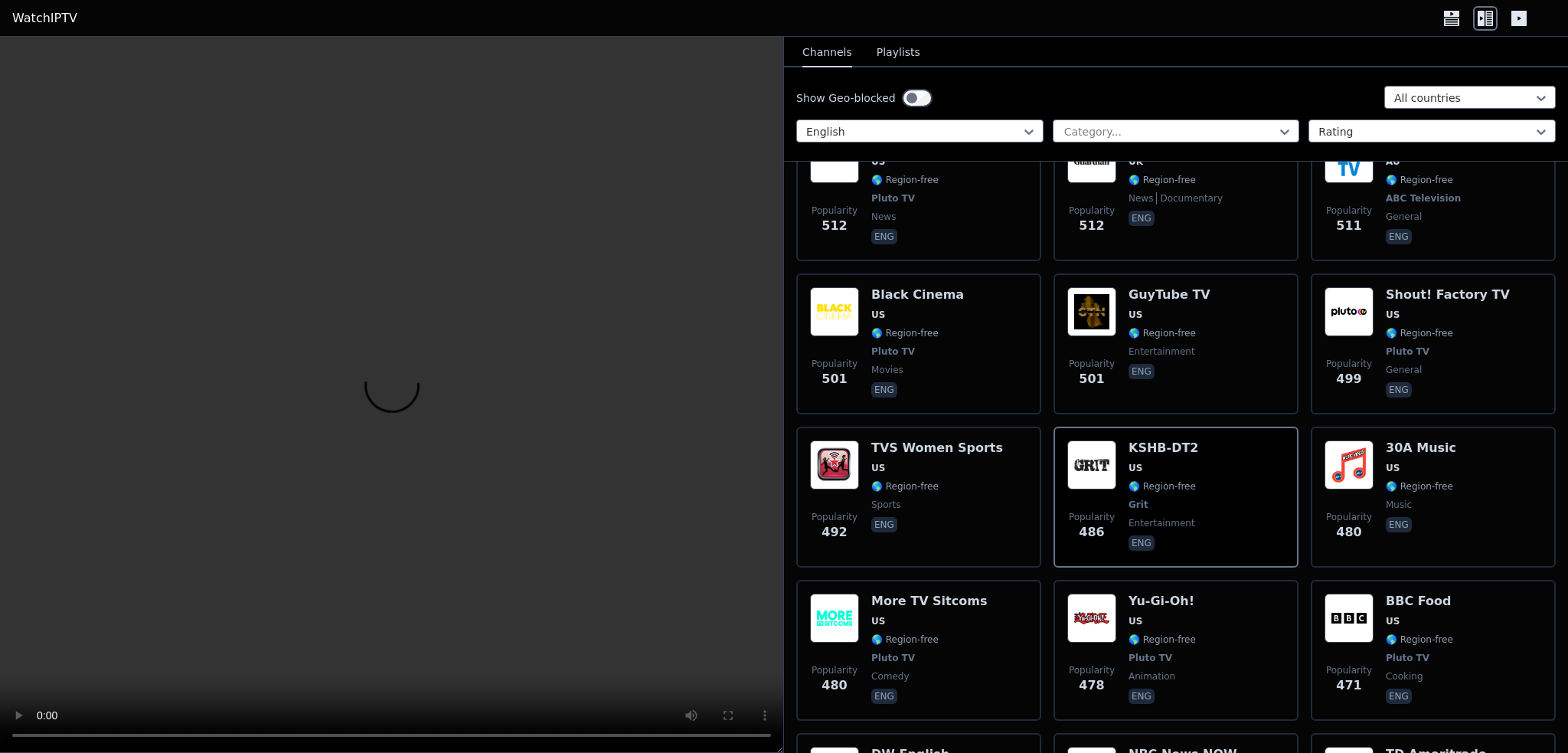
scroll to position [4443, 0]
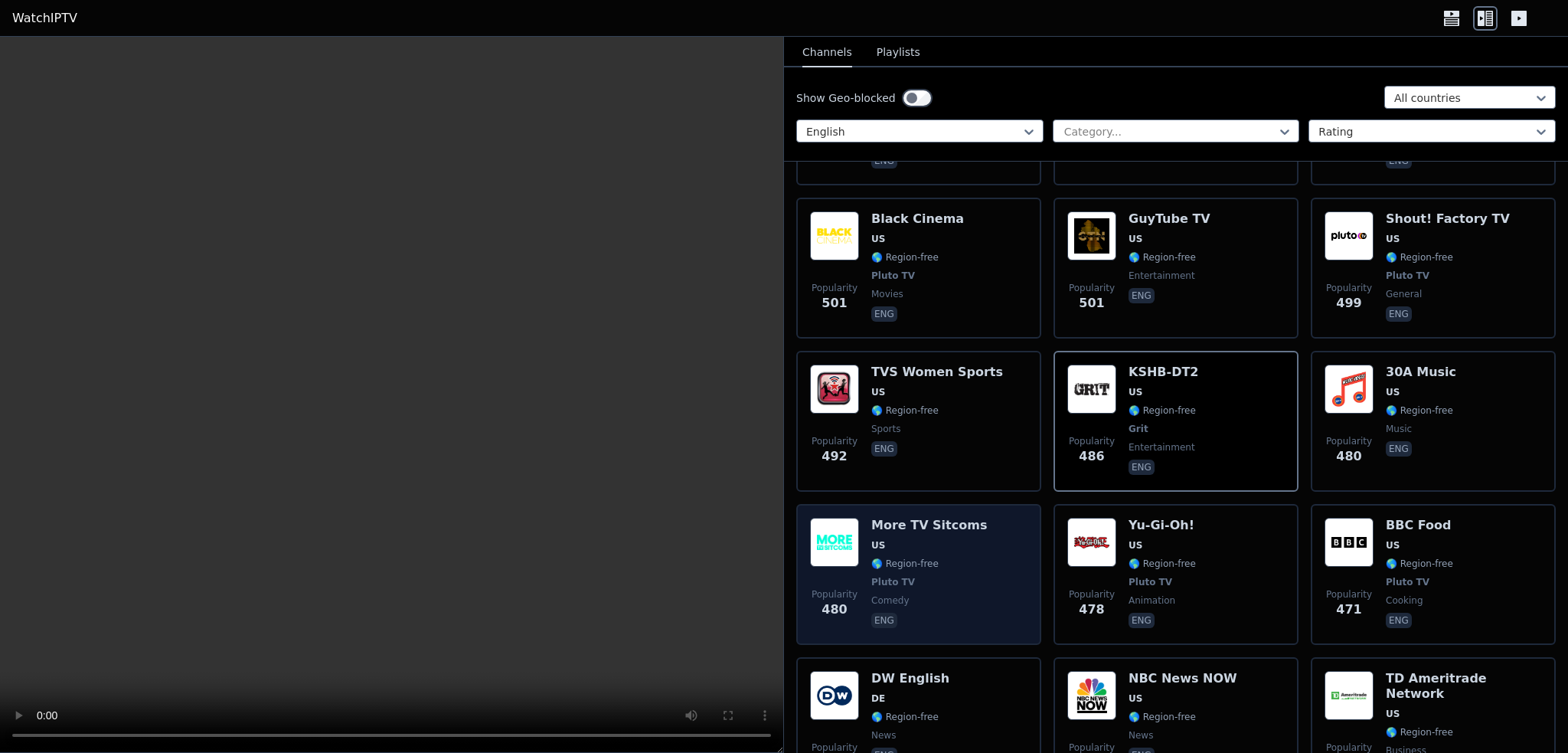
click at [897, 558] on span "🌎 Region-free" at bounding box center [904, 563] width 67 height 12
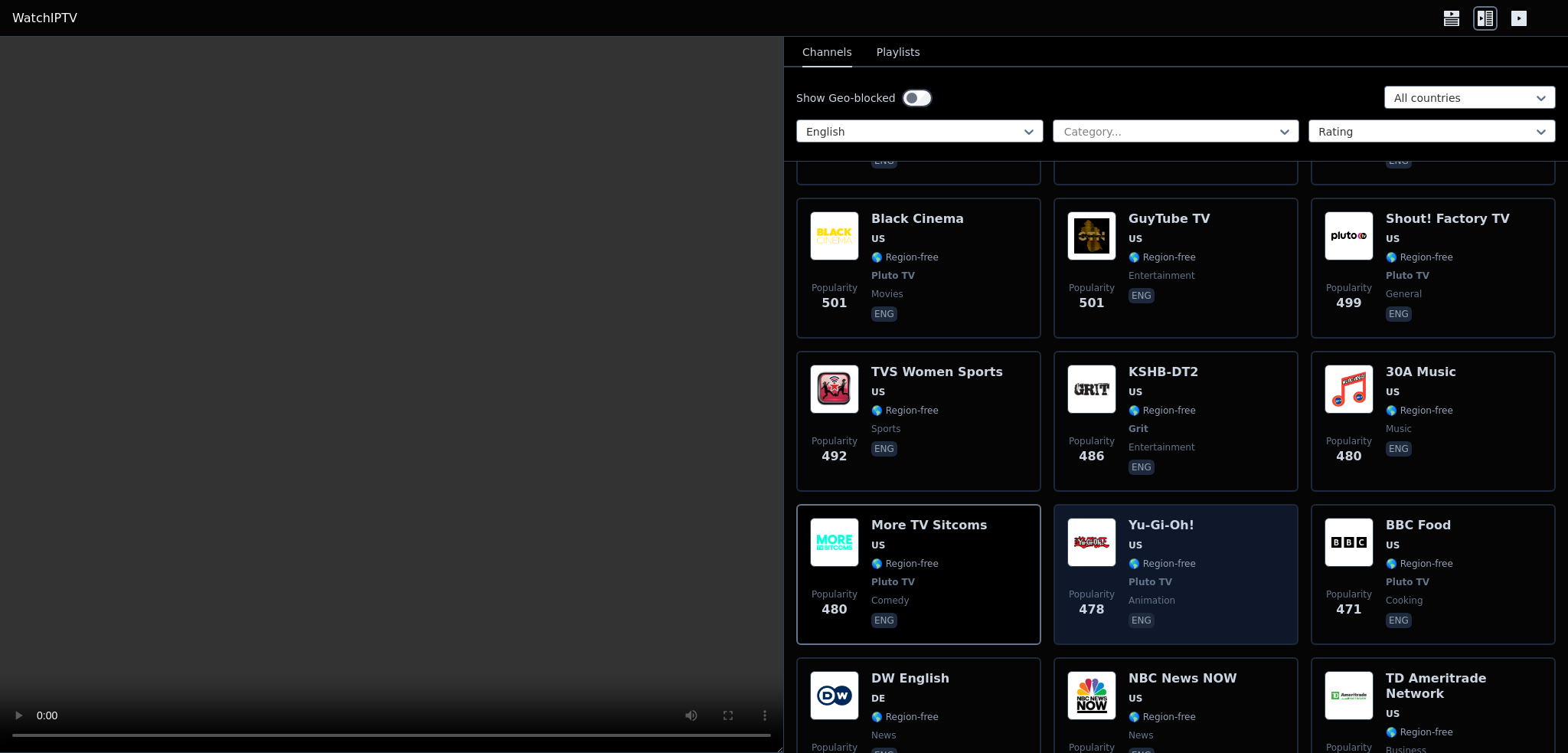
click at [1196, 518] on div "Popularity 478 Yu-Gi-Oh! US 🌎 Region-free Pluto TV animation eng" at bounding box center [1176, 574] width 218 height 114
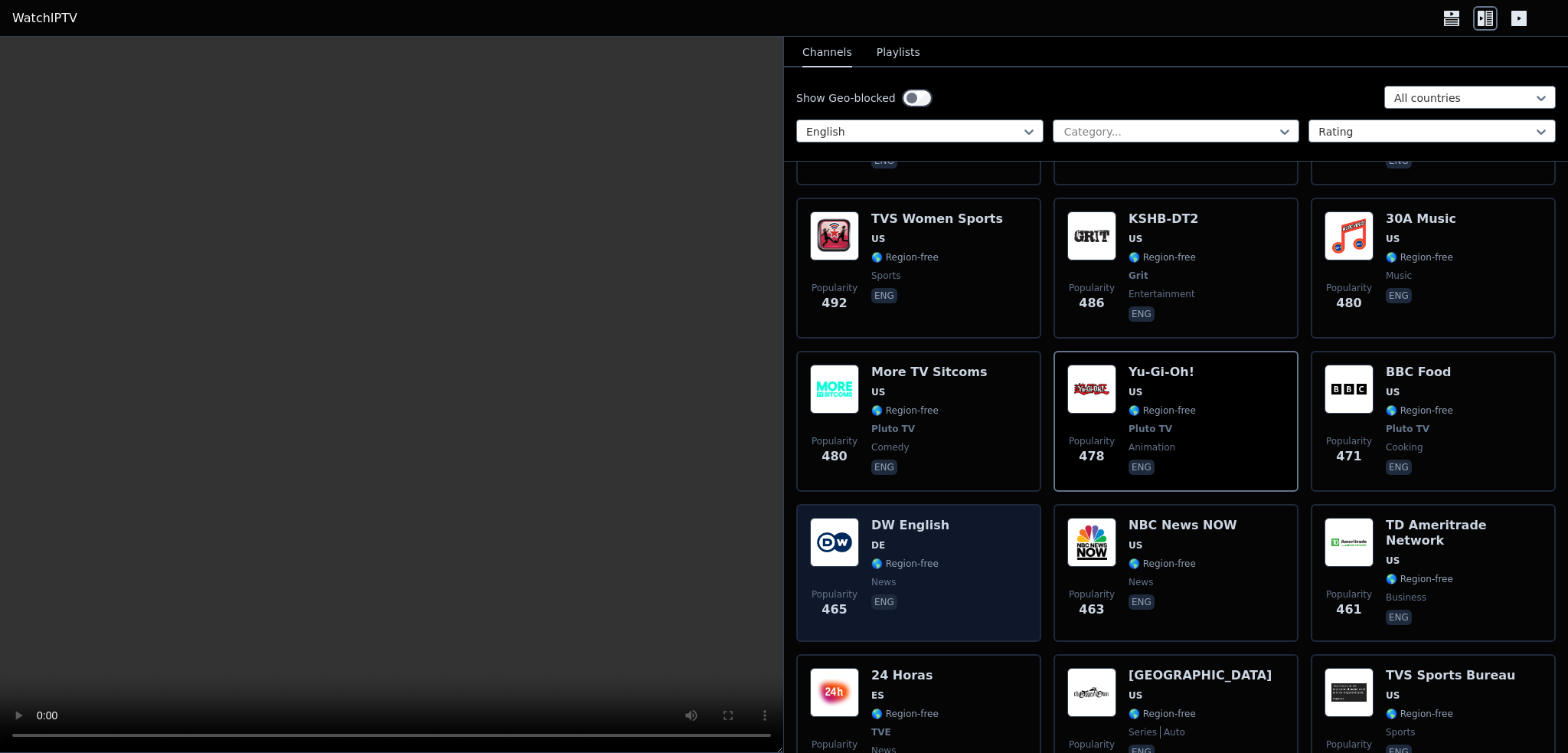
click at [873, 518] on div "DW English DE 🌎 Region-free news eng" at bounding box center [910, 573] width 78 height 110
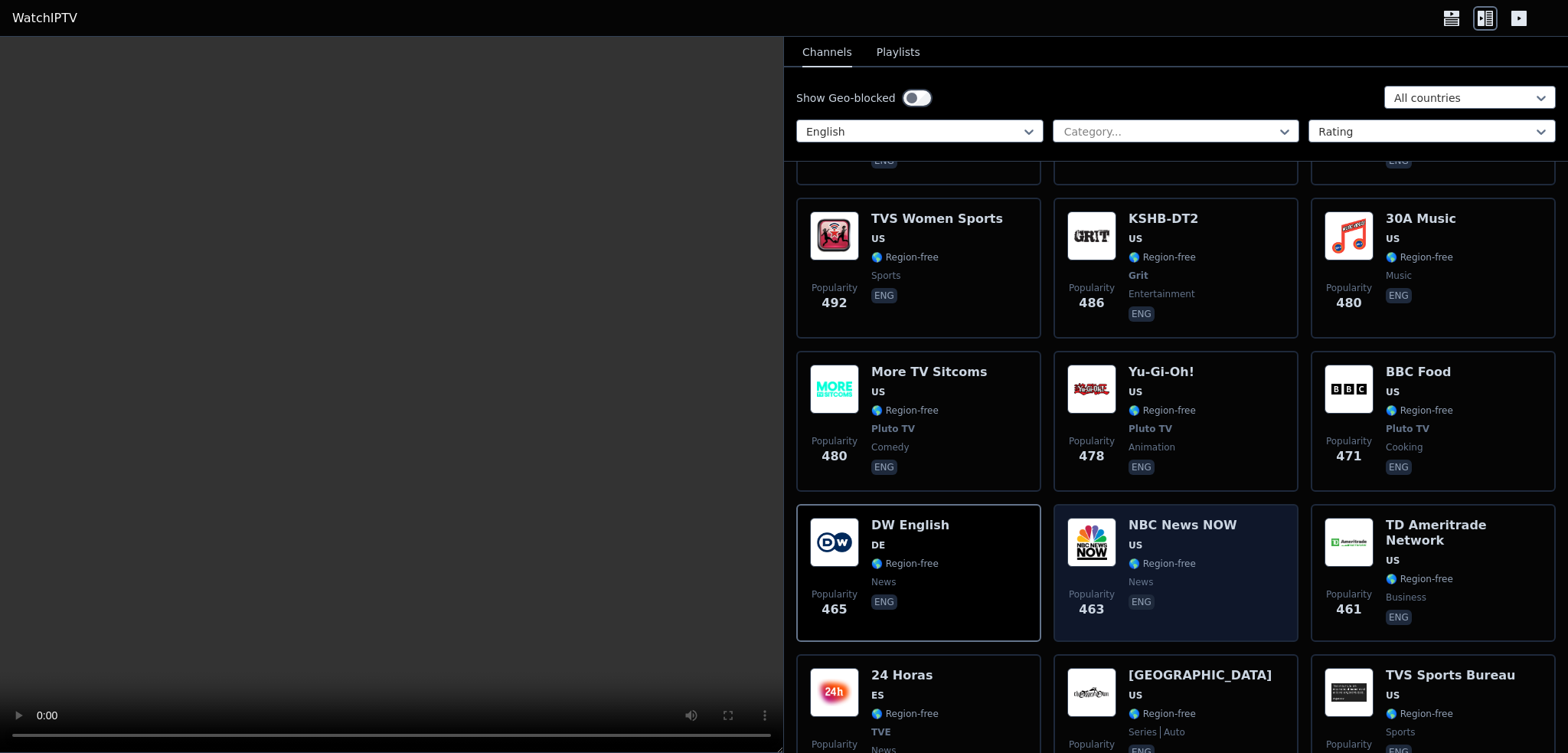
click at [1227, 518] on div "Popularity 463 NBC News NOW US 🌎 Region-free news eng" at bounding box center [1176, 573] width 218 height 110
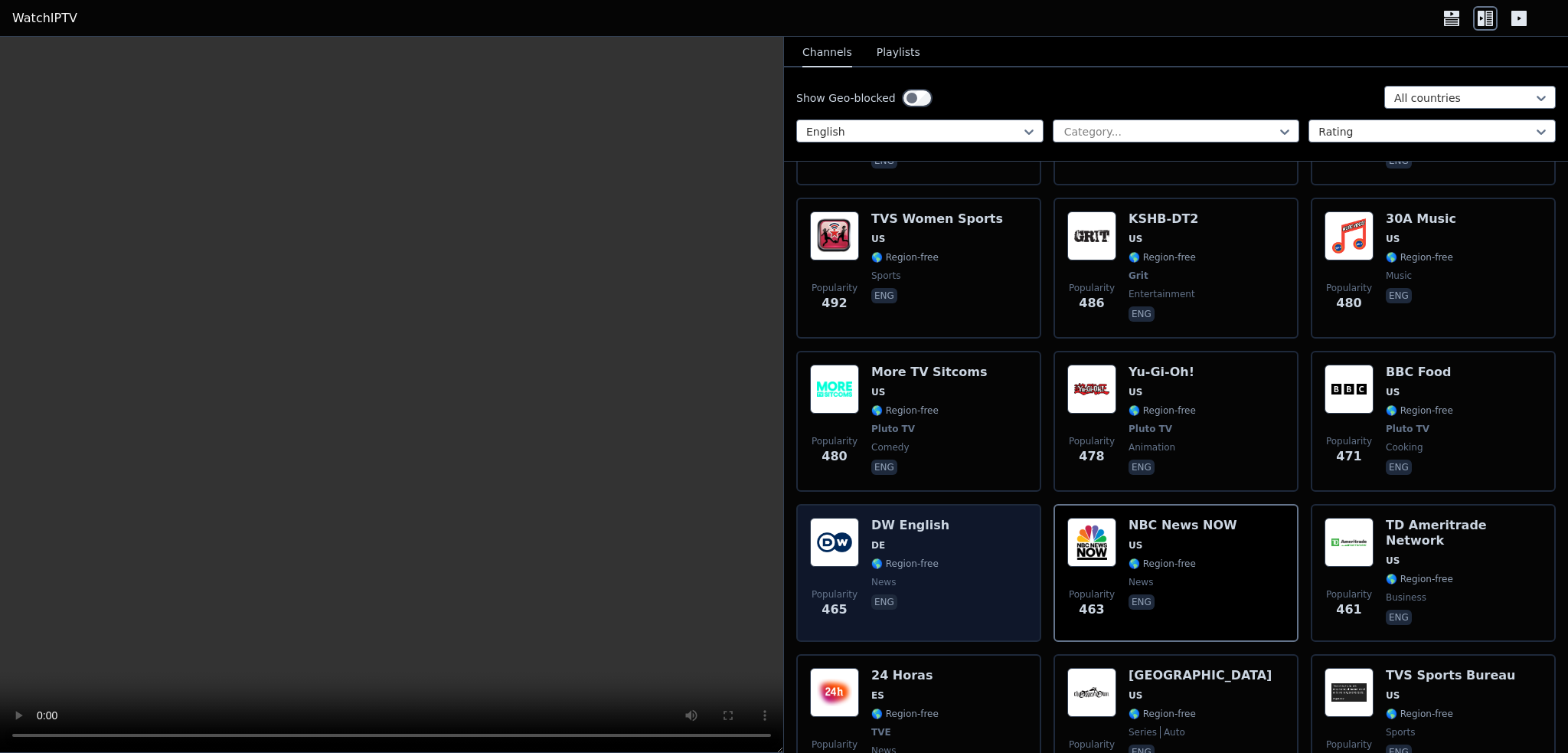
click at [963, 518] on div "Popularity 465 DW English DE 🌎 Region-free news eng" at bounding box center [919, 573] width 218 height 110
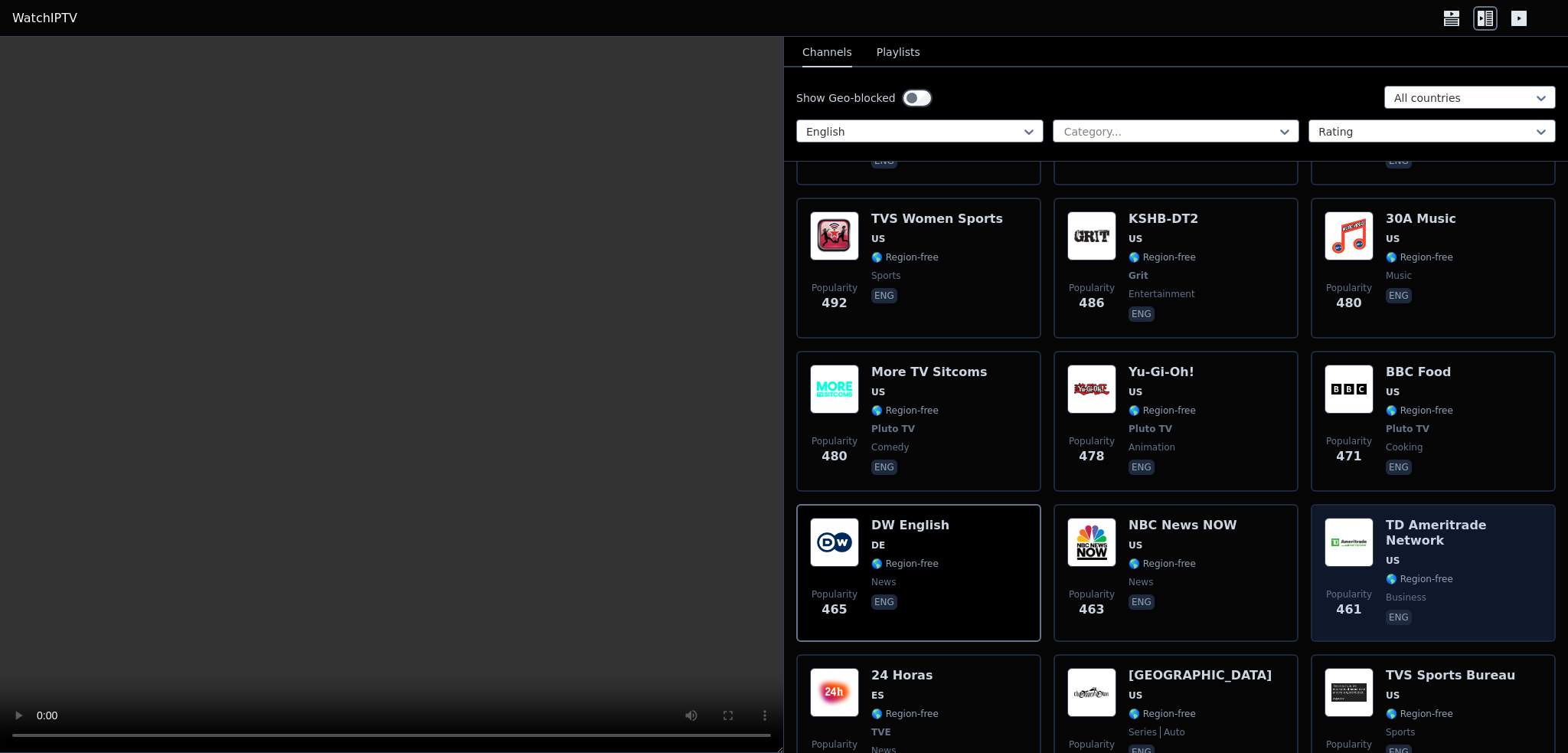
click at [1444, 573] on span "🌎 Region-free" at bounding box center [1464, 578] width 156 height 12
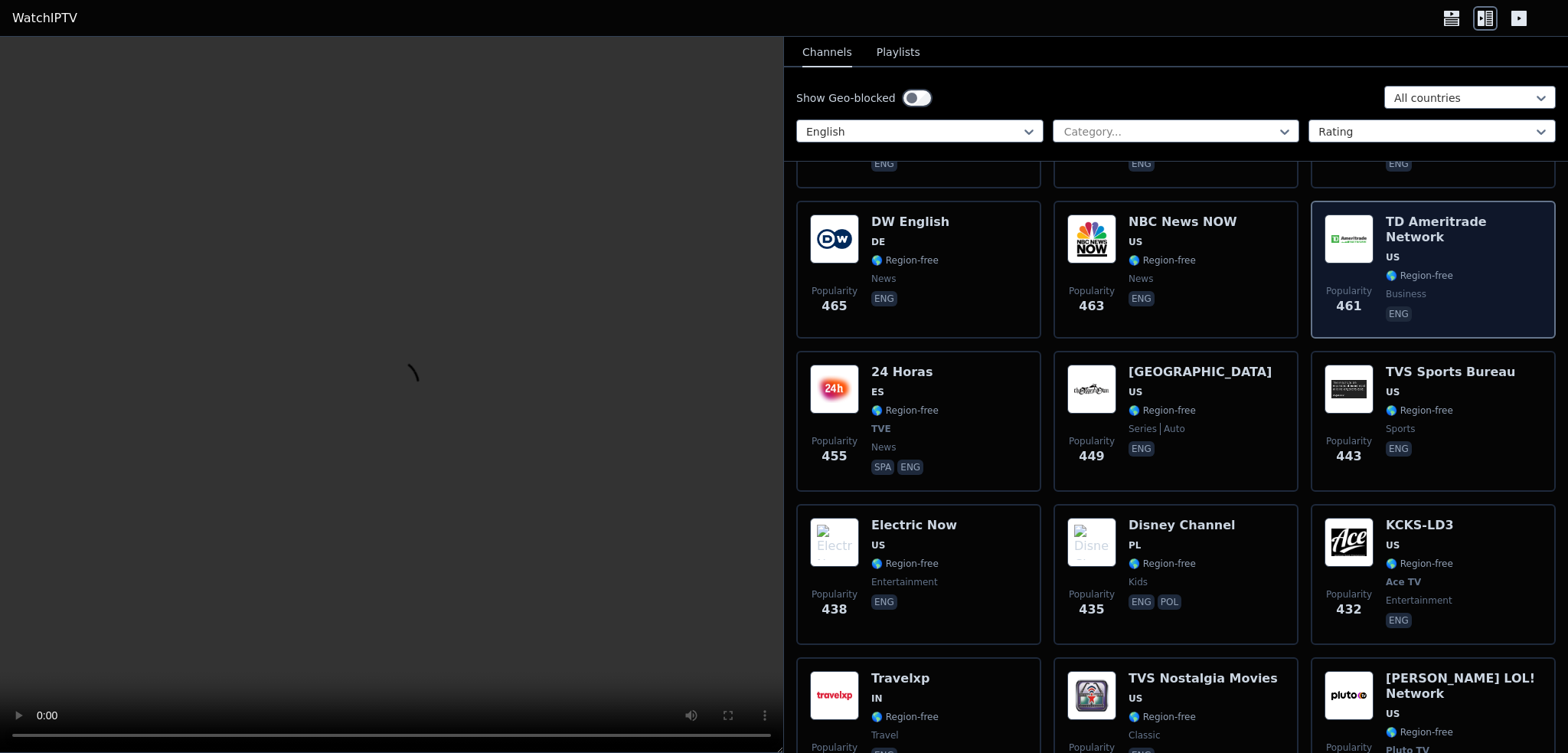
scroll to position [4902, 0]
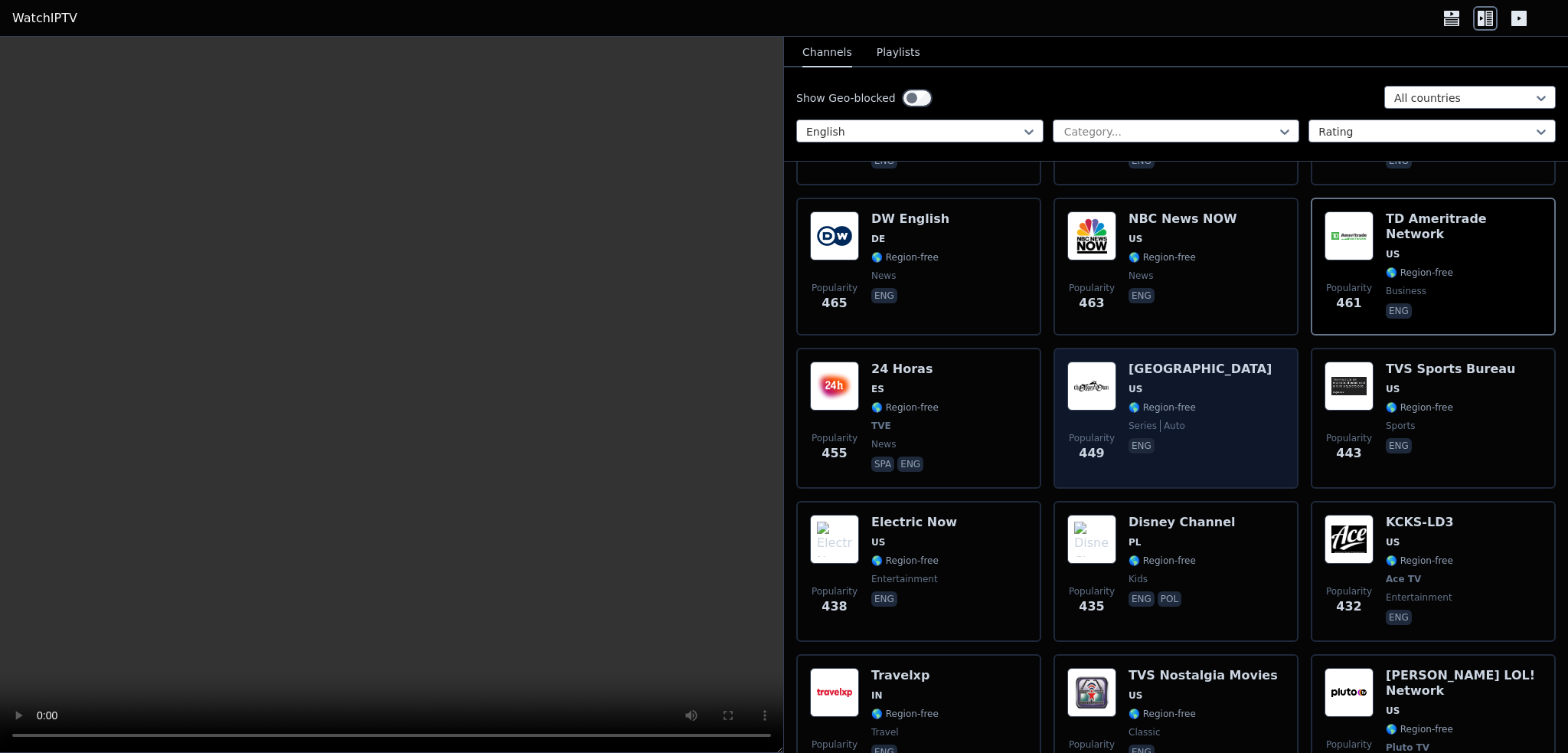
click at [1205, 361] on div "Popularity 449 [GEOGRAPHIC_DATA] [GEOGRAPHIC_DATA] 🌎 Region-free series auto eng" at bounding box center [1176, 418] width 218 height 114
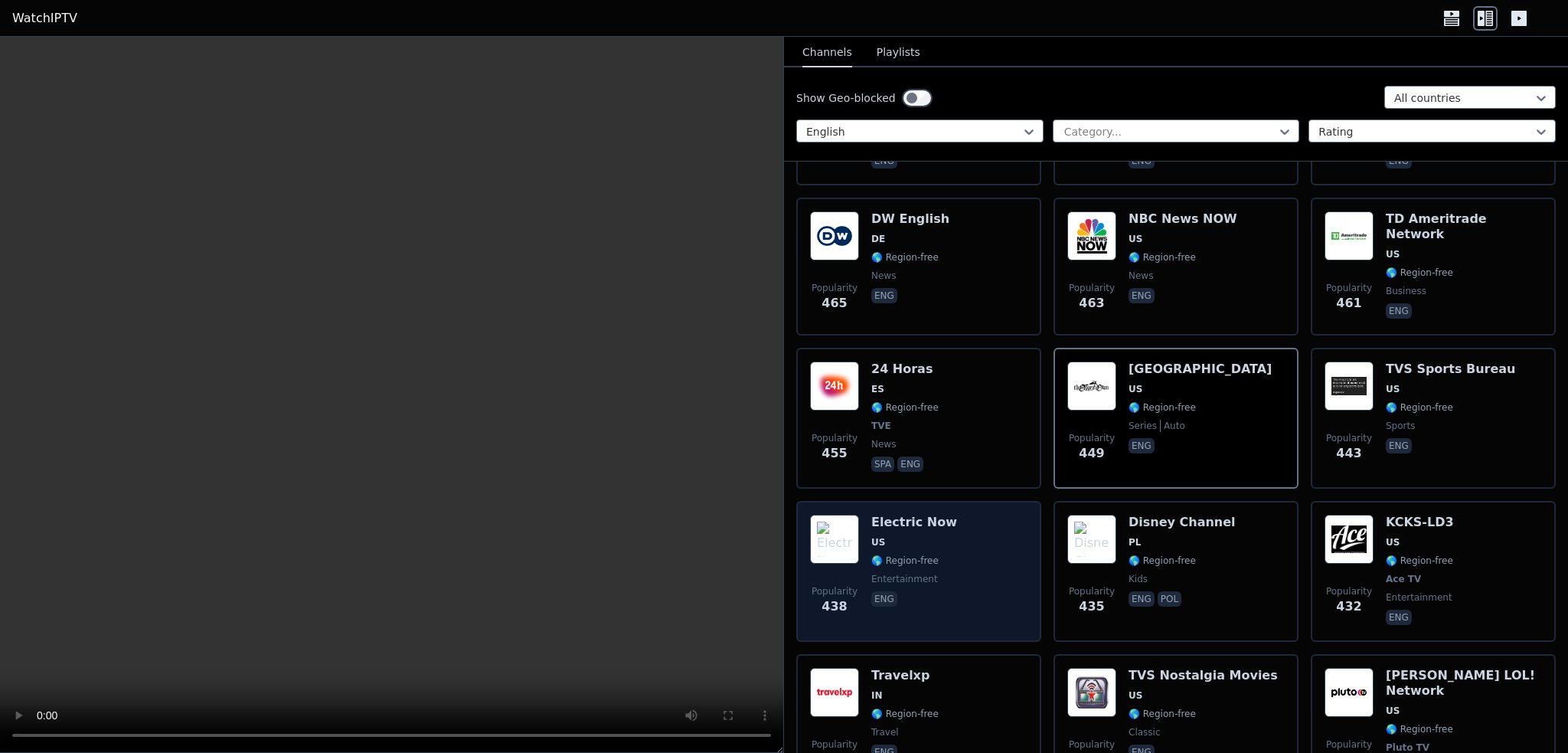
click at [957, 515] on div "Popularity 438 Electric Now US 🌎 Region-free entertainment eng" at bounding box center [919, 571] width 218 height 114
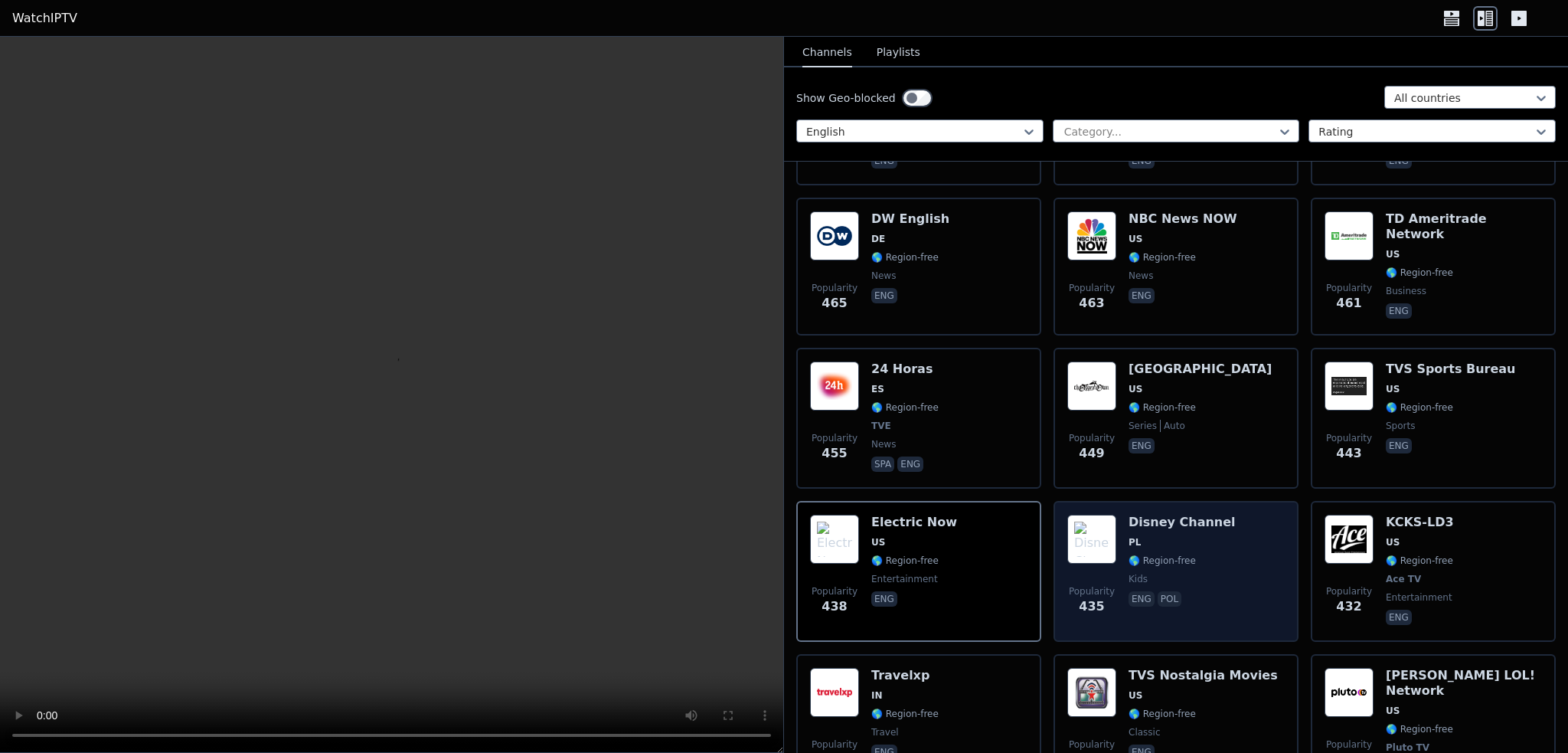
scroll to position [4979, 0]
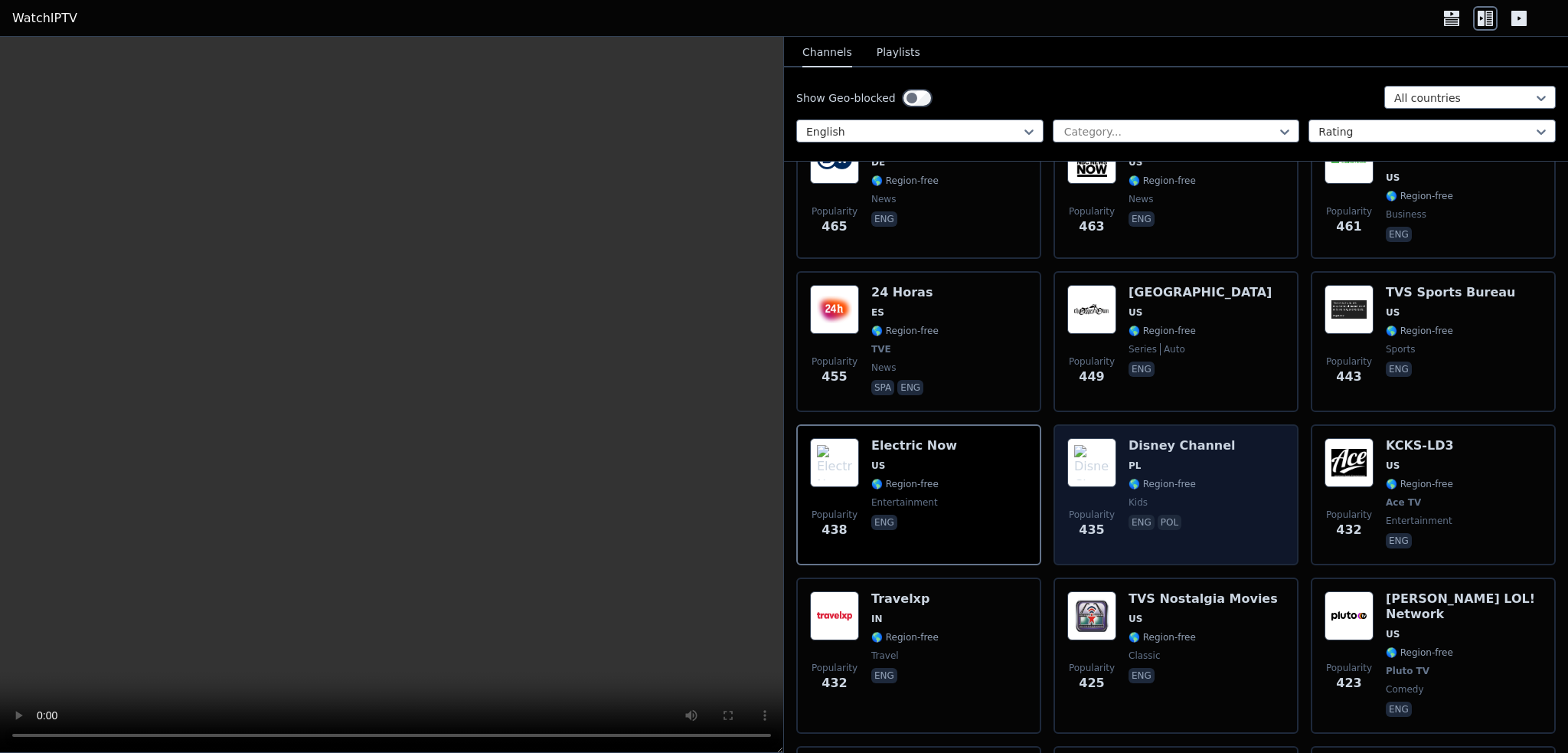
click at [1200, 438] on div "Disney Channel PL 🌎 Region-free kids eng pol" at bounding box center [1182, 495] width 107 height 114
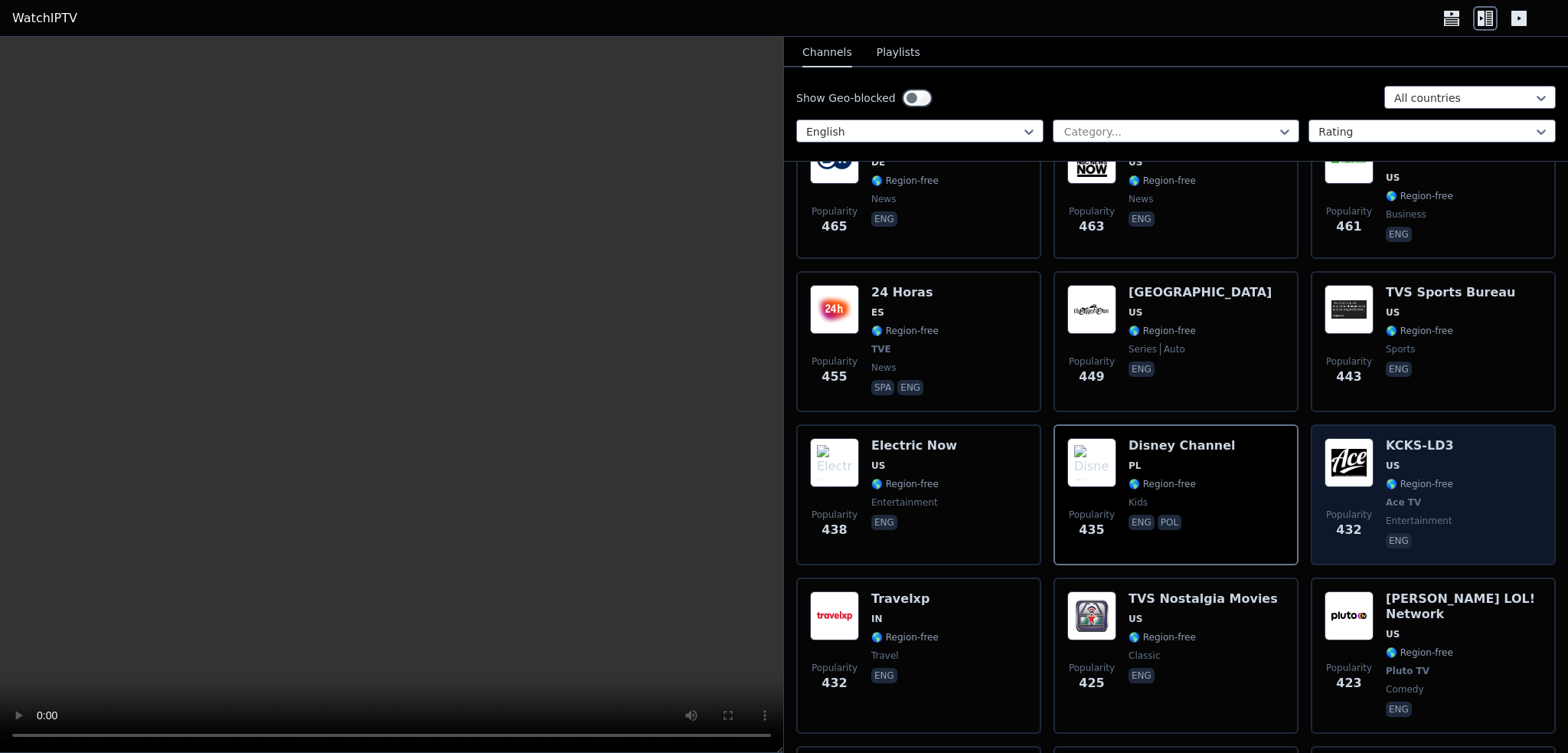
click at [1447, 438] on div "Popularity 432 KCKS-LD3 US 🌎 Region-free Ace TV entertainment eng" at bounding box center [1433, 495] width 218 height 114
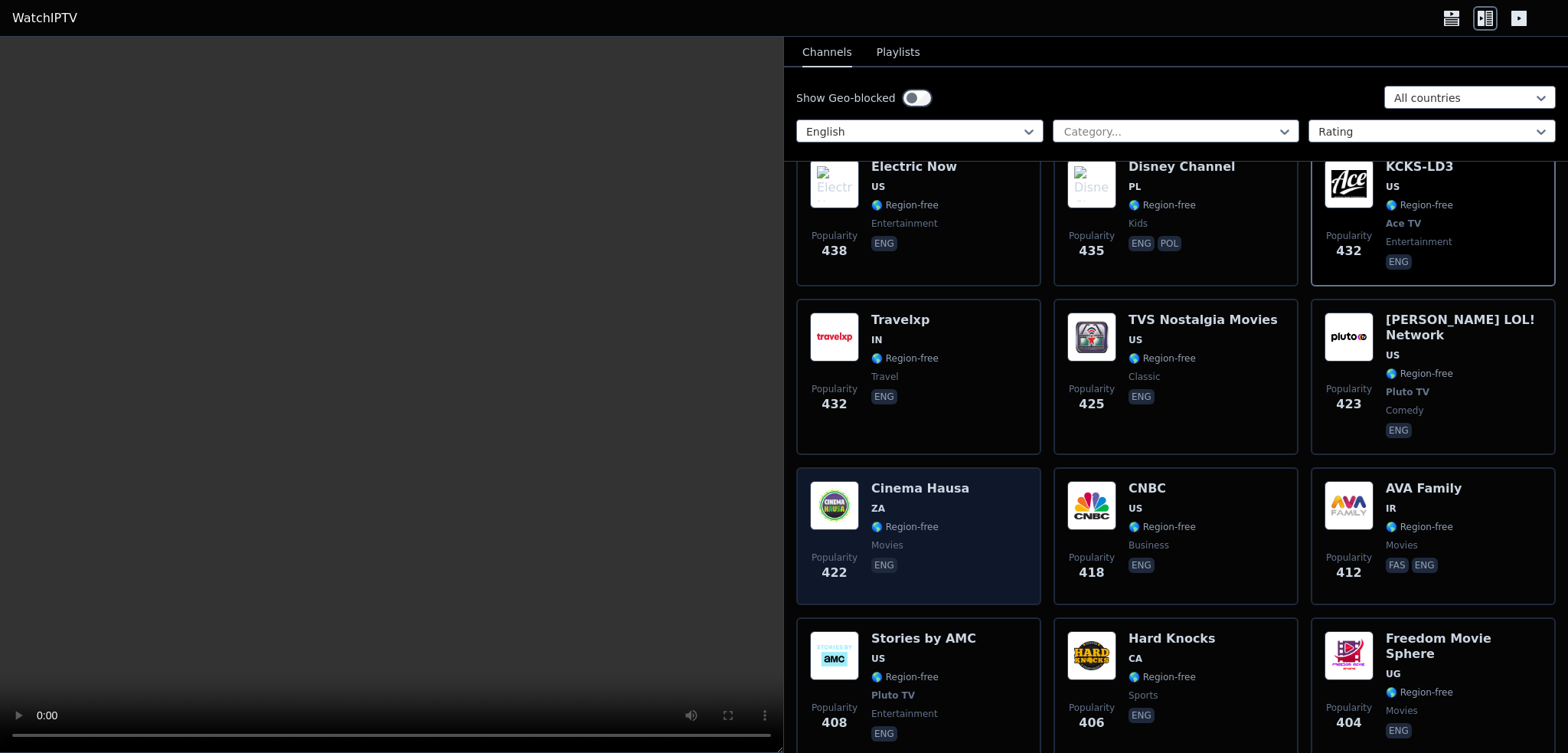
scroll to position [5285, 0]
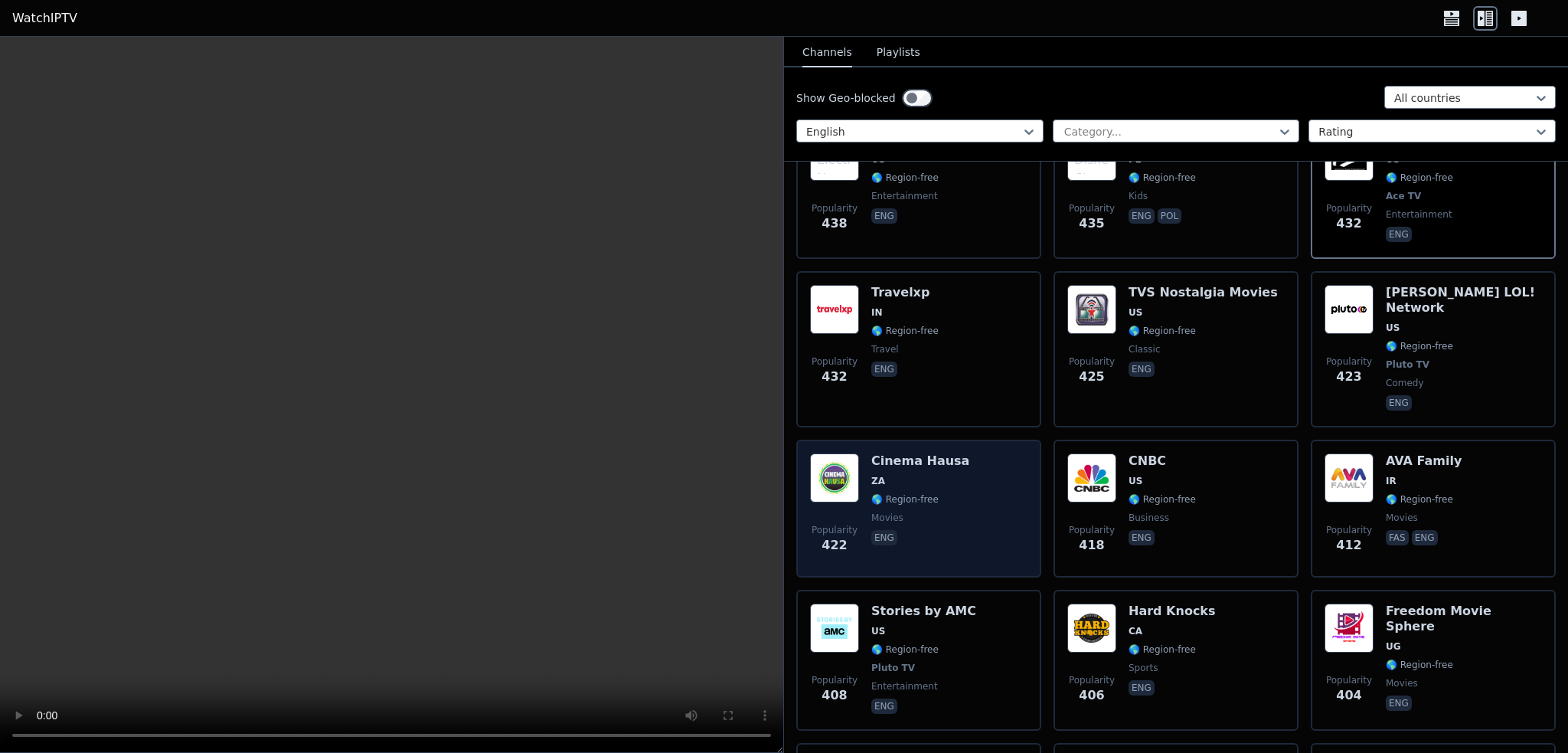
click at [943, 493] on span "🌎 Region-free" at bounding box center [919, 499] width 98 height 12
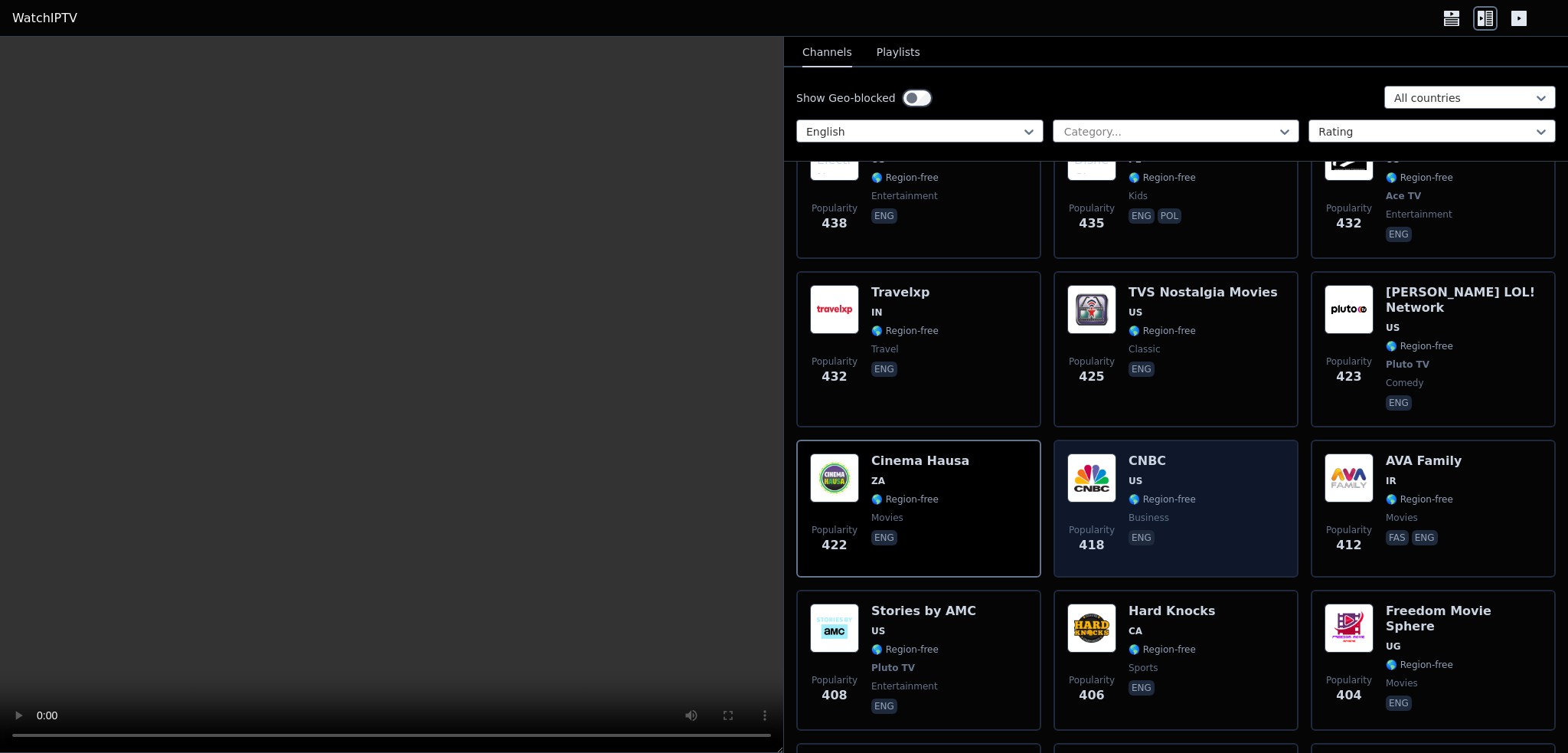
click at [1173, 454] on div "CNBC US 🌎 Region-free business eng" at bounding box center [1162, 508] width 67 height 110
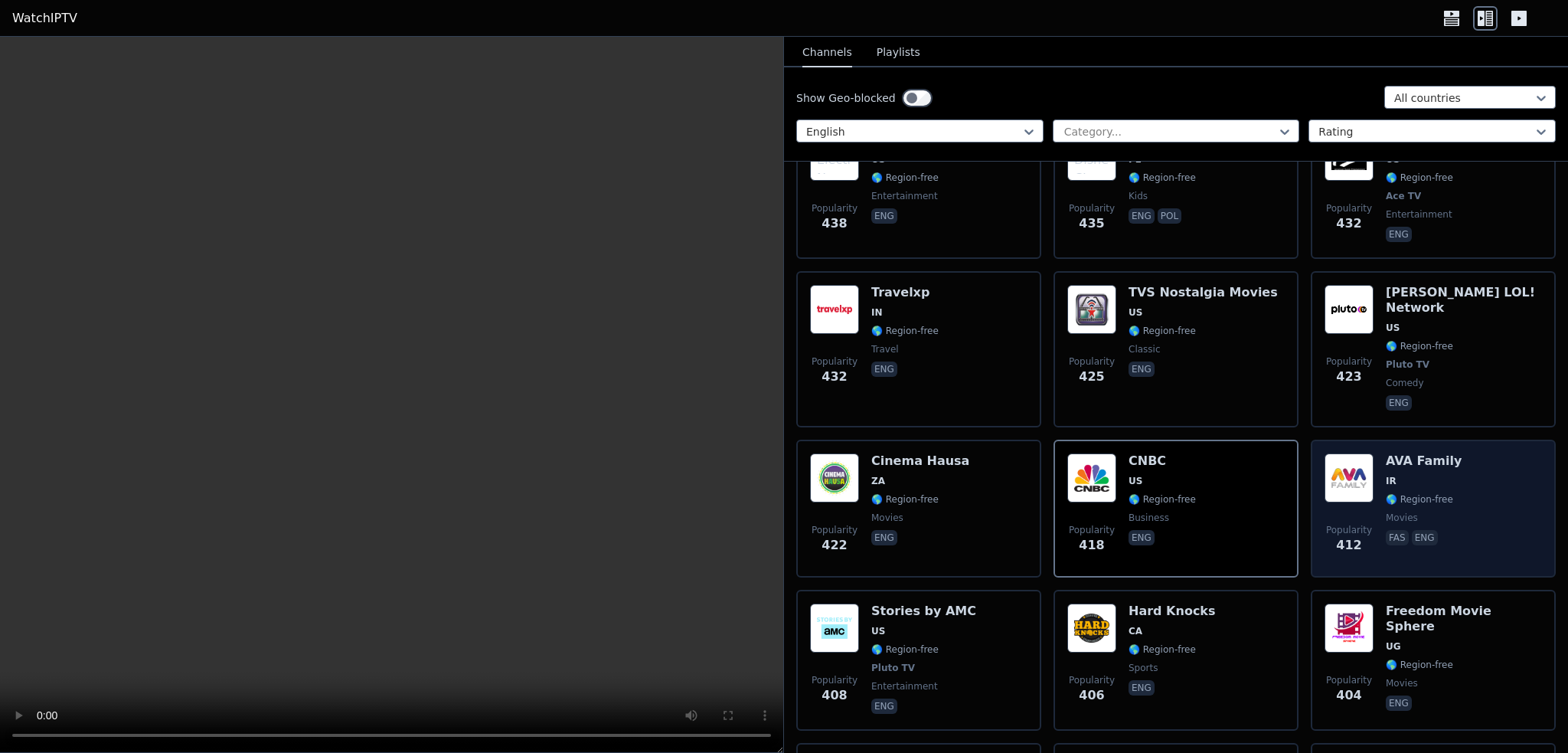
click at [1386, 512] on span "movies" at bounding box center [1402, 517] width 33 height 12
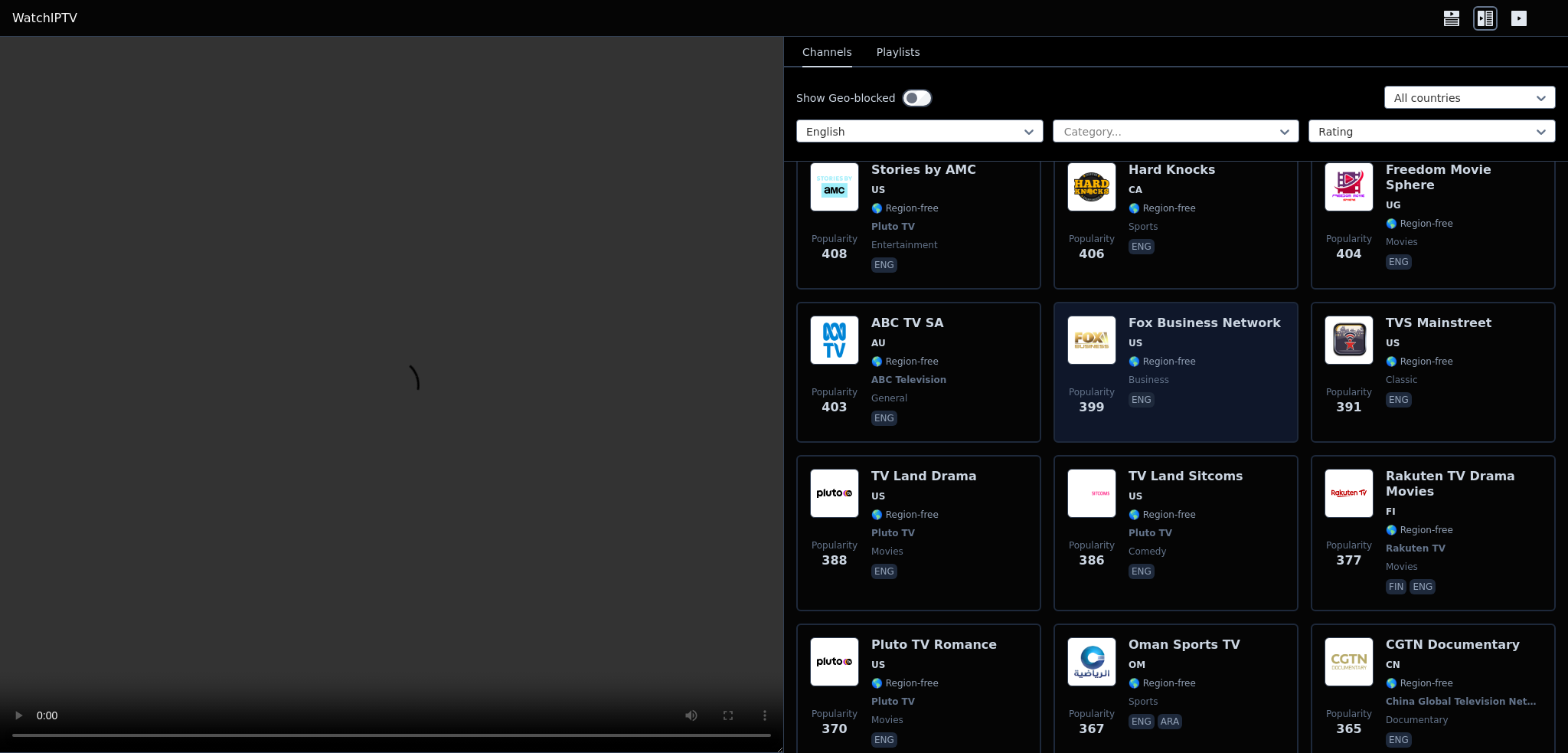
scroll to position [5745, 0]
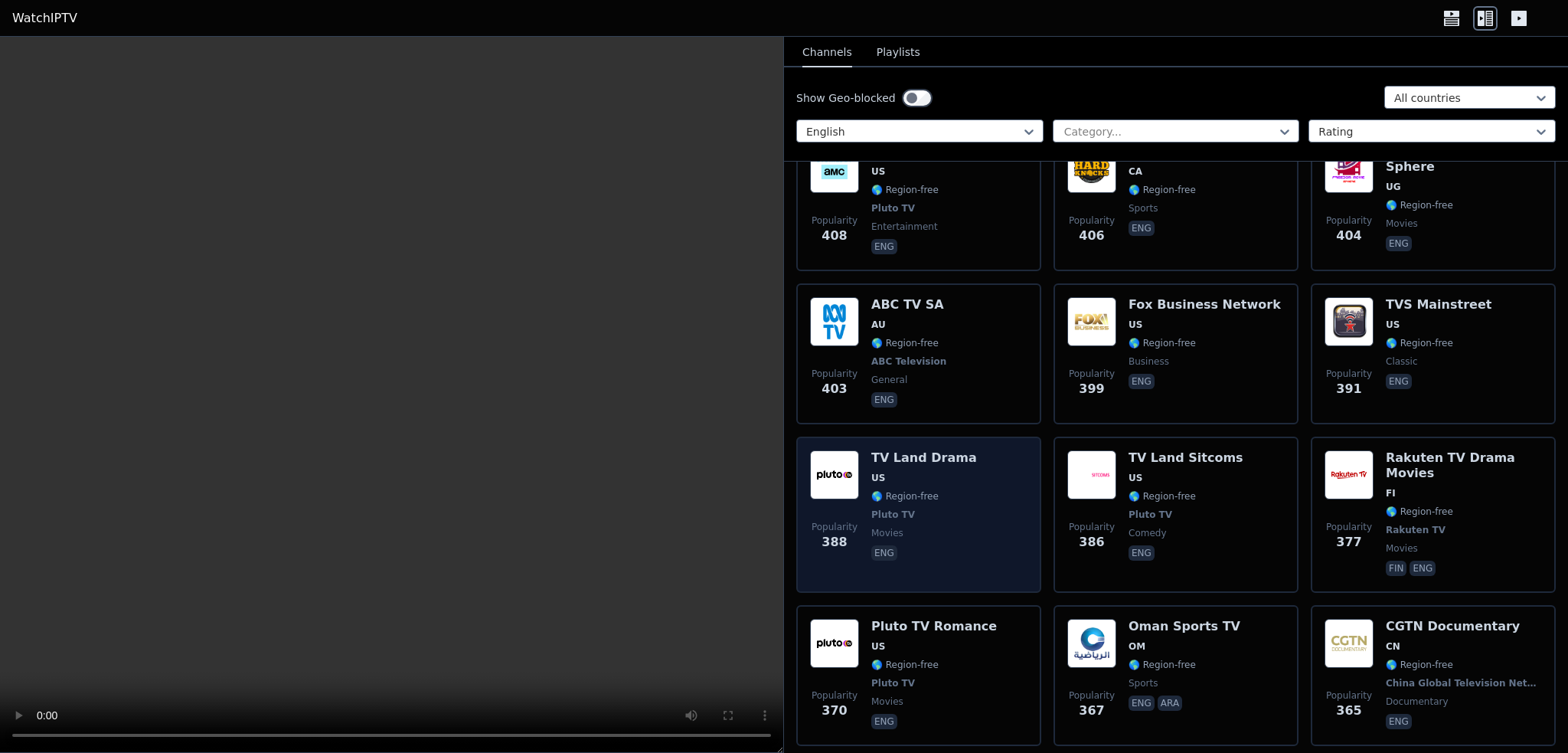
click at [949, 472] on span "US" at bounding box center [923, 477] width 106 height 12
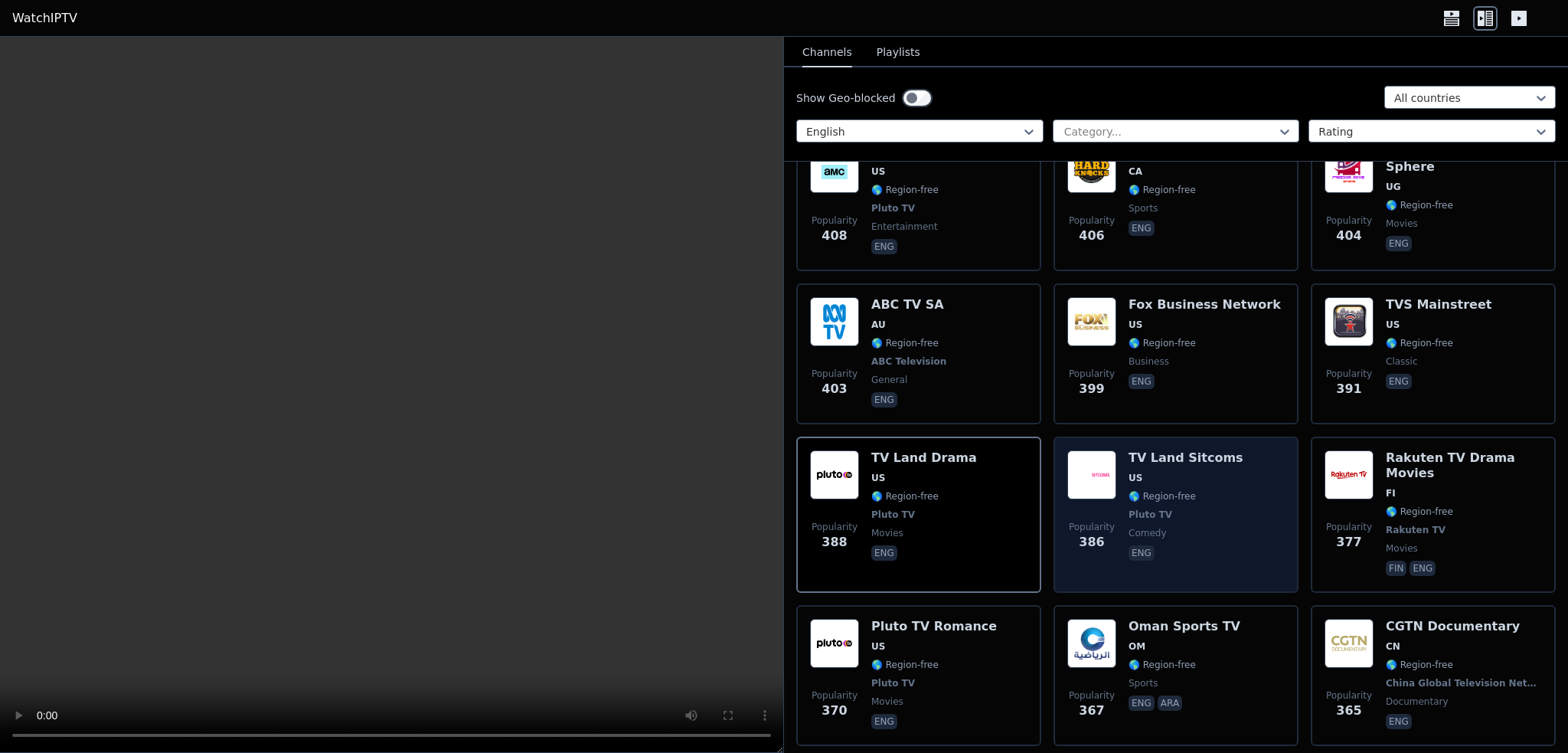
click at [1231, 450] on div "Popularity 386 TV Land Sitcoms US 🌎 Region-free Pluto TV comedy eng" at bounding box center [1176, 515] width 218 height 129
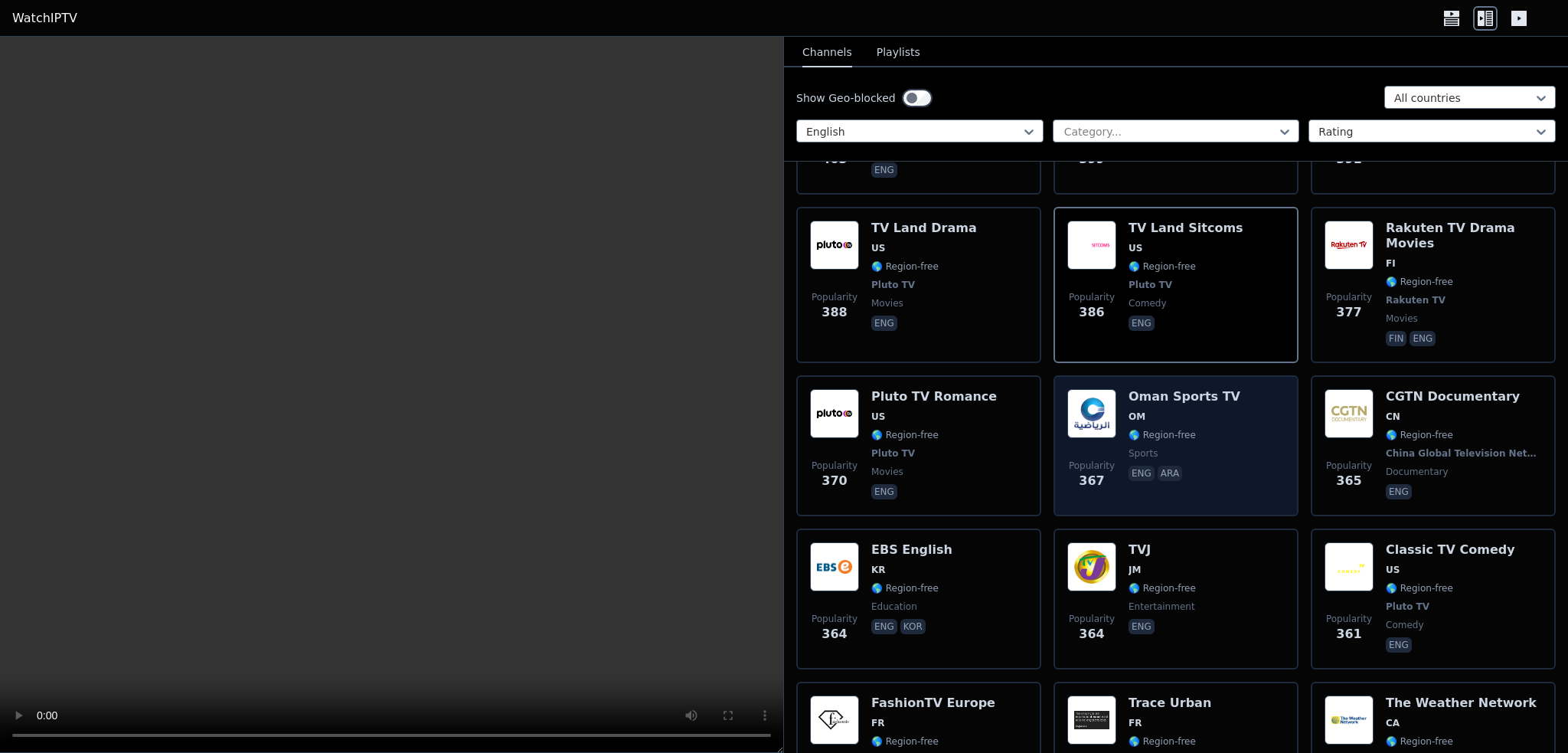
click at [1200, 389] on div "Oman Sports TV OM 🌎 Region-free sports eng ara" at bounding box center [1185, 446] width 112 height 114
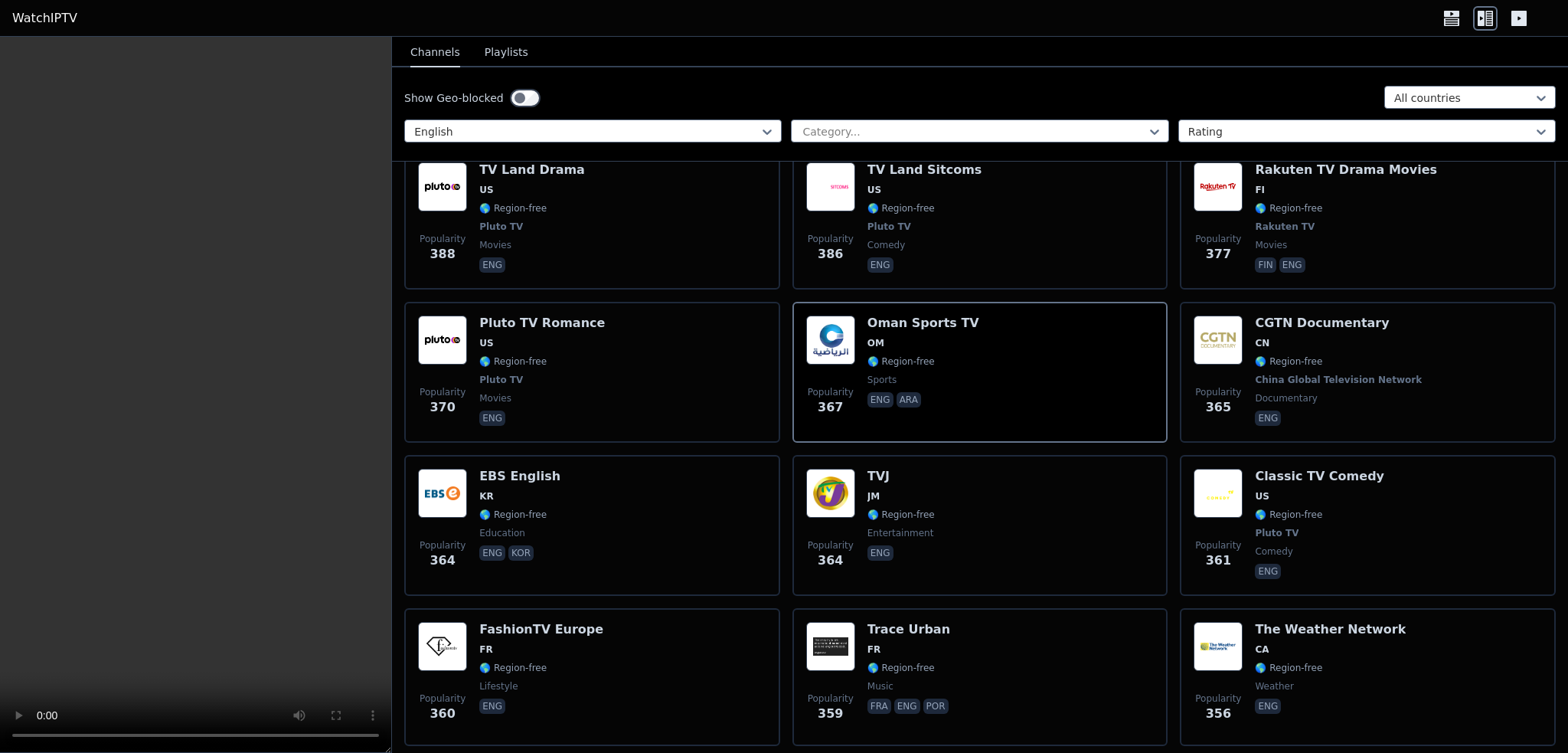
click at [1454, 15] on icon at bounding box center [1451, 14] width 15 height 6
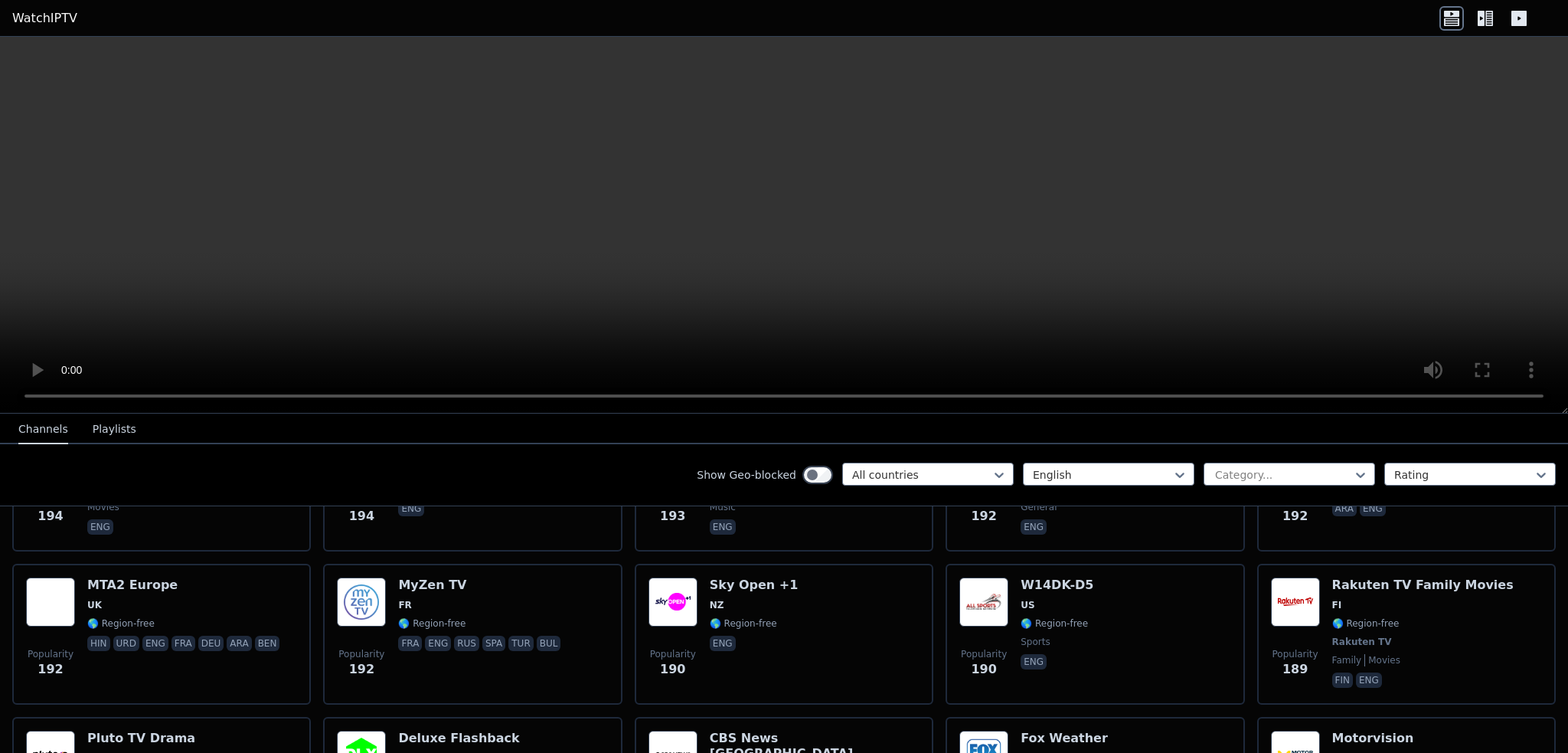
click at [1480, 21] on icon at bounding box center [1481, 18] width 7 height 15
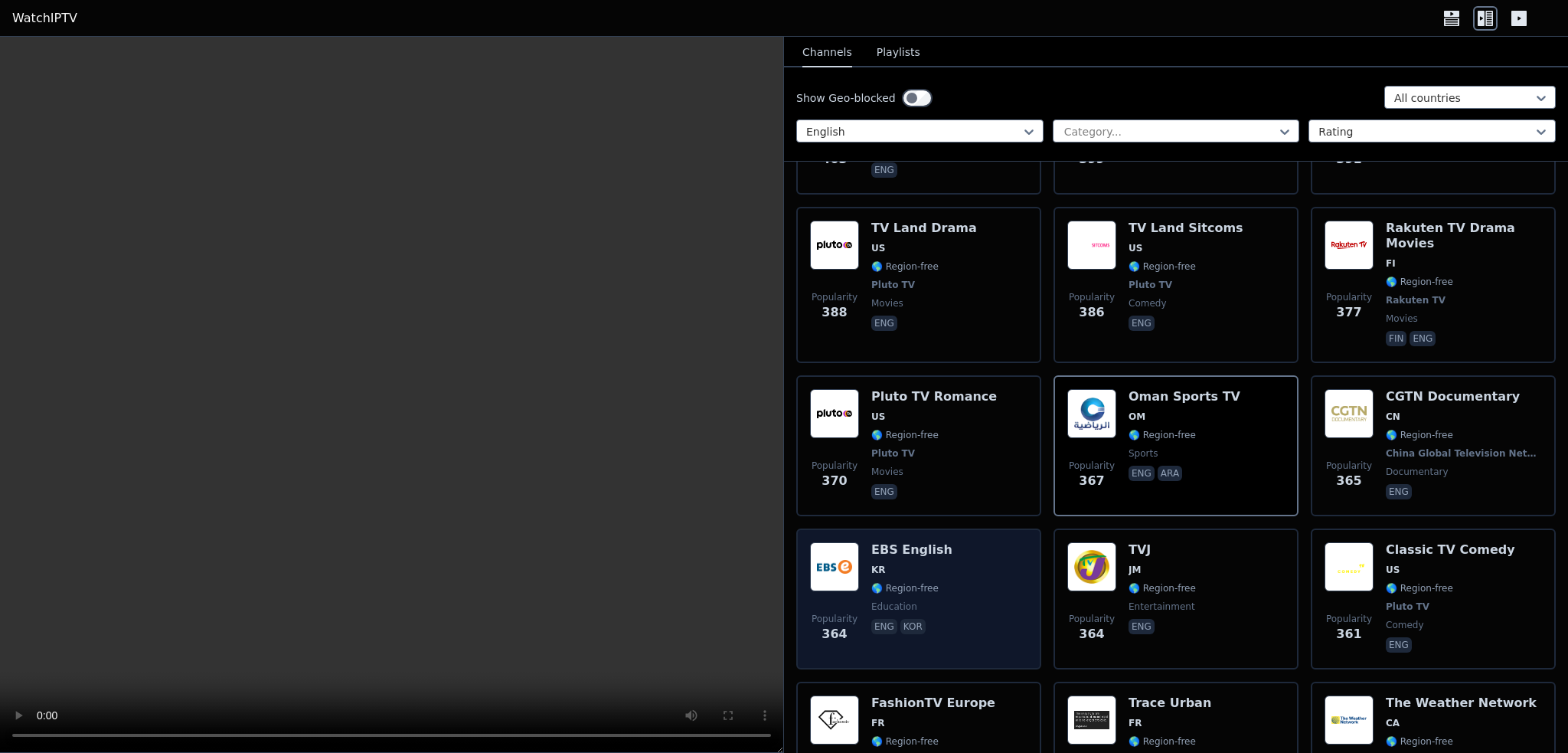
click at [963, 543] on div "Popularity 364 EBS English KR 🌎 Region-free education eng kor" at bounding box center [919, 599] width 218 height 114
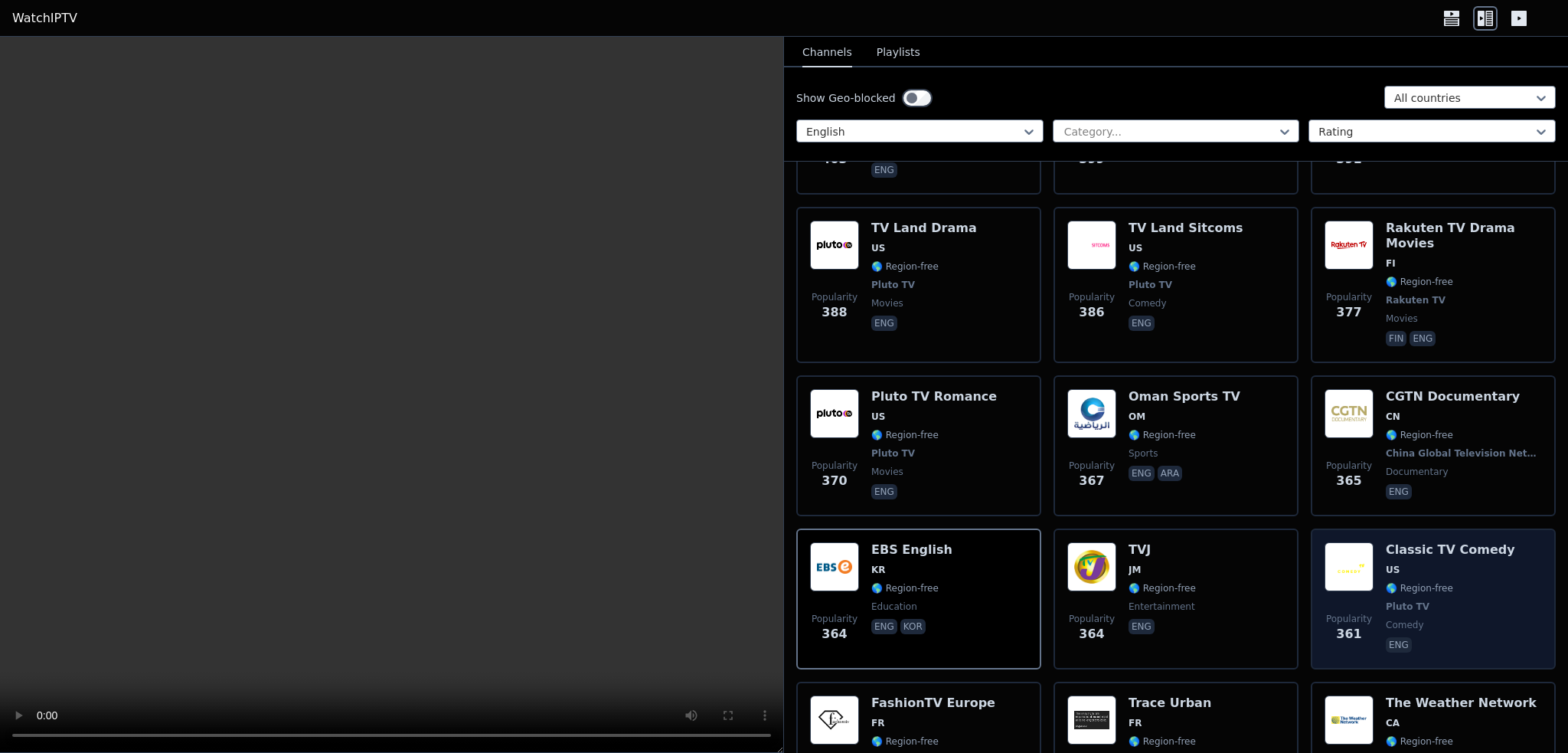
click at [1468, 543] on div "Classic TV Comedy US 🌎 Region-free Pluto TV comedy eng" at bounding box center [1450, 599] width 129 height 114
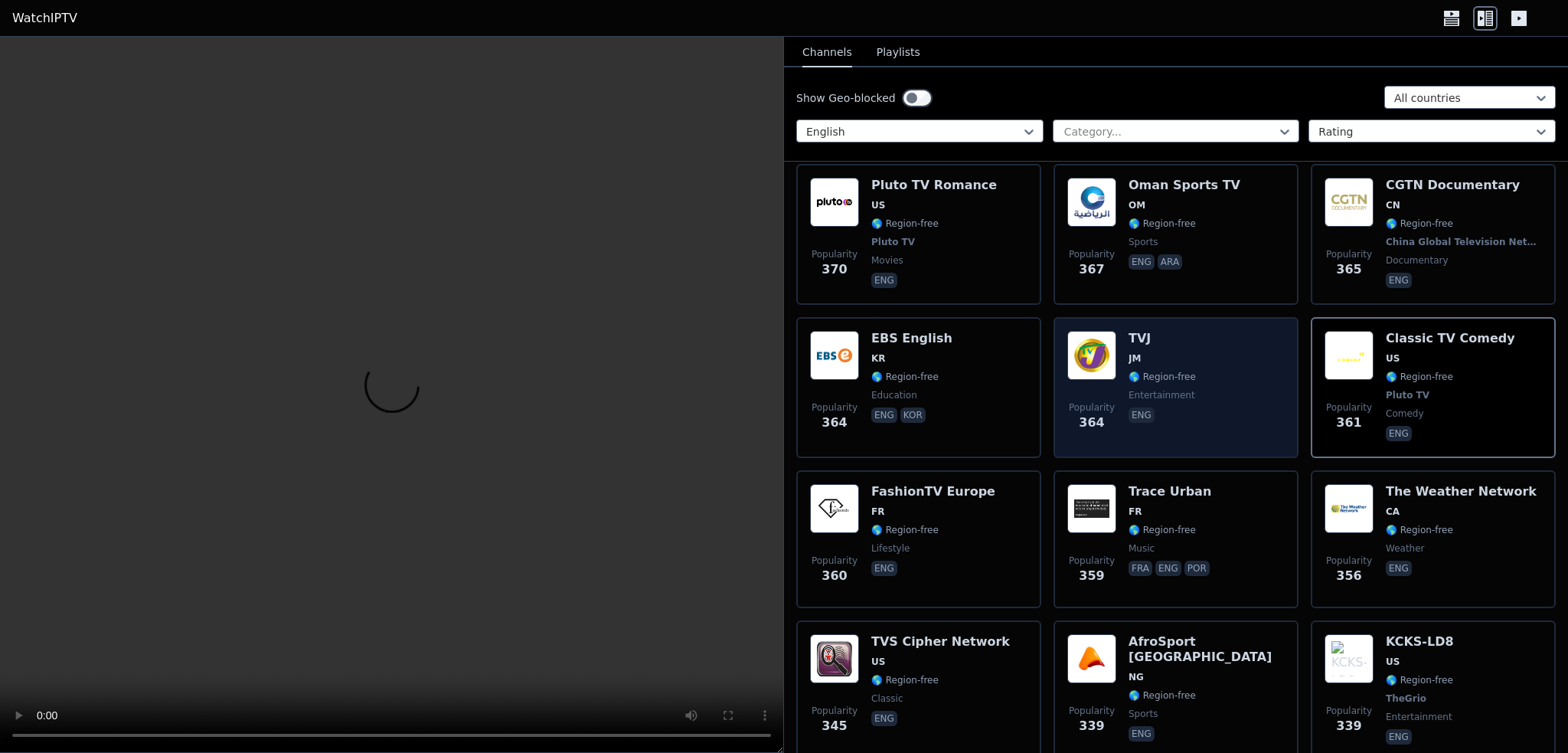
scroll to position [6205, 0]
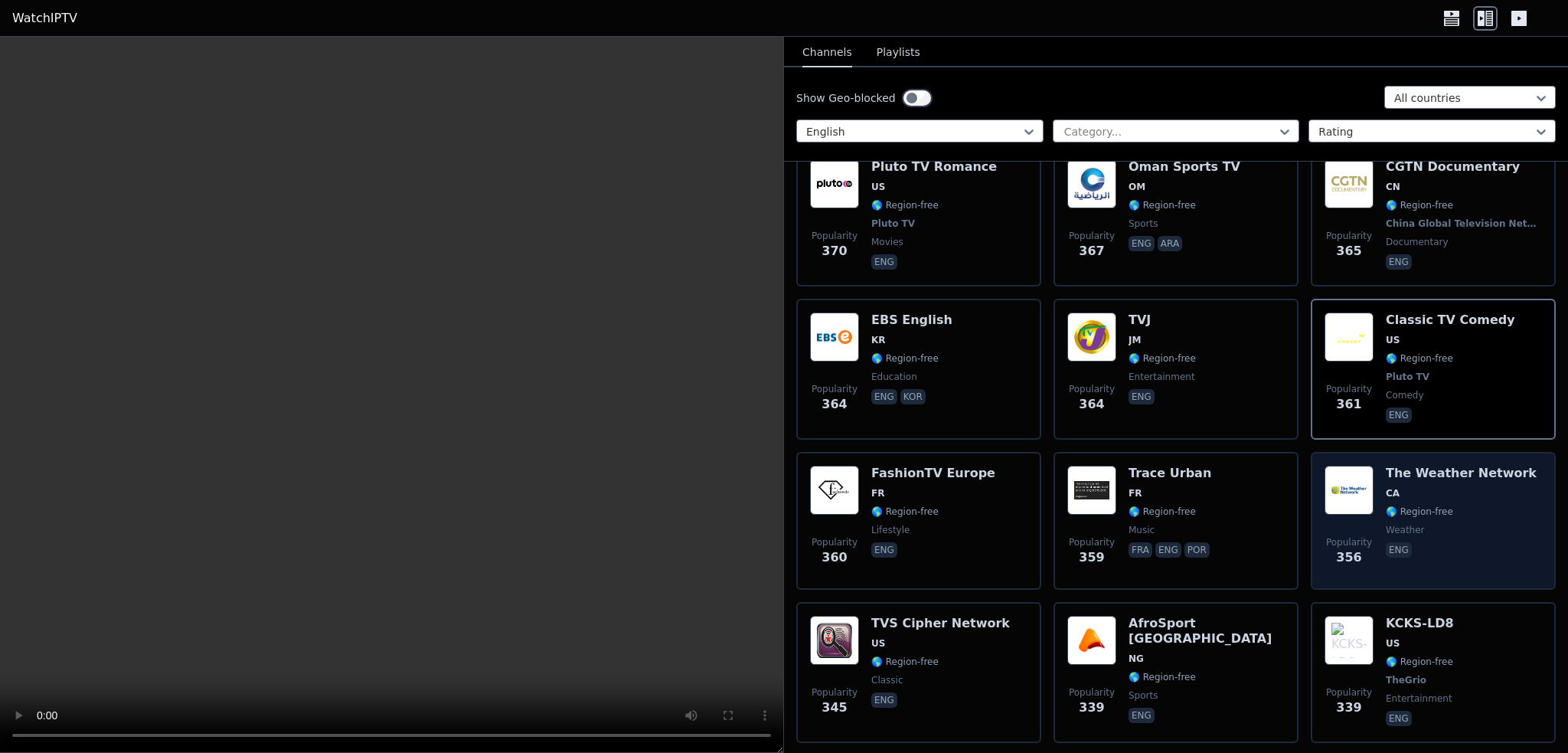
click at [1448, 524] on span "weather" at bounding box center [1462, 530] width 151 height 12
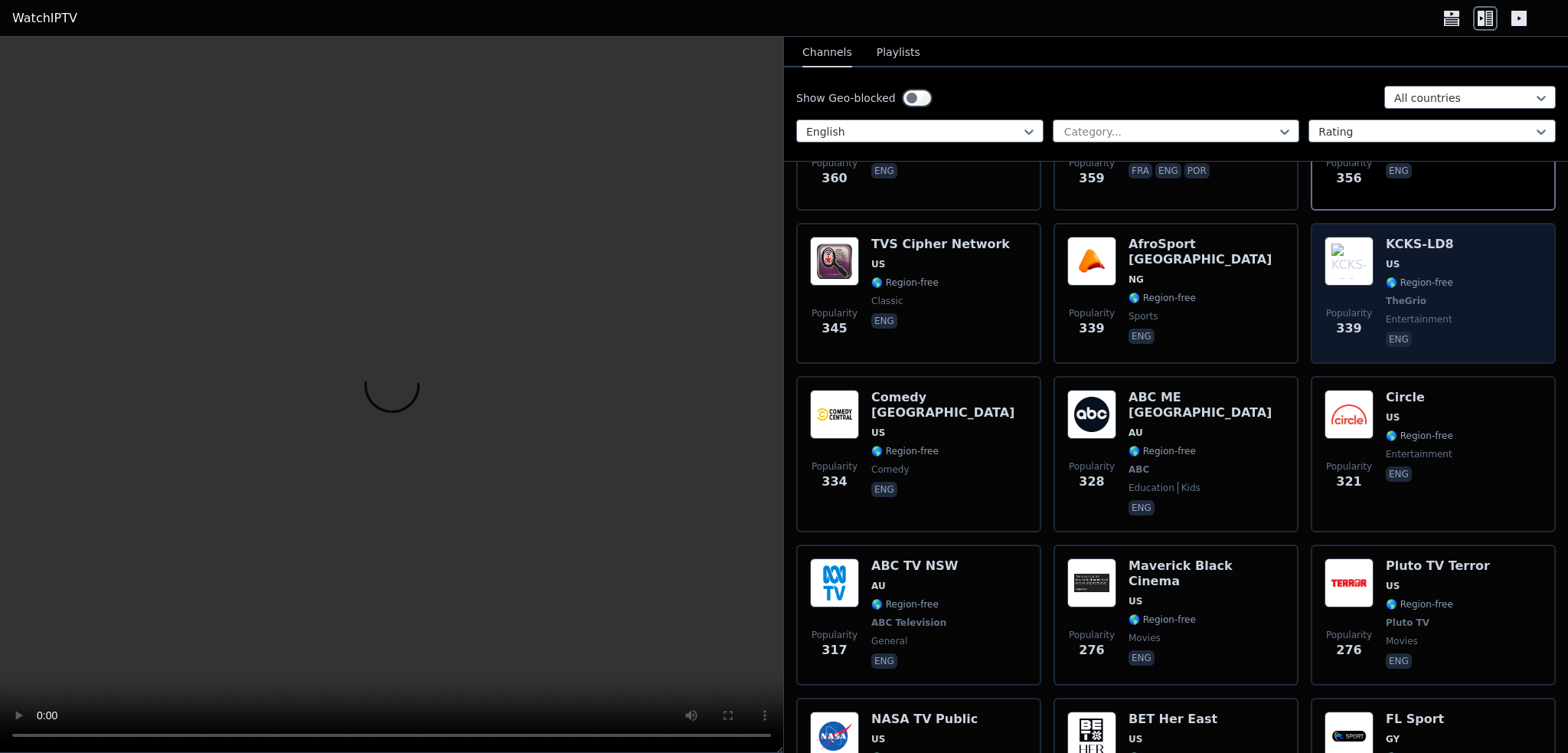
scroll to position [6588, 0]
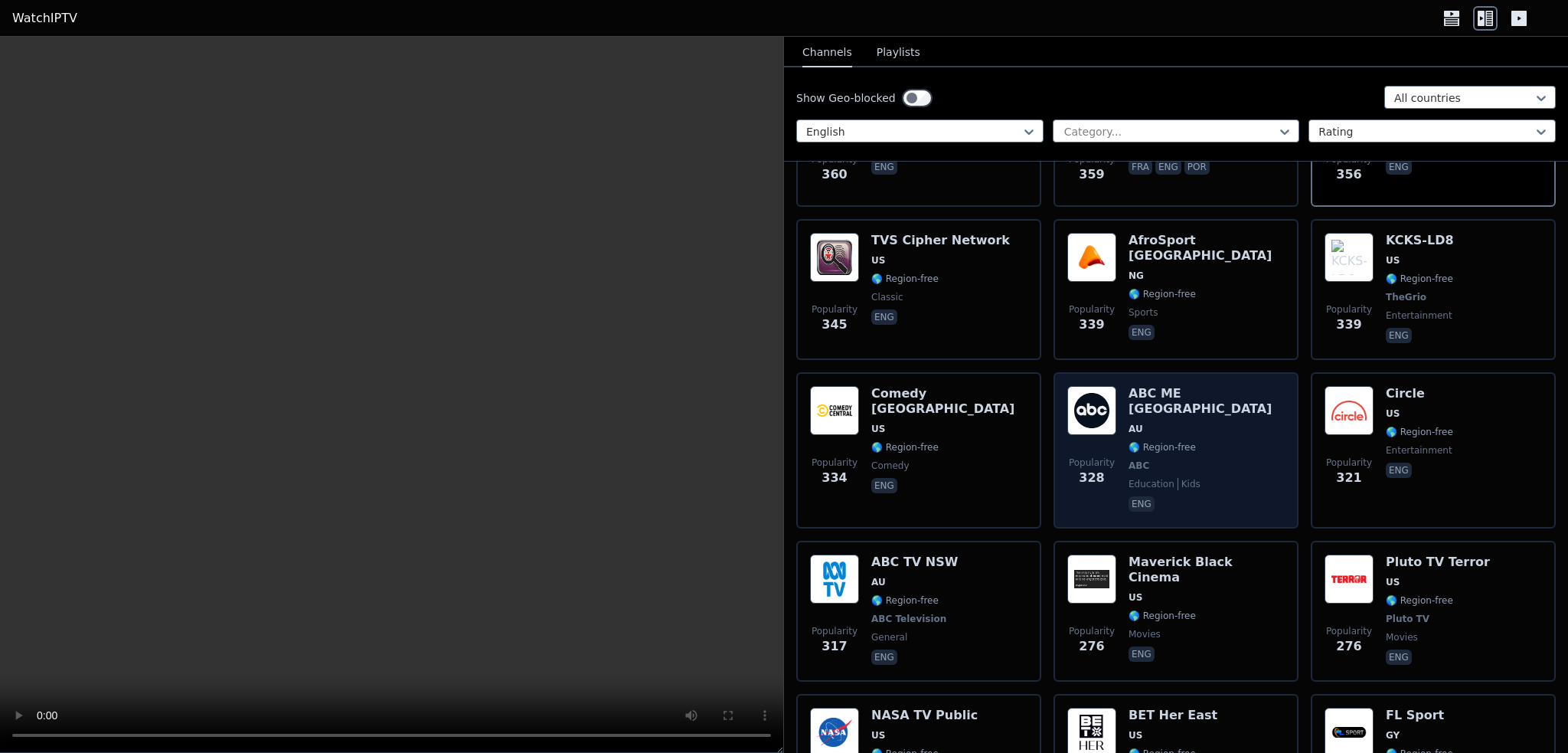
click at [1173, 386] on div "ABC ME [GEOGRAPHIC_DATA] AU 🌎 Region-free ABC education kids eng" at bounding box center [1207, 450] width 156 height 129
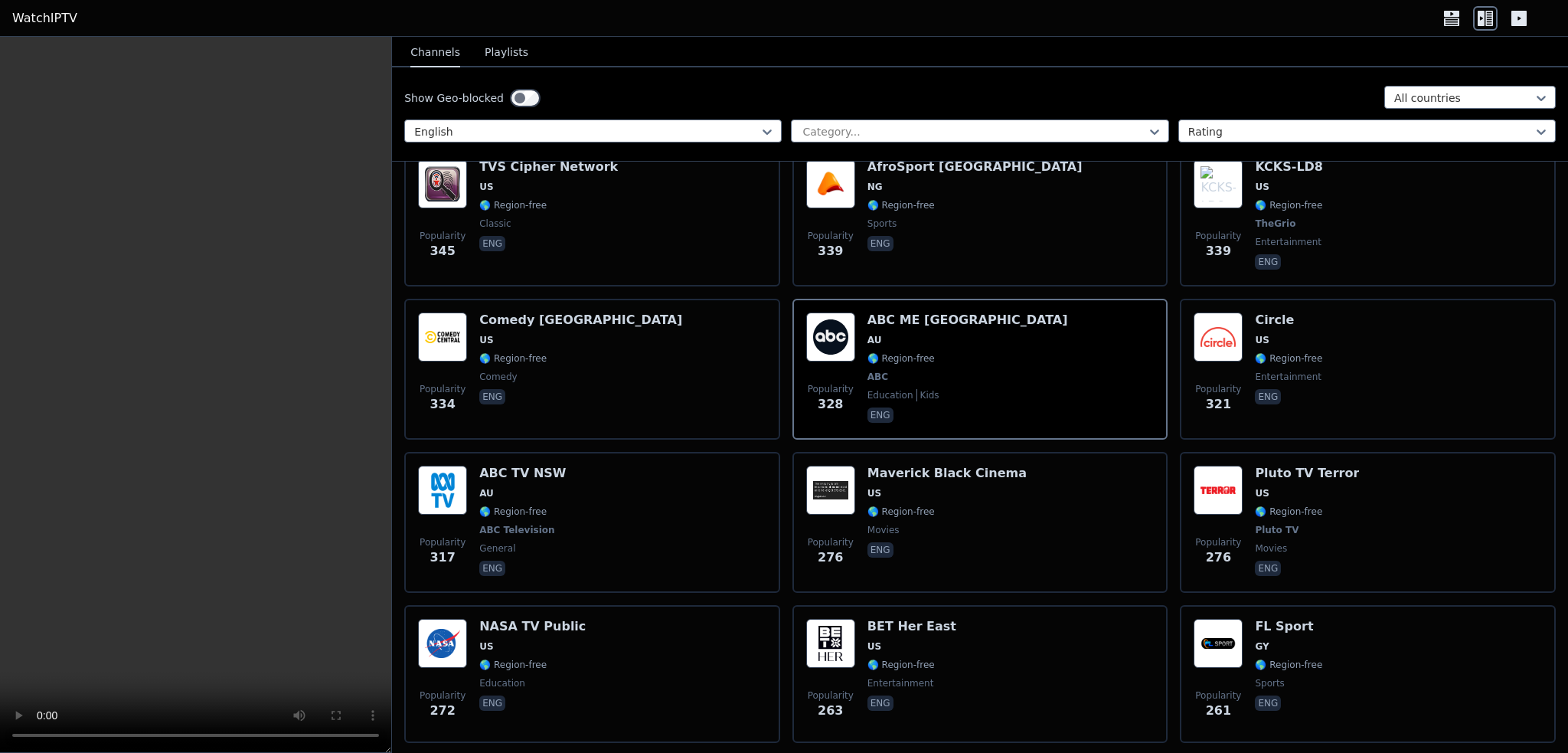
click at [1492, 17] on icon at bounding box center [1489, 18] width 8 height 15
click at [1454, 17] on icon at bounding box center [1451, 21] width 15 height 8
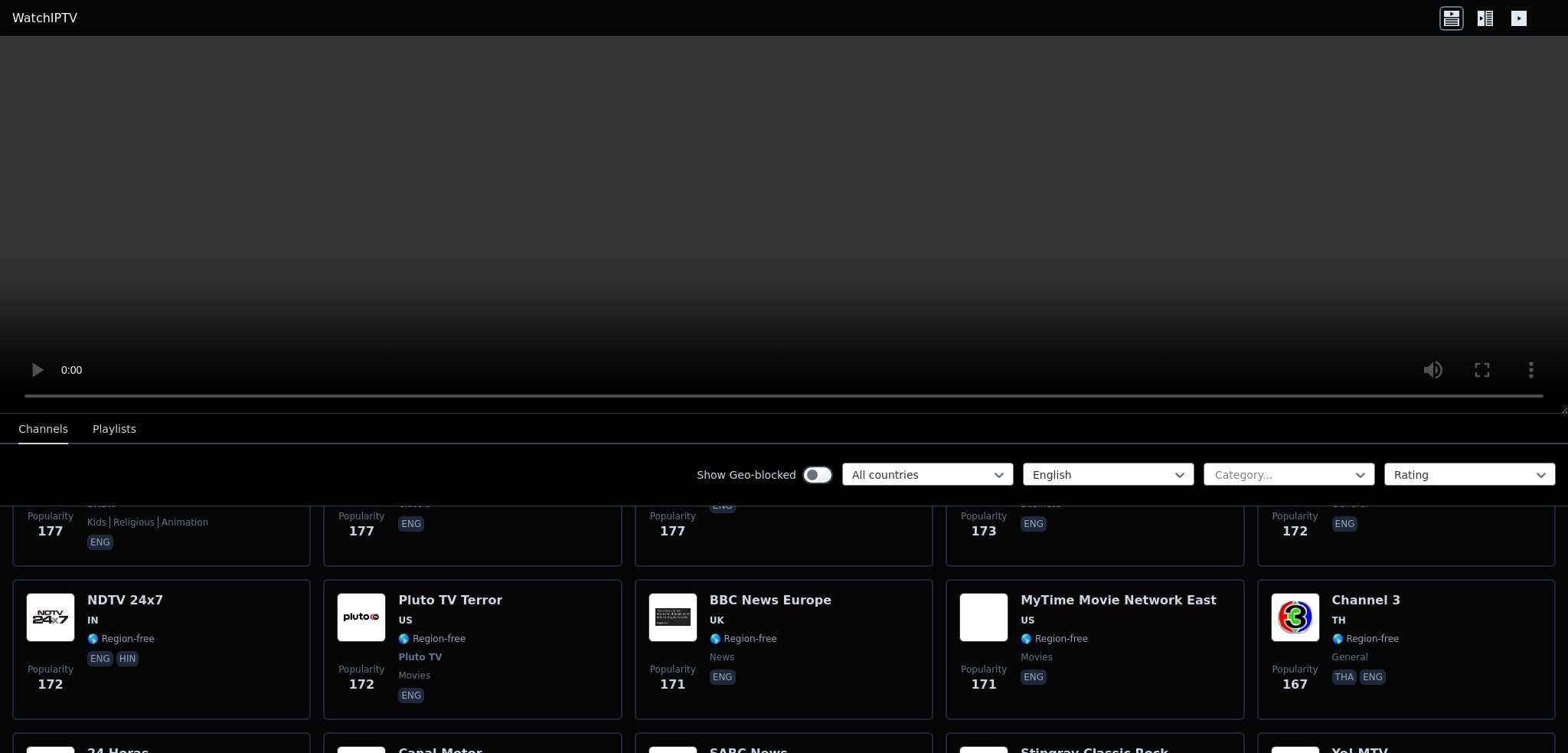
click at [1485, 17] on icon at bounding box center [1485, 18] width 25 height 25
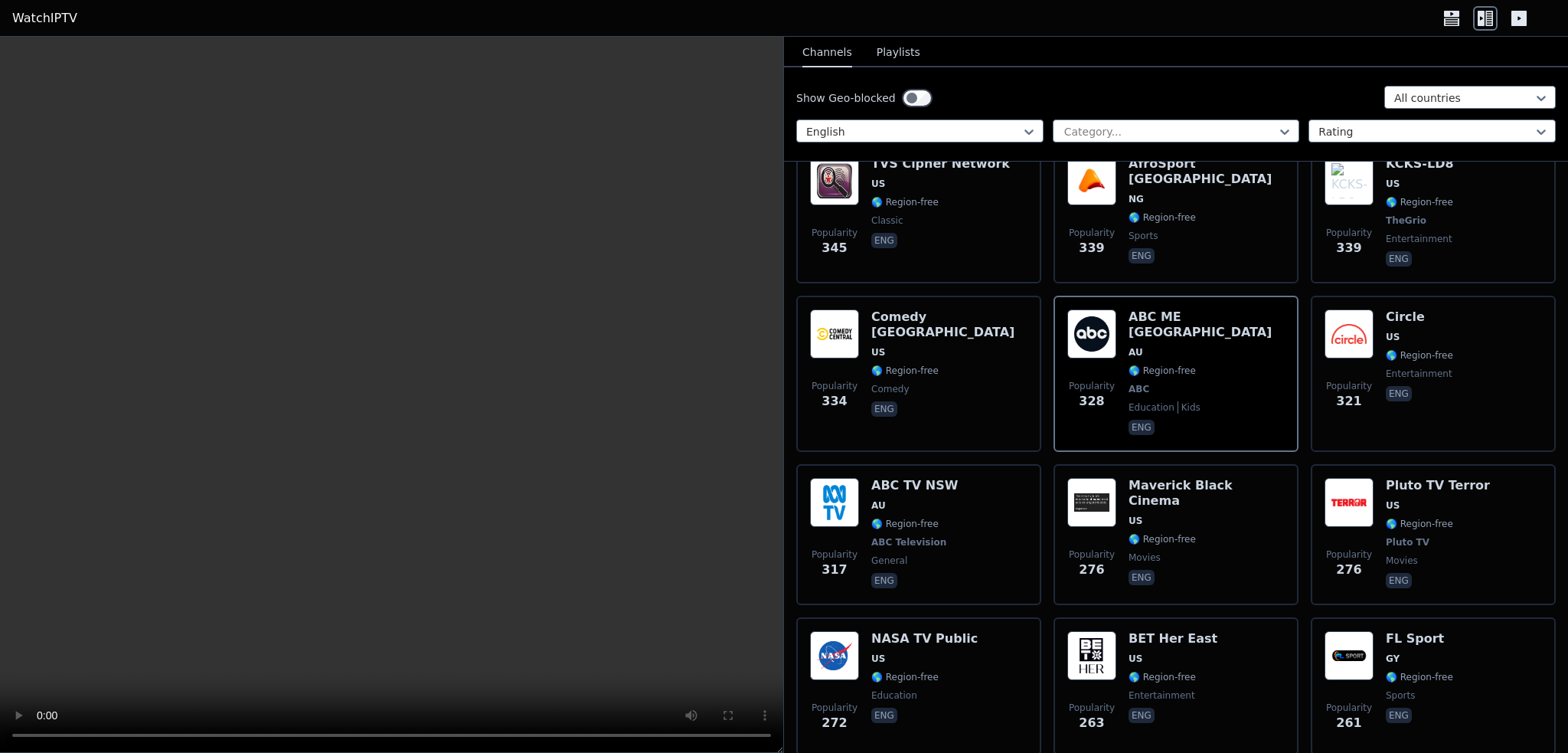
scroll to position [6741, 0]
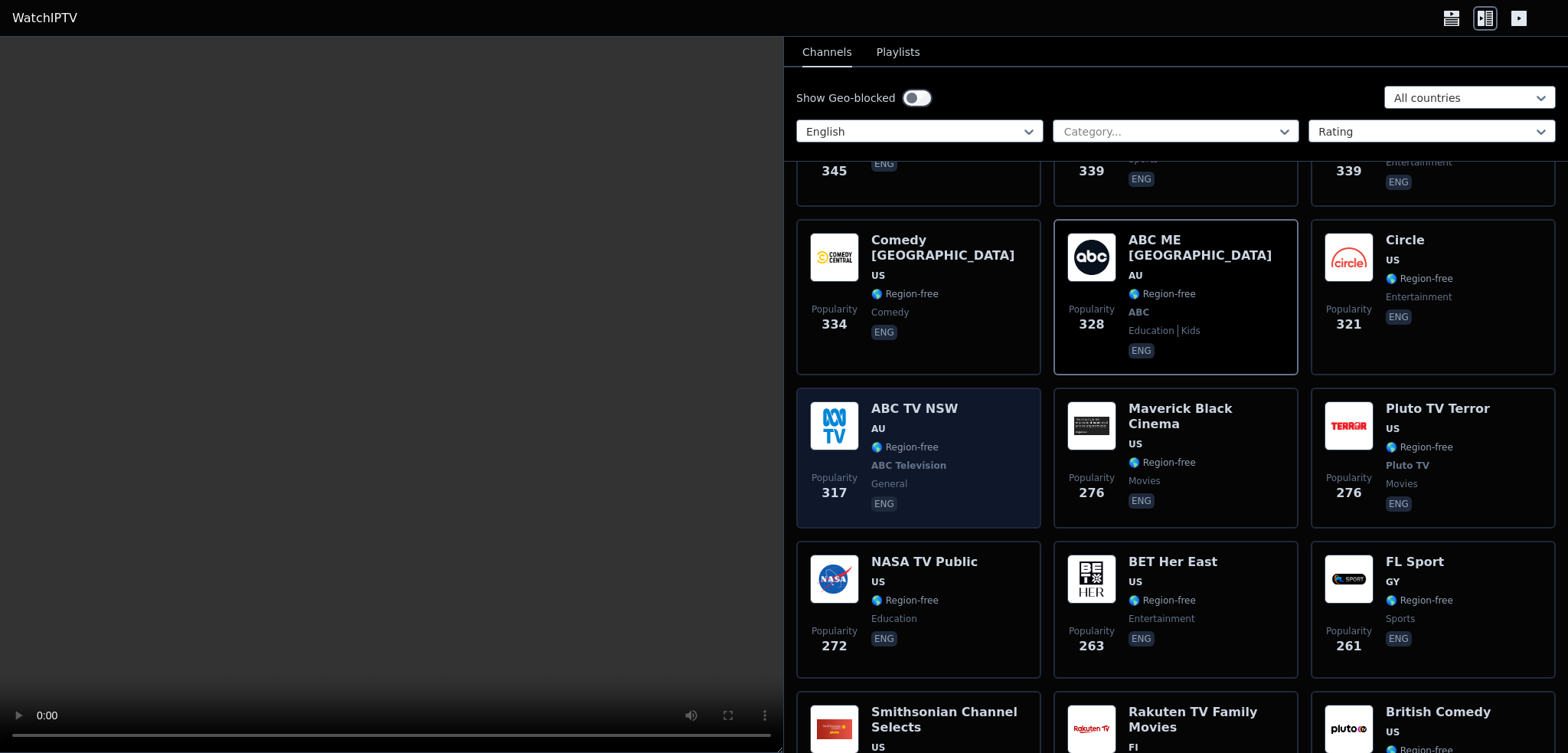
click at [911, 460] on span "ABC Television" at bounding box center [908, 465] width 75 height 12
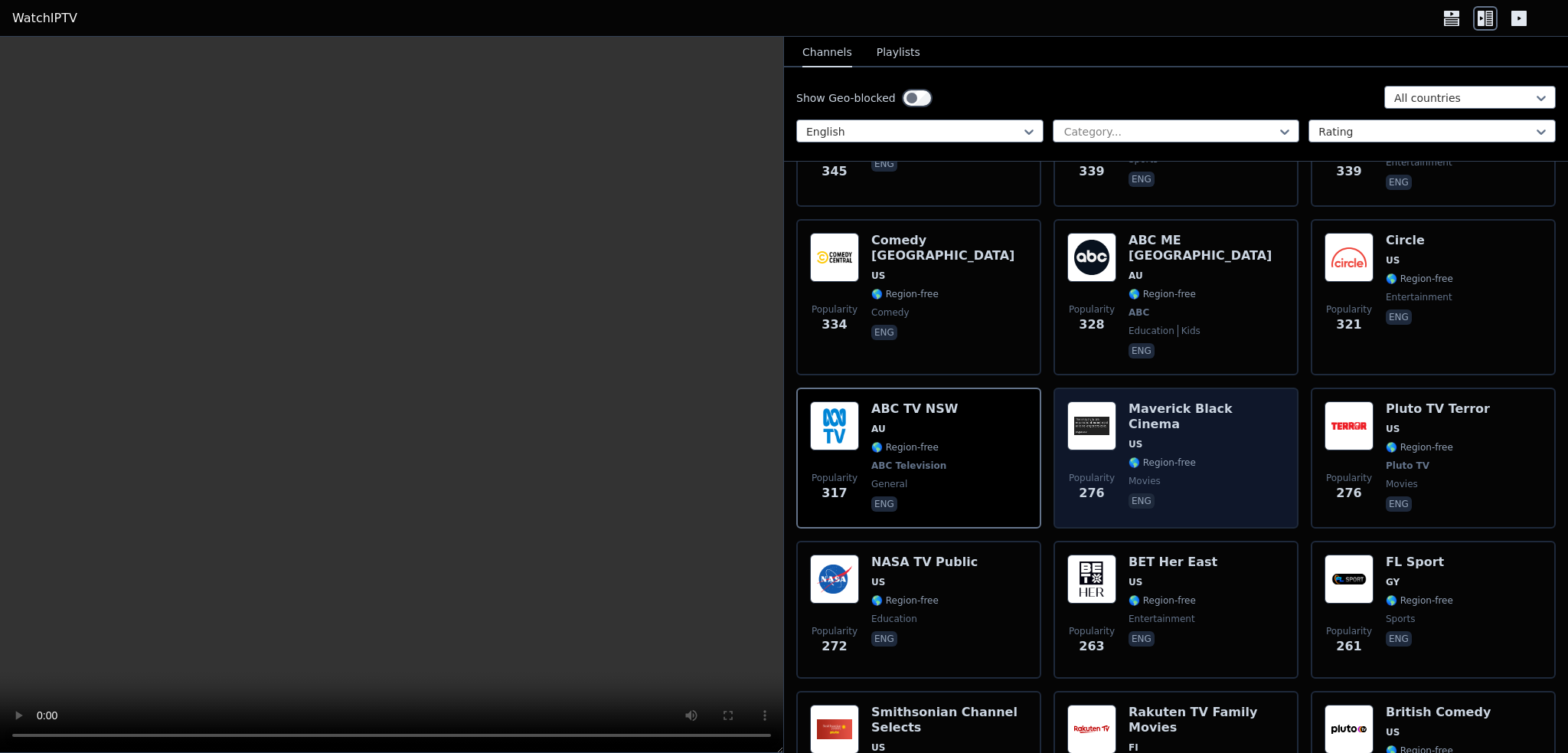
click at [1184, 457] on span "🌎 Region-free" at bounding box center [1162, 462] width 67 height 12
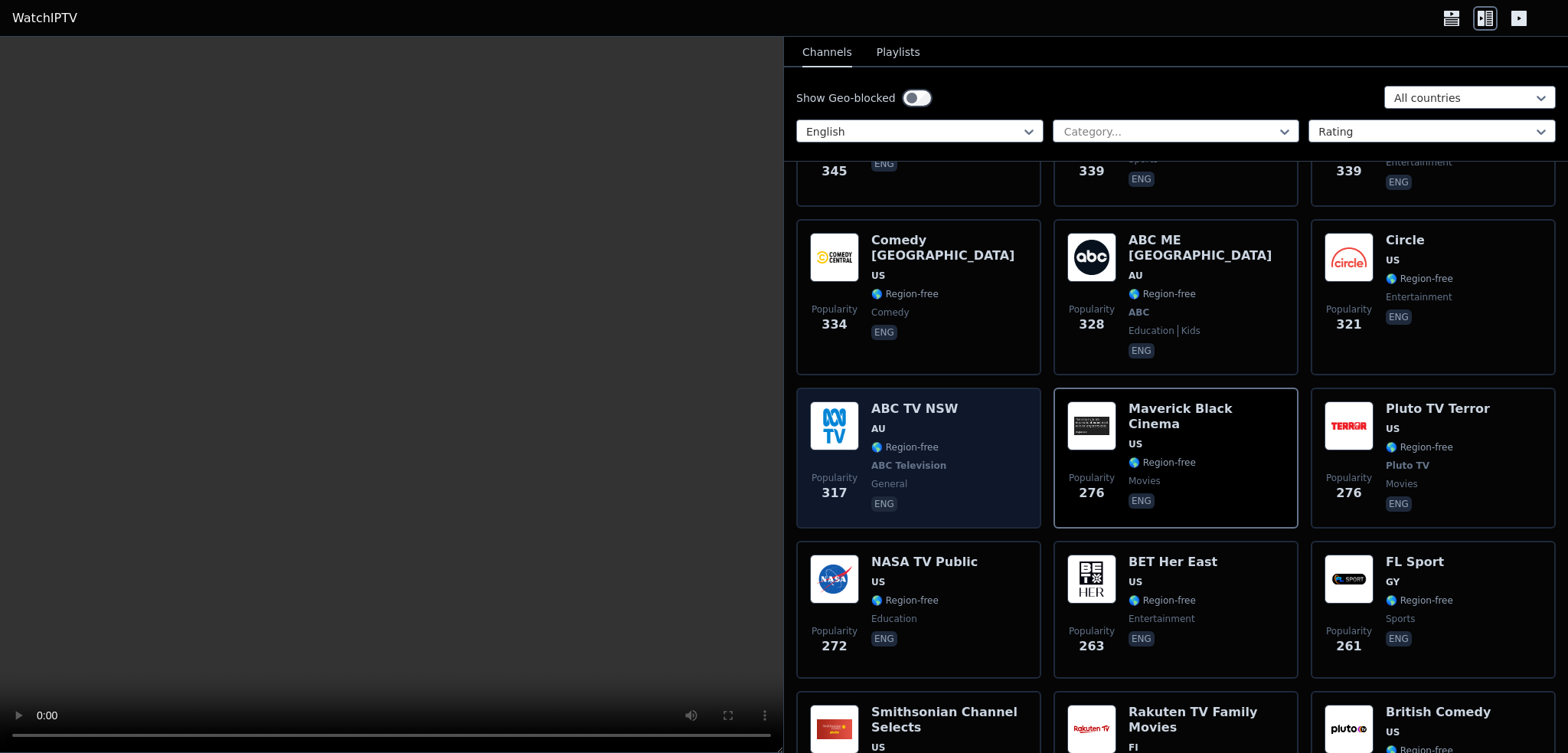
click at [896, 441] on span "🌎 Region-free" at bounding box center [904, 446] width 67 height 12
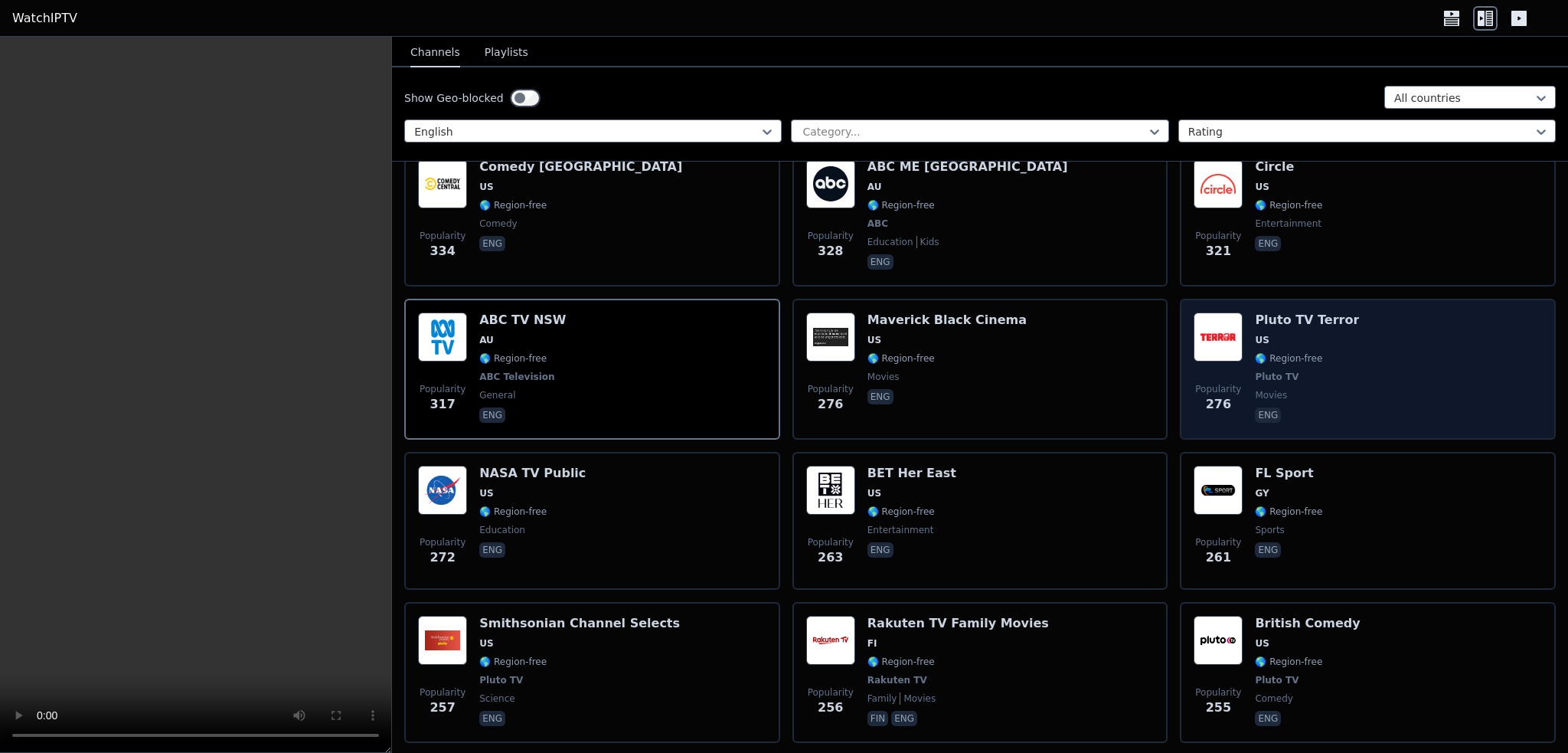
click at [1309, 343] on div "Pluto TV Terror US 🌎 Region-free Pluto TV movies eng" at bounding box center [1307, 369] width 104 height 114
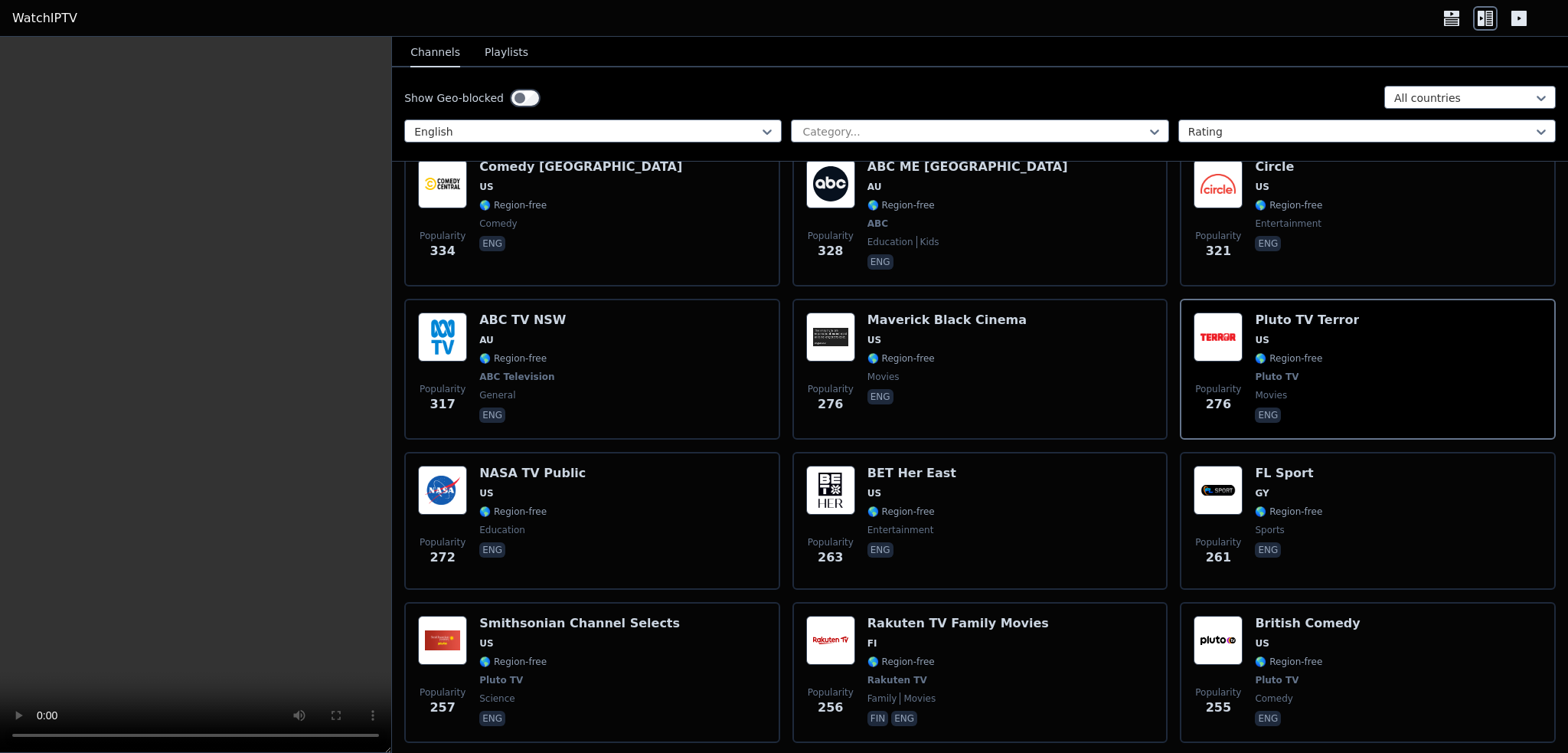
click at [1450, 18] on icon at bounding box center [1451, 21] width 15 height 8
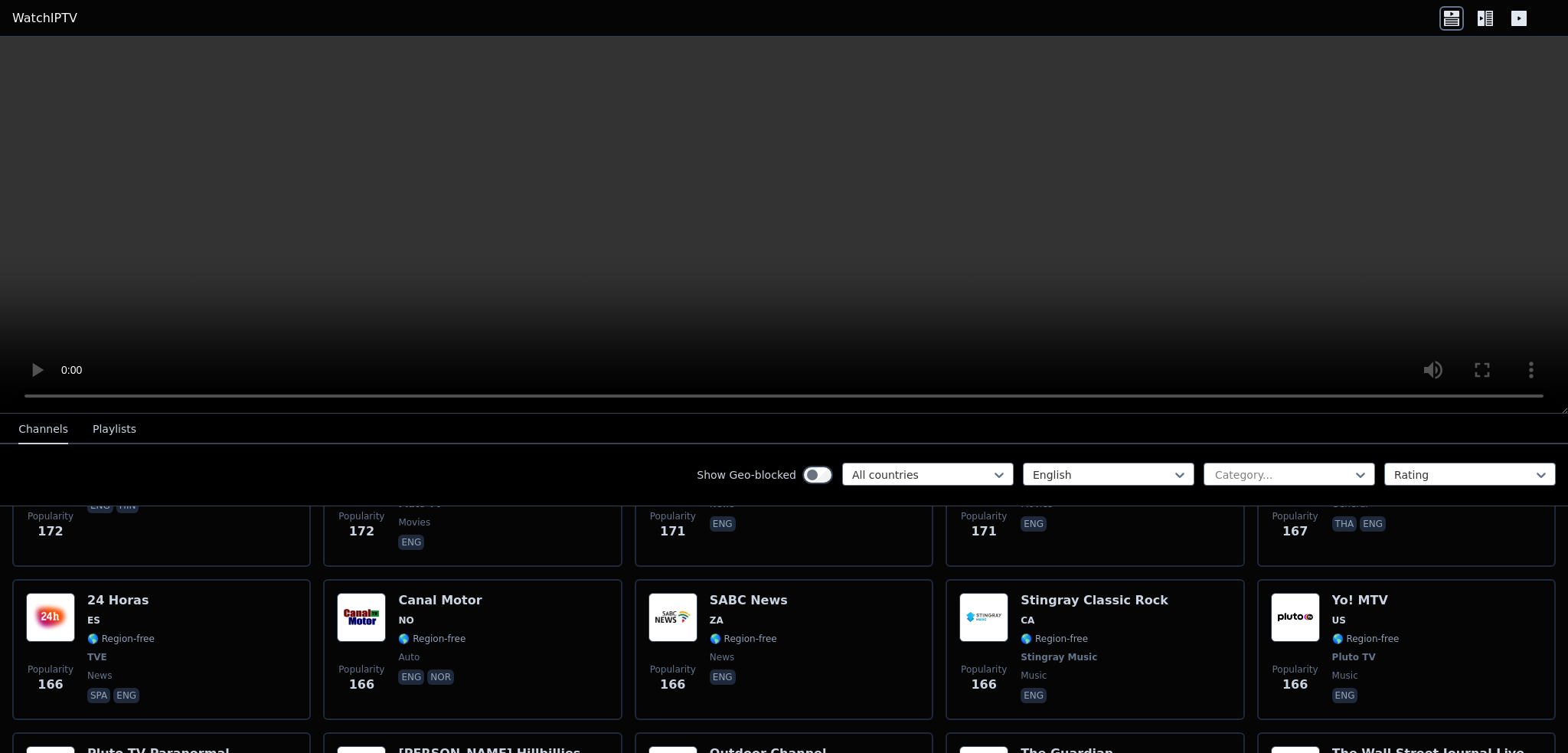
click at [1486, 17] on icon at bounding box center [1489, 18] width 8 height 15
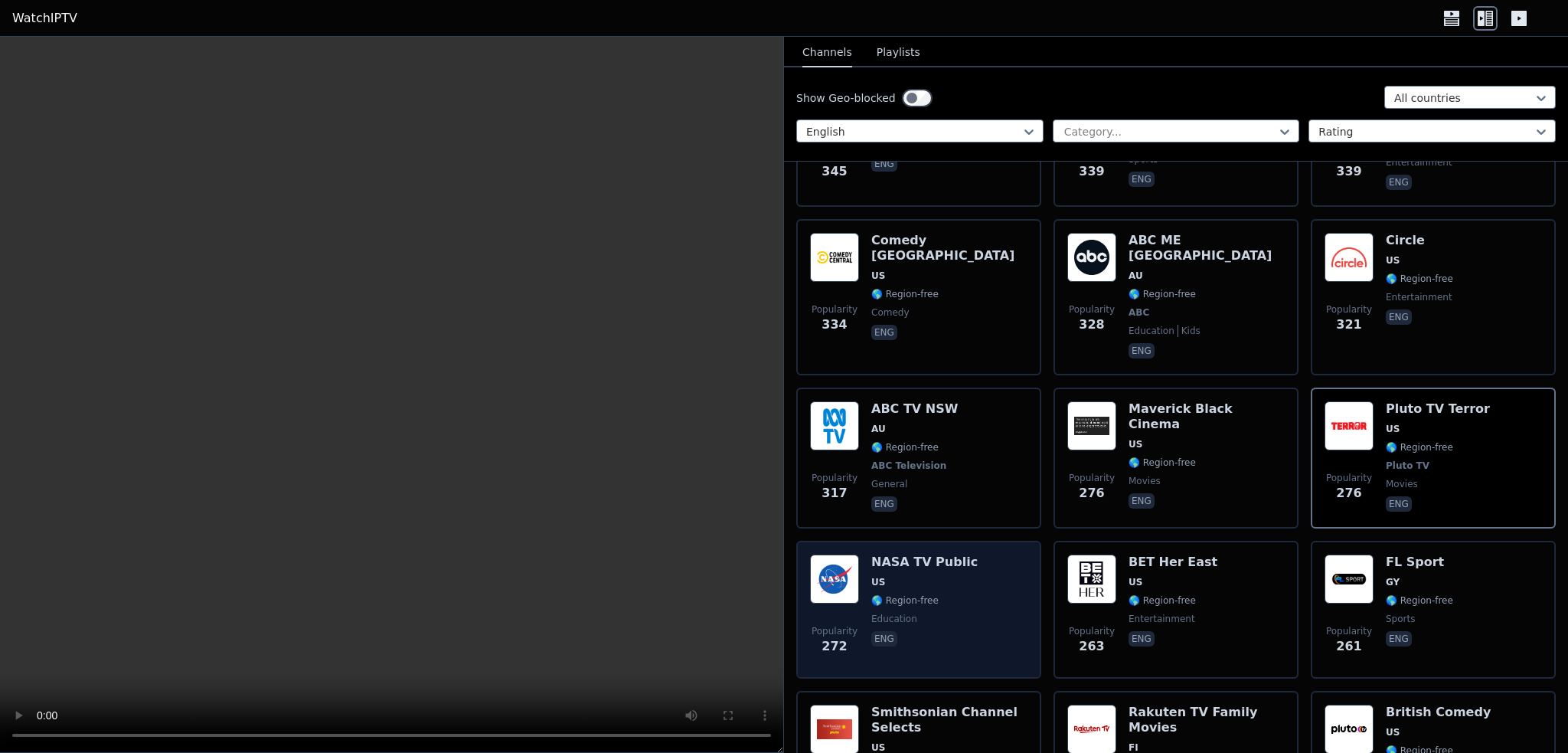
click at [886, 554] on div "NASA TV Public US 🌎 Region-free education eng" at bounding box center [924, 609] width 106 height 110
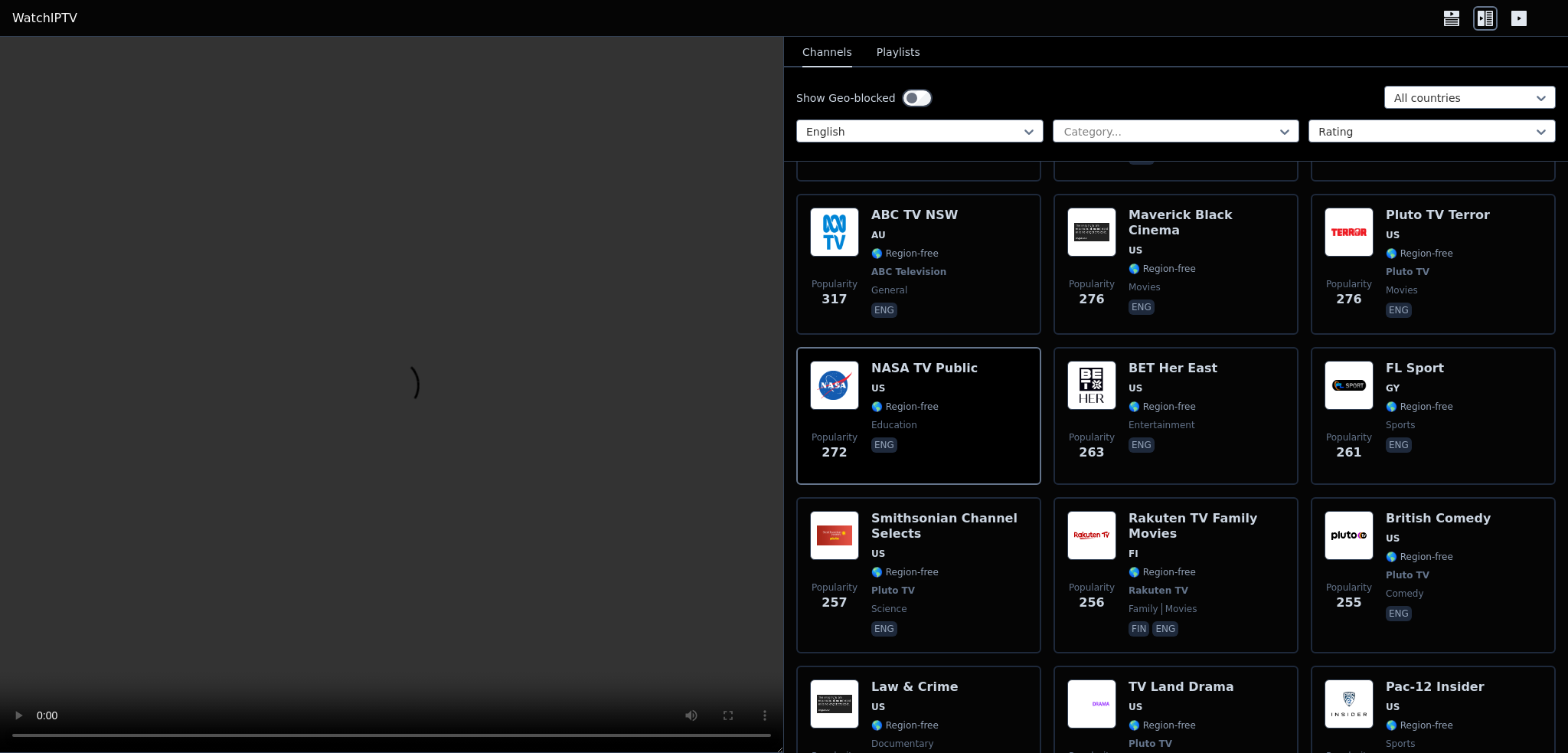
scroll to position [6971, 0]
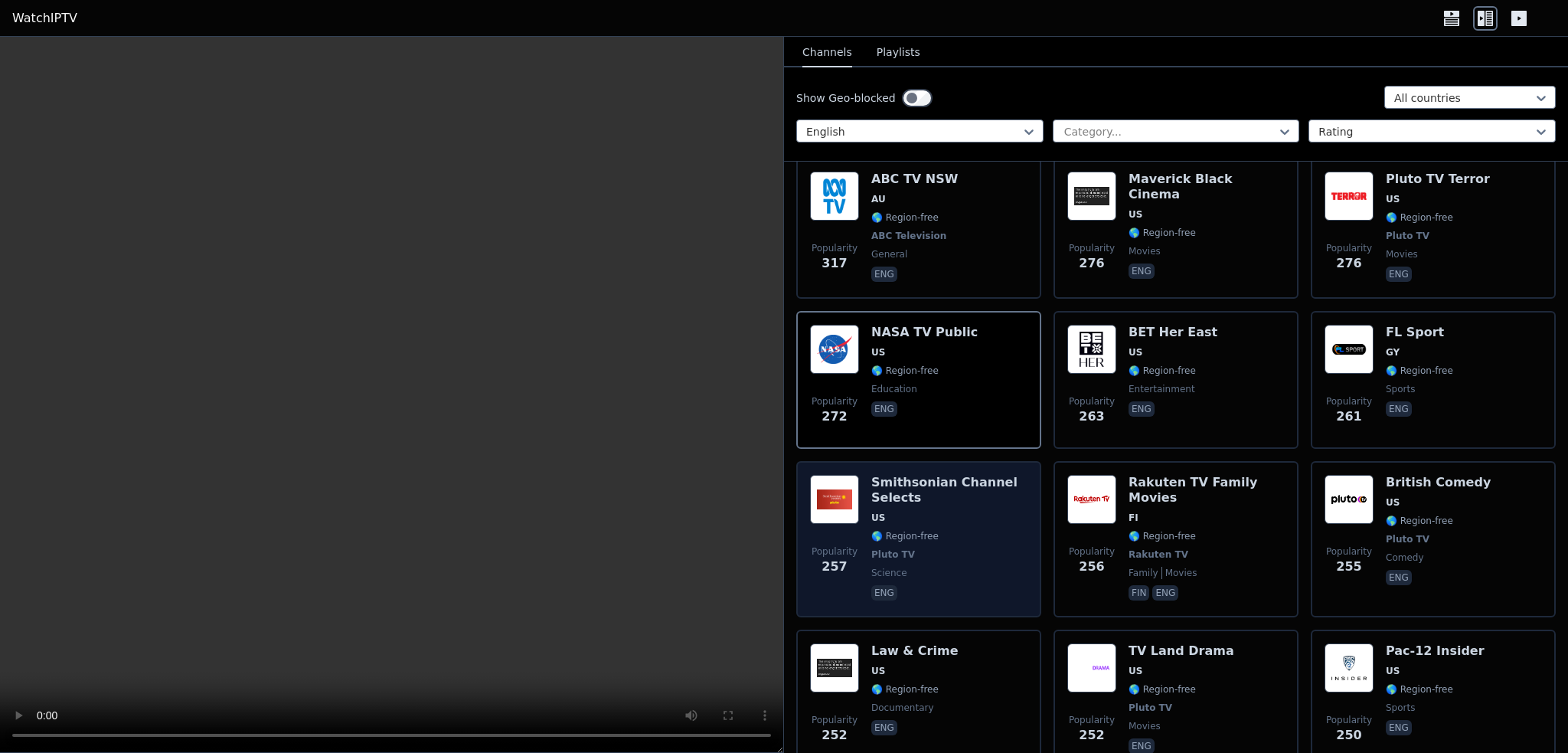
click at [934, 548] on span "Pluto TV" at bounding box center [949, 554] width 156 height 12
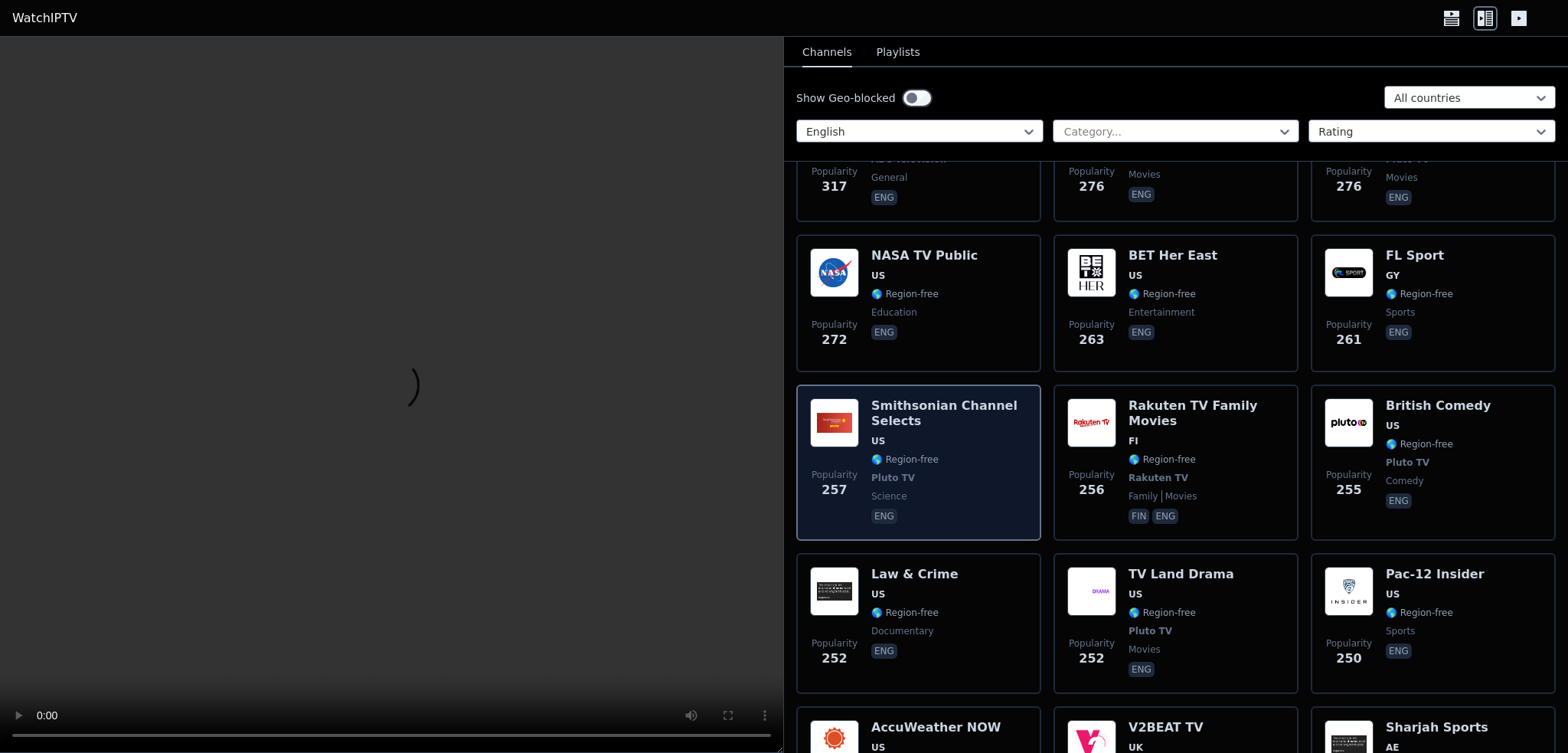
scroll to position [7124, 0]
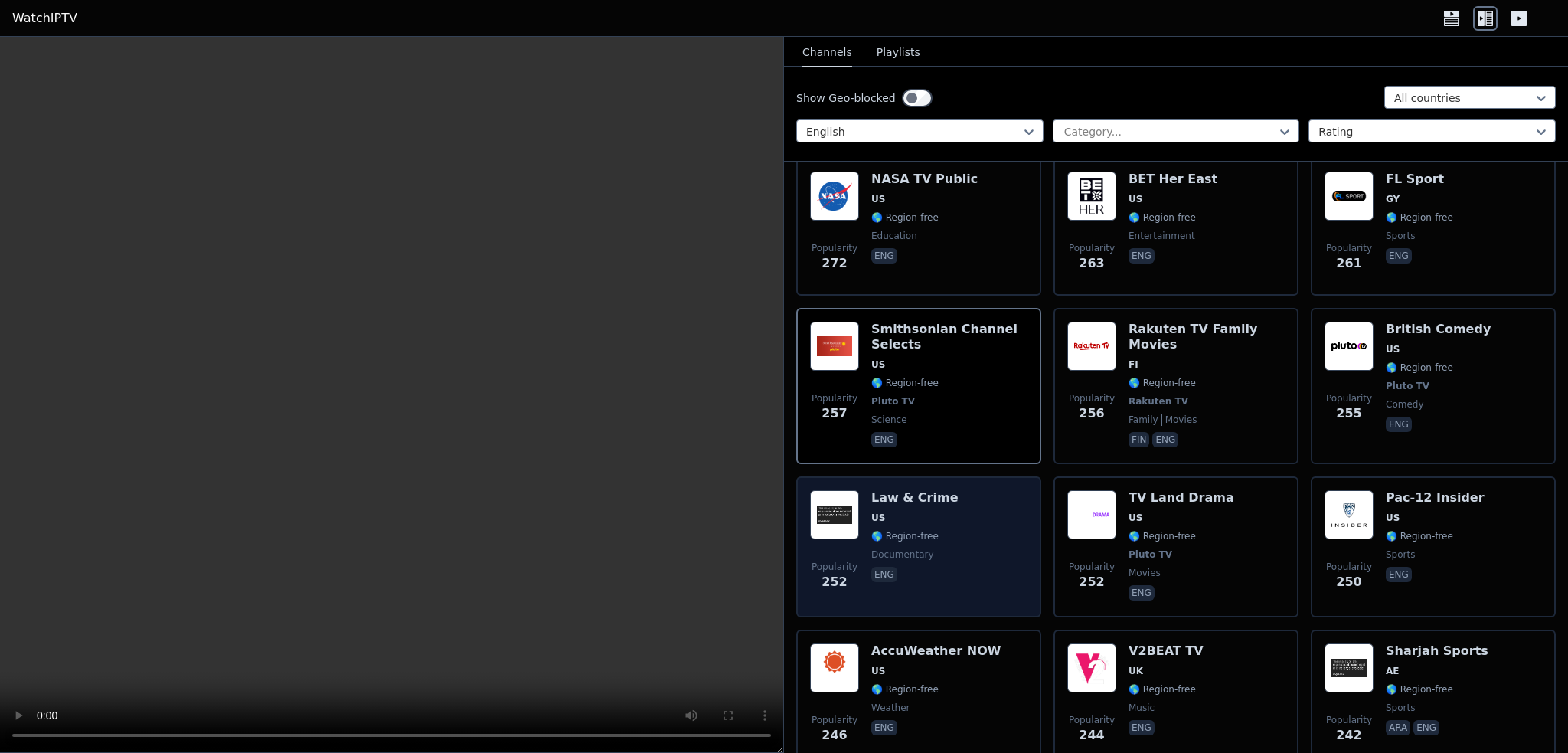
click at [930, 530] on span "🌎 Region-free" at bounding box center [904, 535] width 67 height 12
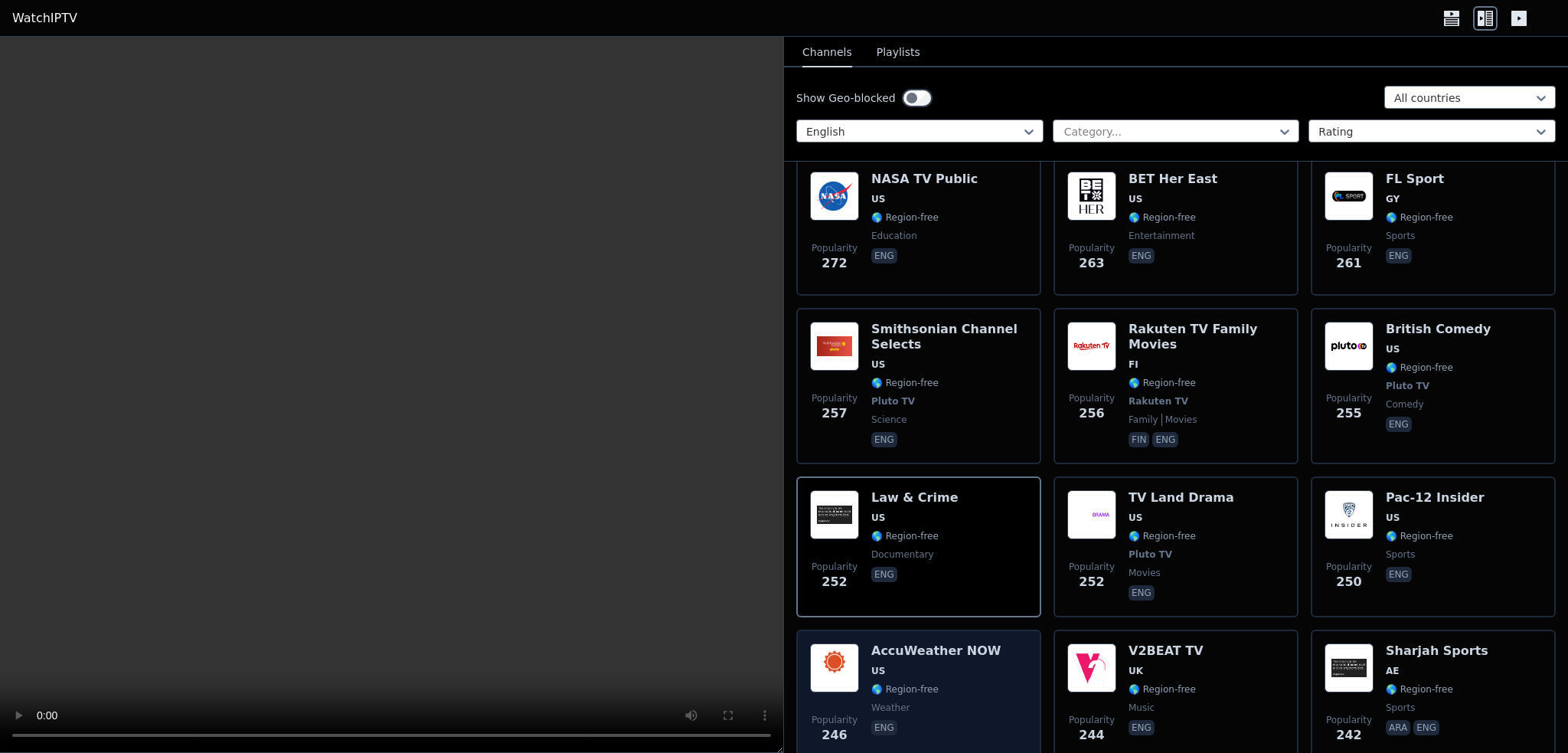
click at [929, 665] on span "US" at bounding box center [935, 670] width 129 height 12
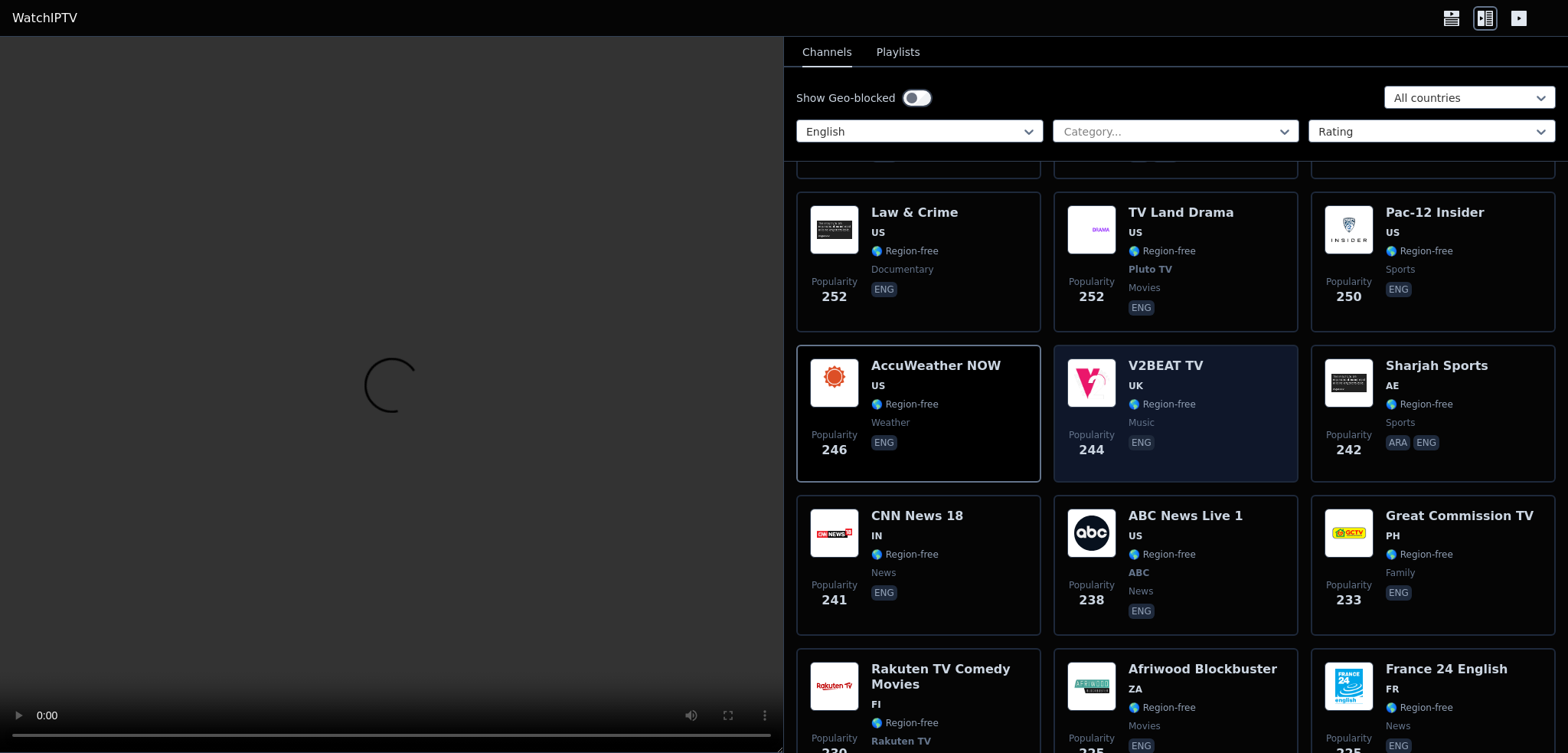
scroll to position [7431, 0]
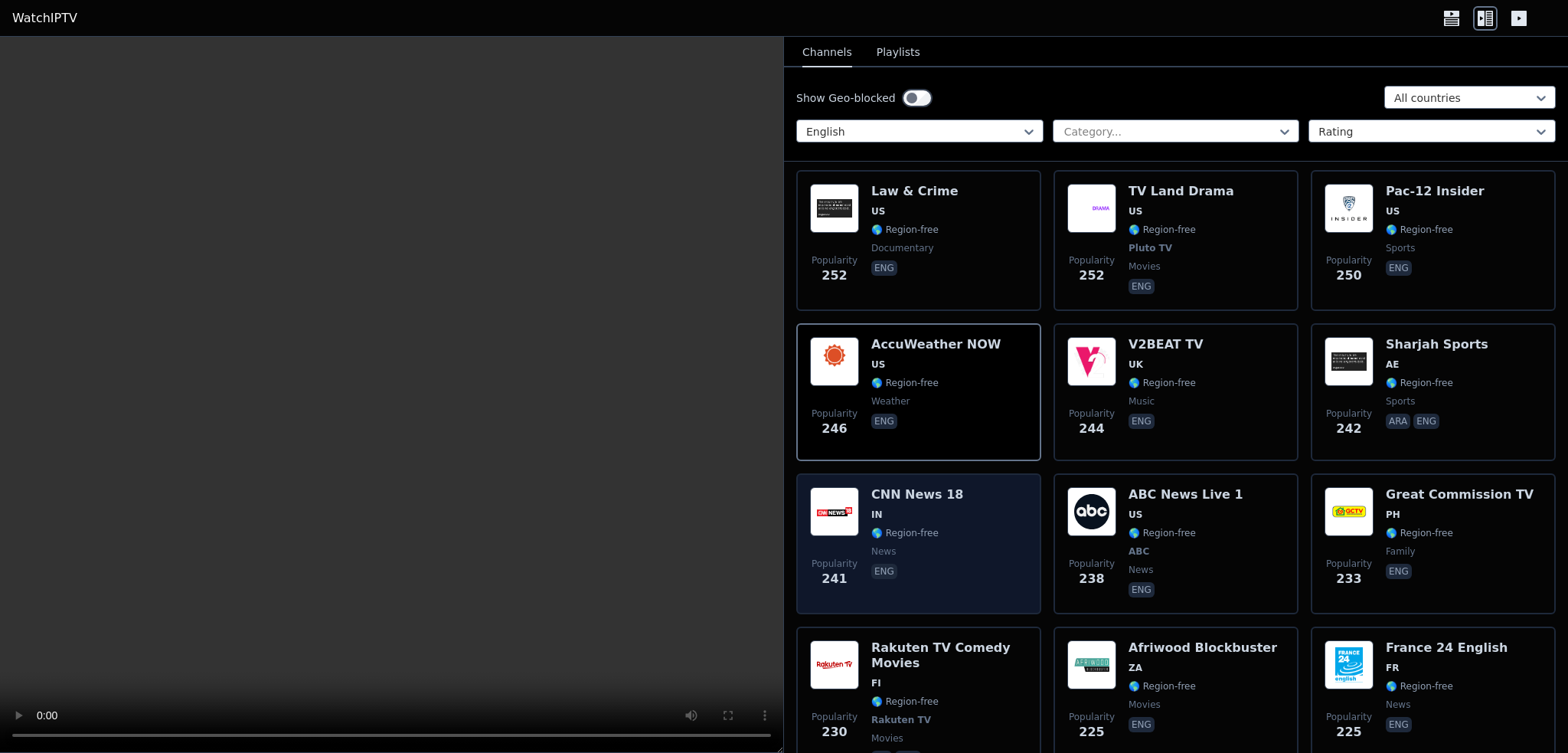
click at [978, 487] on div "Popularity 241 CNN News 18 IN 🌎 Region-free news eng" at bounding box center [919, 543] width 218 height 114
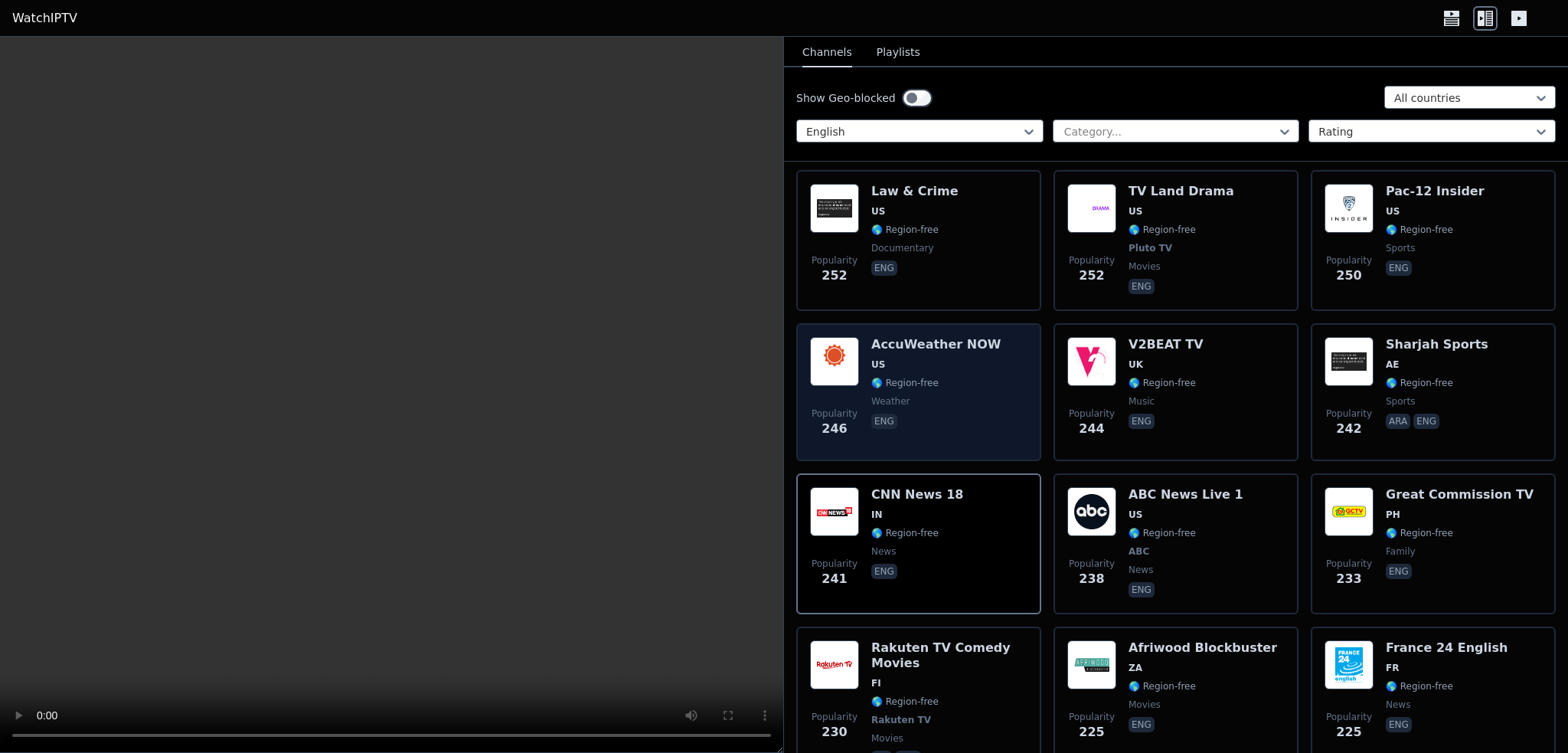
click at [923, 358] on span "US" at bounding box center [935, 364] width 129 height 12
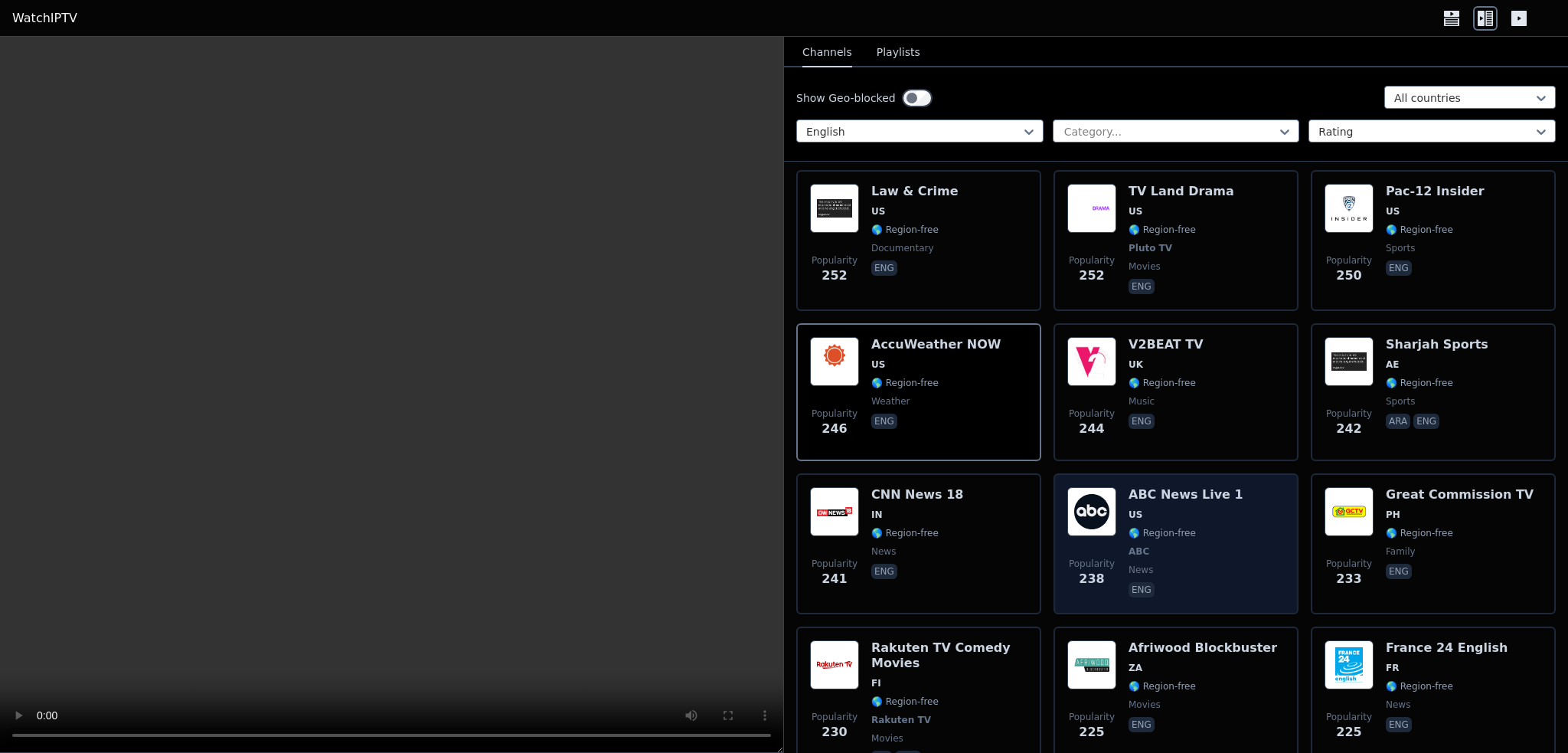
click at [1189, 508] on span "US" at bounding box center [1186, 514] width 115 height 12
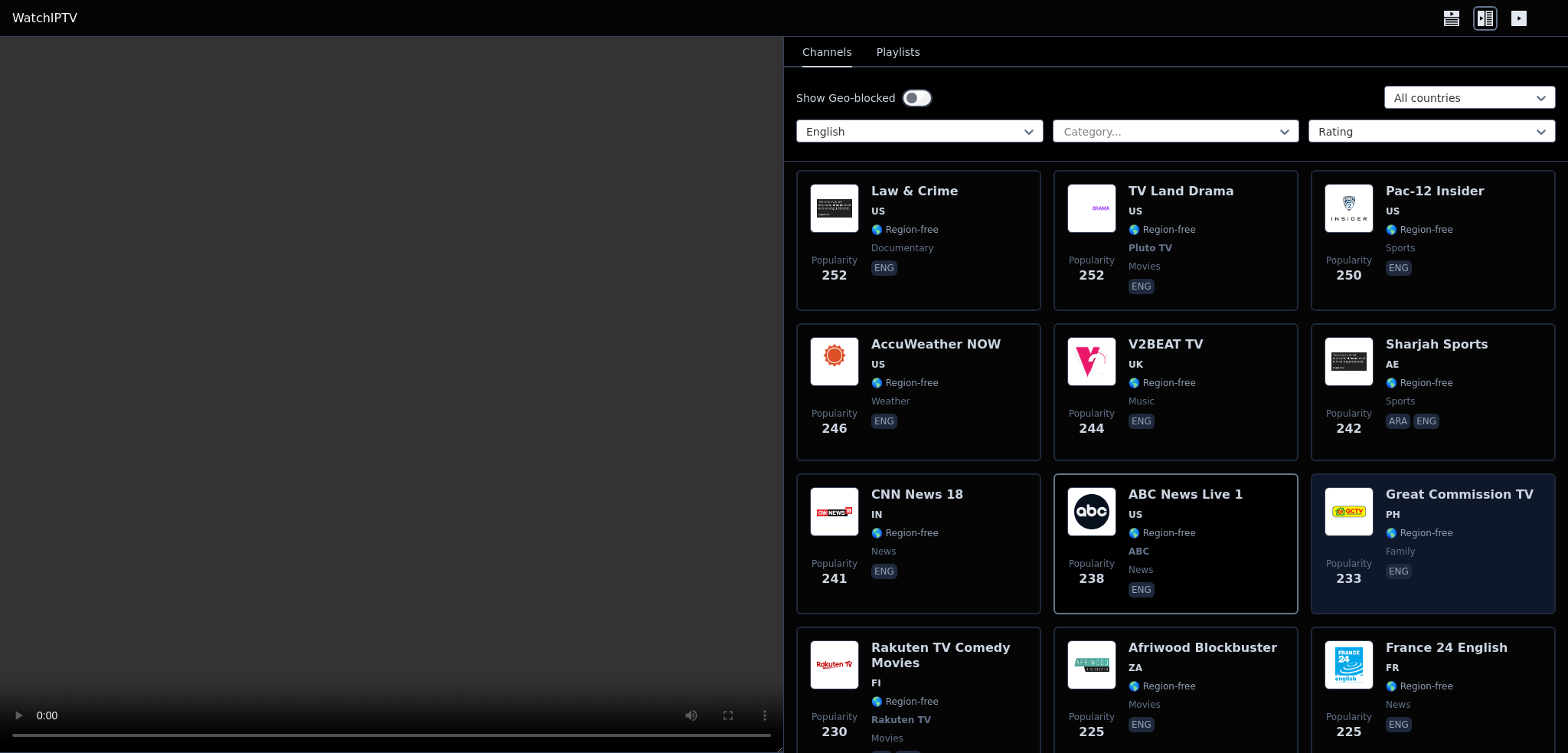
click at [1423, 508] on span "PH" at bounding box center [1460, 514] width 148 height 12
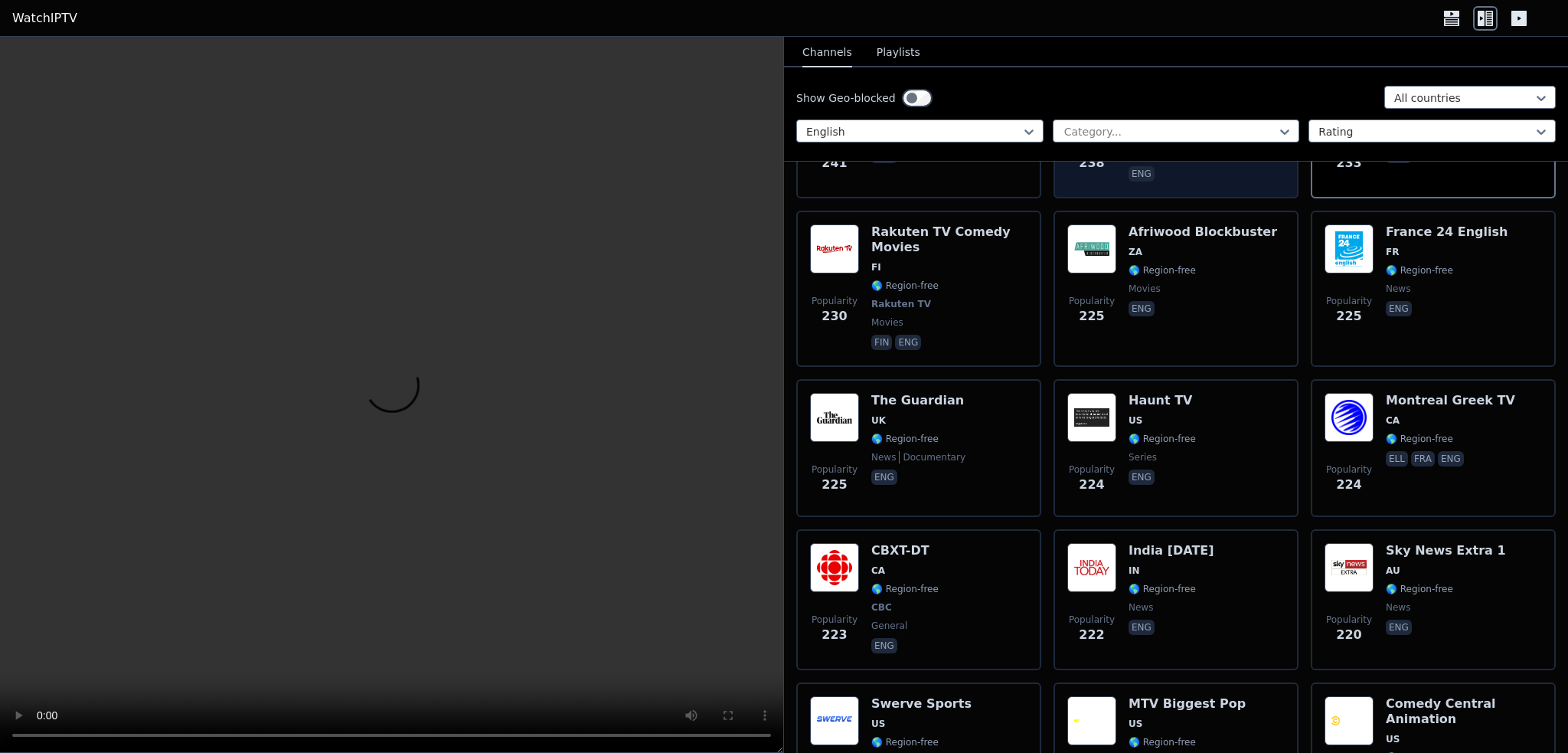
scroll to position [7890, 0]
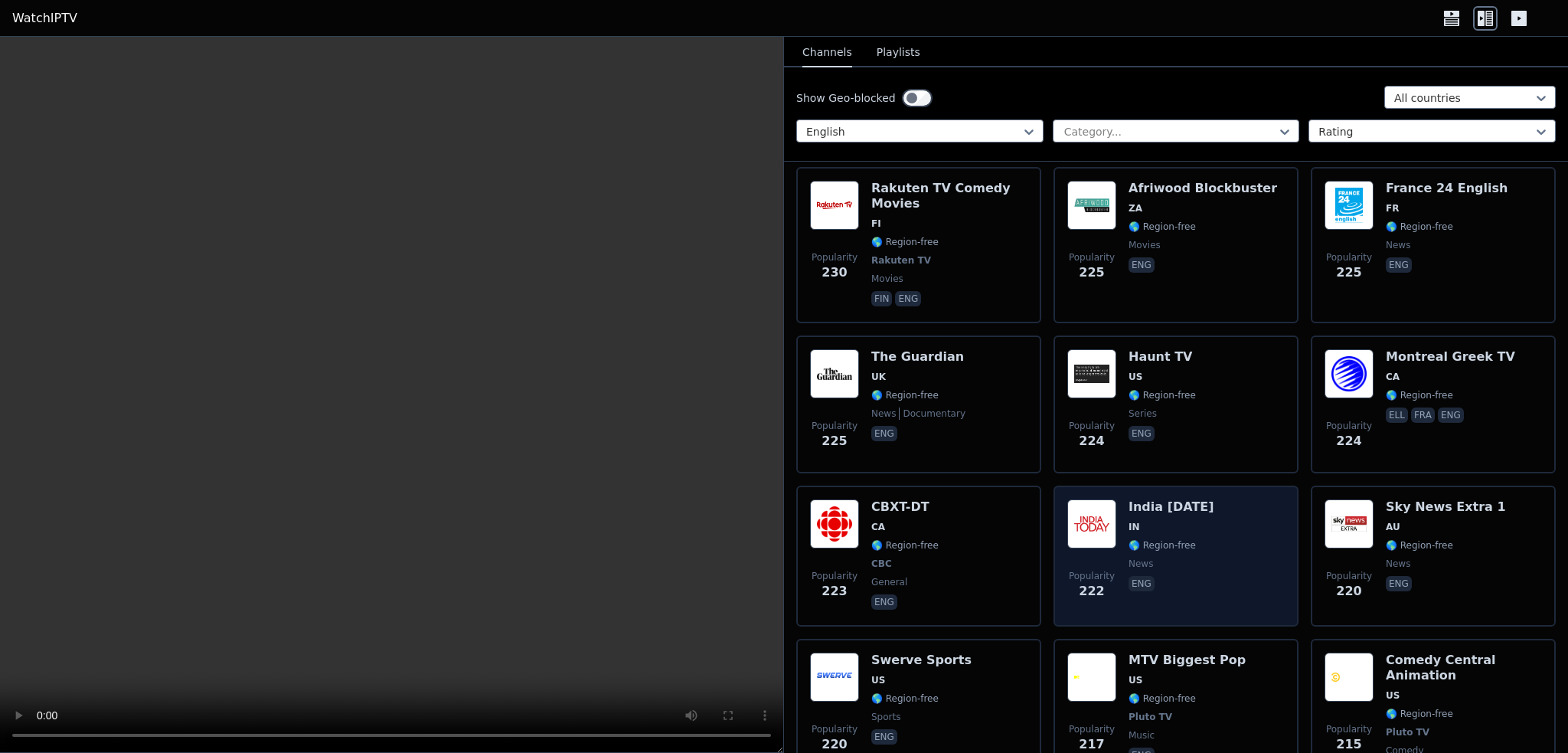
click at [1166, 539] on span "🌎 Region-free" at bounding box center [1162, 545] width 67 height 12
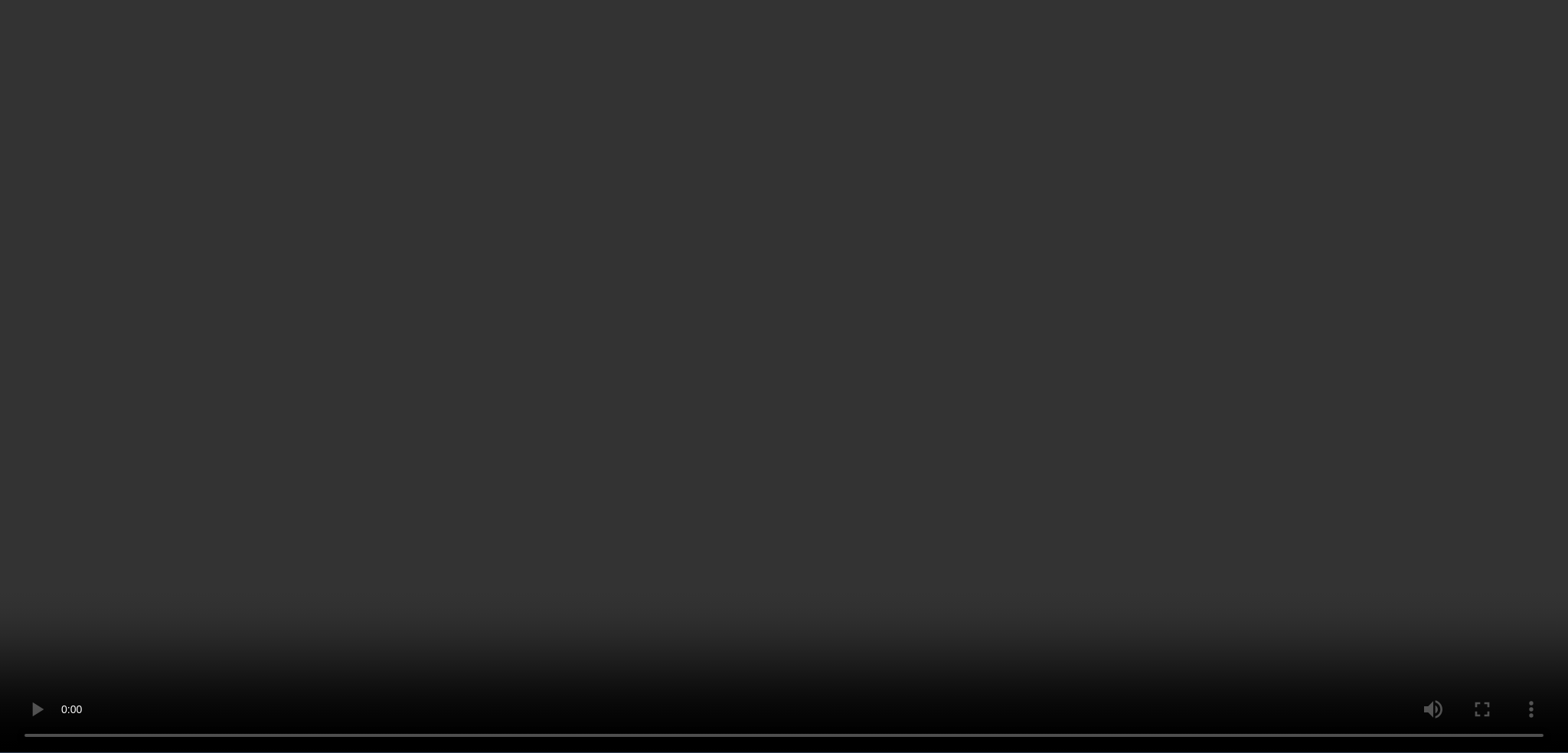
scroll to position [8242, 0]
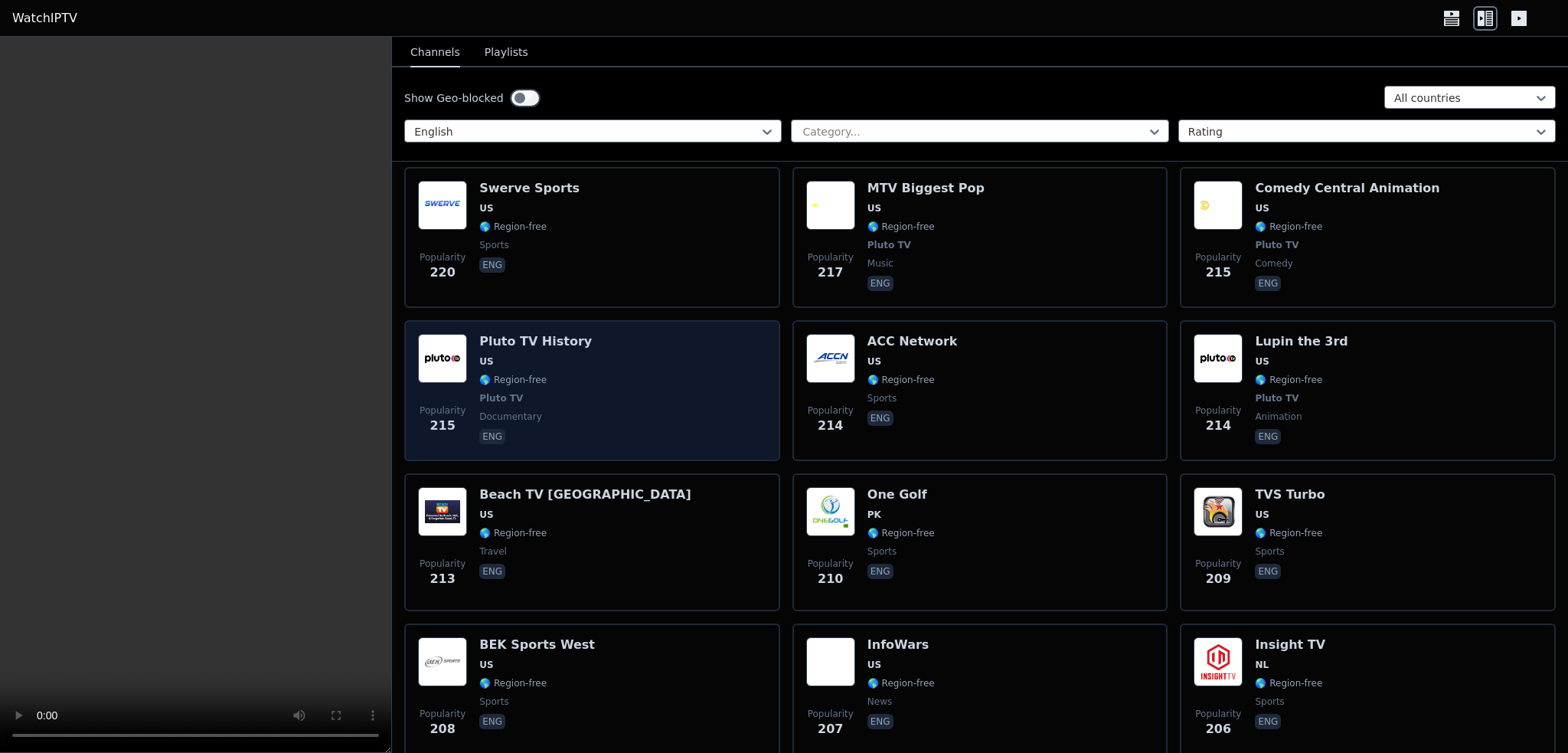
click at [627, 342] on div "Popularity 215 Pluto TV History US 🌎 Region-free Pluto TV documentary eng" at bounding box center [592, 390] width 349 height 114
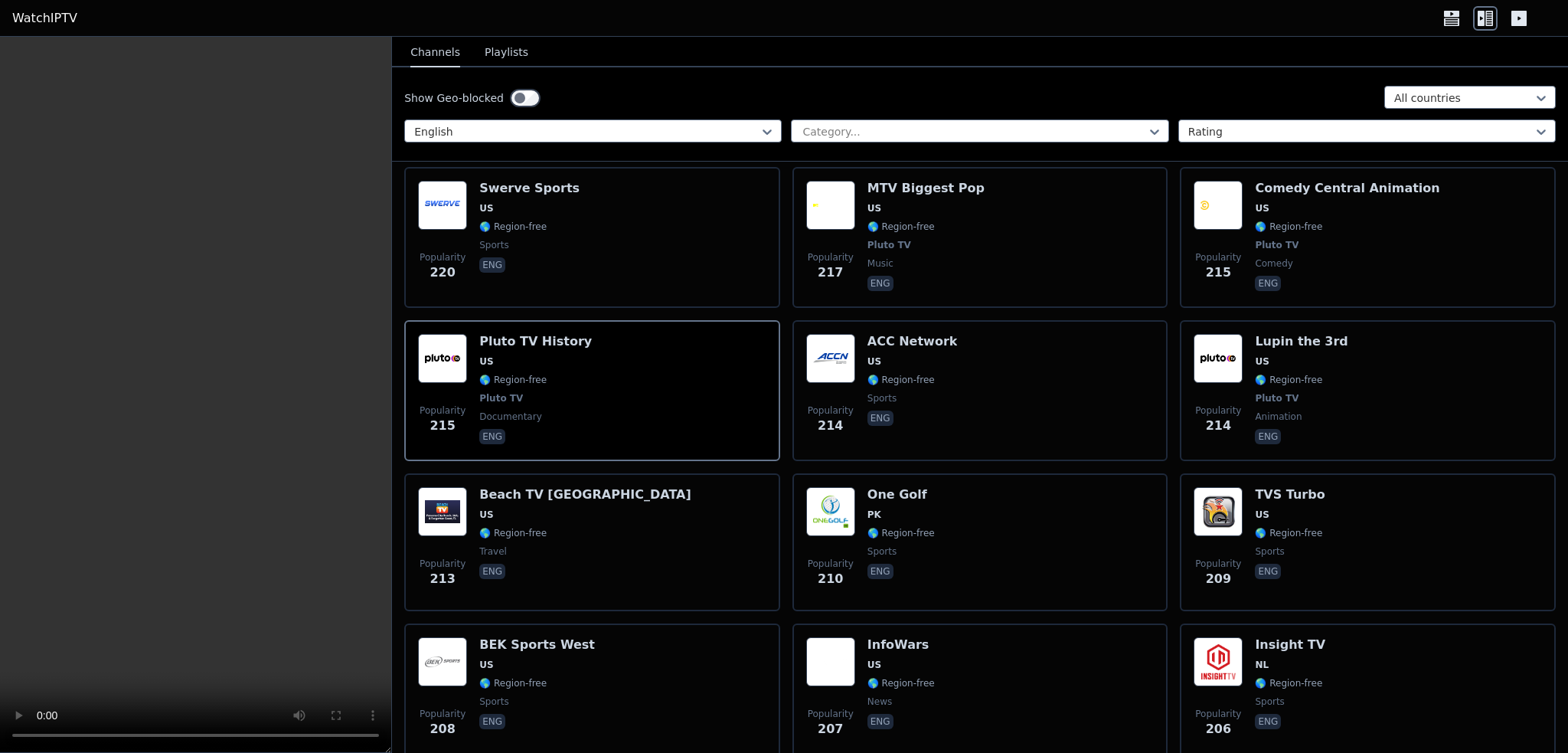
click at [1447, 21] on icon at bounding box center [1451, 18] width 25 height 25
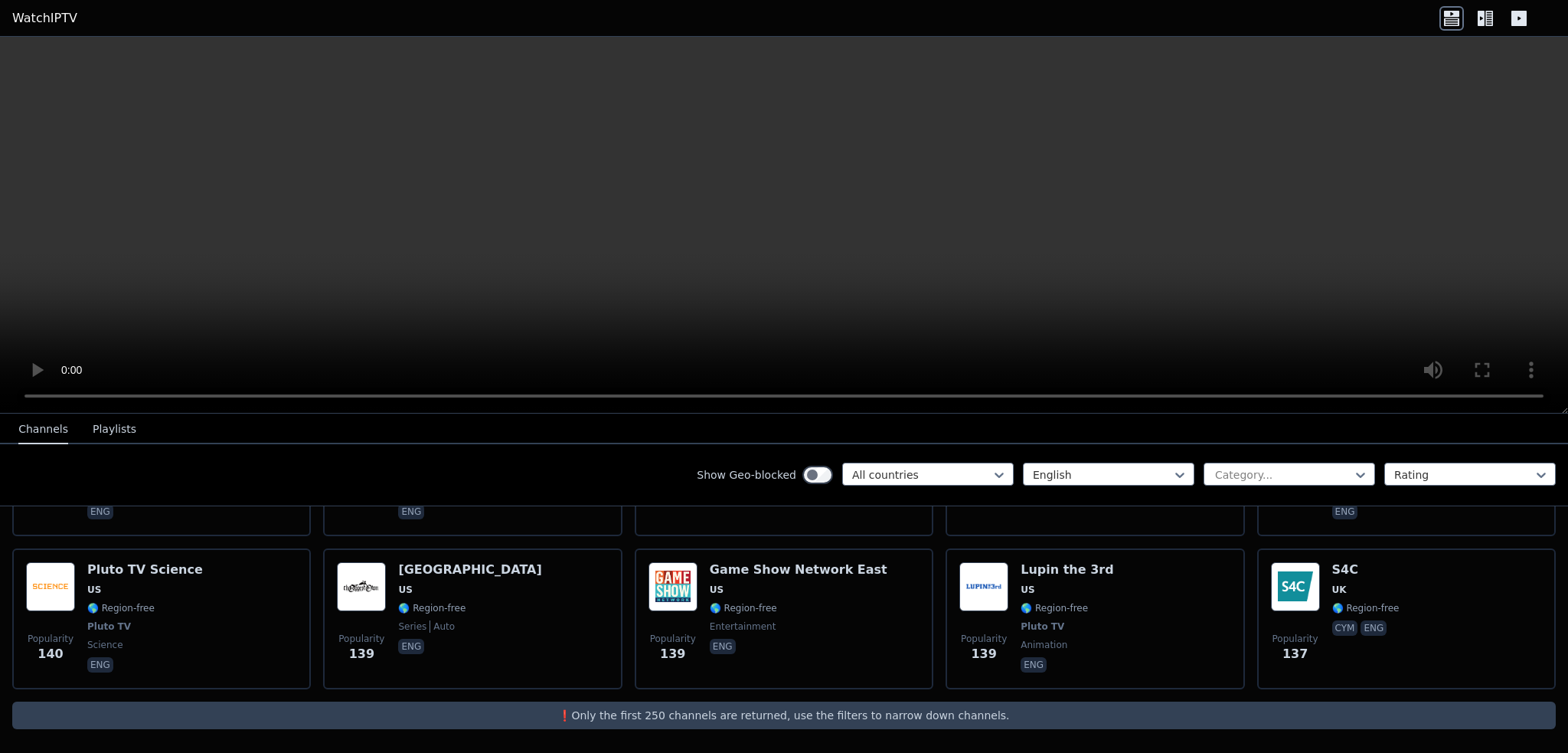
scroll to position [7585, 0]
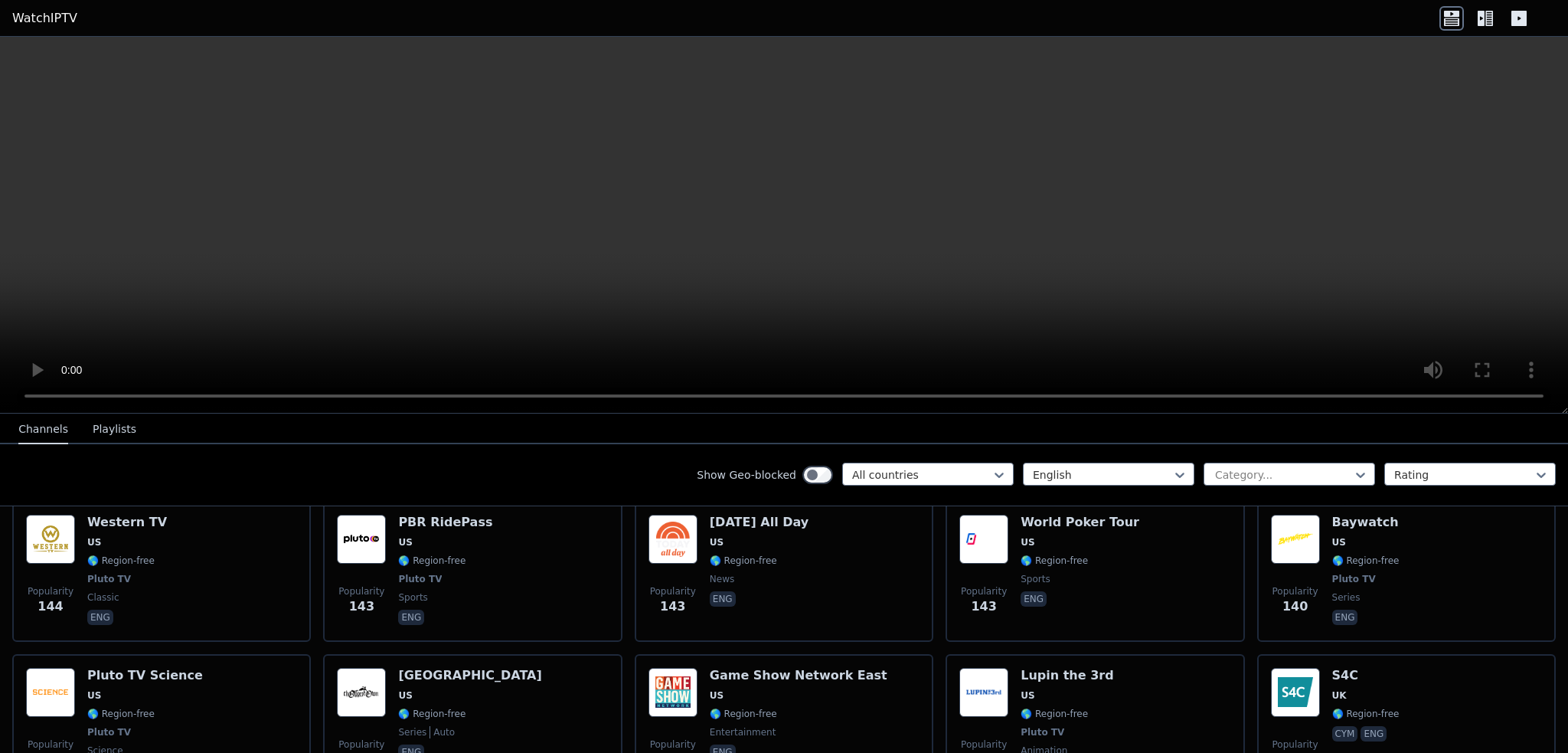
click at [1482, 17] on icon at bounding box center [1481, 18] width 7 height 15
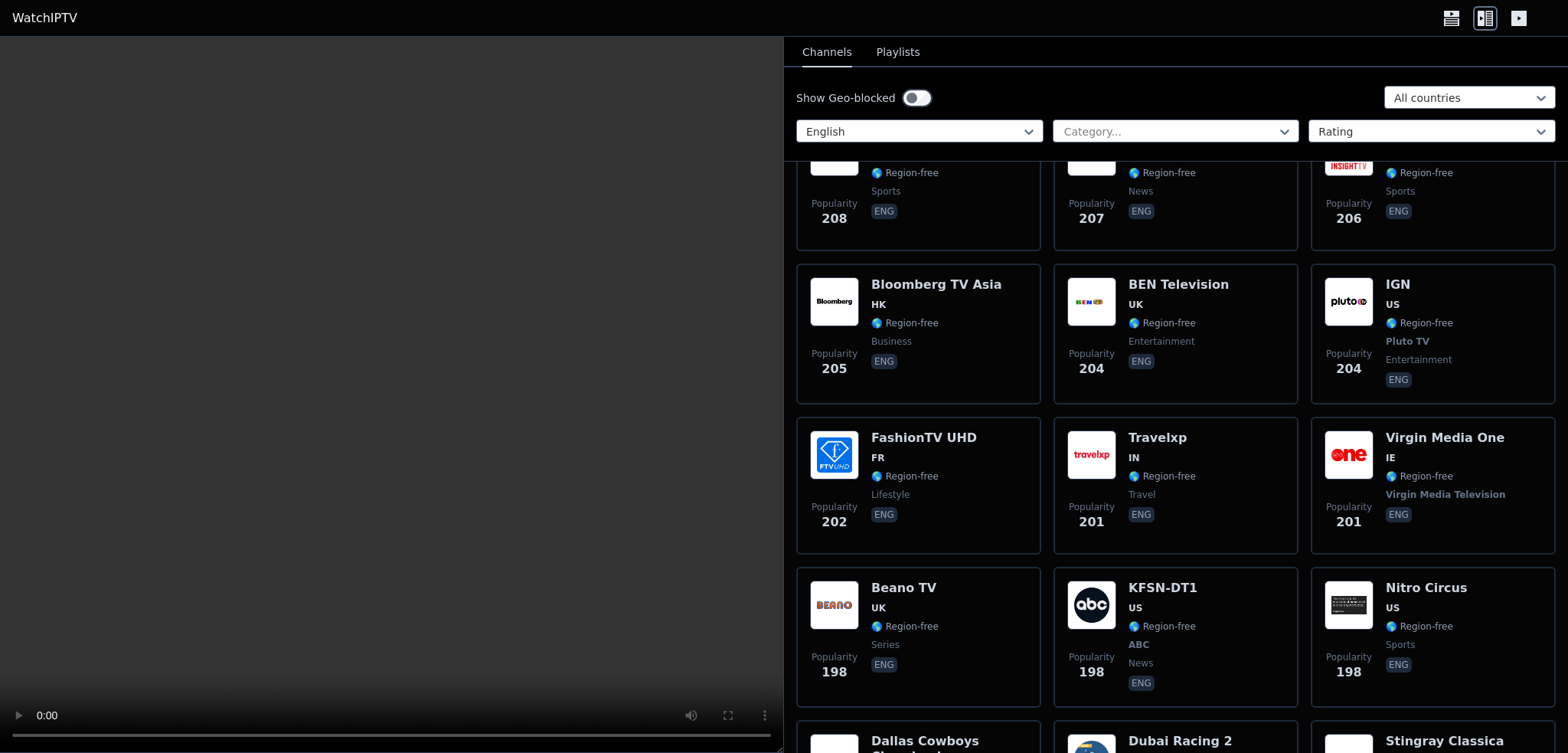
scroll to position [9117, 0]
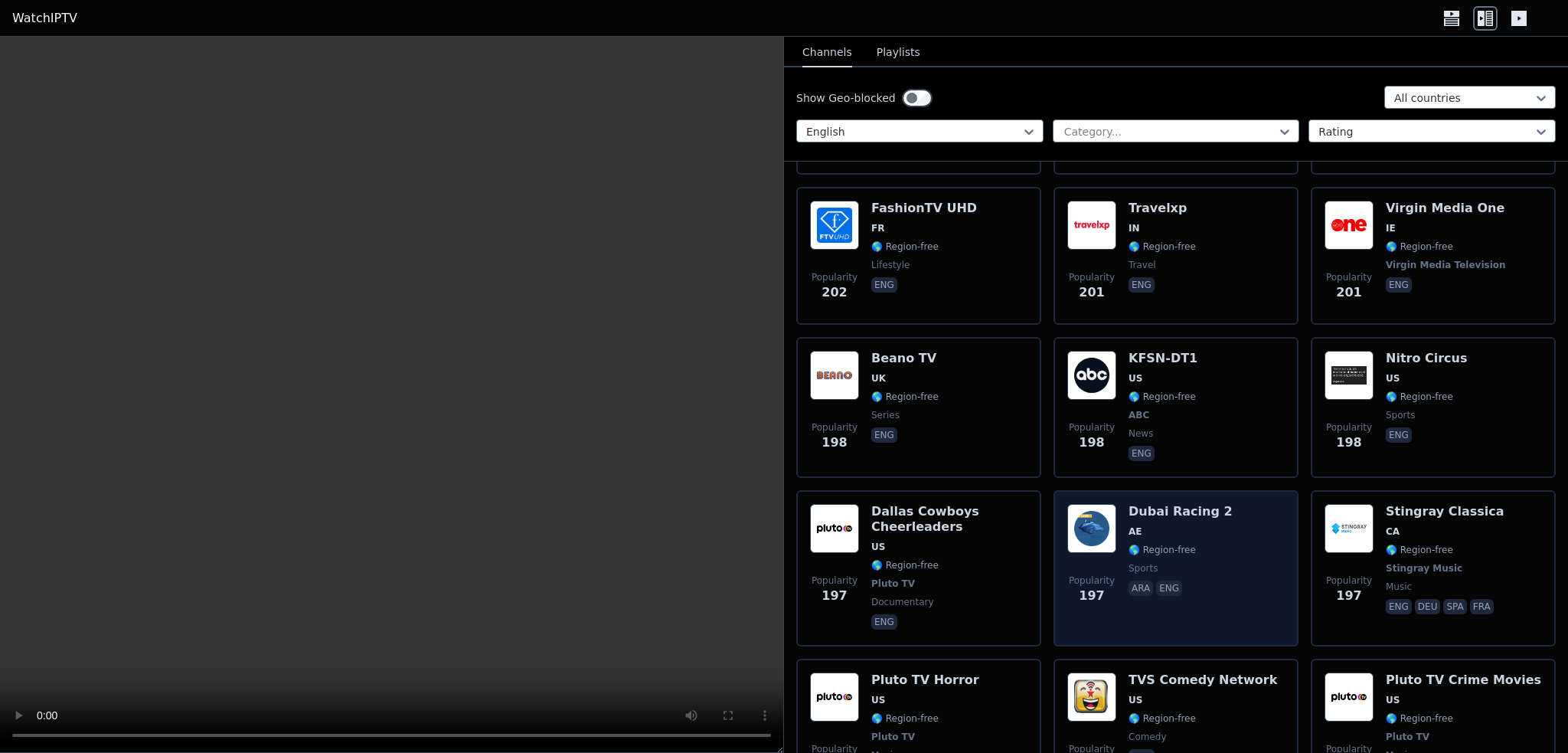
click at [1175, 504] on div "Dubai Racing 2 AE 🌎 Region-free sports ara eng" at bounding box center [1181, 569] width 104 height 129
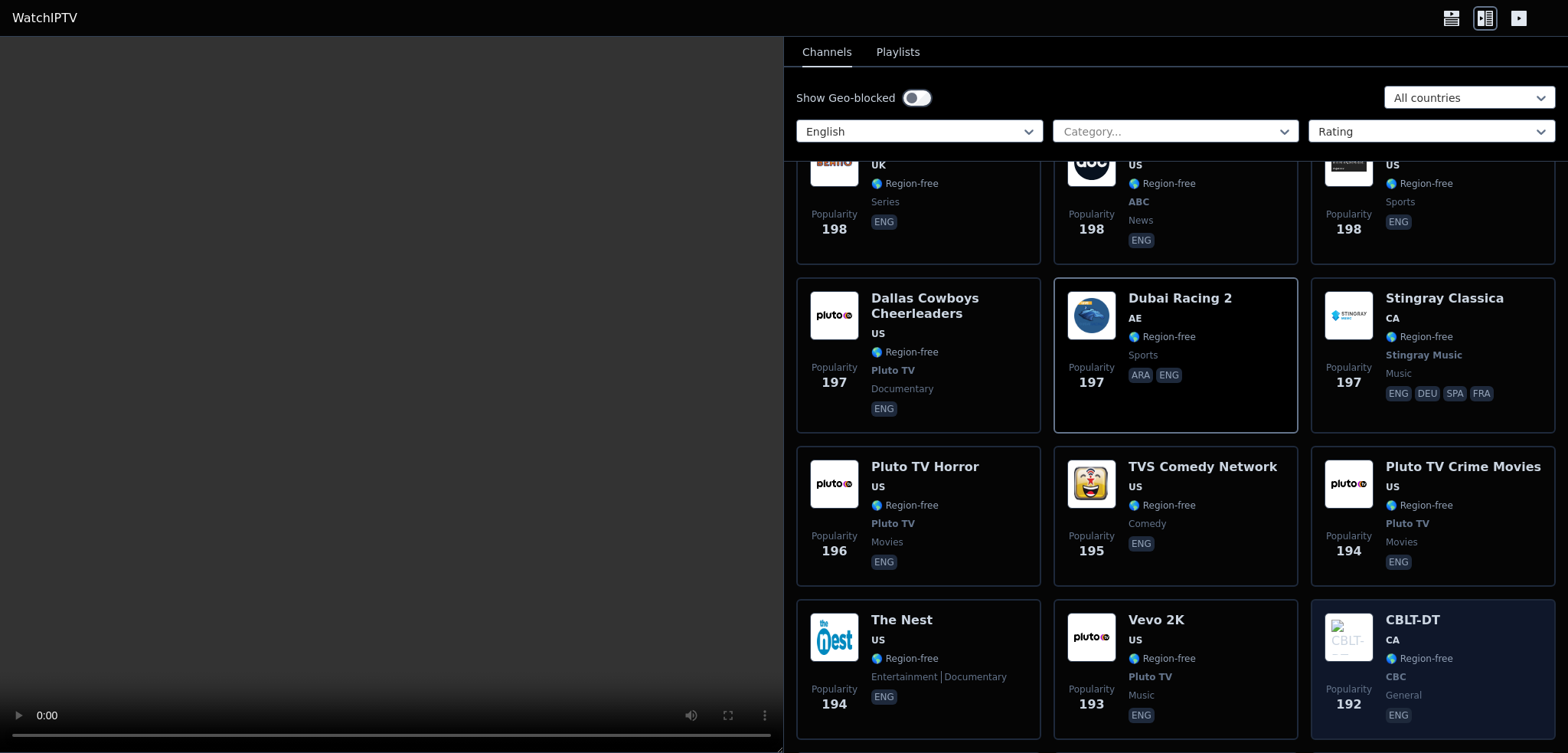
scroll to position [9347, 0]
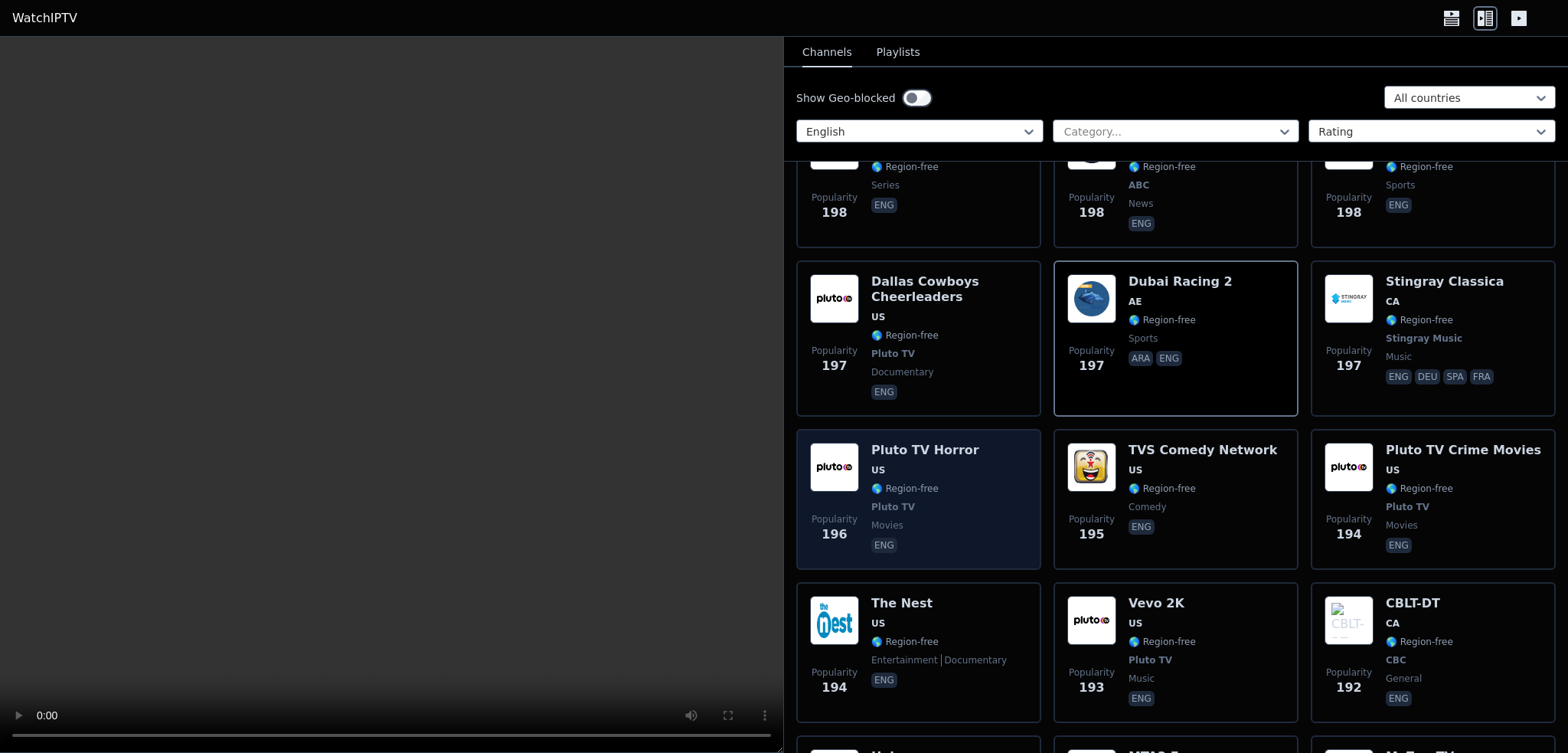
click at [957, 483] on span "🌎 Region-free" at bounding box center [925, 488] width 108 height 12
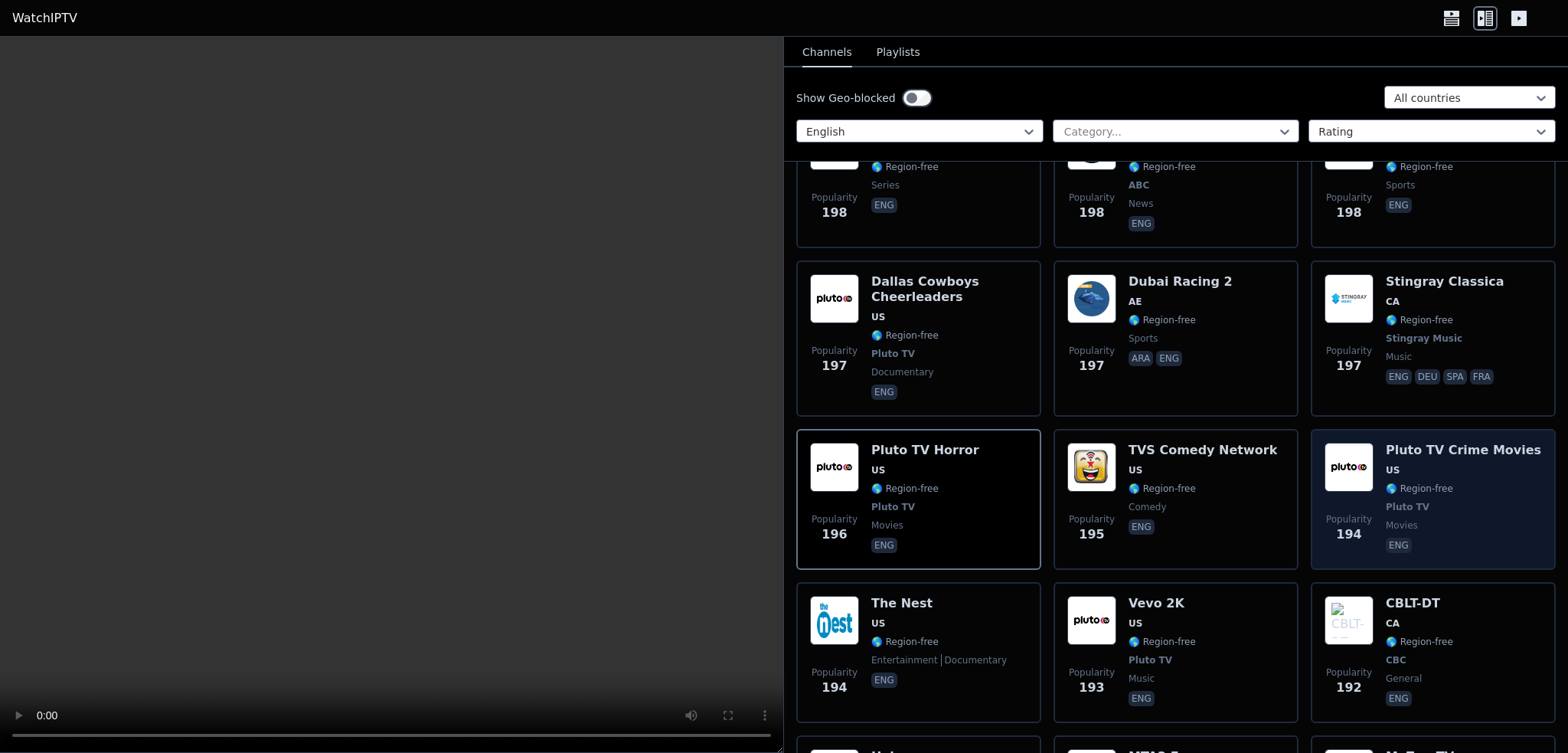
click at [1477, 501] on span "Pluto TV" at bounding box center [1464, 507] width 156 height 12
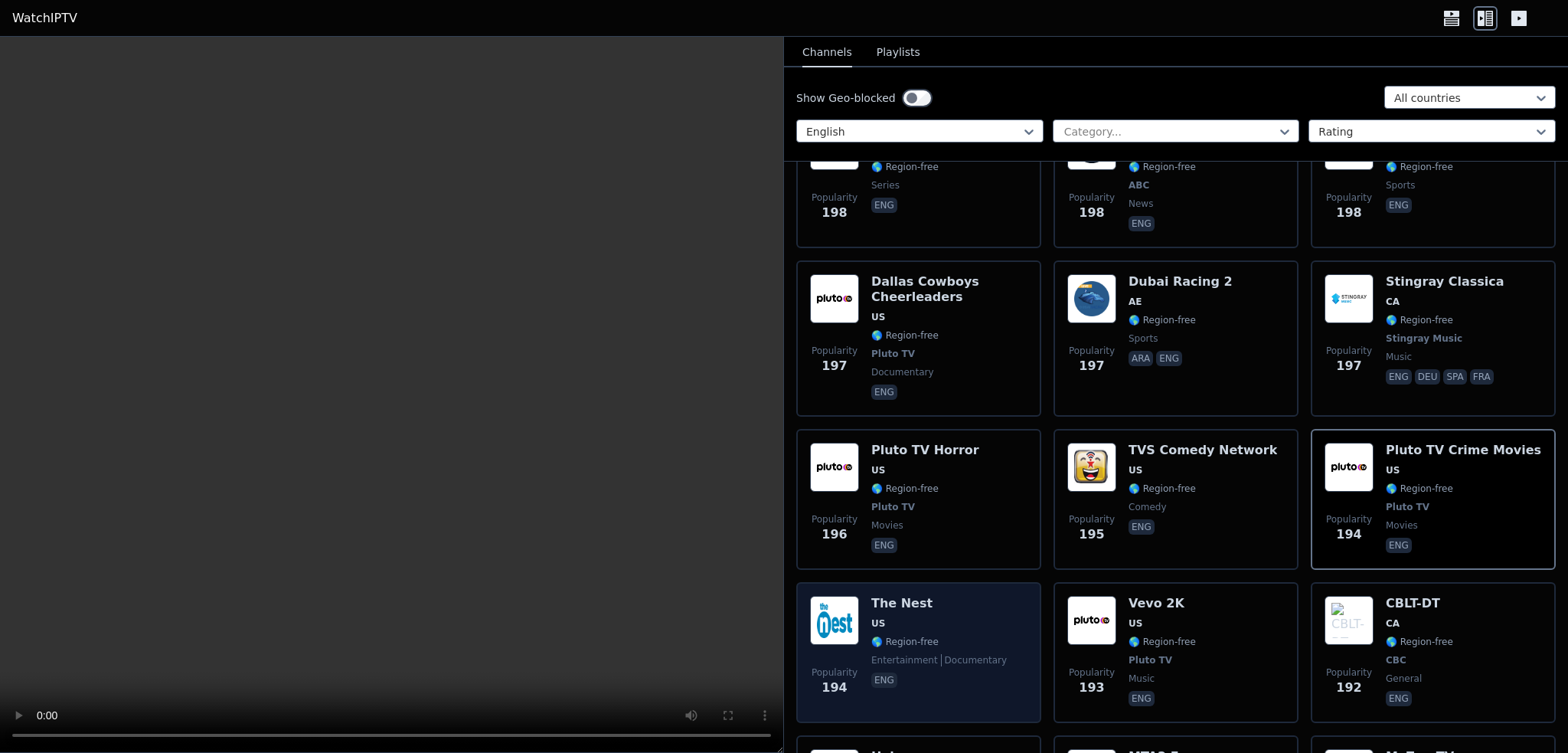
click at [960, 655] on span "documentary" at bounding box center [974, 660] width 67 height 12
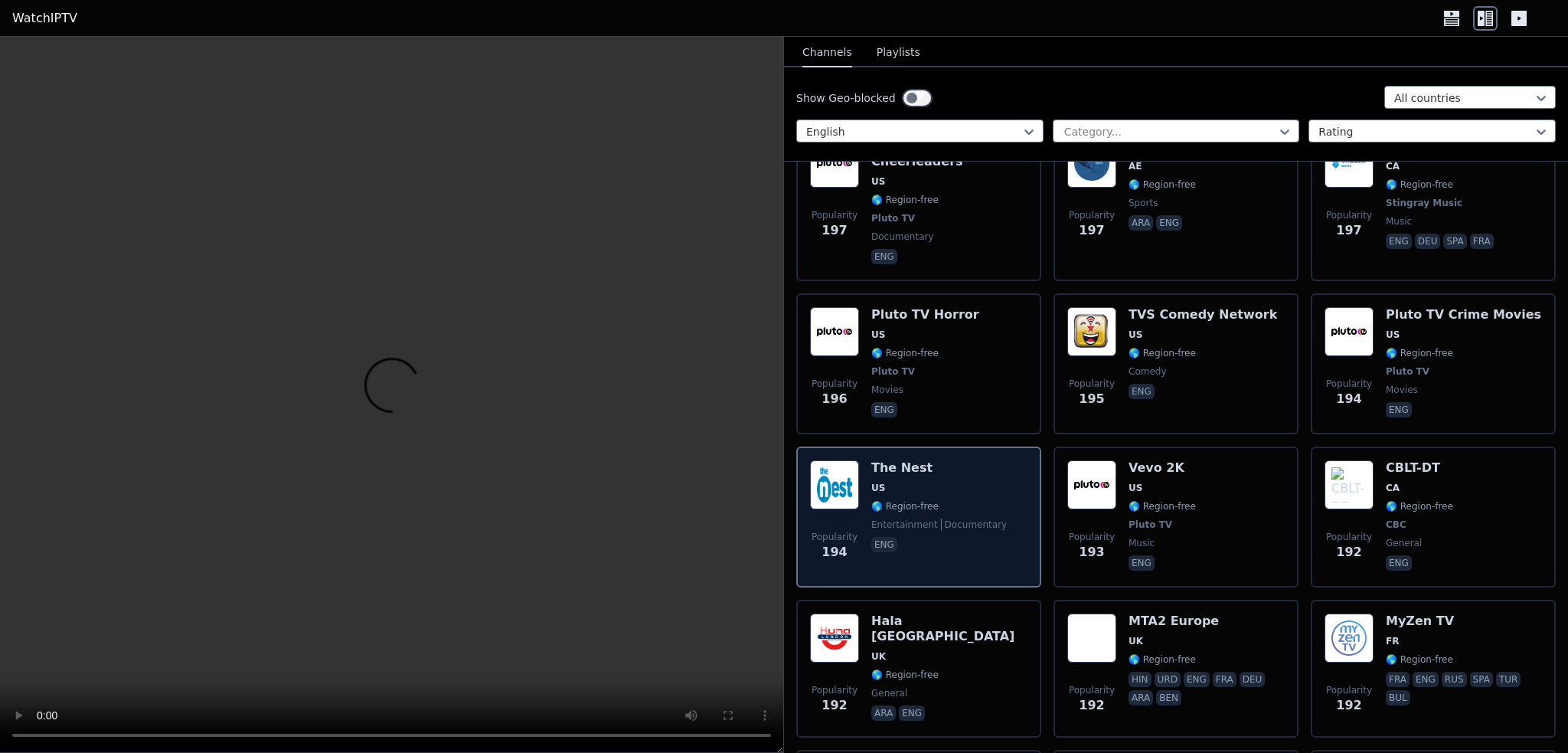
scroll to position [9577, 0]
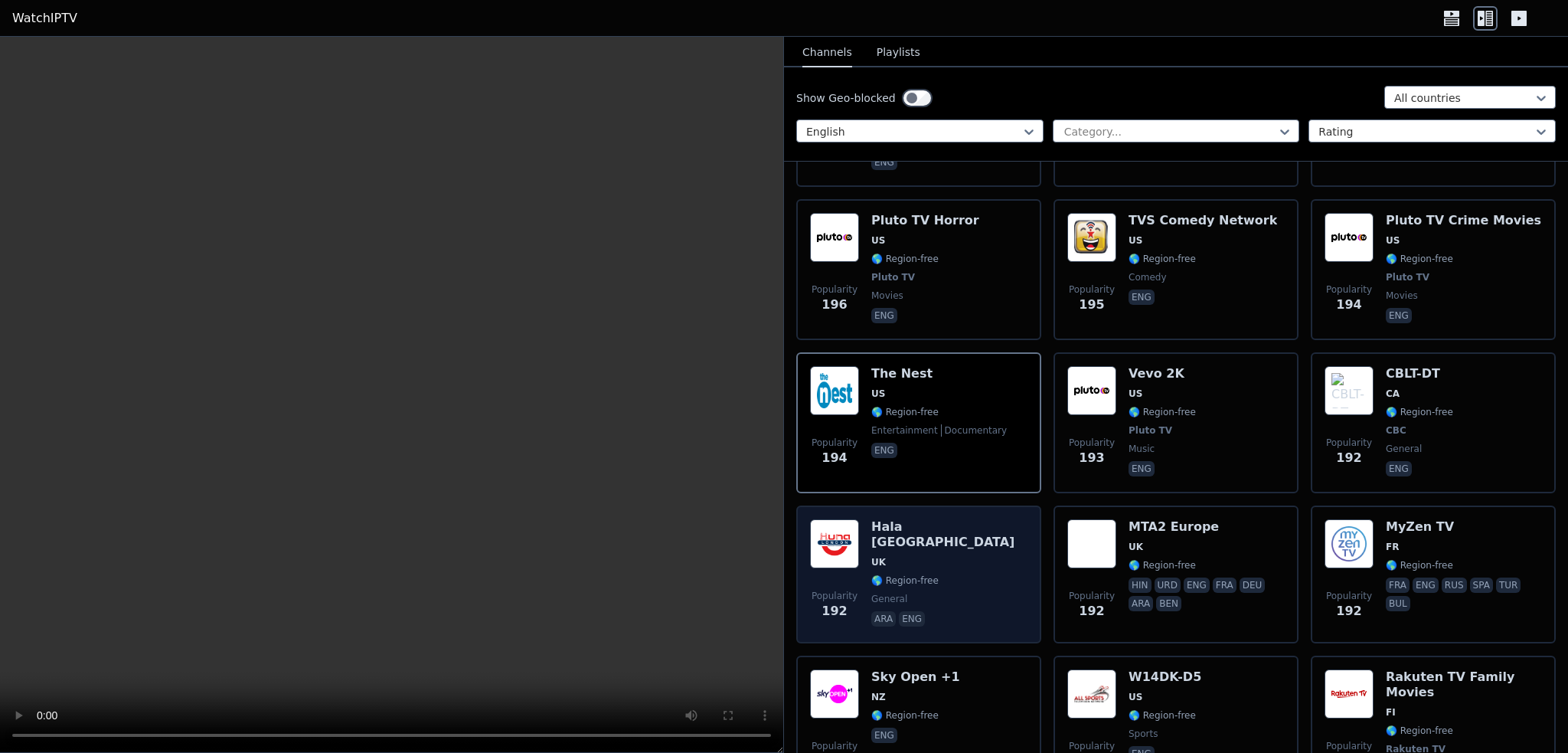
click at [919, 574] on span "🌎 Region-free" at bounding box center [904, 580] width 67 height 12
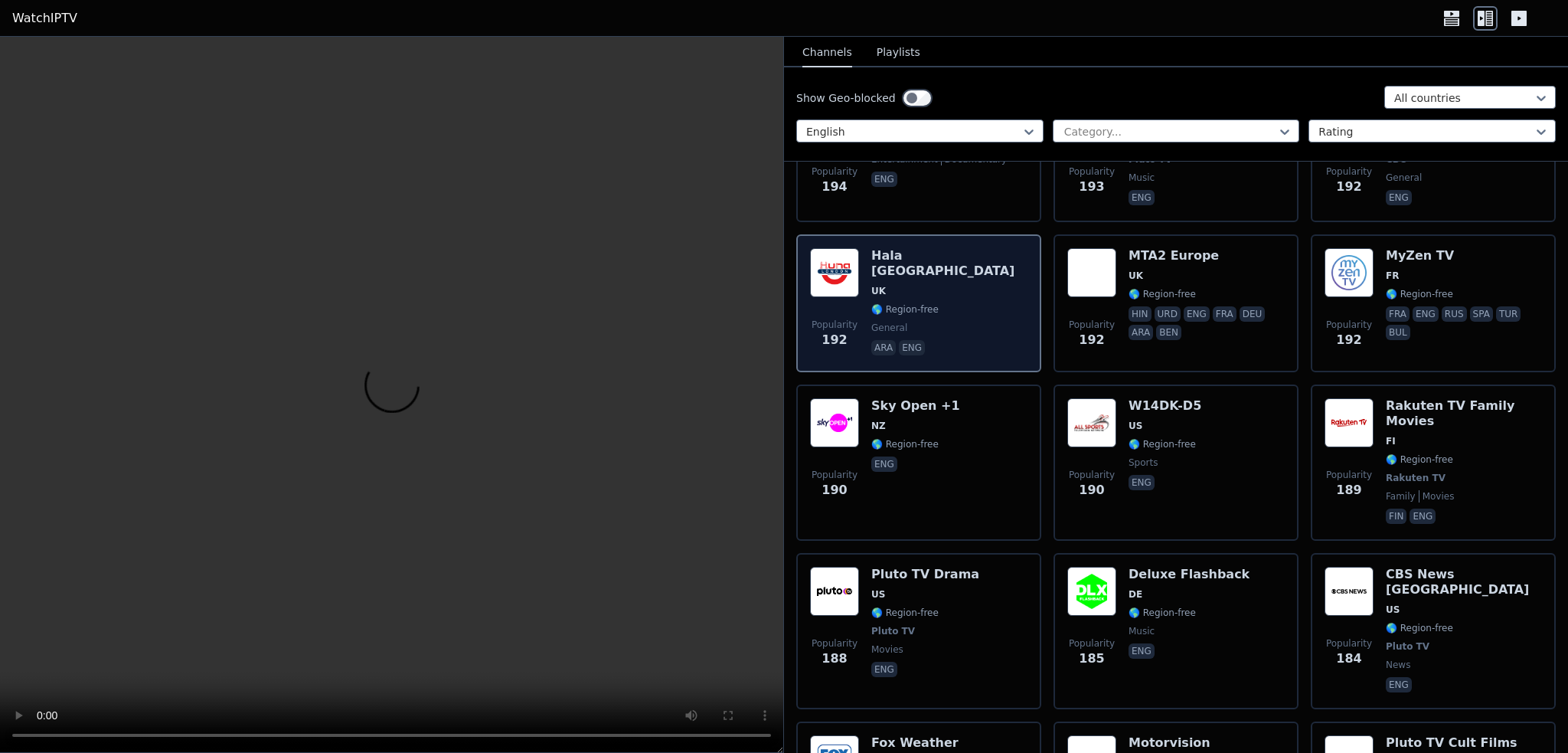
scroll to position [9883, 0]
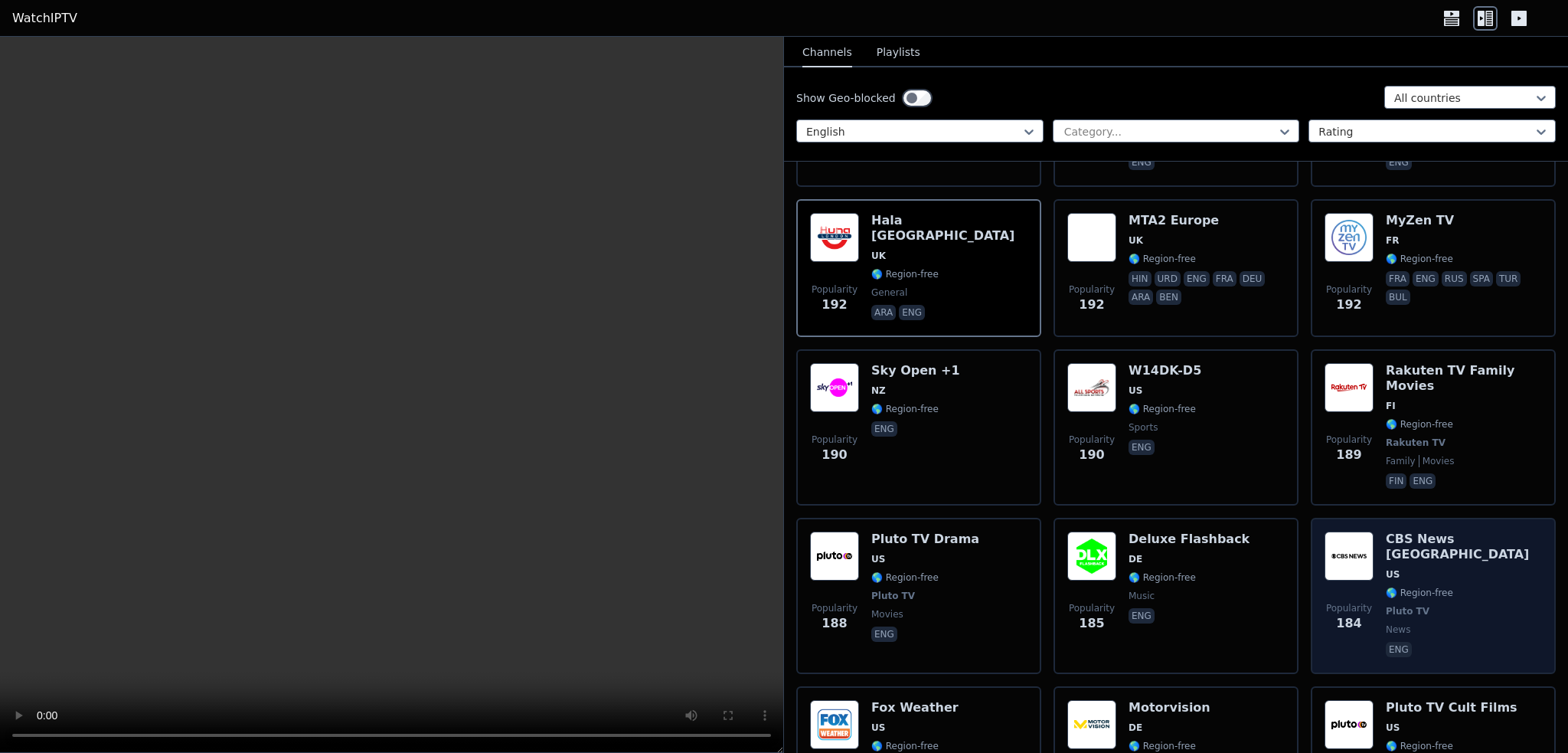
click at [1450, 569] on span "US" at bounding box center [1464, 574] width 156 height 12
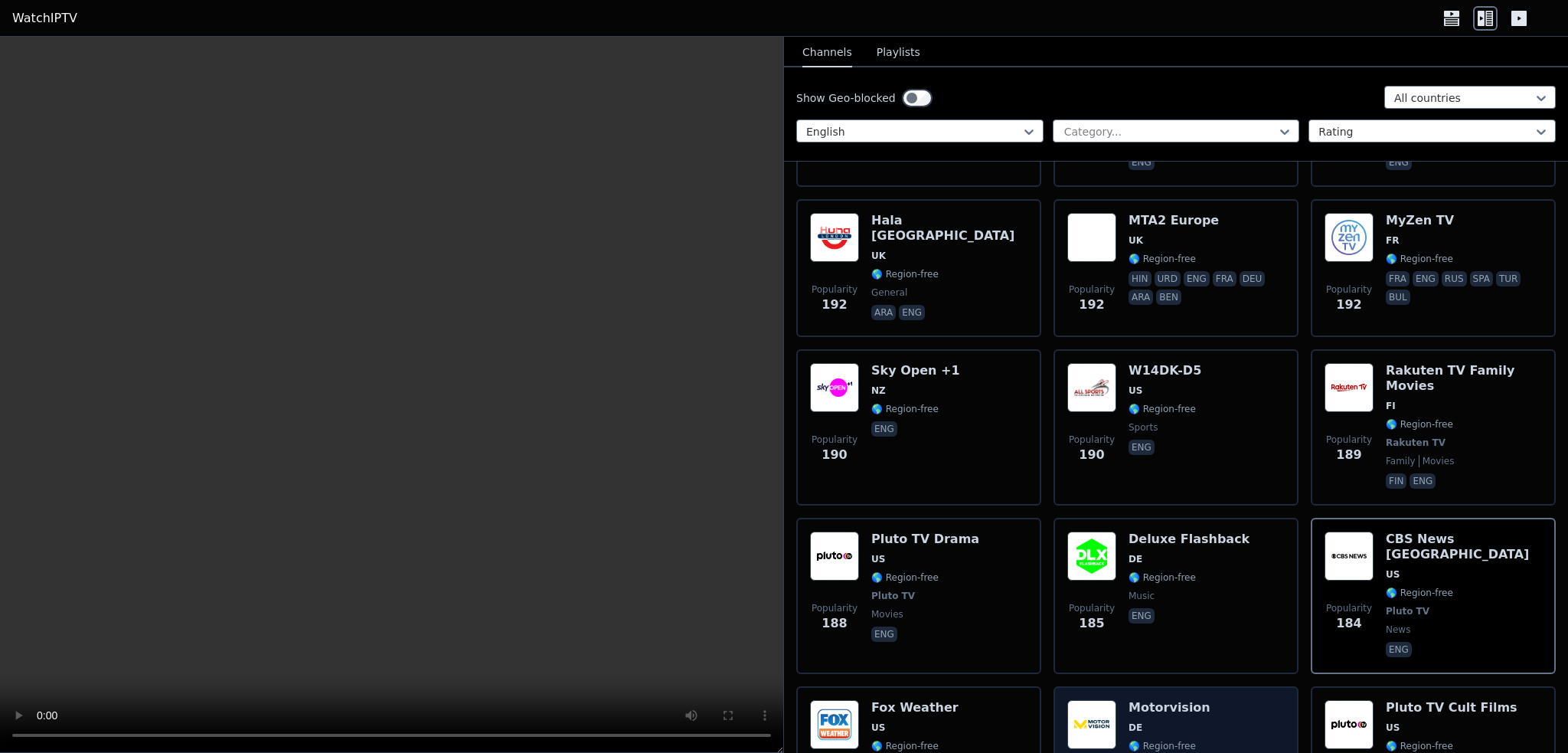
click at [1161, 752] on span "auto" at bounding box center [1169, 764] width 82 height 12
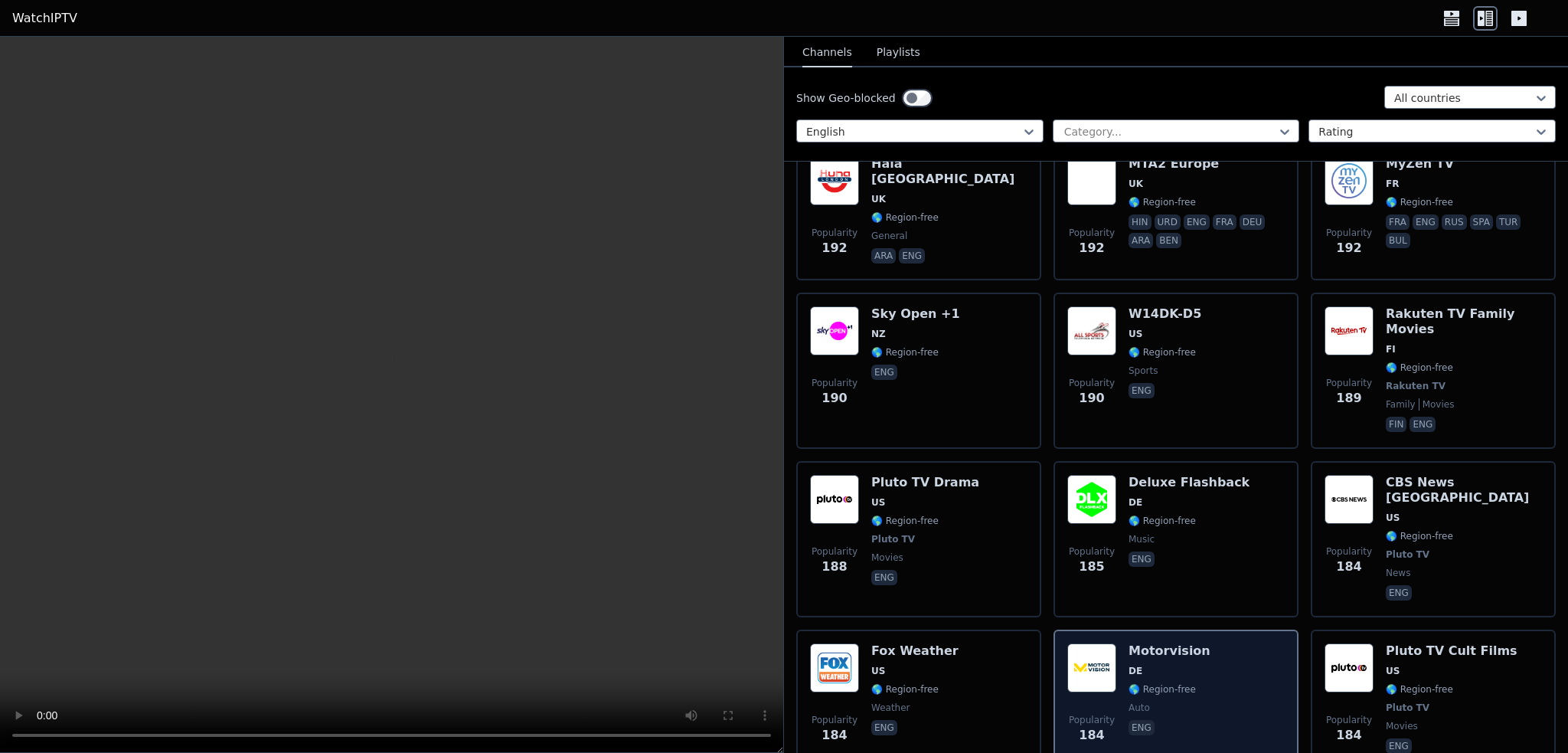
scroll to position [10036, 0]
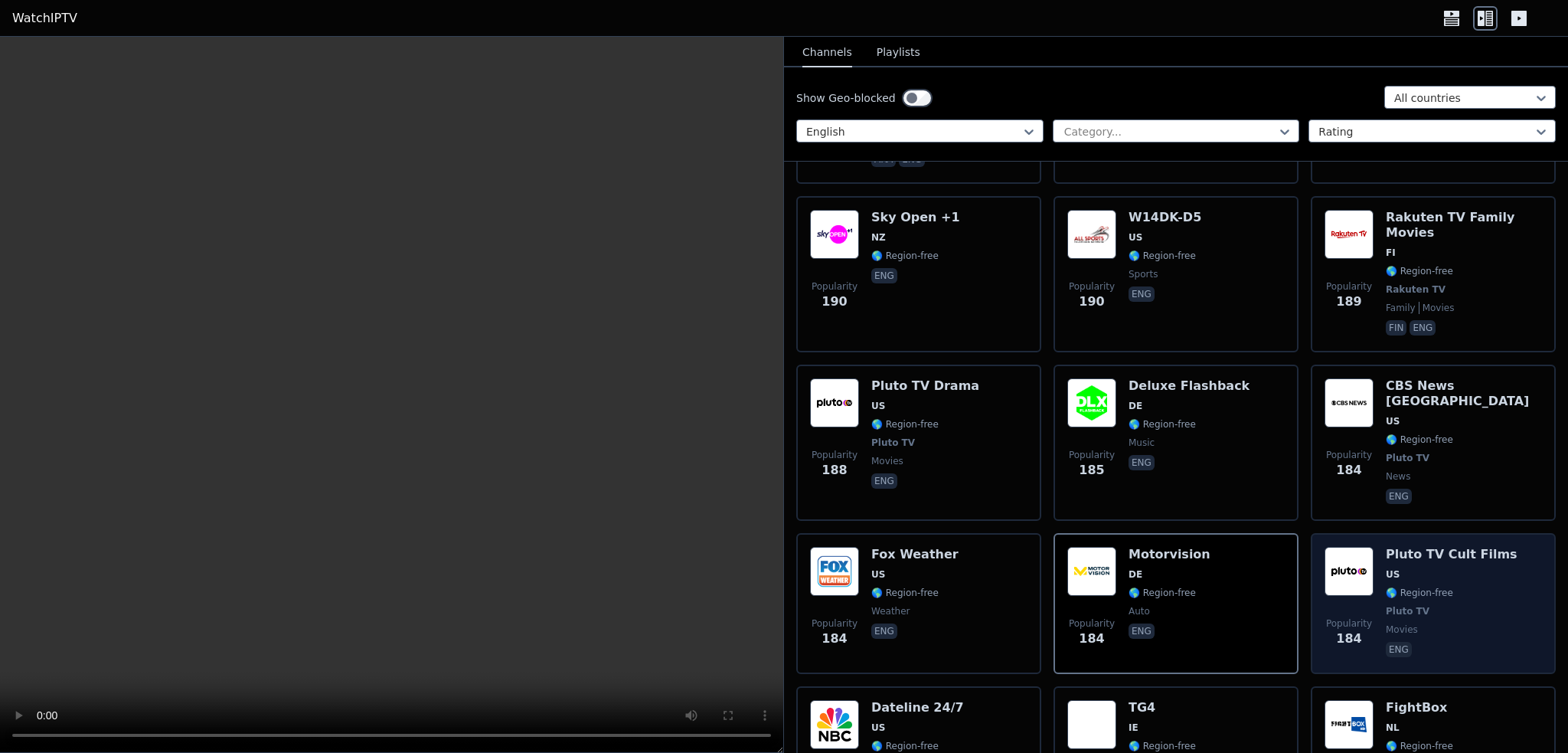
click at [1447, 605] on span "Pluto TV" at bounding box center [1452, 611] width 132 height 12
